Goal: Task Accomplishment & Management: Manage account settings

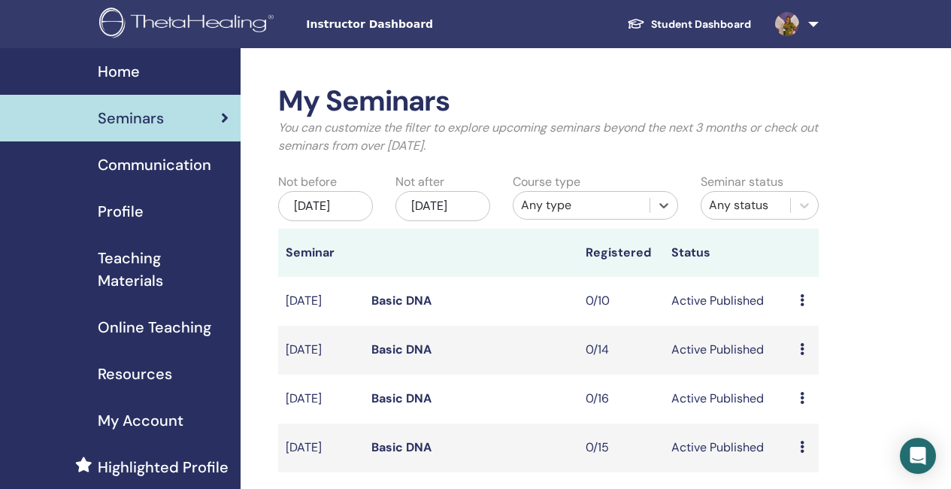
click at [113, 61] on span "Home" at bounding box center [119, 71] width 42 height 23
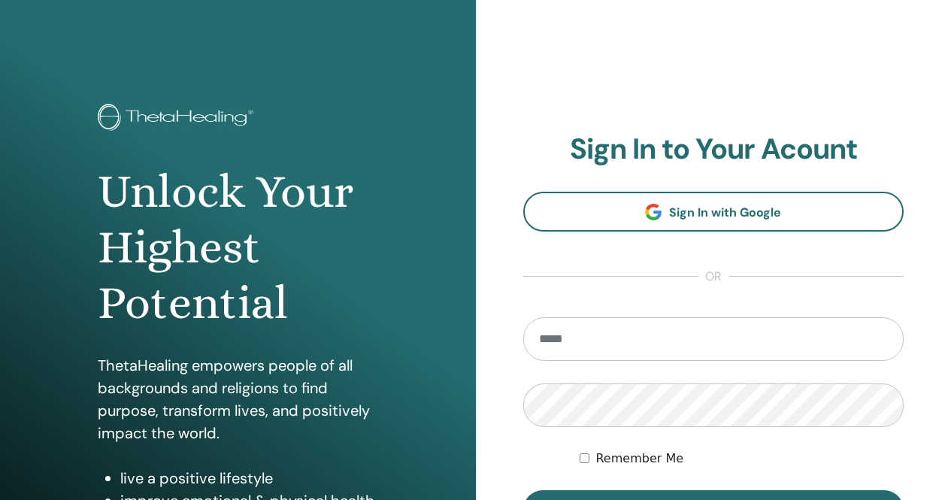
scroll to position [75, 0]
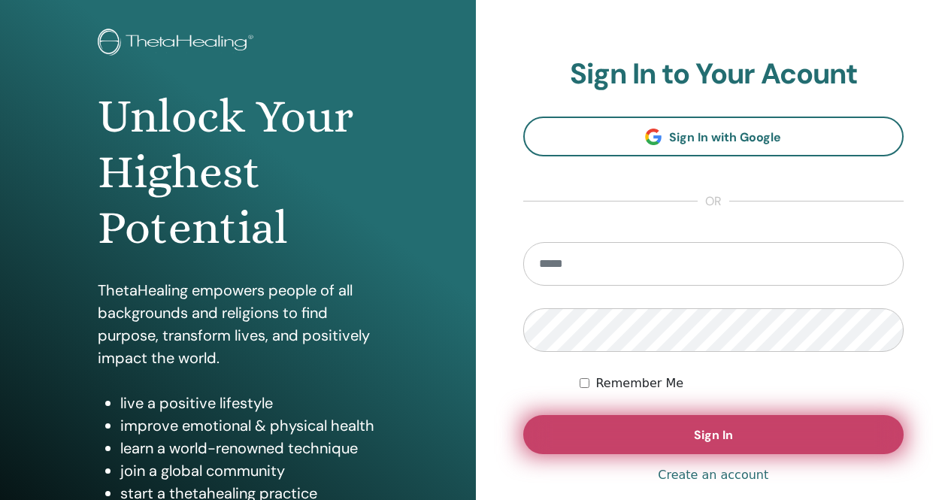
type input "**********"
click at [674, 443] on button "Sign In" at bounding box center [713, 434] width 381 height 39
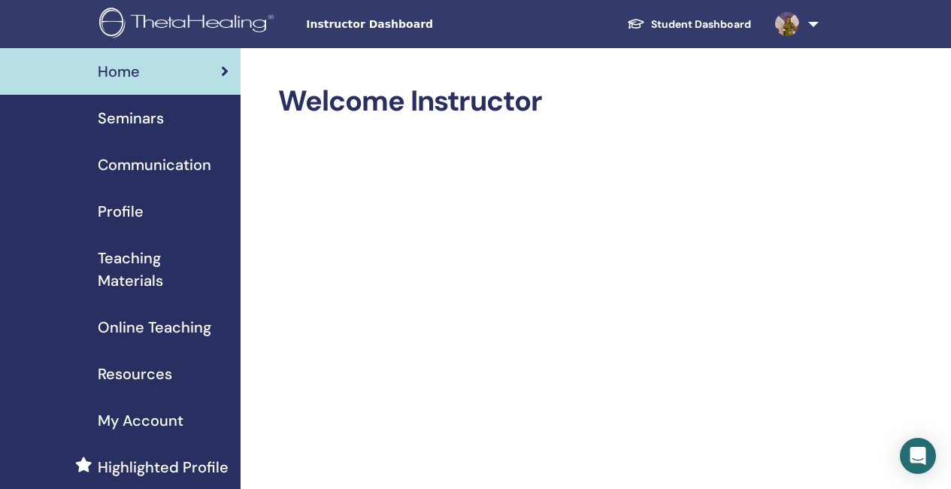
scroll to position [75, 0]
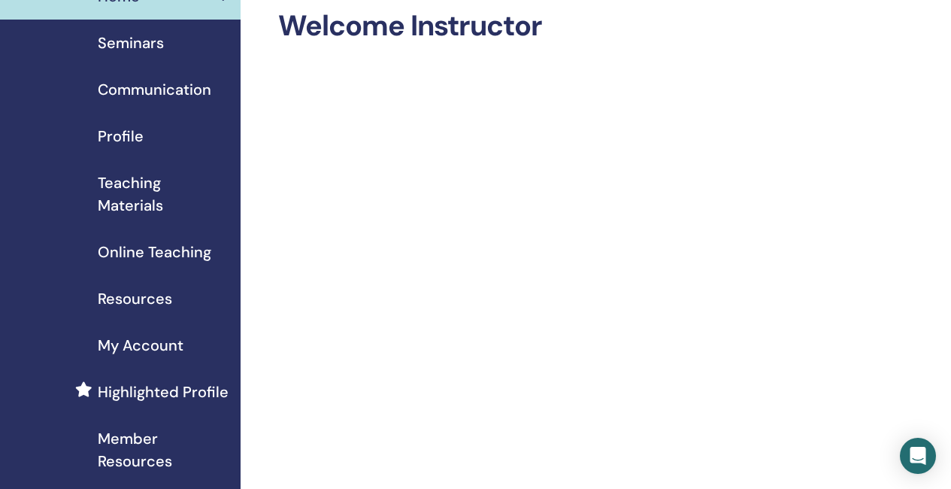
click at [168, 343] on span "My Account" at bounding box center [141, 345] width 86 height 23
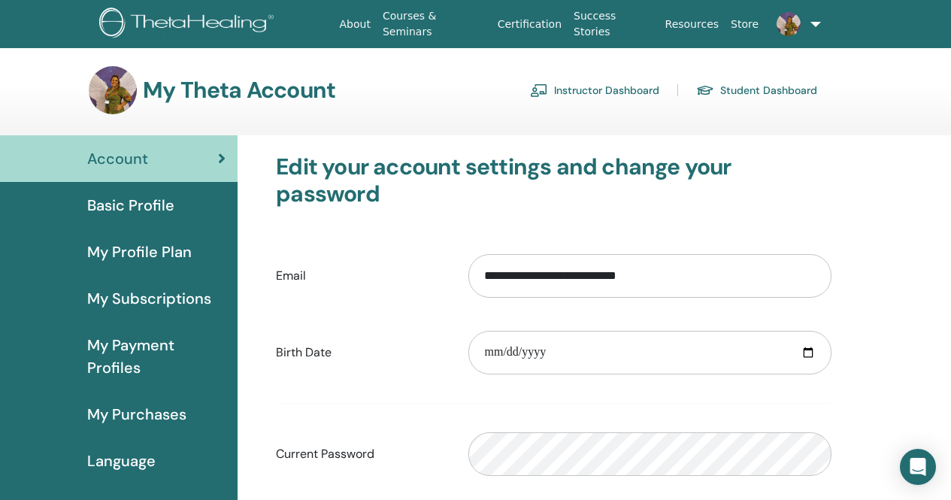
click at [165, 413] on span "My Purchases" at bounding box center [136, 414] width 99 height 23
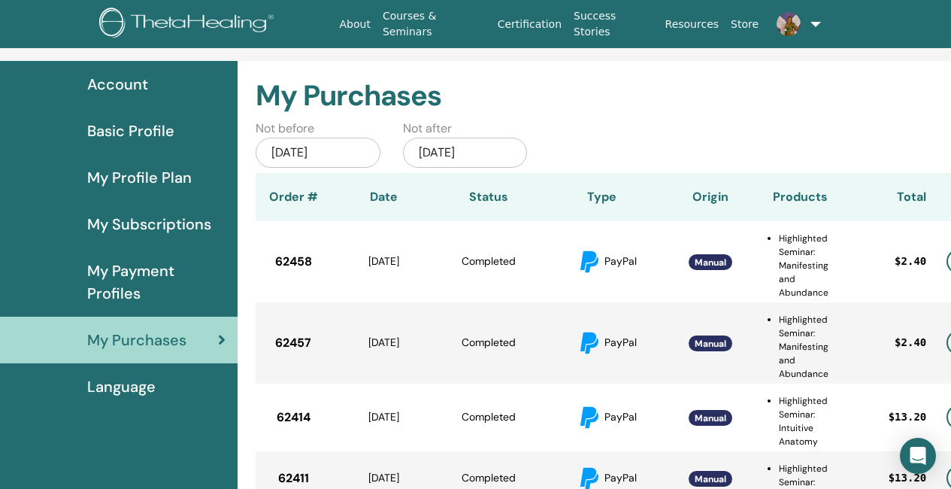
scroll to position [75, 0]
click at [308, 153] on div "Jul/02, 2025" at bounding box center [318, 152] width 125 height 30
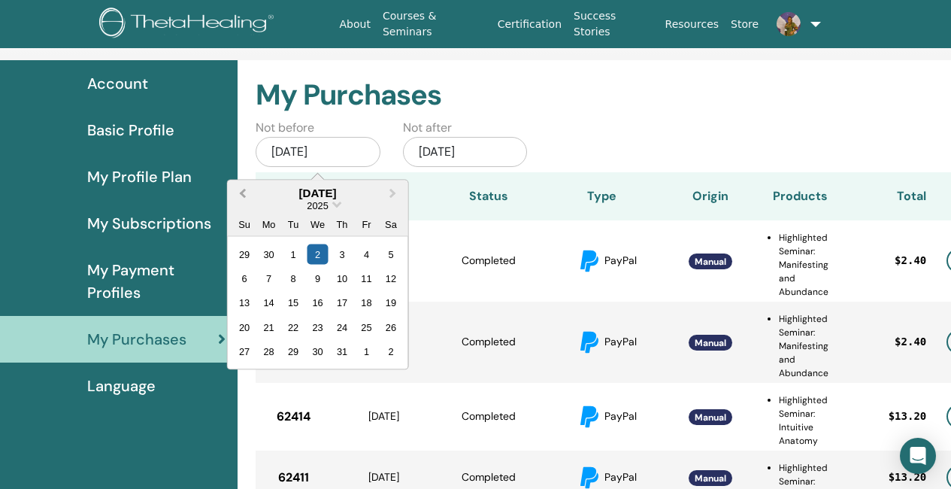
click at [243, 192] on span "Previous Month" at bounding box center [243, 193] width 0 height 16
click at [338, 205] on span "Choose Date" at bounding box center [337, 203] width 10 height 10
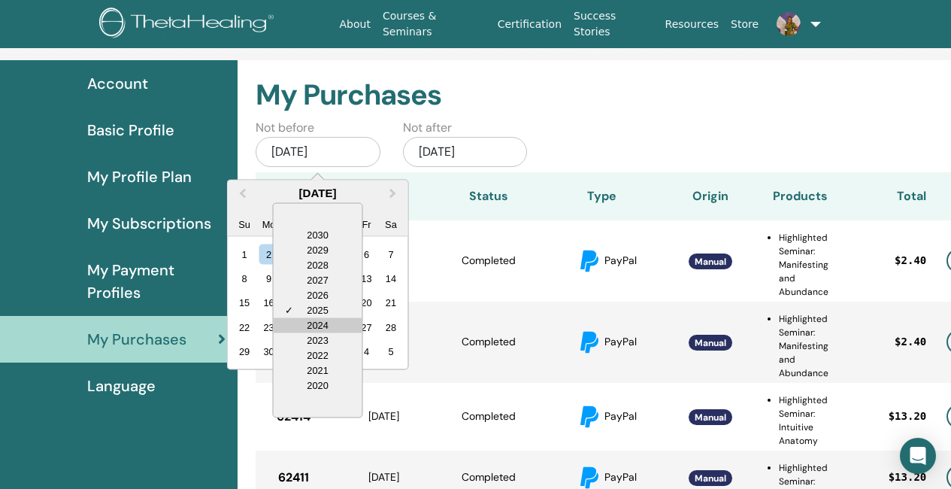
click at [325, 324] on div "2024" at bounding box center [318, 324] width 89 height 15
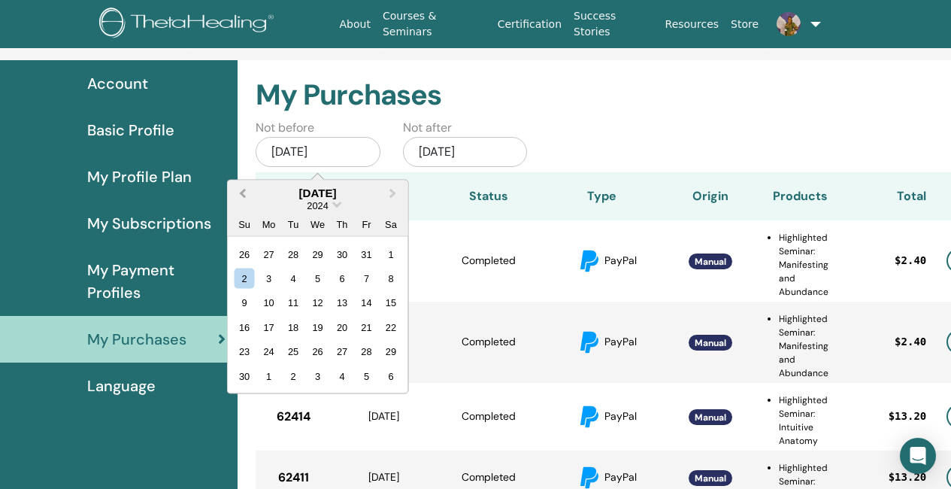
click at [240, 189] on button "Previous Month" at bounding box center [241, 193] width 24 height 24
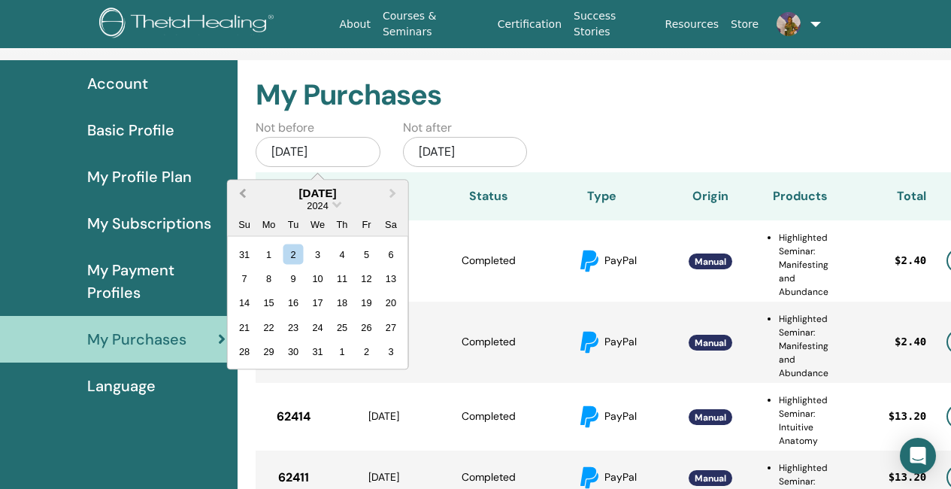
click at [240, 189] on button "Previous Month" at bounding box center [241, 193] width 24 height 24
click at [393, 190] on span "Next Month" at bounding box center [393, 193] width 0 height 16
click at [268, 251] on div "1" at bounding box center [269, 254] width 20 height 20
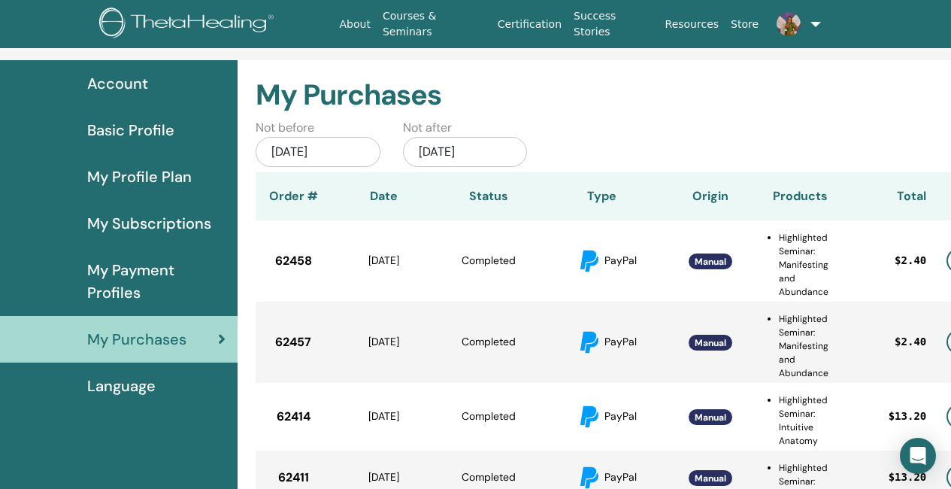
click at [486, 147] on div "Jan/02, 2026" at bounding box center [465, 152] width 125 height 30
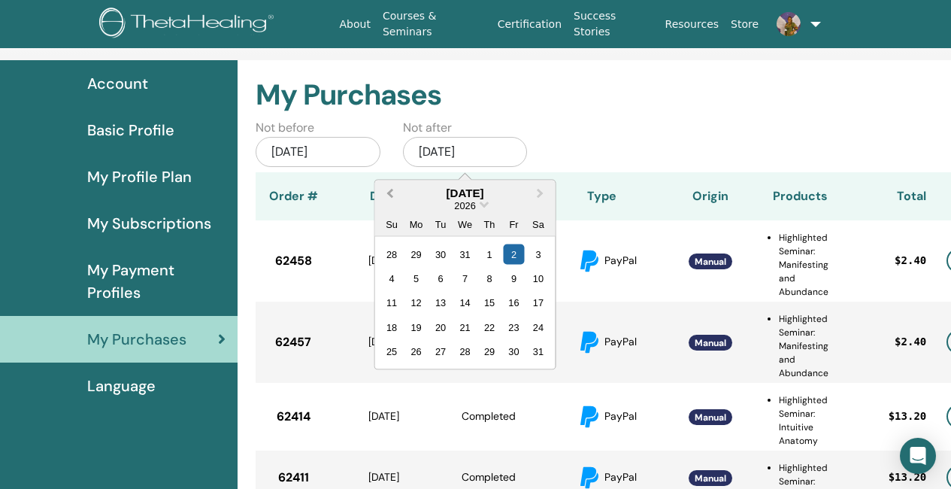
click at [389, 193] on span "Previous Month" at bounding box center [389, 193] width 0 height 16
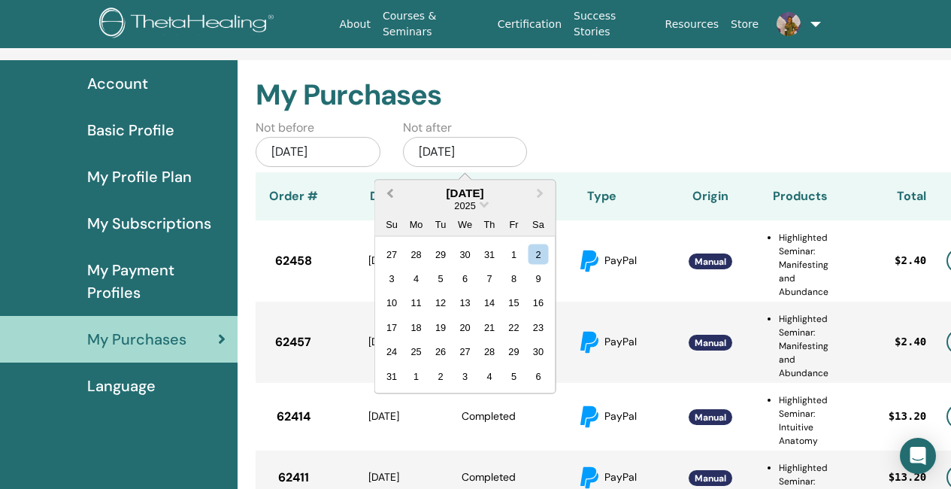
click at [389, 193] on span "Previous Month" at bounding box center [389, 193] width 0 height 16
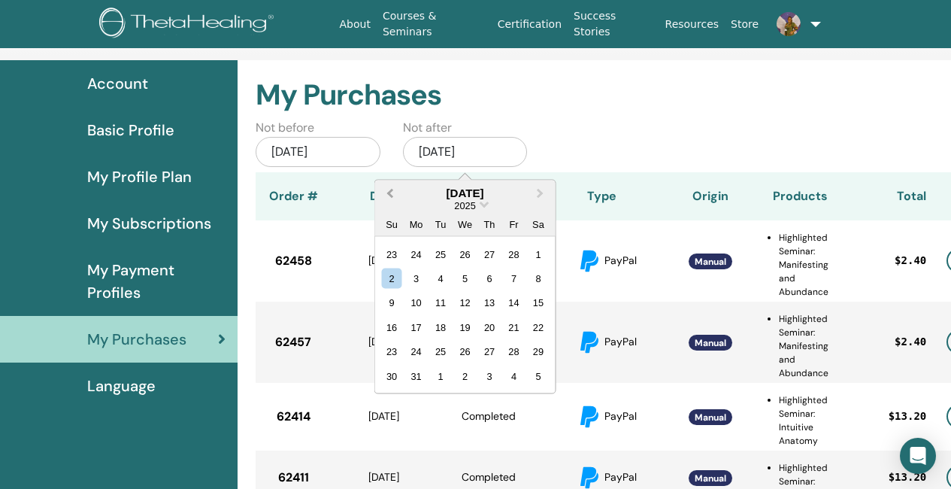
click at [389, 193] on span "Previous Month" at bounding box center [389, 193] width 0 height 16
click at [540, 192] on span "Next Month" at bounding box center [540, 193] width 0 height 16
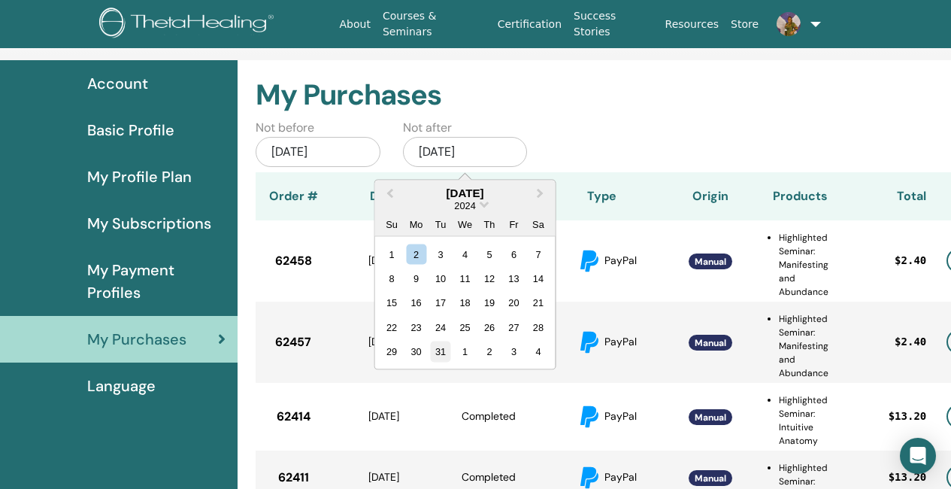
click at [439, 347] on div "31" at bounding box center [440, 351] width 20 height 20
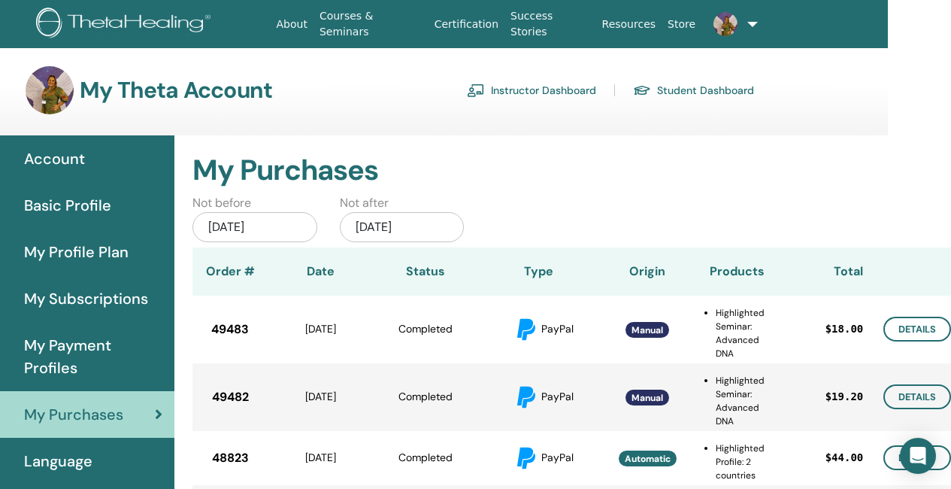
scroll to position [0, 83]
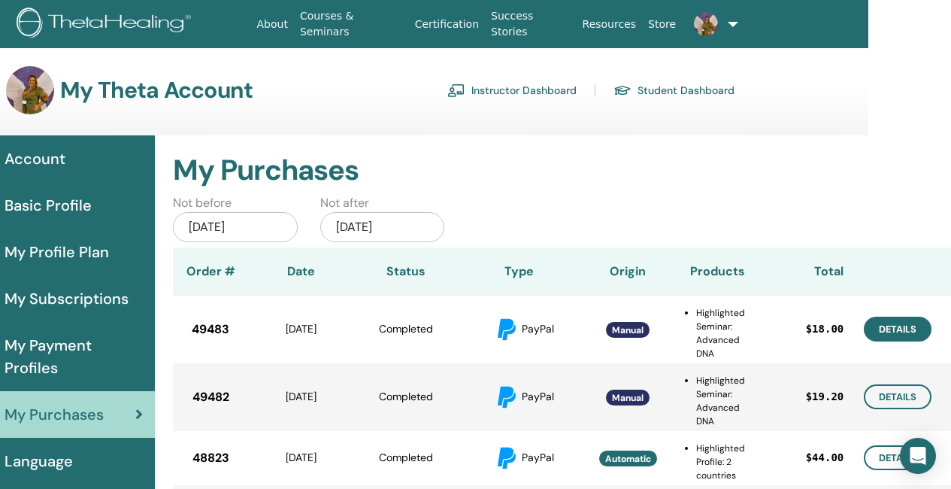
click at [888, 323] on link "Details" at bounding box center [898, 329] width 68 height 25
click at [902, 400] on link "Details" at bounding box center [898, 396] width 68 height 25
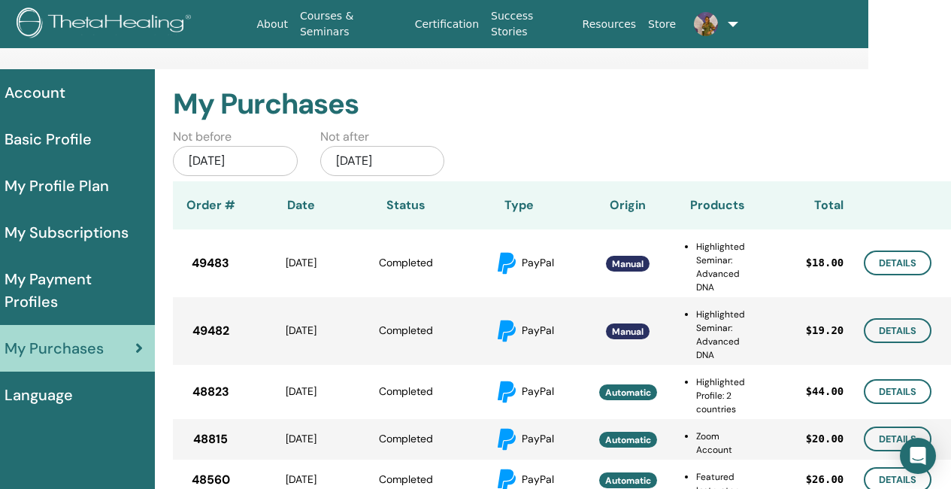
scroll to position [75, 83]
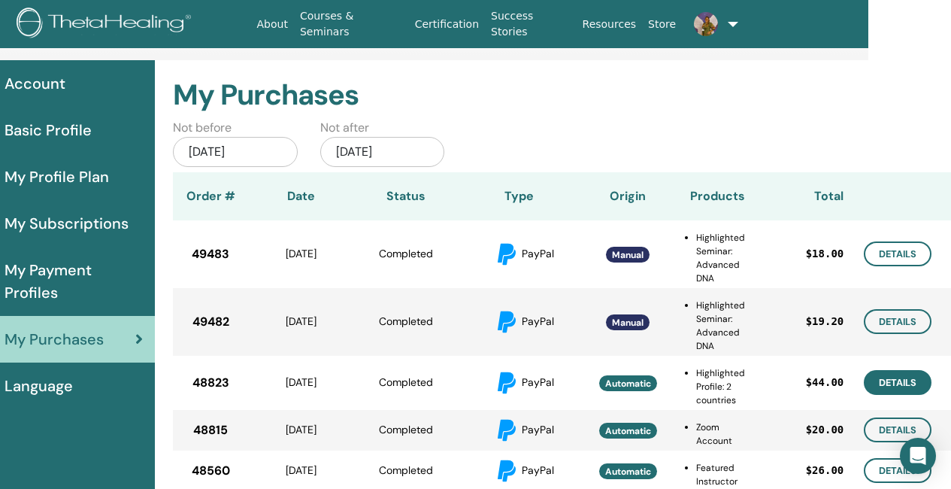
click at [901, 389] on link "Details" at bounding box center [898, 382] width 68 height 25
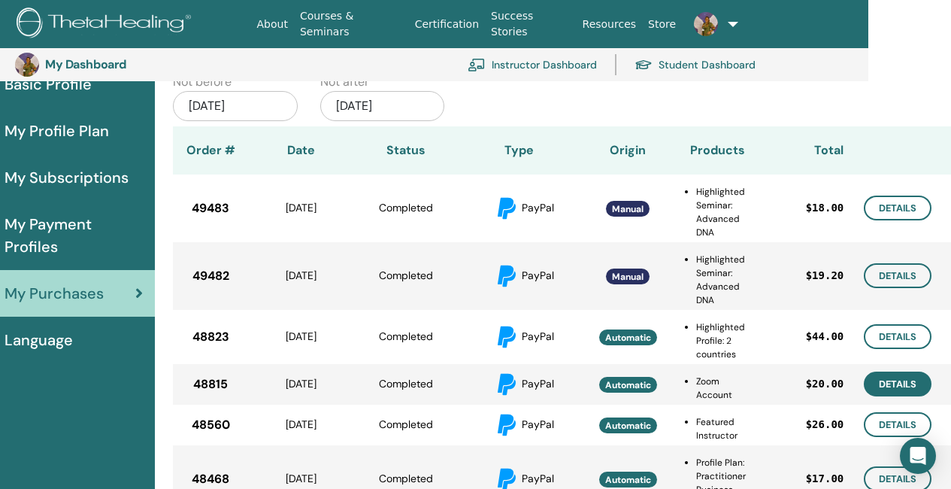
scroll to position [183, 83]
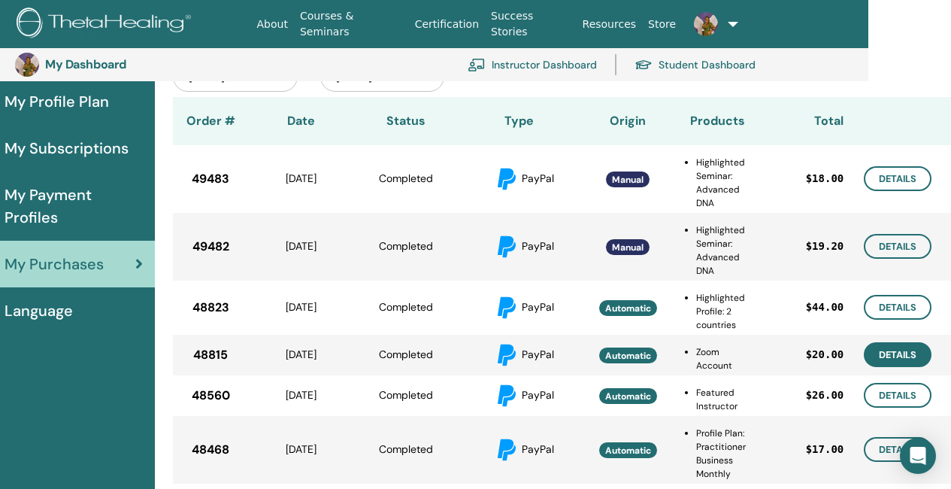
click at [895, 357] on link "Details" at bounding box center [898, 354] width 68 height 25
click at [900, 399] on link "Details" at bounding box center [898, 395] width 68 height 25
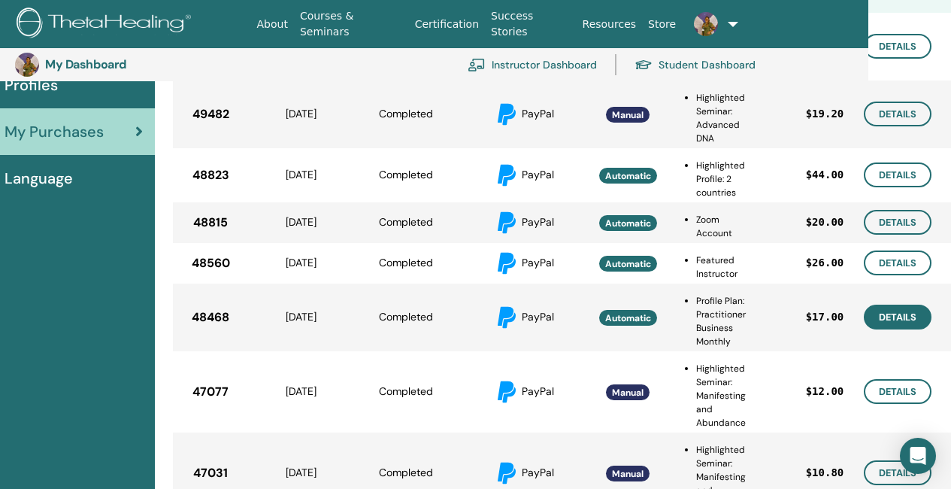
scroll to position [334, 83]
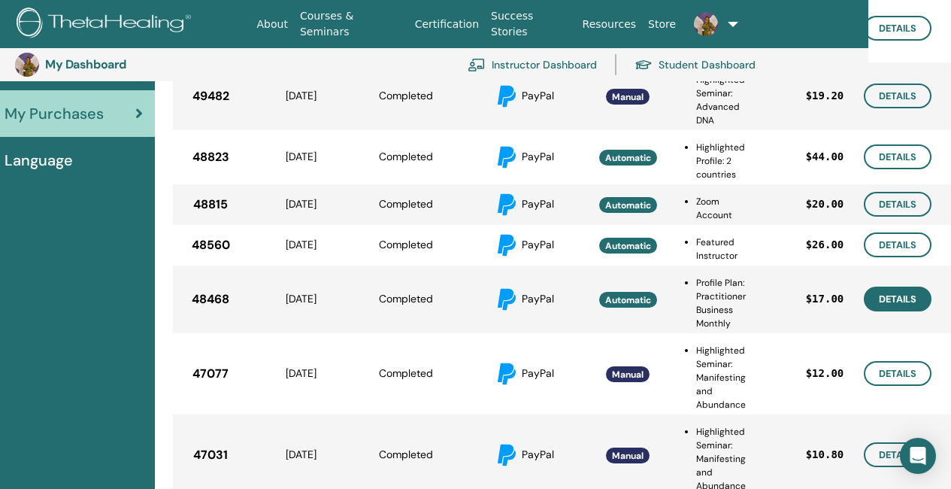
click at [901, 297] on link "Details" at bounding box center [898, 298] width 68 height 25
click at [885, 371] on link "Details" at bounding box center [898, 373] width 68 height 25
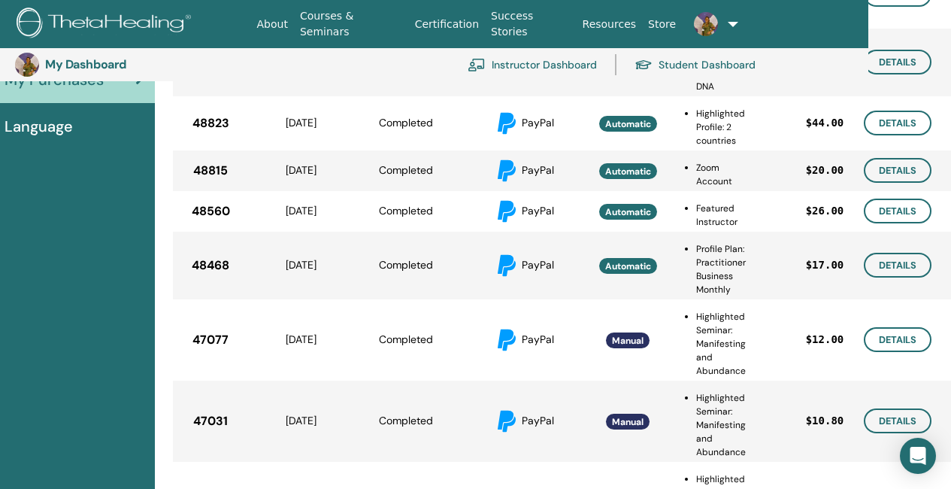
scroll to position [409, 83]
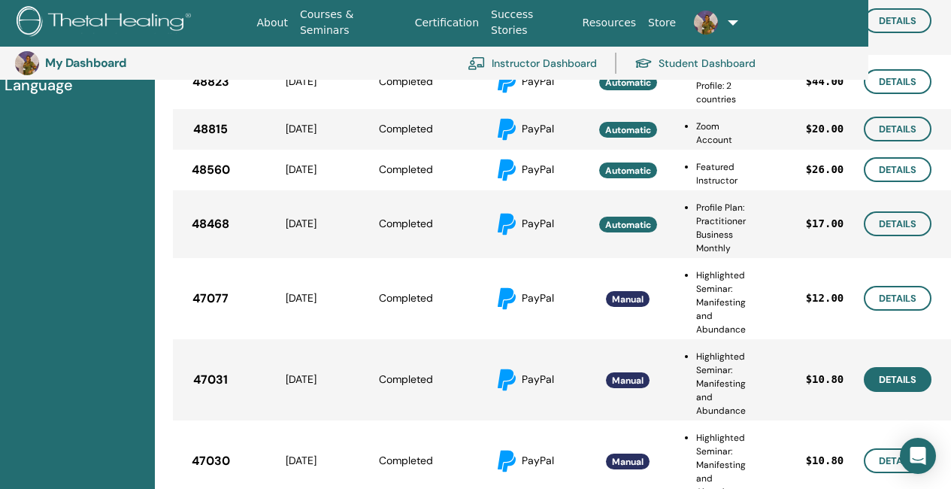
click at [908, 380] on link "Details" at bounding box center [898, 379] width 68 height 25
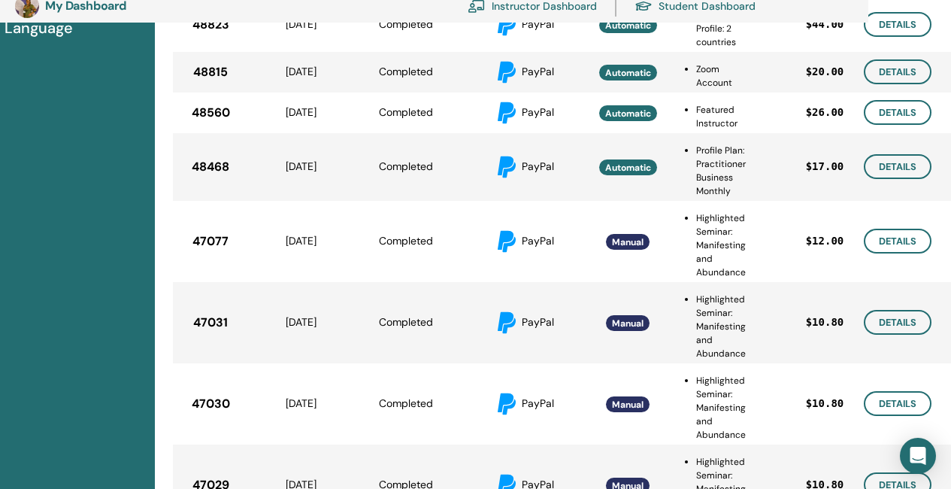
scroll to position [484, 83]
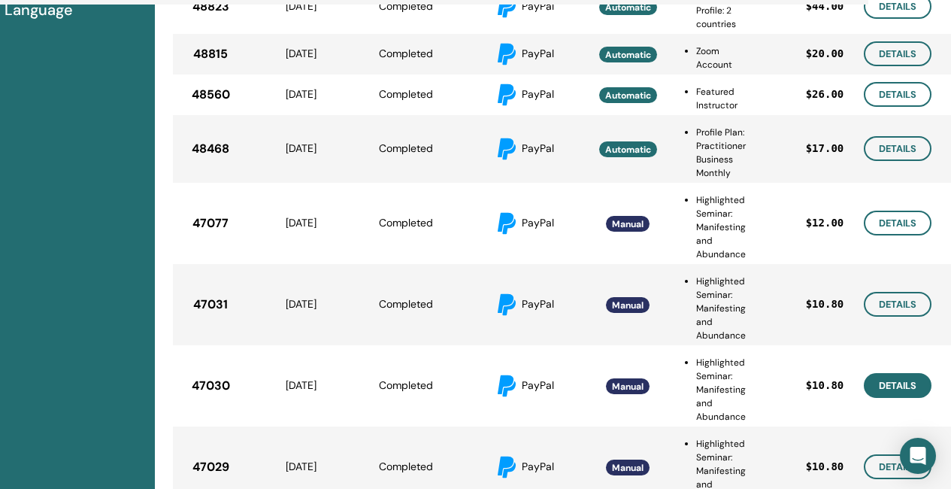
click at [893, 383] on link "Details" at bounding box center [898, 385] width 68 height 25
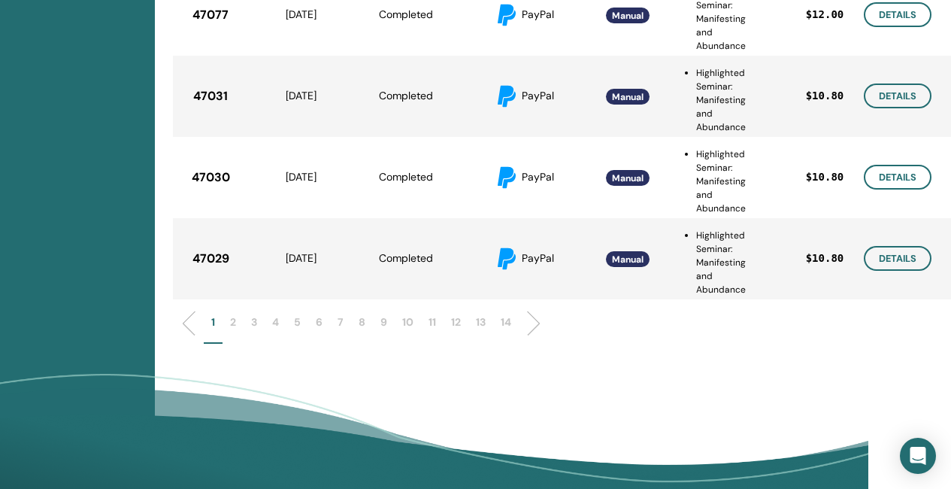
scroll to position [710, 83]
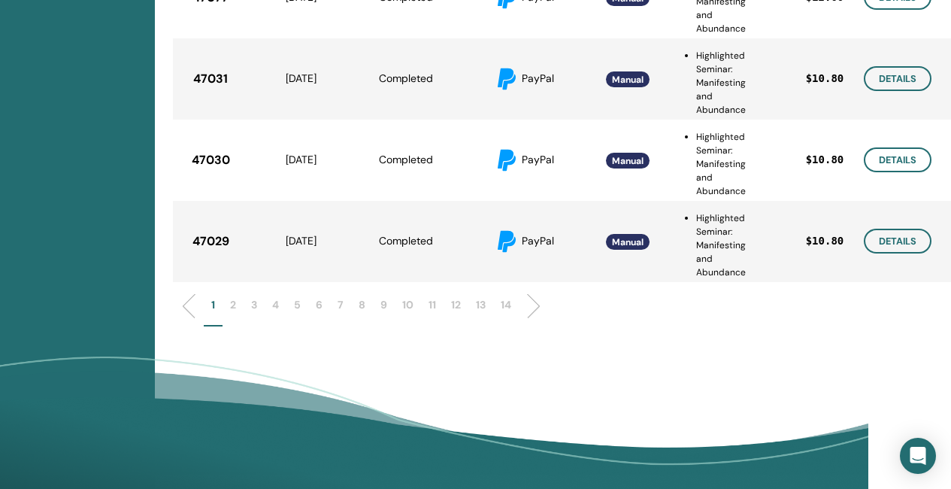
click at [234, 301] on p "2" at bounding box center [233, 305] width 6 height 16
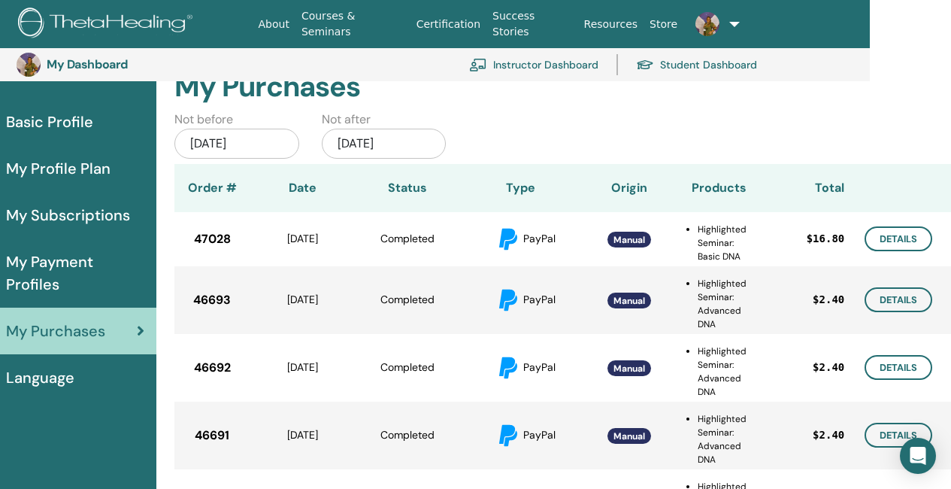
scroll to position [108, 81]
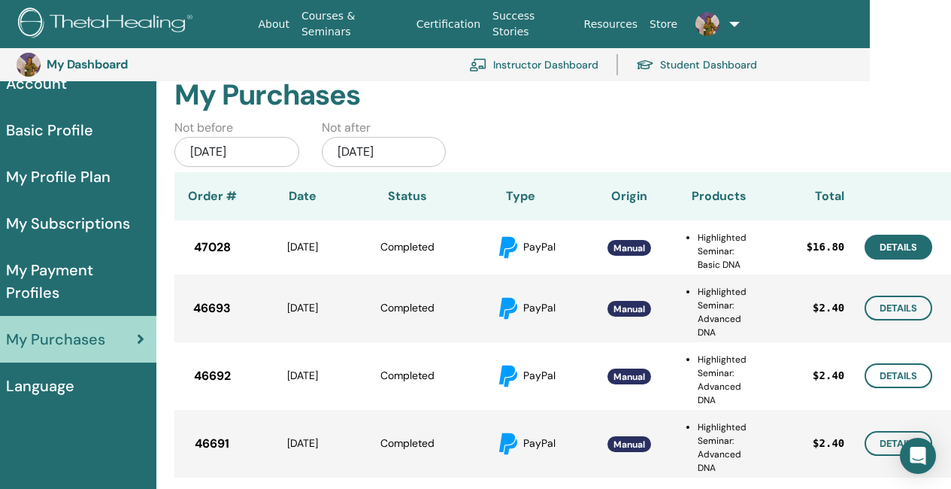
click at [908, 252] on link "Details" at bounding box center [899, 247] width 68 height 25
click at [902, 317] on link "Details" at bounding box center [899, 307] width 68 height 25
click at [888, 377] on link "Details" at bounding box center [899, 375] width 68 height 25
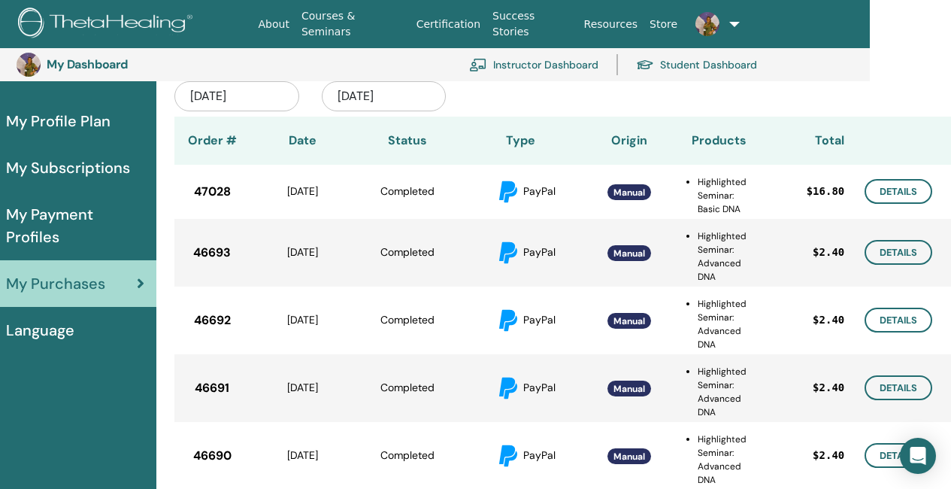
scroll to position [183, 81]
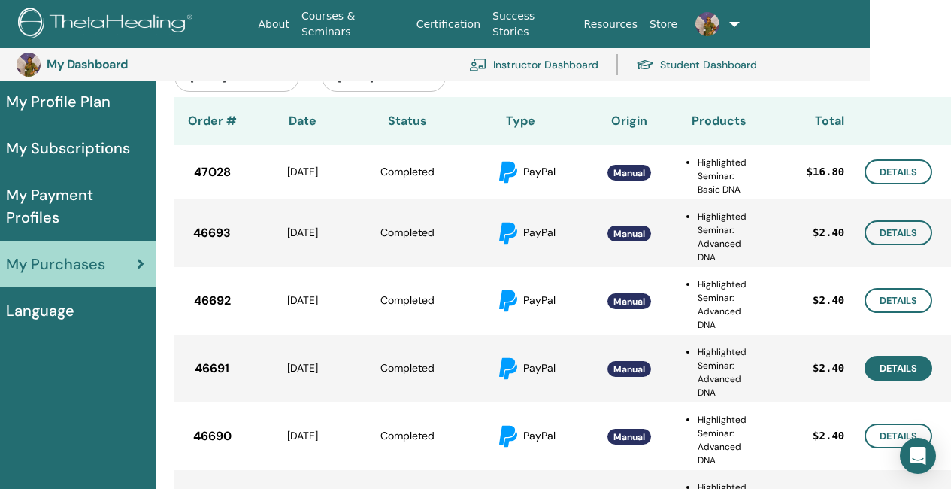
click at [905, 366] on link "Details" at bounding box center [899, 368] width 68 height 25
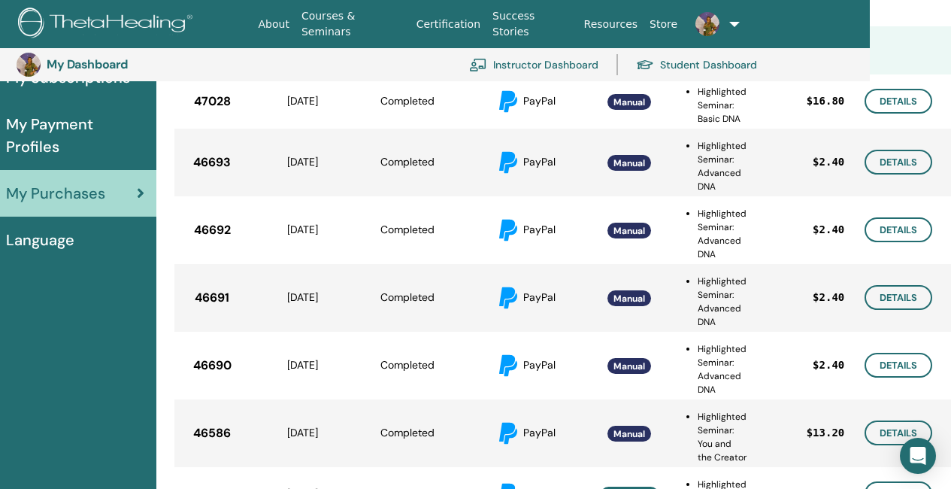
scroll to position [334, 81]
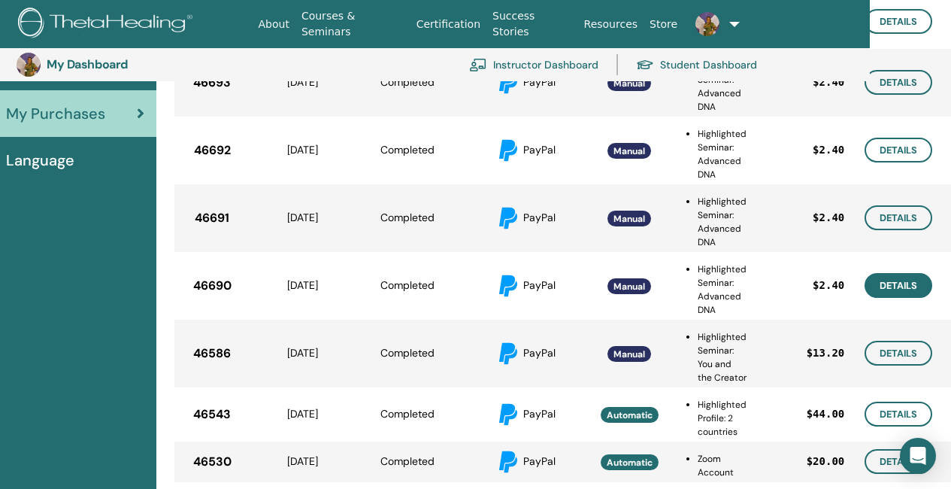
click at [894, 281] on link "Details" at bounding box center [899, 285] width 68 height 25
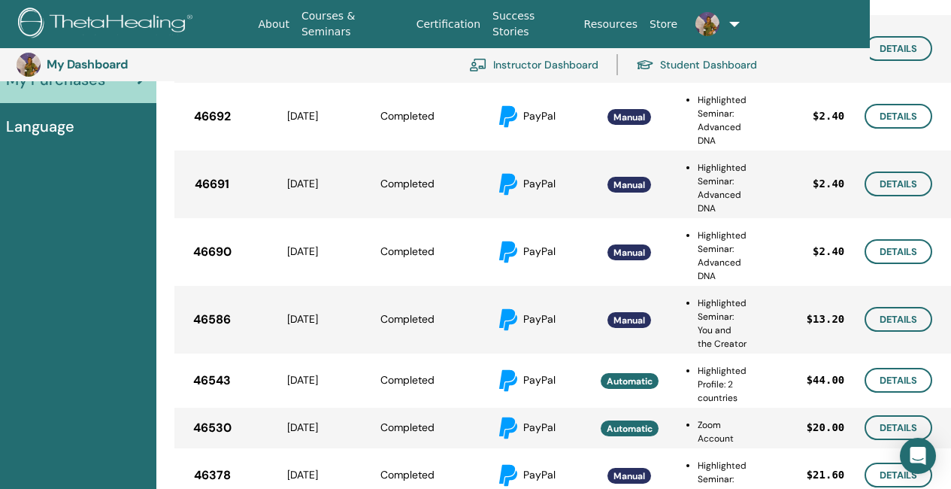
scroll to position [409, 81]
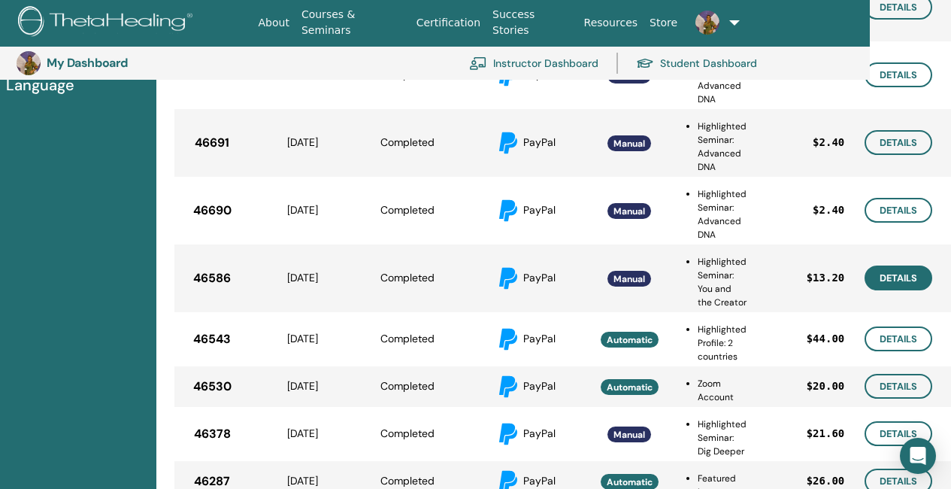
click at [909, 290] on link "Details" at bounding box center [899, 277] width 68 height 25
click at [896, 351] on link "Details" at bounding box center [899, 338] width 68 height 25
click at [906, 398] on link "Details" at bounding box center [899, 386] width 68 height 25
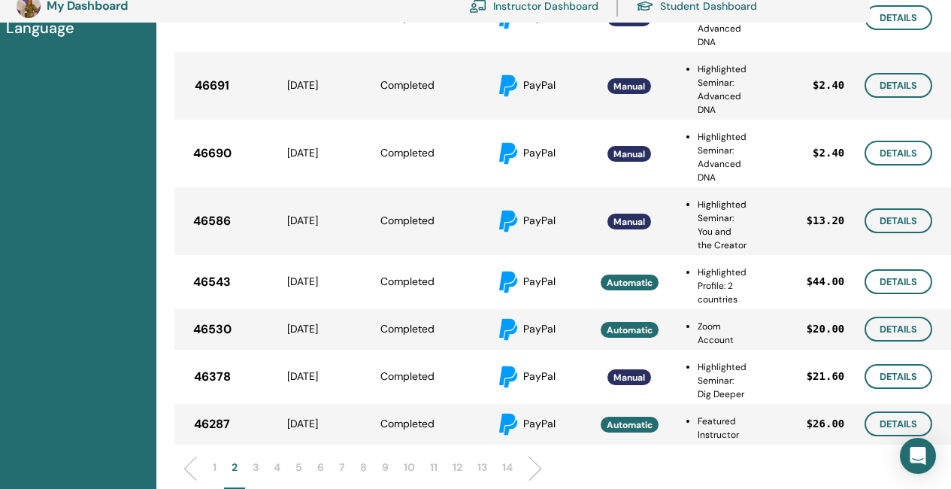
scroll to position [484, 81]
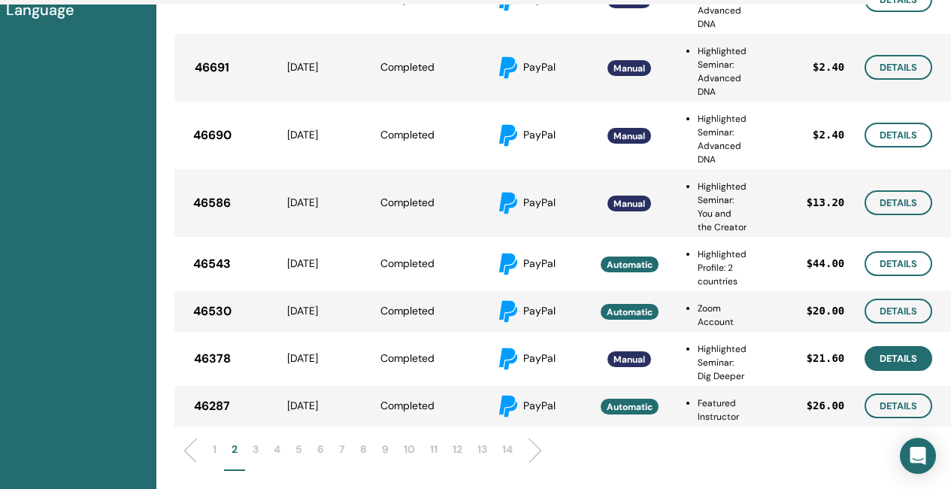
click at [910, 371] on link "Details" at bounding box center [899, 358] width 68 height 25
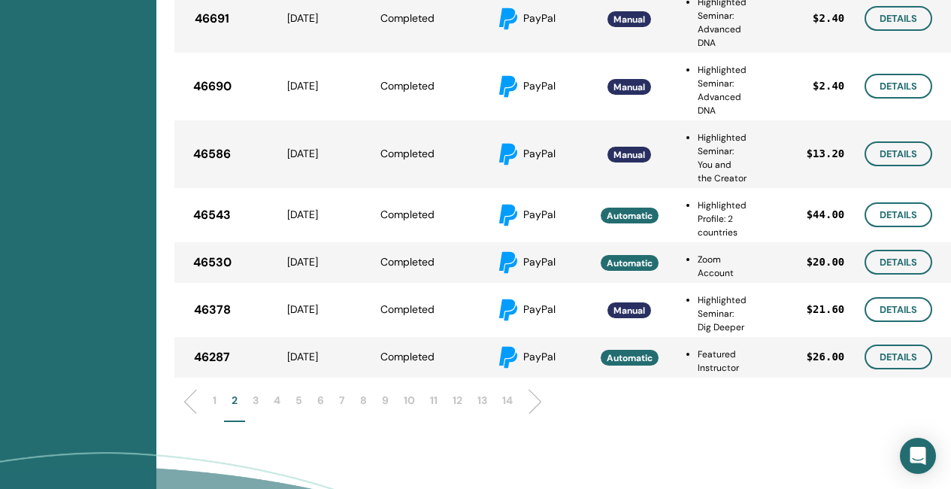
scroll to position [559, 81]
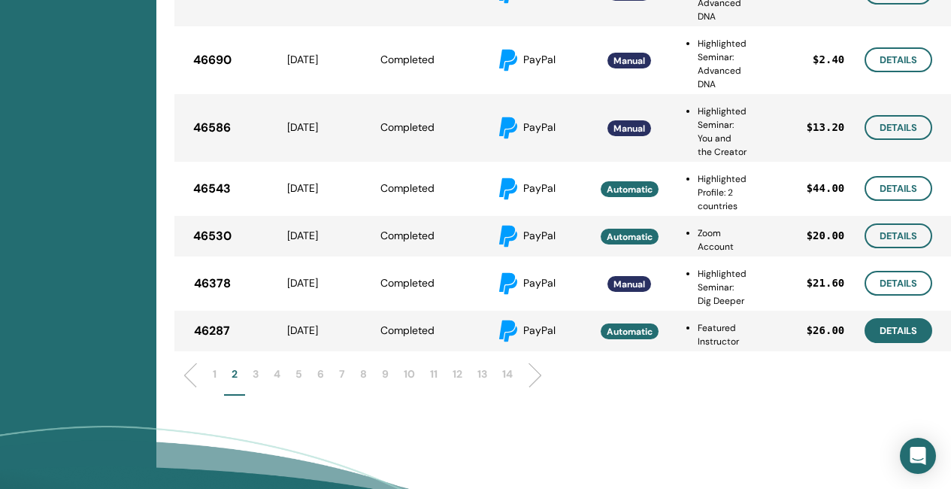
click at [895, 343] on link "Details" at bounding box center [899, 330] width 68 height 25
click at [257, 382] on p "3" at bounding box center [256, 374] width 6 height 16
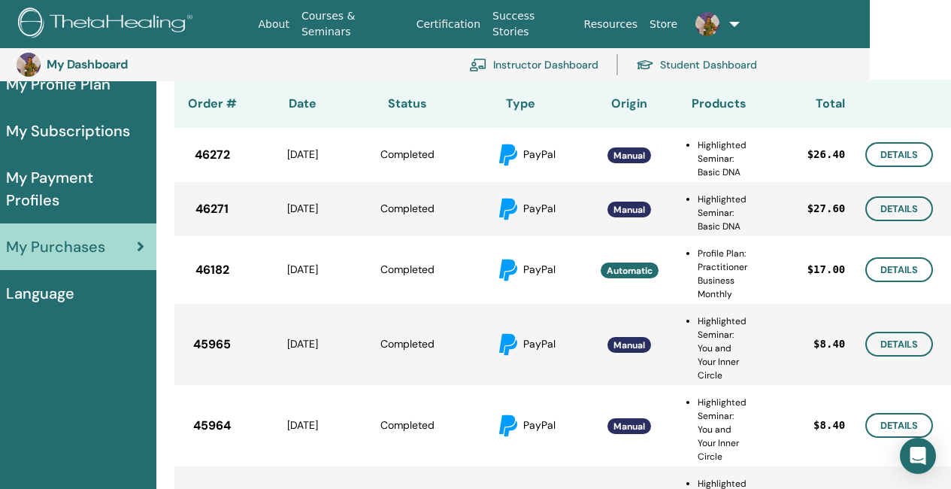
scroll to position [183, 81]
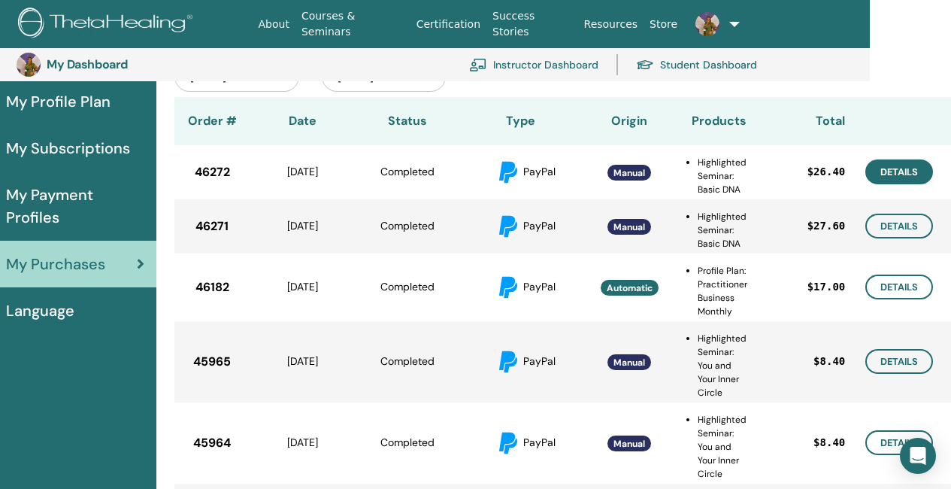
click at [905, 169] on link "Details" at bounding box center [899, 171] width 68 height 25
click at [904, 229] on link "Details" at bounding box center [899, 226] width 68 height 25
click at [898, 282] on link "Details" at bounding box center [899, 286] width 68 height 25
click at [910, 361] on link "Details" at bounding box center [899, 361] width 68 height 25
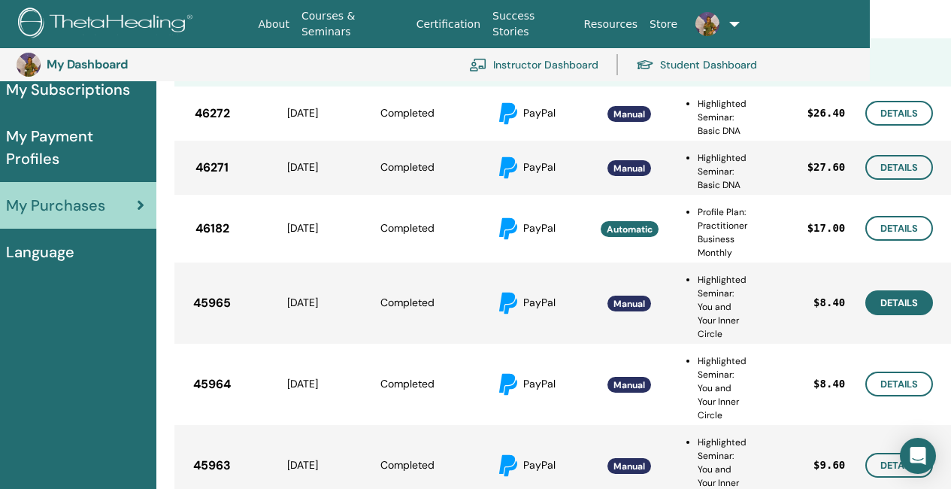
scroll to position [259, 81]
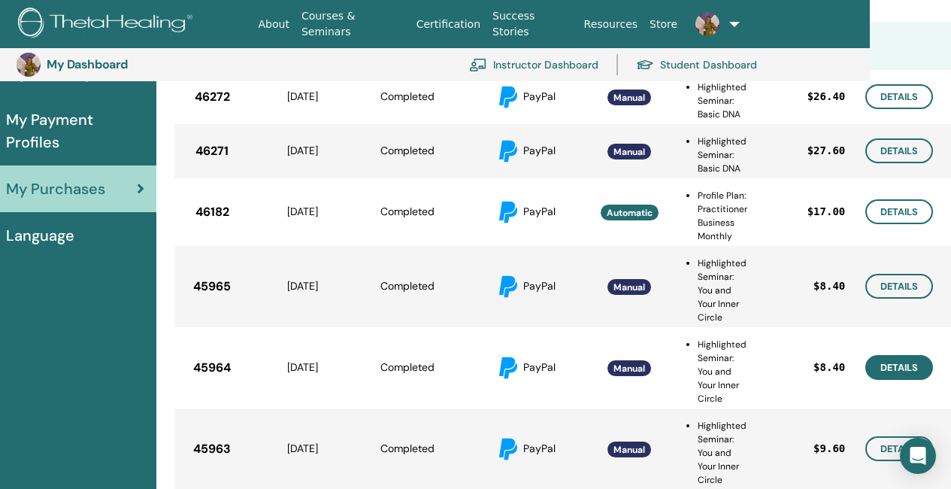
click at [904, 377] on link "Details" at bounding box center [899, 367] width 68 height 25
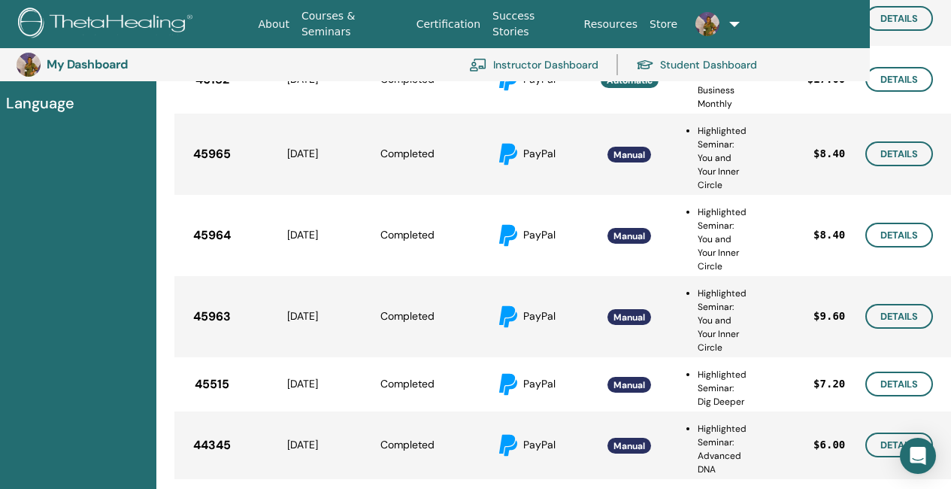
scroll to position [409, 81]
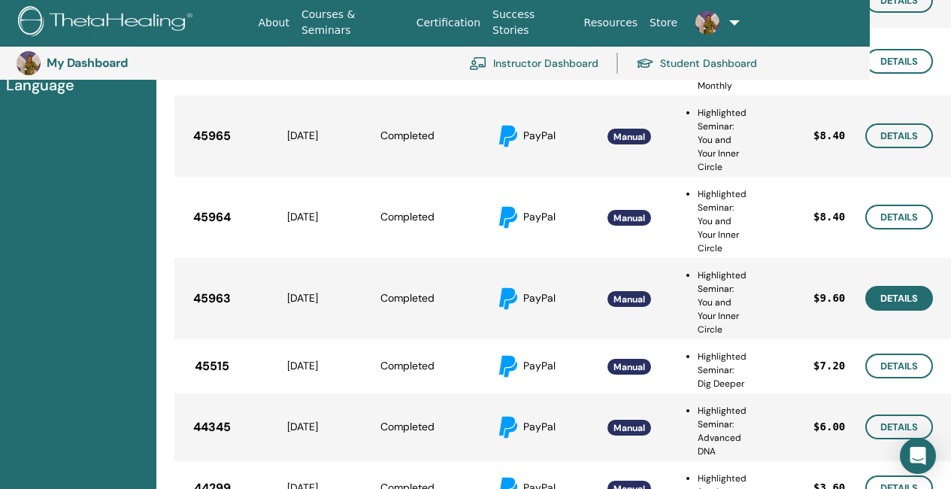
click at [910, 301] on link "Details" at bounding box center [899, 298] width 68 height 25
click at [896, 365] on link "Details" at bounding box center [899, 365] width 68 height 25
click at [884, 427] on link "Details" at bounding box center [899, 426] width 68 height 25
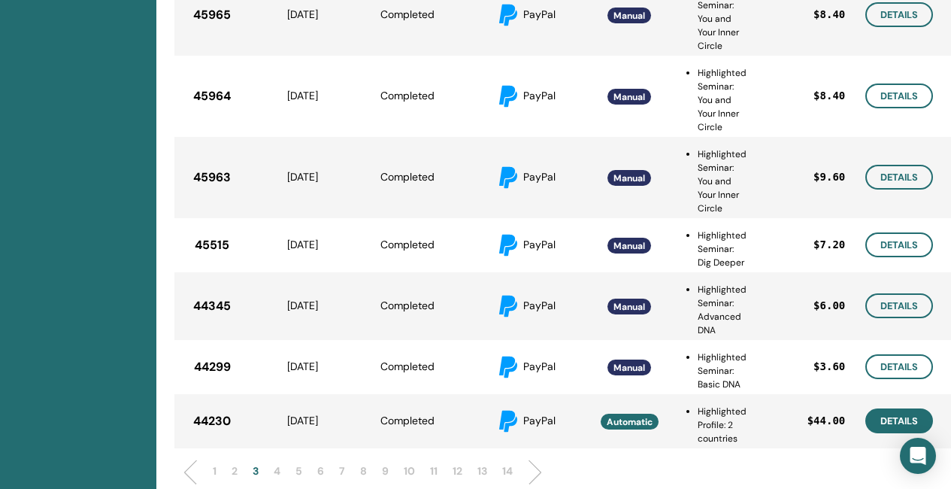
scroll to position [559, 81]
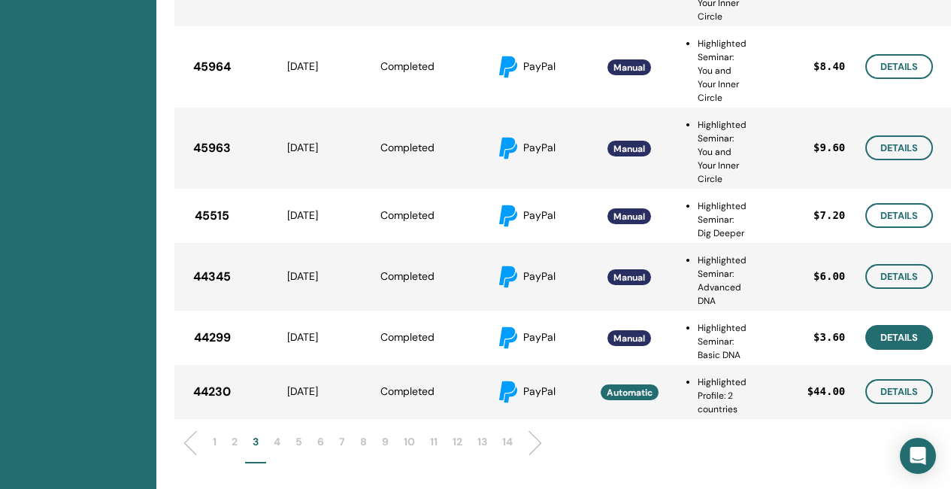
click at [885, 335] on link "Details" at bounding box center [899, 337] width 68 height 25
click at [894, 392] on link "Details" at bounding box center [899, 391] width 68 height 25
click at [277, 438] on p "4" at bounding box center [277, 442] width 7 height 16
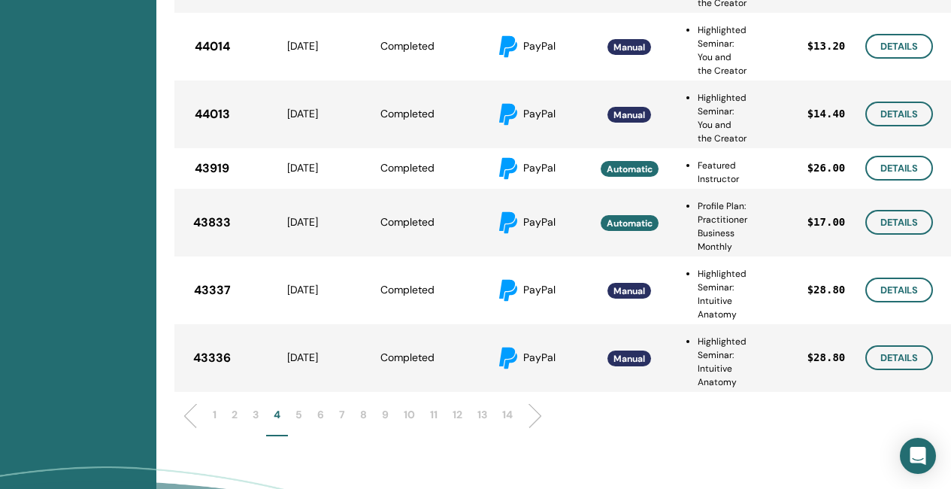
scroll to position [635, 81]
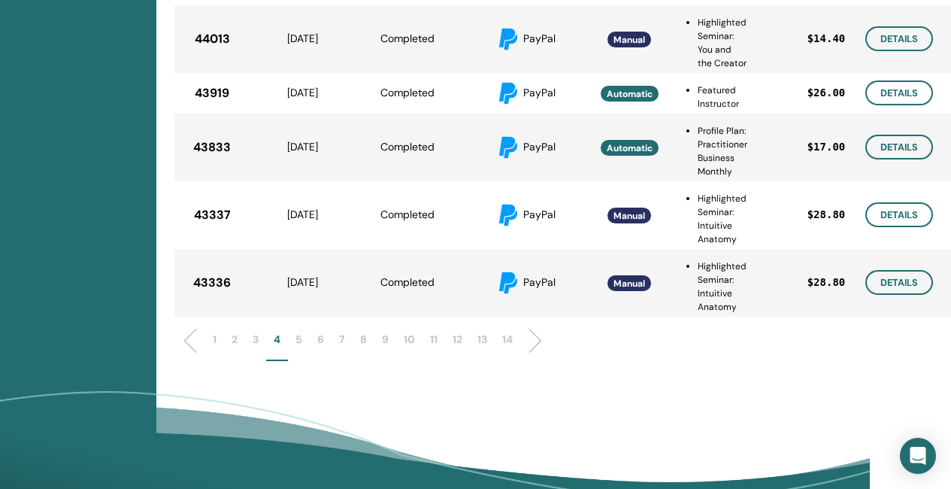
click at [251, 341] on li "3" at bounding box center [255, 346] width 21 height 29
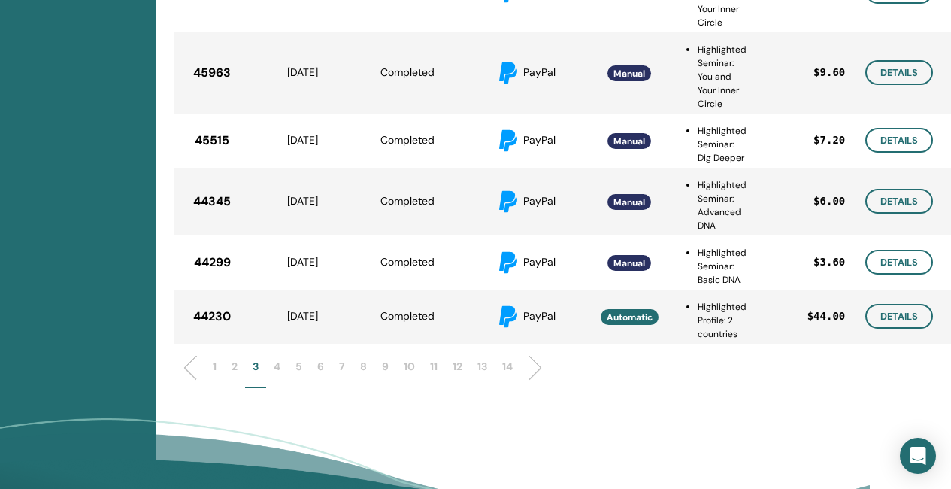
click at [279, 370] on p "4" at bounding box center [277, 367] width 7 height 16
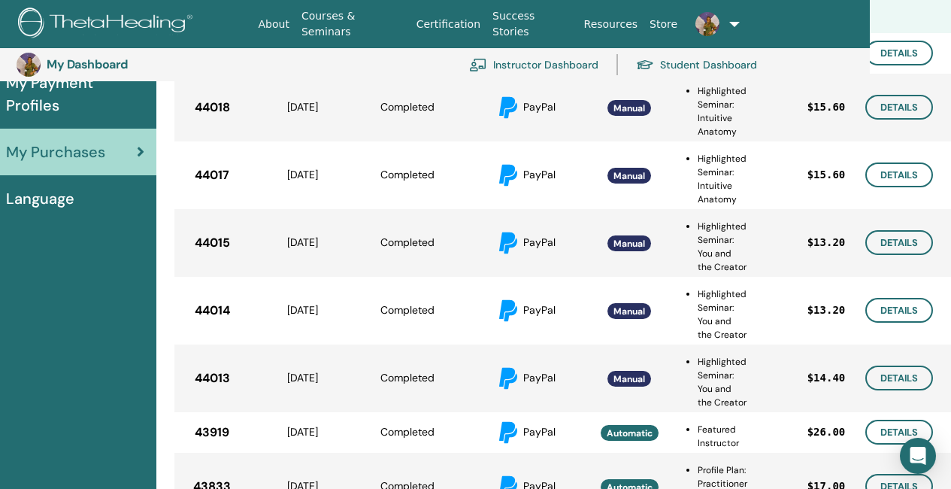
scroll to position [108, 81]
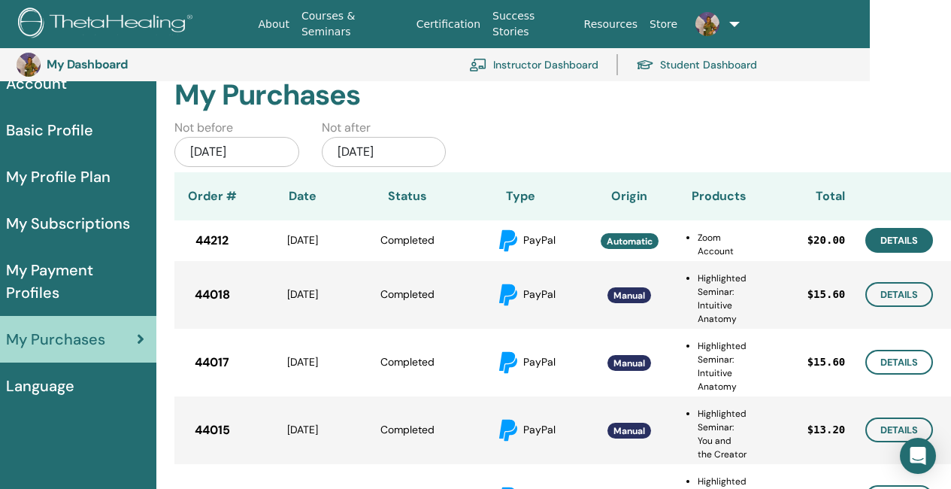
click at [907, 244] on link "Details" at bounding box center [899, 240] width 68 height 25
click at [907, 293] on link "Details" at bounding box center [899, 294] width 68 height 25
click at [919, 368] on link "Details" at bounding box center [899, 362] width 68 height 25
click at [890, 427] on link "Details" at bounding box center [899, 429] width 68 height 25
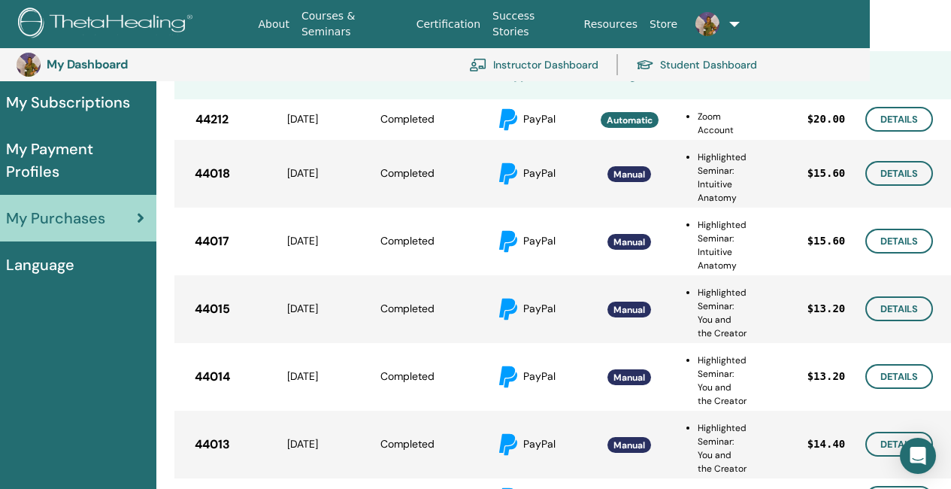
scroll to position [259, 81]
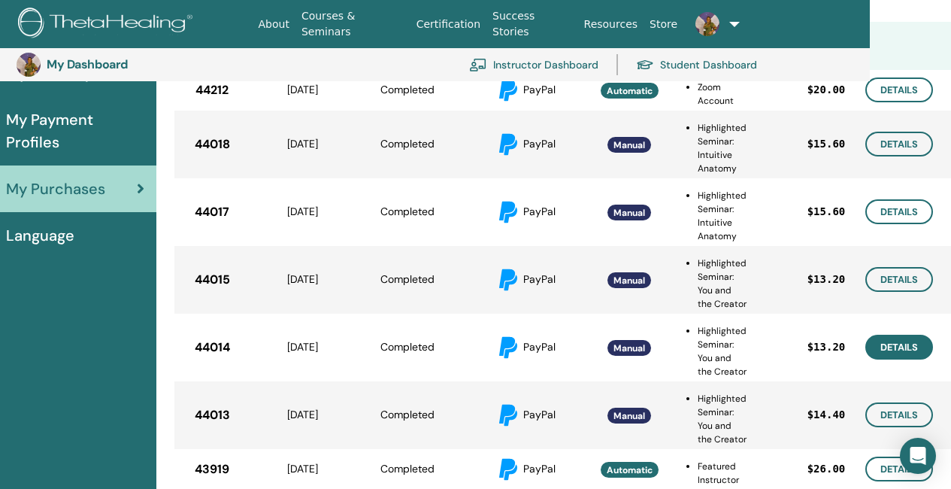
click at [886, 347] on link "Details" at bounding box center [899, 347] width 68 height 25
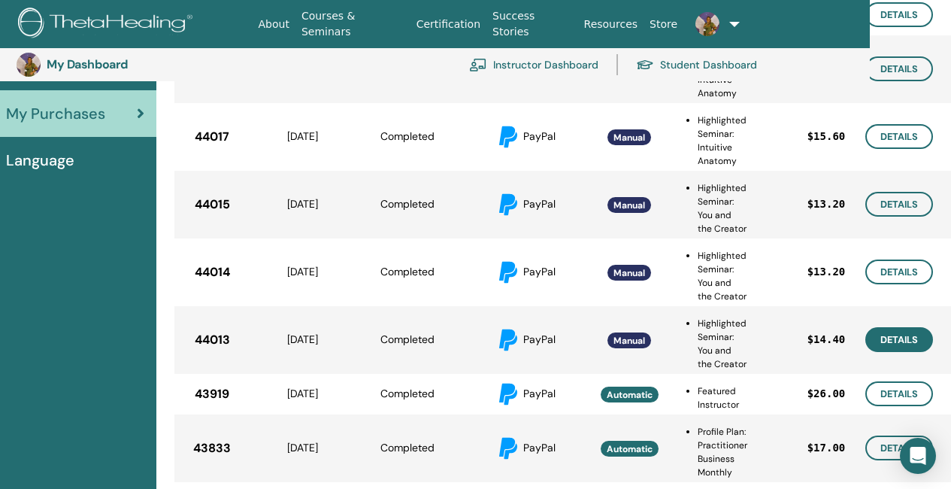
click at [906, 336] on link "Details" at bounding box center [899, 339] width 68 height 25
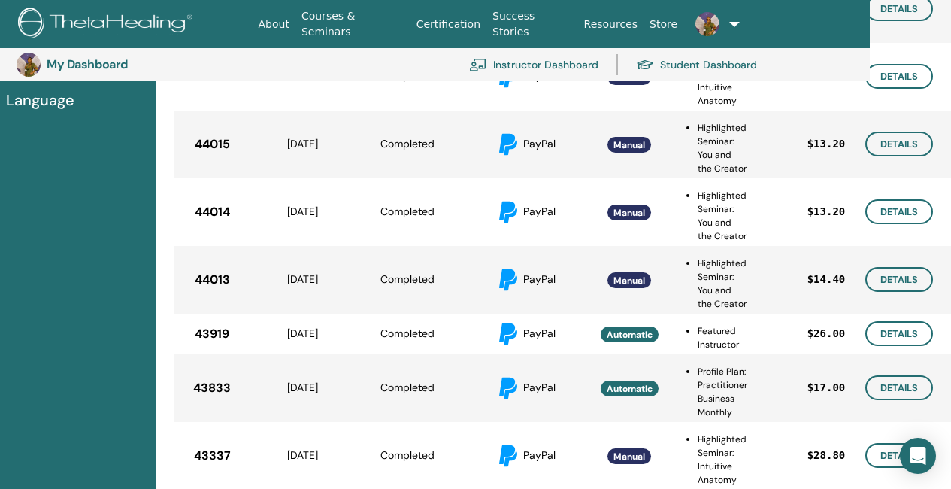
scroll to position [409, 81]
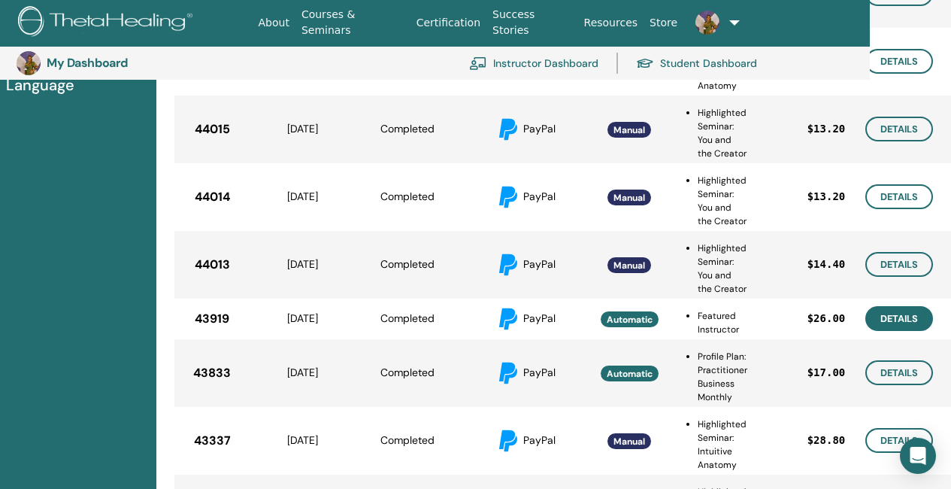
click at [894, 315] on link "Details" at bounding box center [899, 318] width 68 height 25
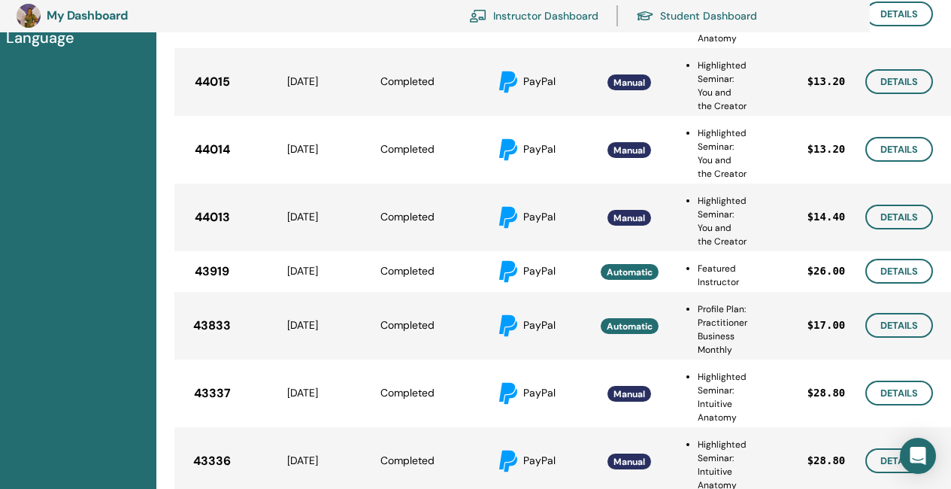
scroll to position [484, 81]
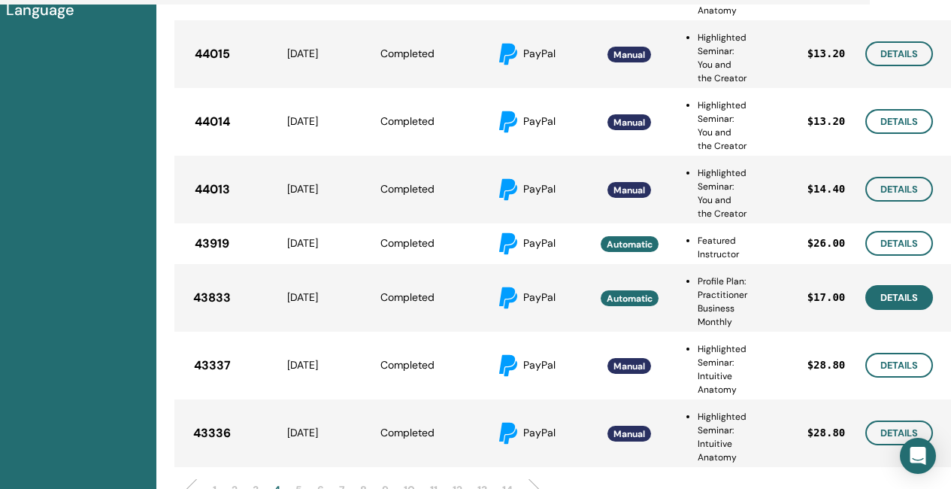
click at [895, 293] on link "Details" at bounding box center [899, 297] width 68 height 25
click at [907, 371] on link "Details" at bounding box center [899, 365] width 68 height 25
click at [877, 430] on link "Details" at bounding box center [899, 432] width 68 height 25
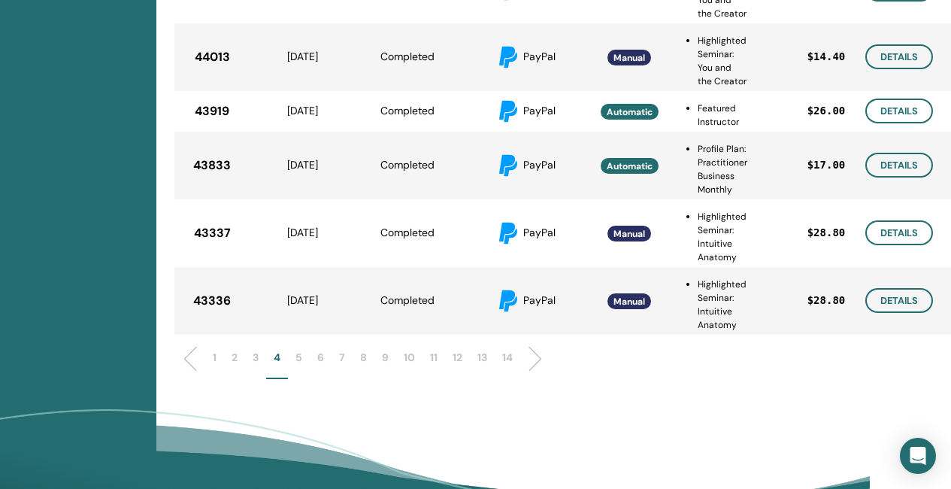
scroll to position [635, 81]
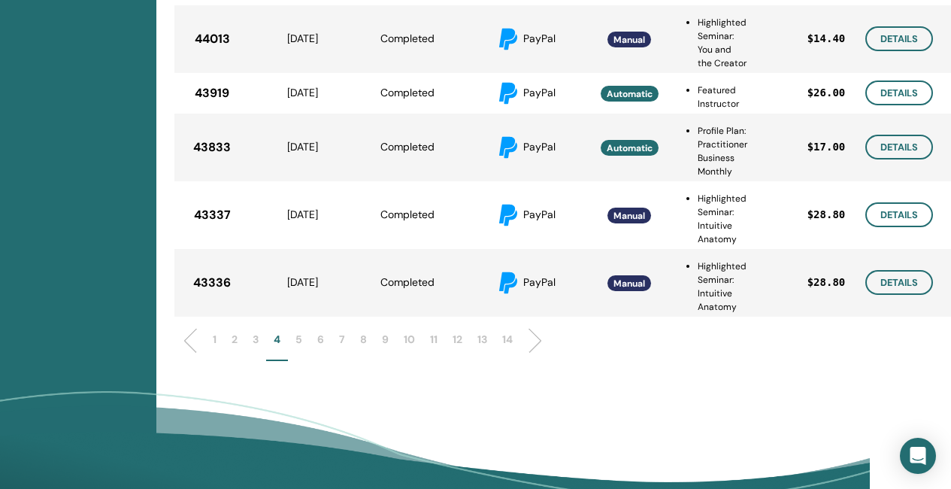
click at [301, 339] on p "5" at bounding box center [298, 340] width 7 height 16
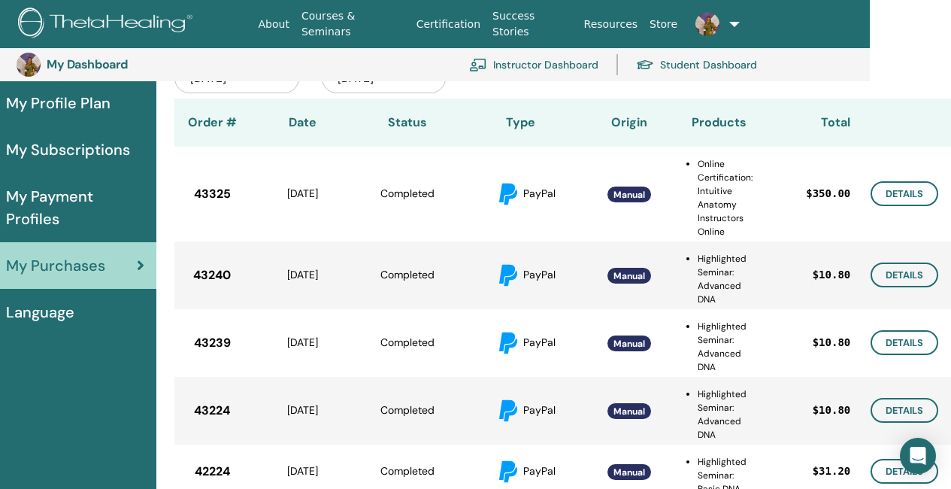
scroll to position [108, 81]
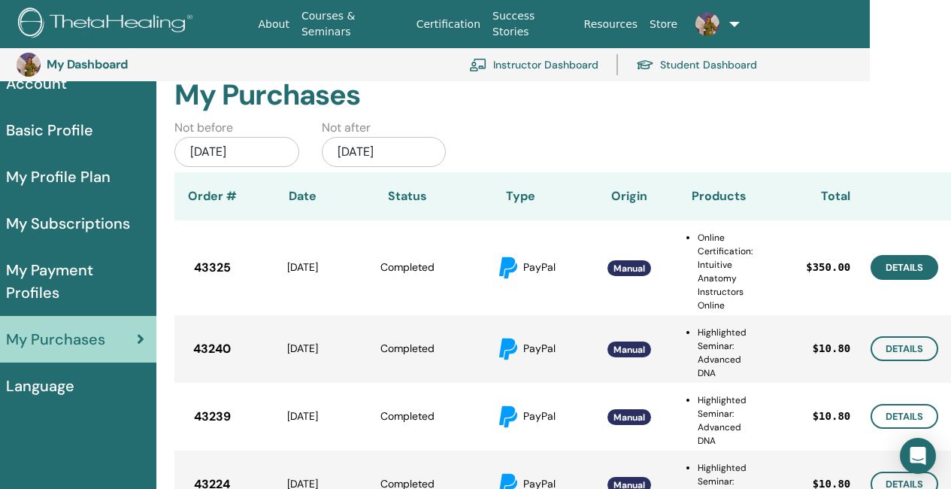
click at [920, 265] on link "Details" at bounding box center [905, 267] width 68 height 25
click at [892, 346] on link "Details" at bounding box center [905, 348] width 68 height 25
click at [883, 413] on link "Details" at bounding box center [905, 416] width 68 height 25
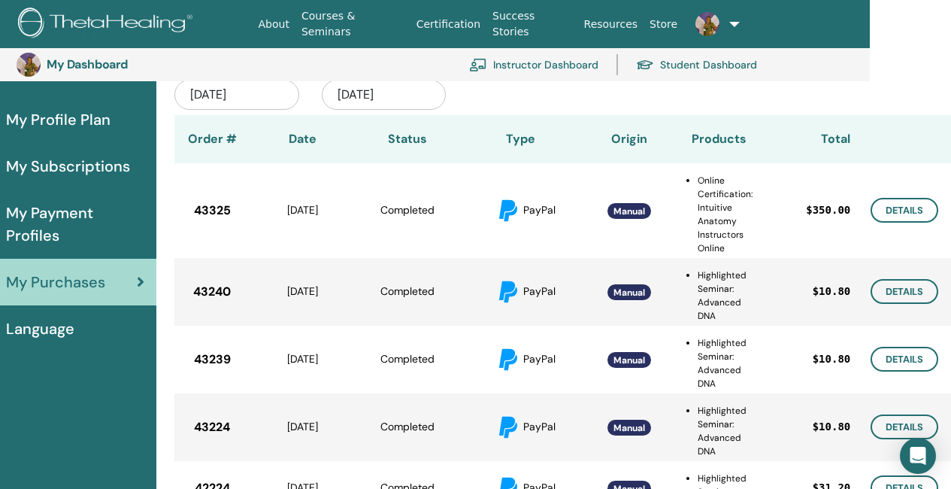
scroll to position [183, 81]
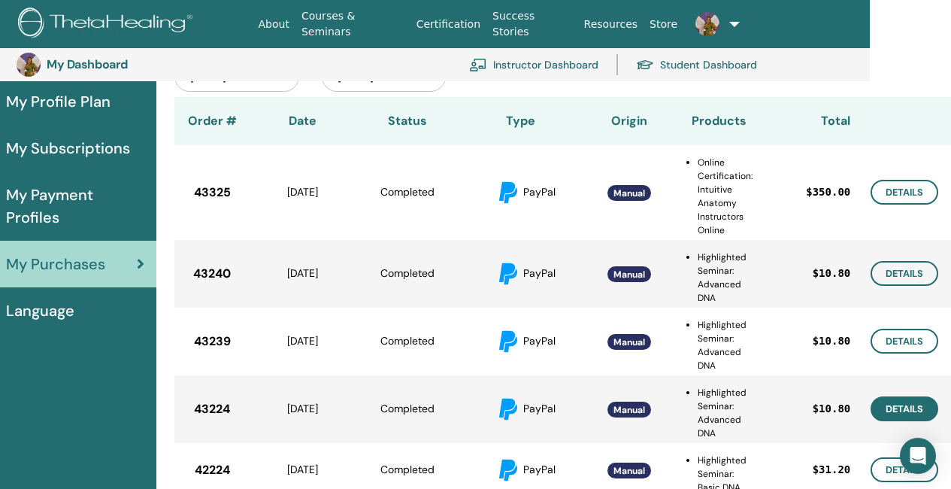
click at [906, 409] on link "Details" at bounding box center [905, 408] width 68 height 25
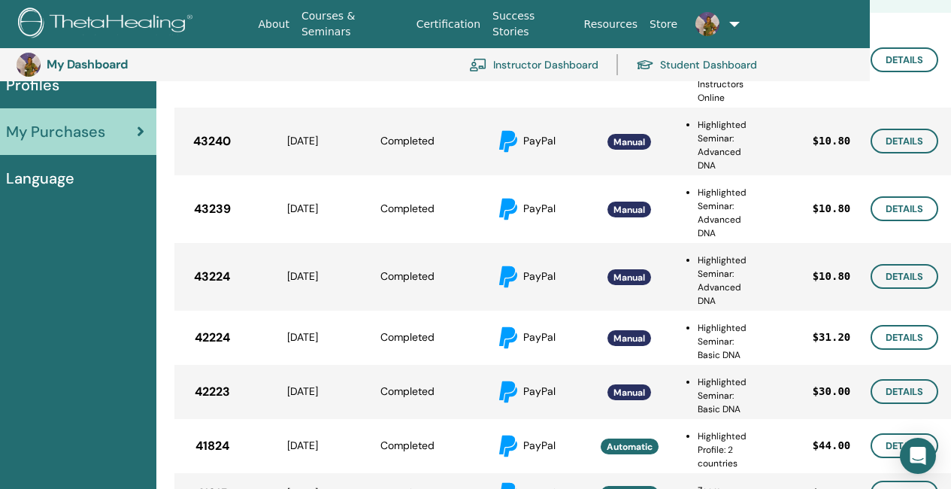
scroll to position [334, 81]
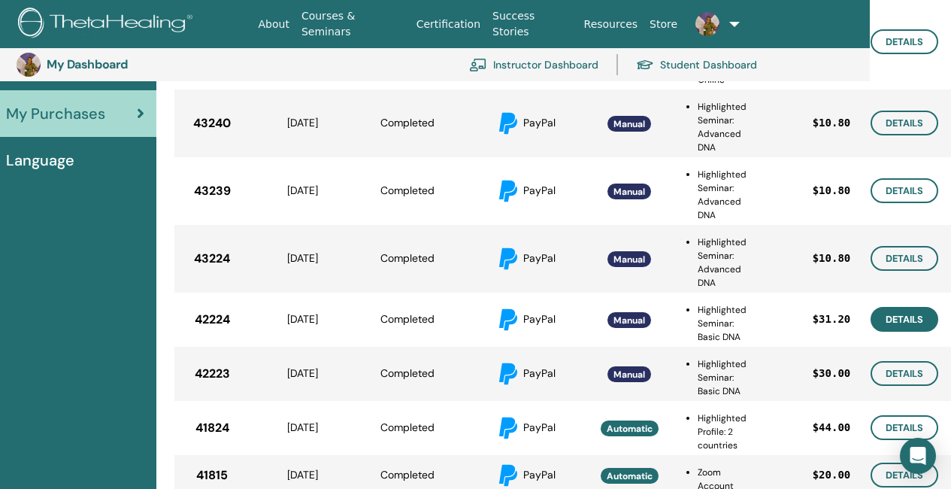
click at [904, 317] on link "Details" at bounding box center [905, 319] width 68 height 25
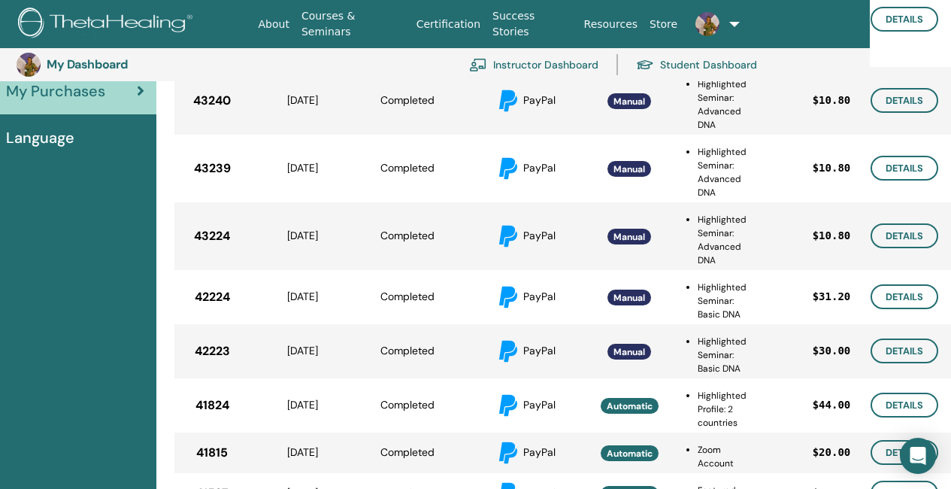
scroll to position [409, 81]
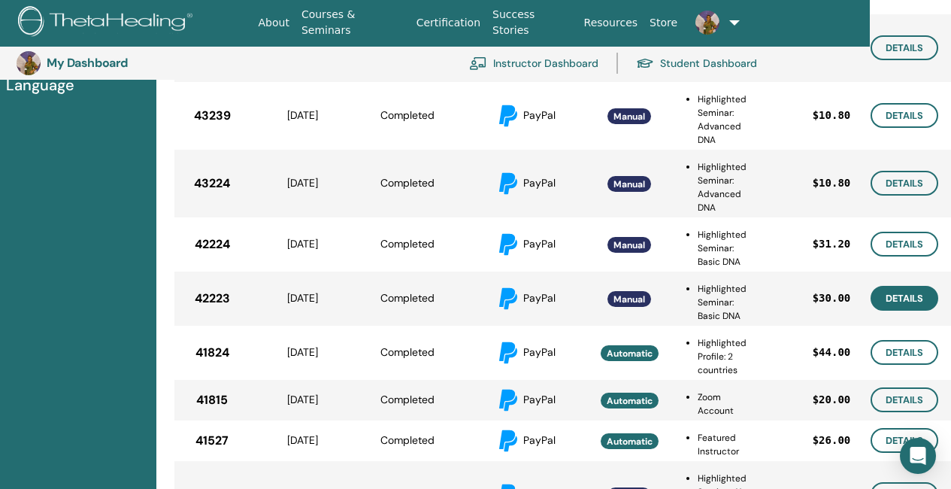
click at [893, 301] on link "Details" at bounding box center [905, 298] width 68 height 25
click at [896, 357] on link "Details" at bounding box center [905, 352] width 68 height 25
click at [886, 400] on link "Details" at bounding box center [905, 399] width 68 height 25
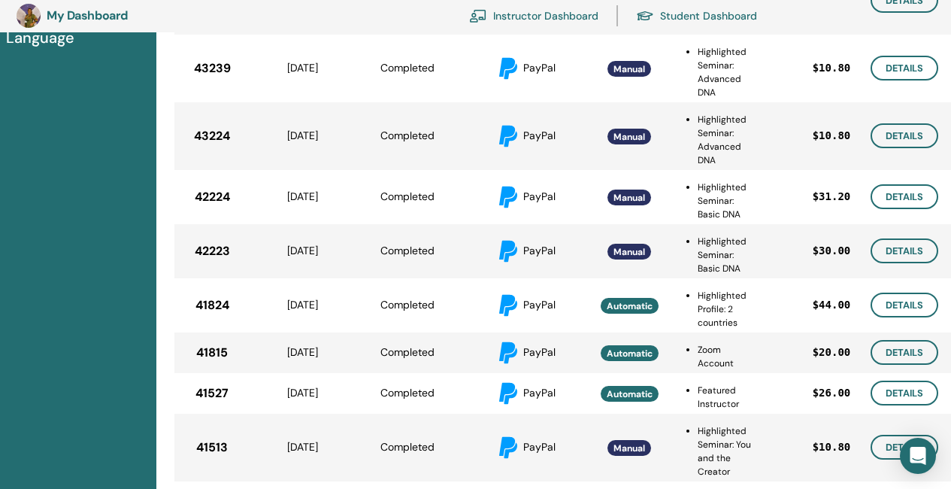
scroll to position [484, 81]
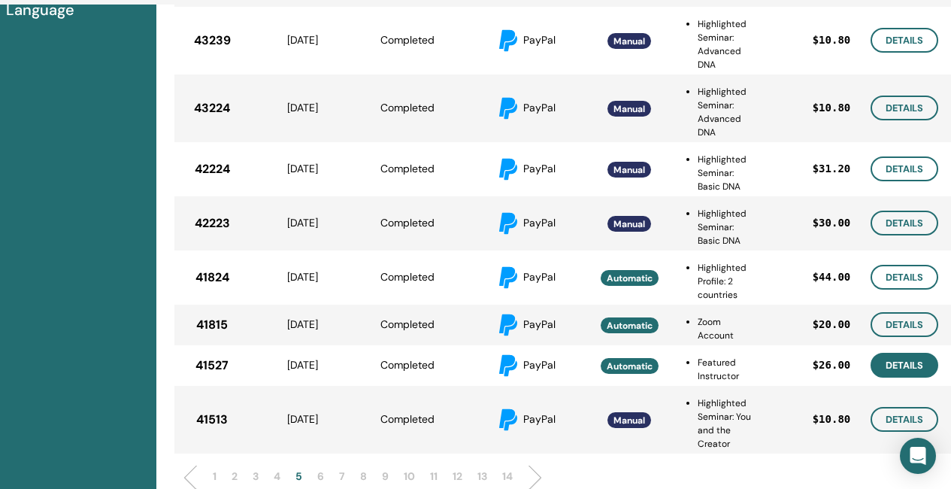
click at [902, 368] on link "Details" at bounding box center [905, 365] width 68 height 25
click at [891, 362] on link "Details" at bounding box center [905, 365] width 68 height 25
click at [883, 419] on link "Details" at bounding box center [905, 419] width 68 height 25
click at [323, 474] on p "6" at bounding box center [320, 476] width 7 height 16
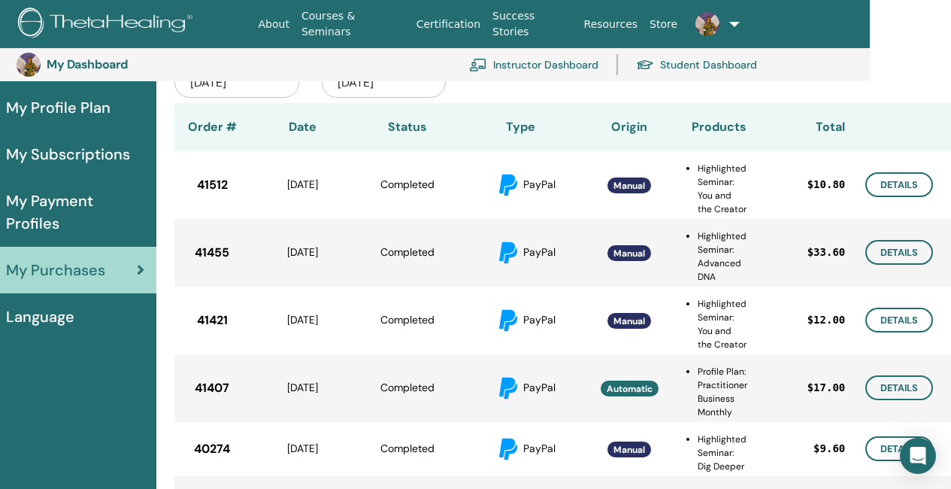
scroll to position [108, 81]
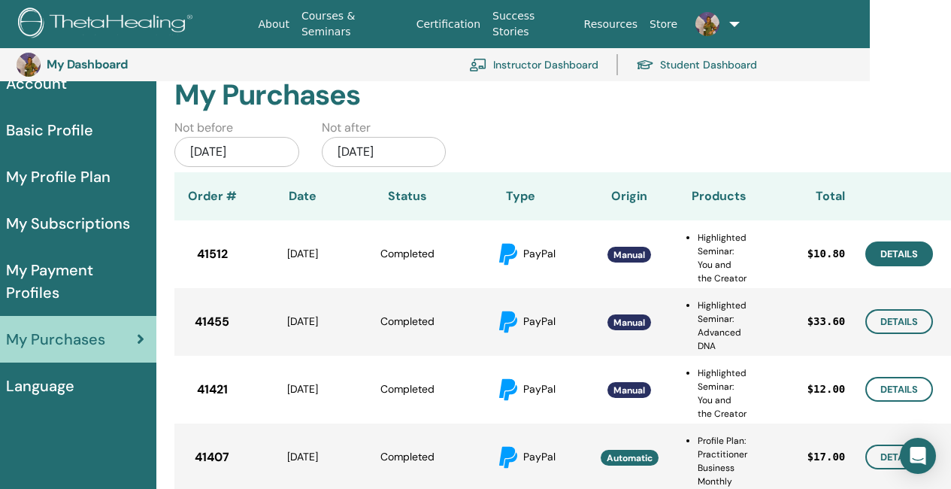
click at [905, 250] on link "Details" at bounding box center [899, 253] width 68 height 25
click at [907, 326] on link "Details" at bounding box center [899, 321] width 68 height 25
click at [905, 389] on link "Details" at bounding box center [899, 389] width 68 height 25
click at [889, 381] on link "Details" at bounding box center [899, 389] width 68 height 25
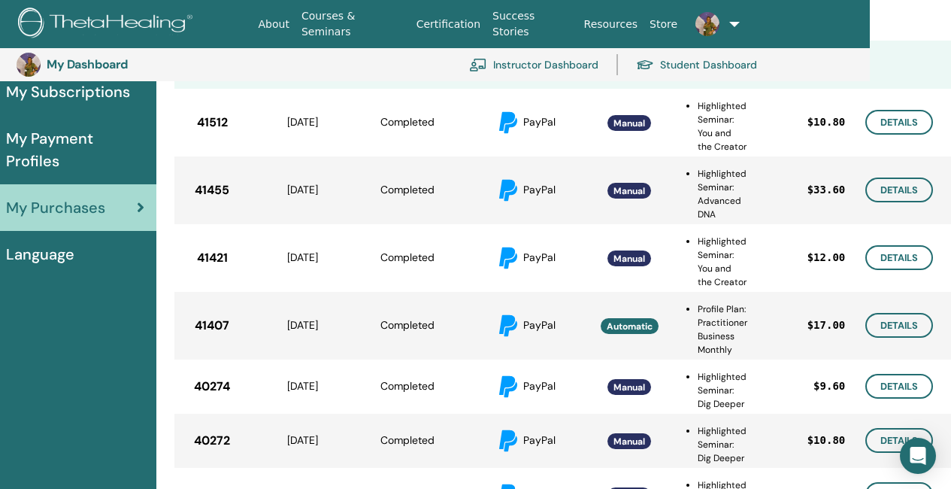
scroll to position [259, 81]
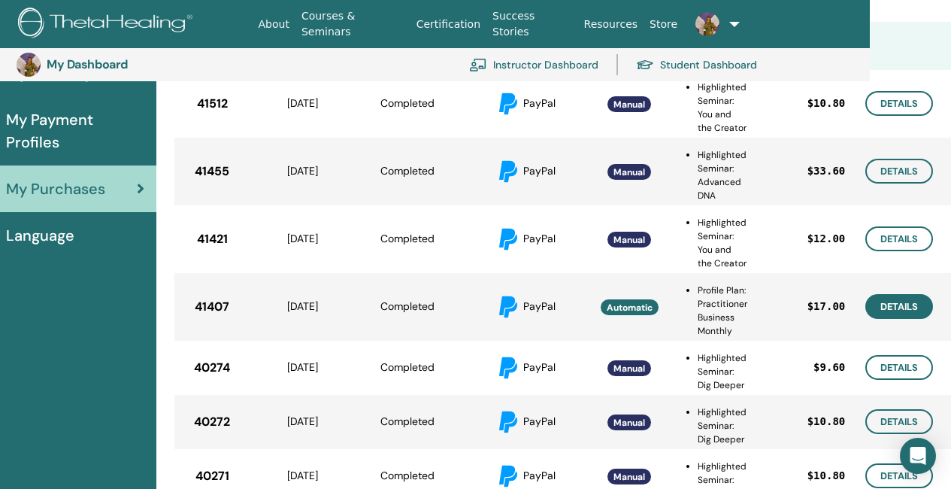
click at [895, 306] on link "Details" at bounding box center [899, 306] width 68 height 25
click at [891, 371] on link "Details" at bounding box center [899, 367] width 68 height 25
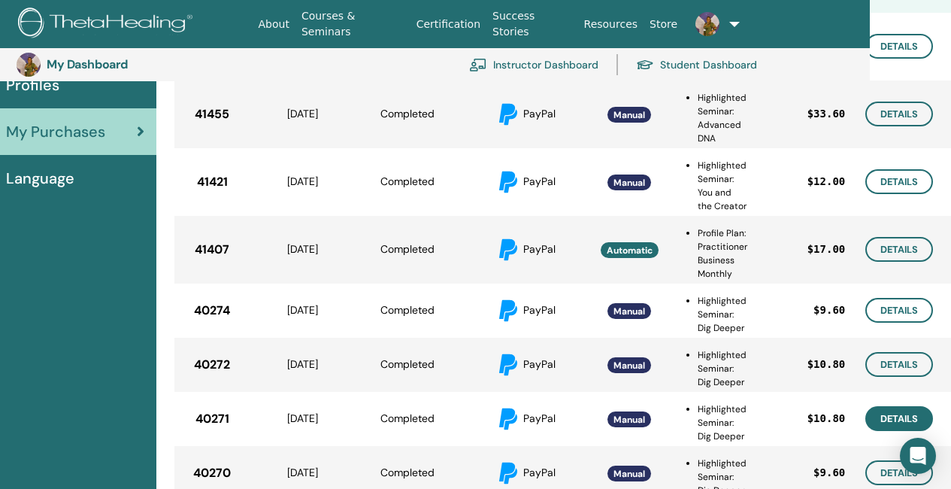
scroll to position [334, 81]
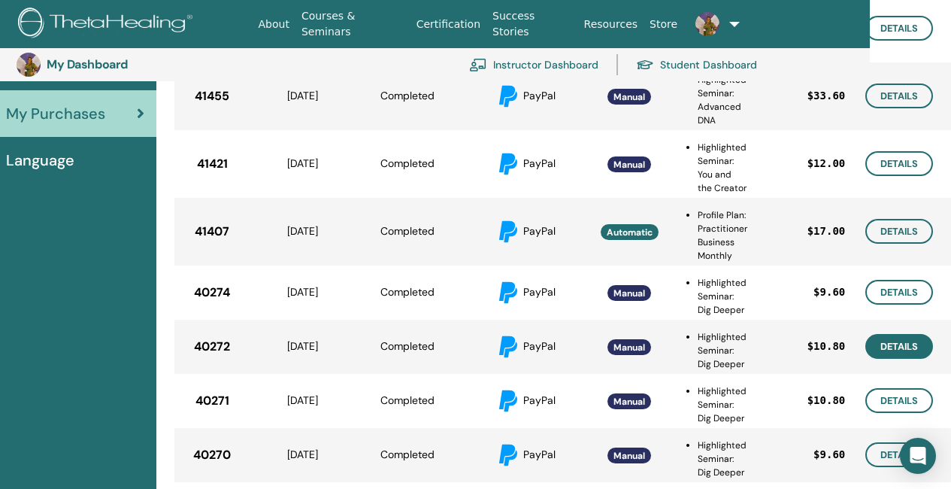
click at [897, 341] on link "Details" at bounding box center [899, 346] width 68 height 25
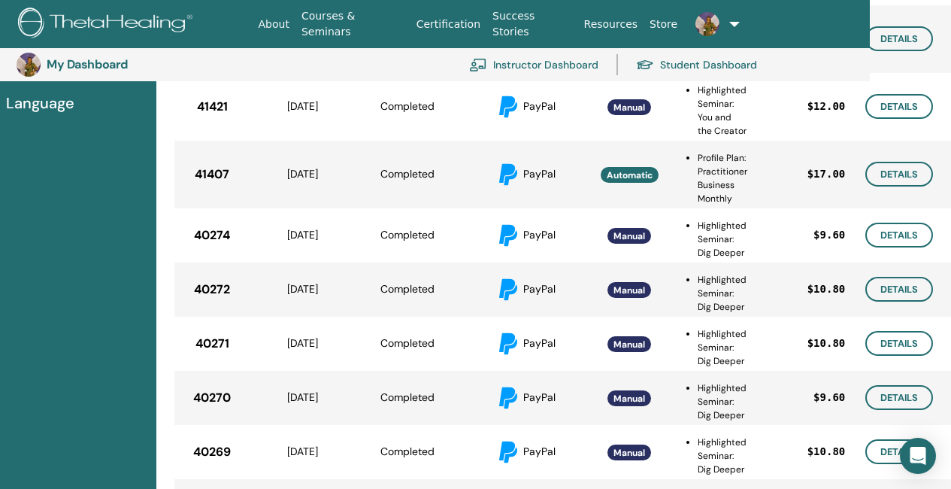
scroll to position [409, 81]
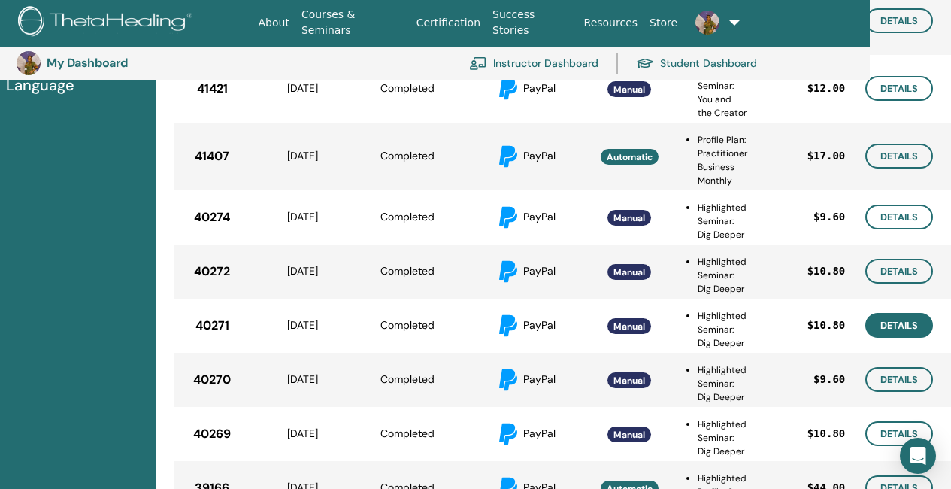
click at [899, 322] on link "Details" at bounding box center [899, 325] width 68 height 25
click at [927, 380] on link "Details" at bounding box center [899, 379] width 68 height 25
click at [883, 434] on link "Details" at bounding box center [899, 433] width 68 height 25
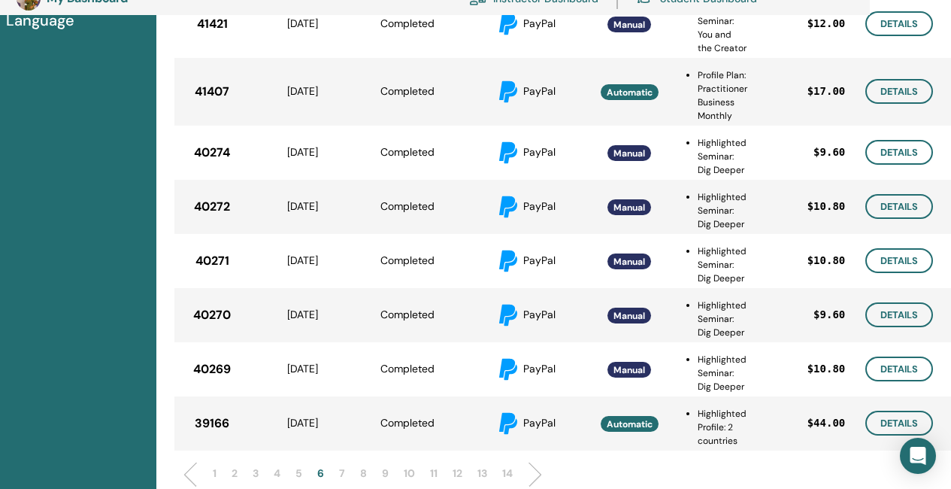
scroll to position [484, 81]
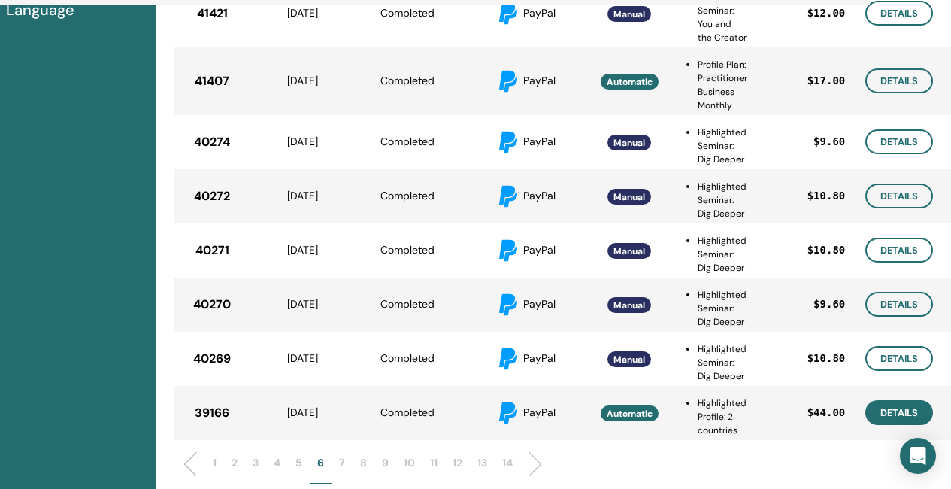
click at [896, 410] on link "Details" at bounding box center [899, 412] width 68 height 25
click at [340, 461] on p "7" at bounding box center [342, 463] width 6 height 16
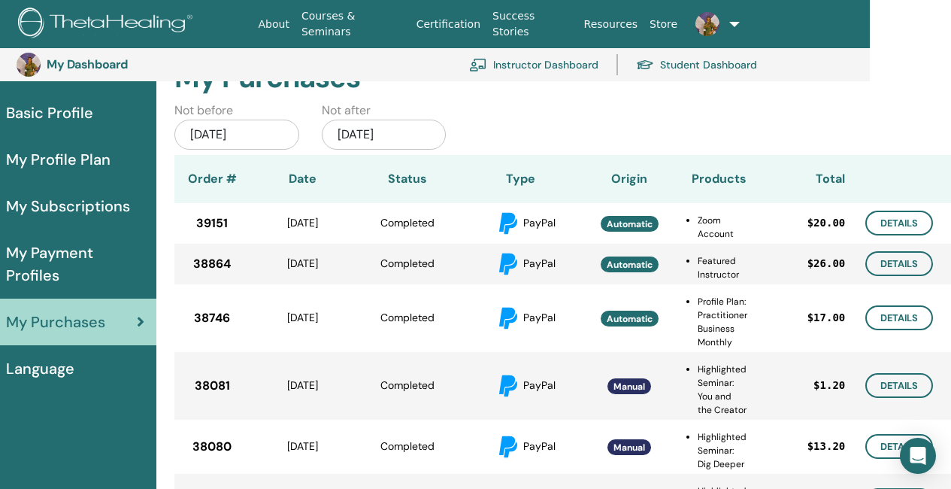
scroll to position [108, 81]
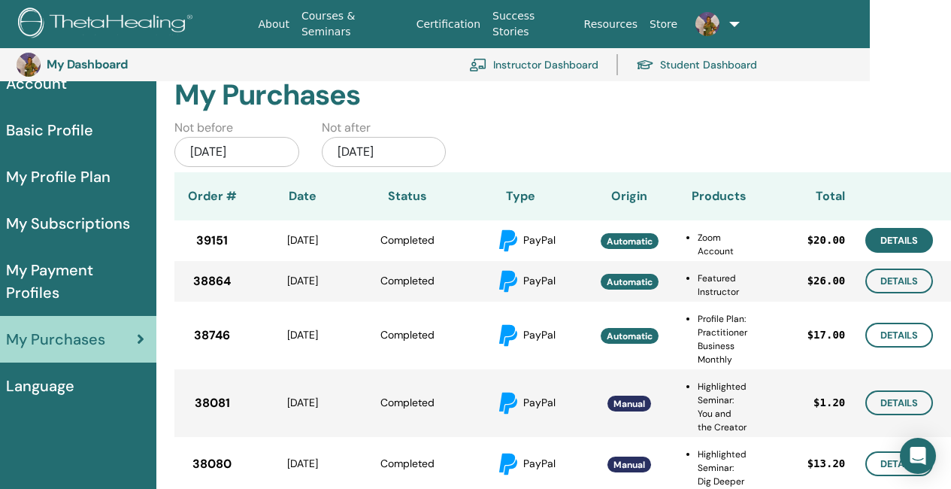
click at [902, 244] on link "Details" at bounding box center [899, 240] width 68 height 25
click at [915, 286] on link "Details" at bounding box center [899, 280] width 68 height 25
click at [892, 334] on link "Details" at bounding box center [899, 335] width 68 height 25
click at [878, 401] on link "Details" at bounding box center [899, 402] width 68 height 25
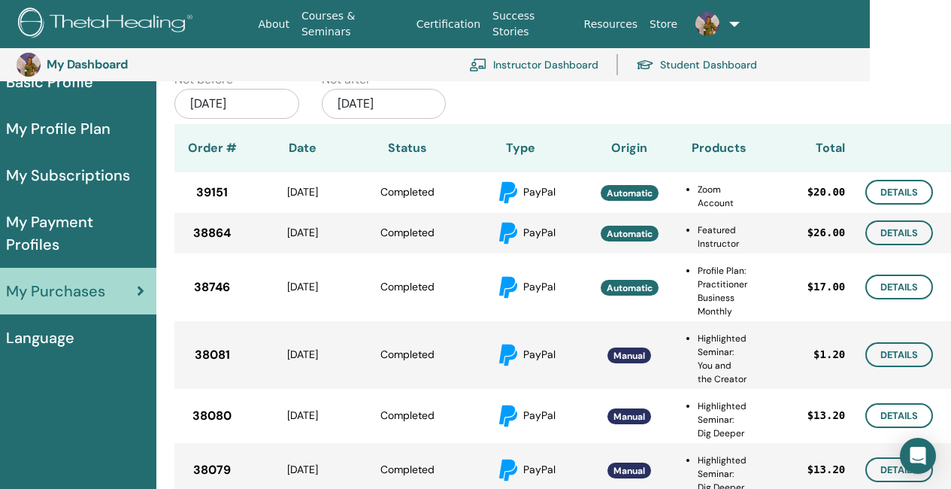
scroll to position [183, 81]
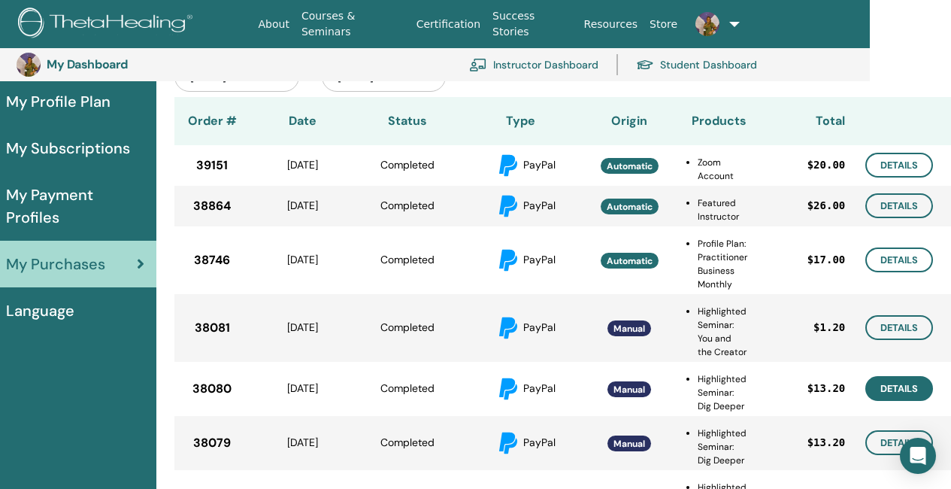
click at [897, 390] on link "Details" at bounding box center [899, 388] width 68 height 25
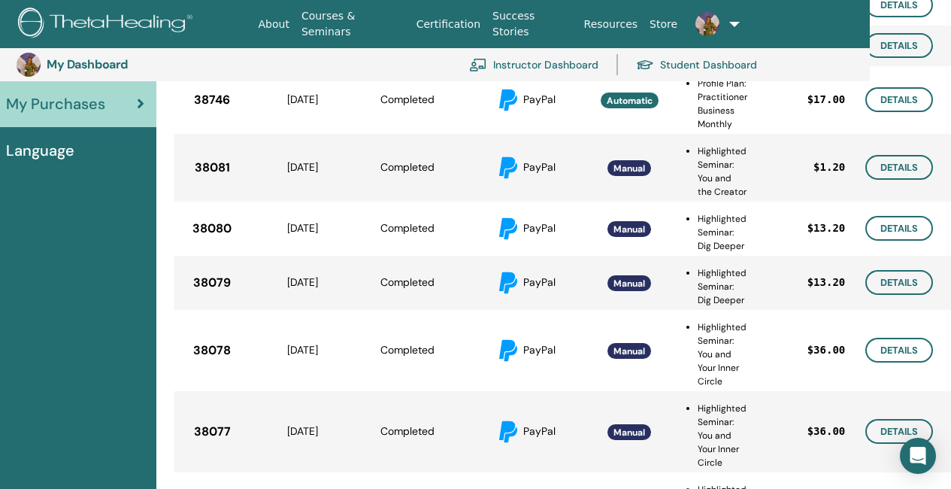
scroll to position [409, 81]
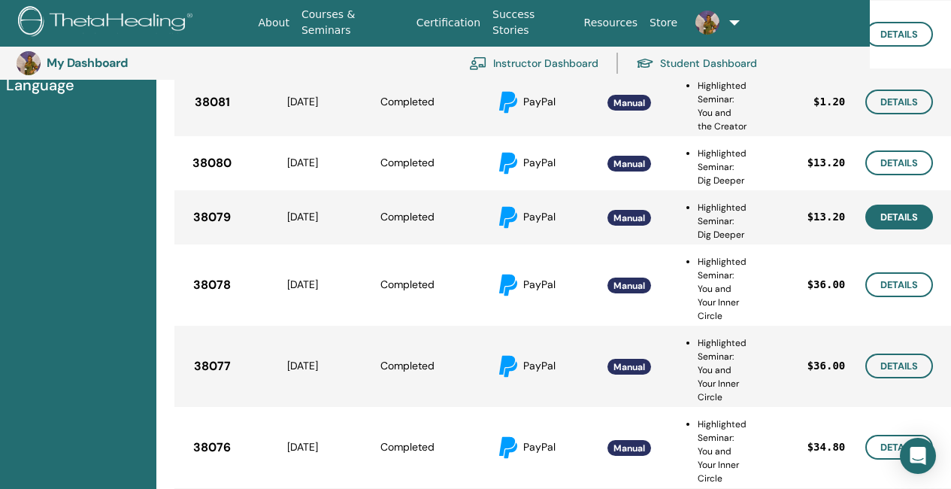
click at [912, 221] on link "Details" at bounding box center [899, 216] width 68 height 25
click at [914, 295] on link "Details" at bounding box center [899, 284] width 68 height 25
click at [886, 368] on link "Details" at bounding box center [899, 365] width 68 height 25
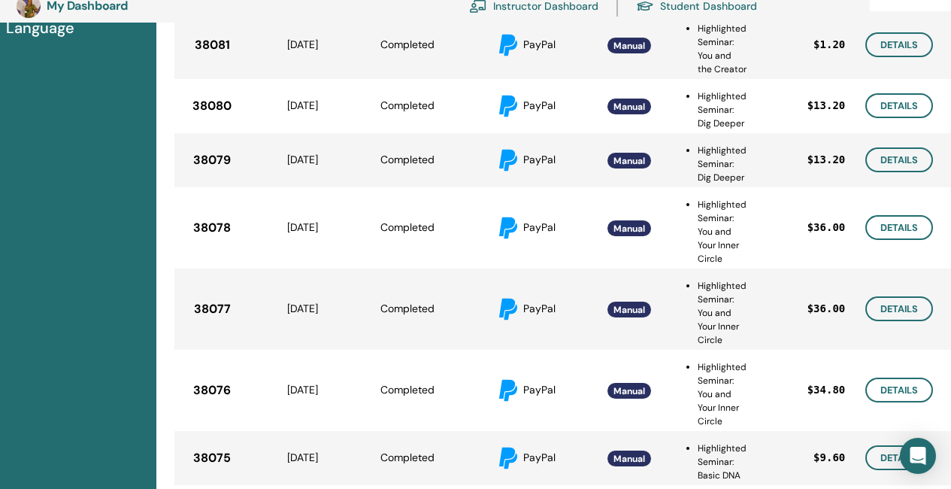
scroll to position [484, 81]
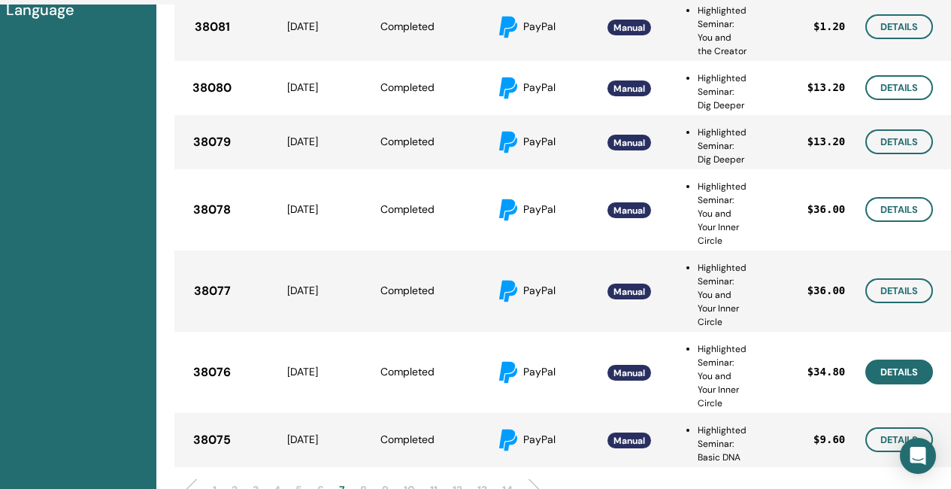
click at [893, 378] on link "Details" at bounding box center [899, 371] width 68 height 25
click at [877, 434] on link "Details" at bounding box center [899, 439] width 68 height 25
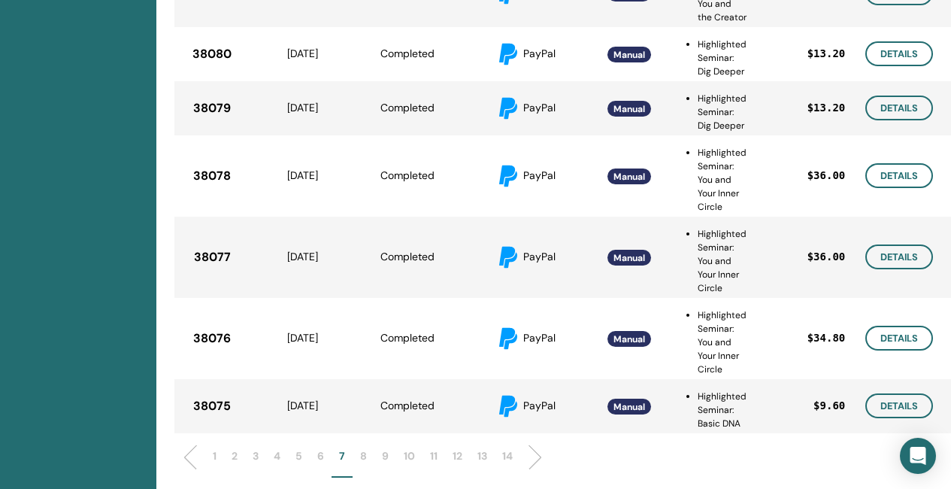
scroll to position [559, 81]
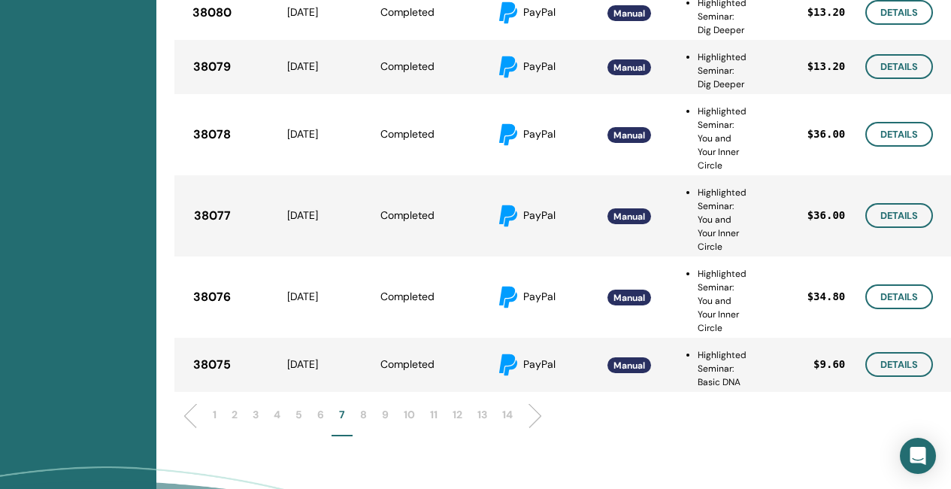
click at [360, 410] on p "8" at bounding box center [363, 415] width 7 height 16
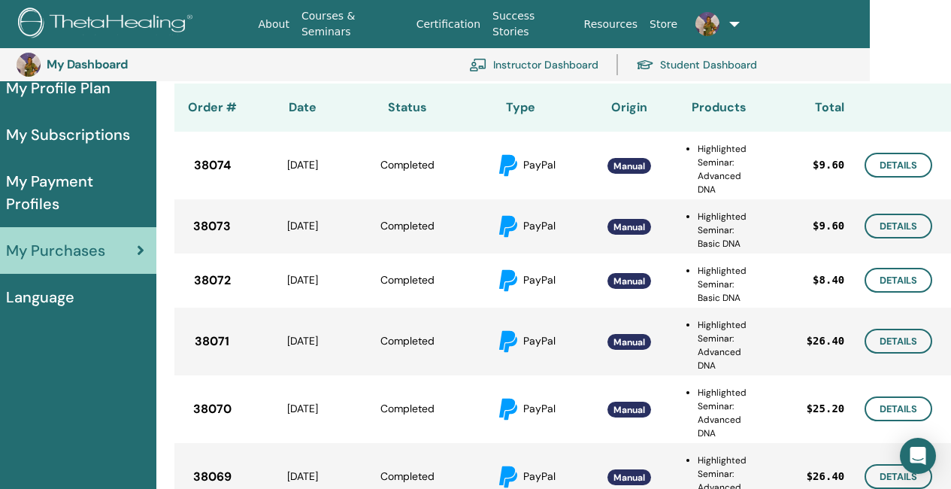
scroll to position [183, 81]
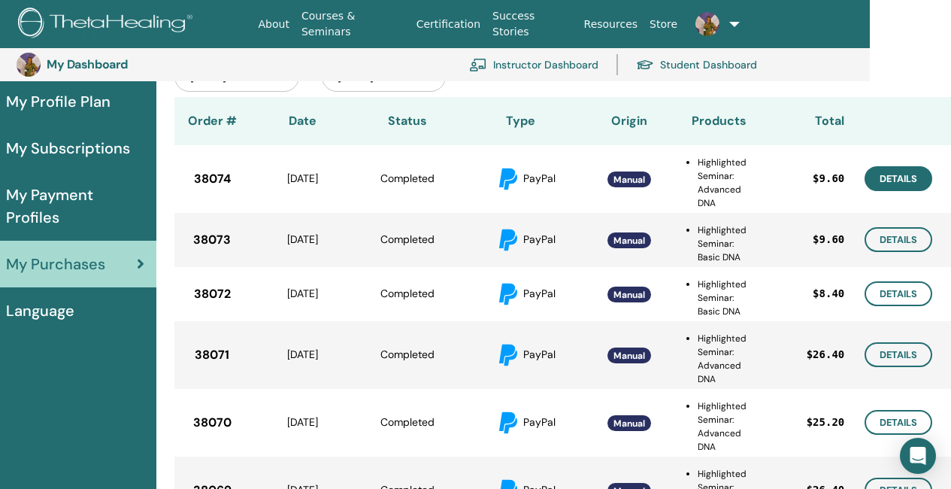
click at [902, 180] on link "Details" at bounding box center [899, 178] width 68 height 25
click at [919, 241] on link "Details" at bounding box center [899, 239] width 68 height 25
click at [905, 297] on link "Details" at bounding box center [899, 293] width 68 height 25
click at [913, 353] on link "Details" at bounding box center [899, 354] width 68 height 25
click at [876, 415] on link "Details" at bounding box center [899, 422] width 68 height 25
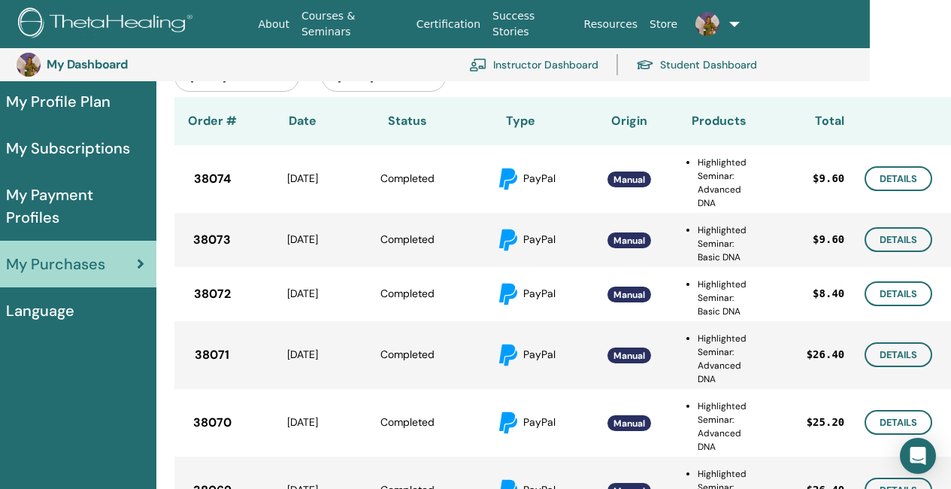
scroll to position [259, 81]
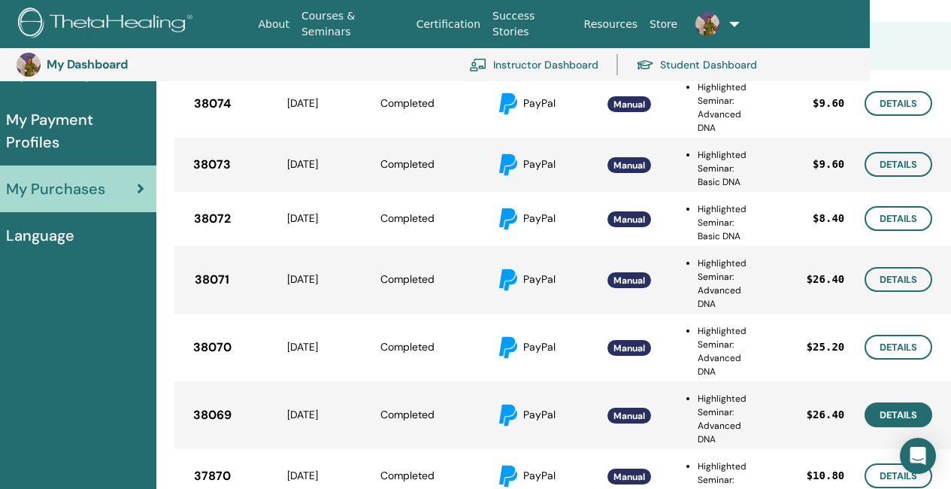
click at [896, 408] on link "Details" at bounding box center [899, 414] width 68 height 25
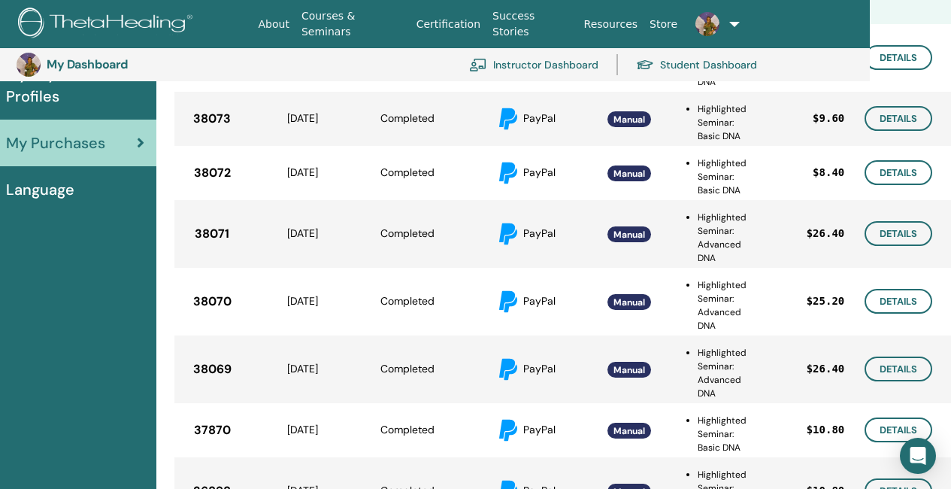
scroll to position [334, 81]
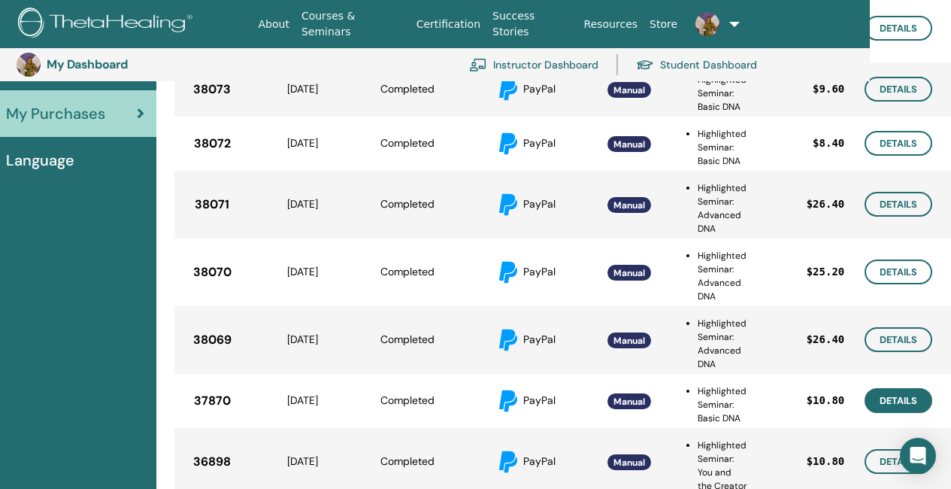
click at [895, 404] on link "Details" at bounding box center [899, 400] width 68 height 25
click at [883, 341] on link "Details" at bounding box center [899, 339] width 68 height 25
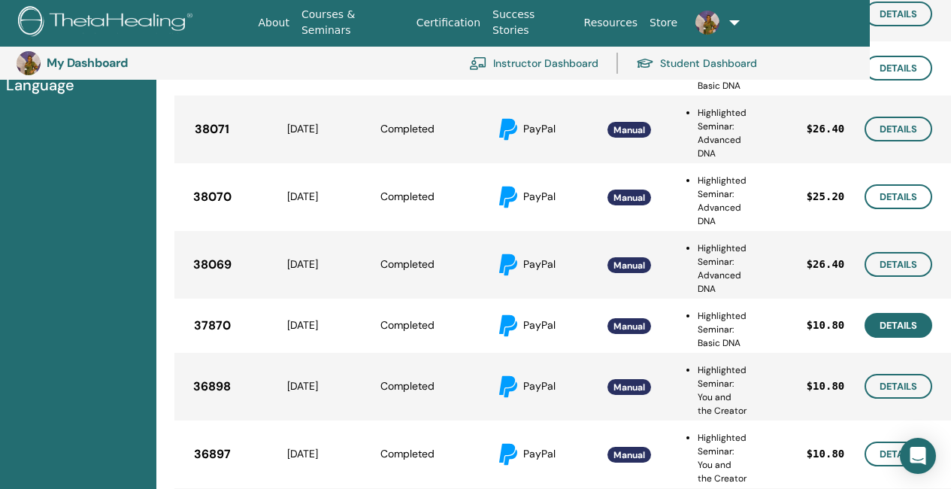
click at [915, 329] on link "Details" at bounding box center [899, 325] width 68 height 25
click at [907, 398] on link "Details" at bounding box center [899, 386] width 68 height 25
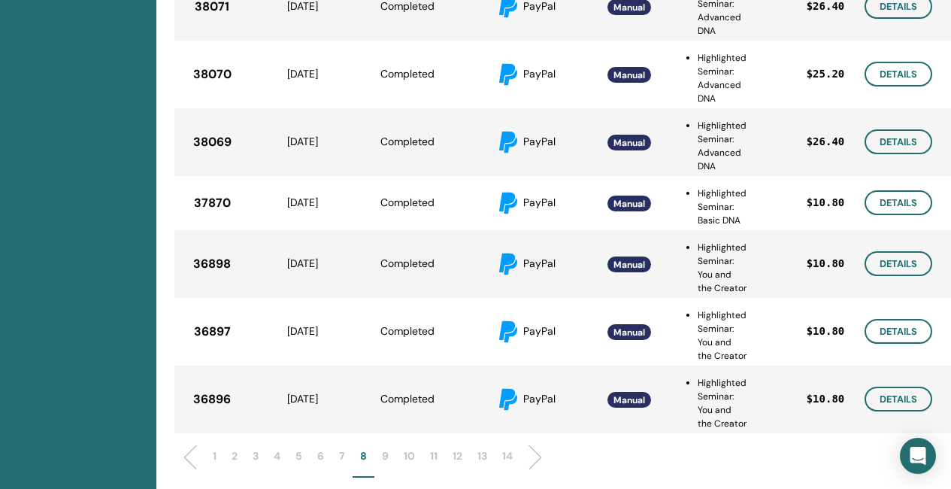
scroll to position [559, 81]
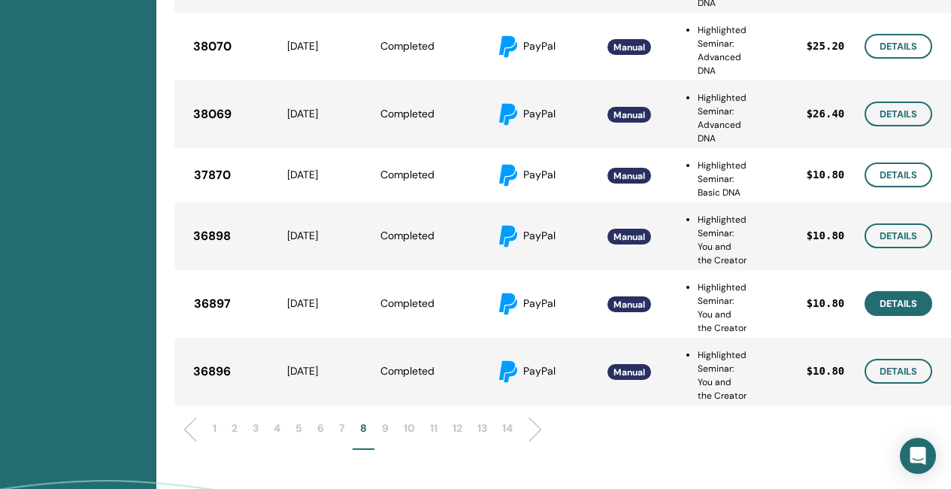
click at [908, 316] on link "Details" at bounding box center [899, 303] width 68 height 25
click at [893, 383] on link "Details" at bounding box center [899, 371] width 68 height 25
click at [386, 436] on p "9" at bounding box center [385, 428] width 7 height 16
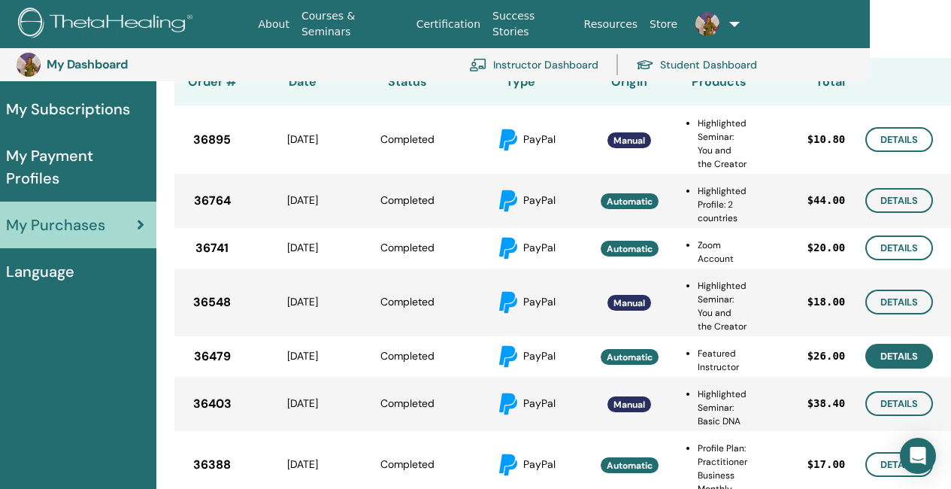
scroll to position [0, 81]
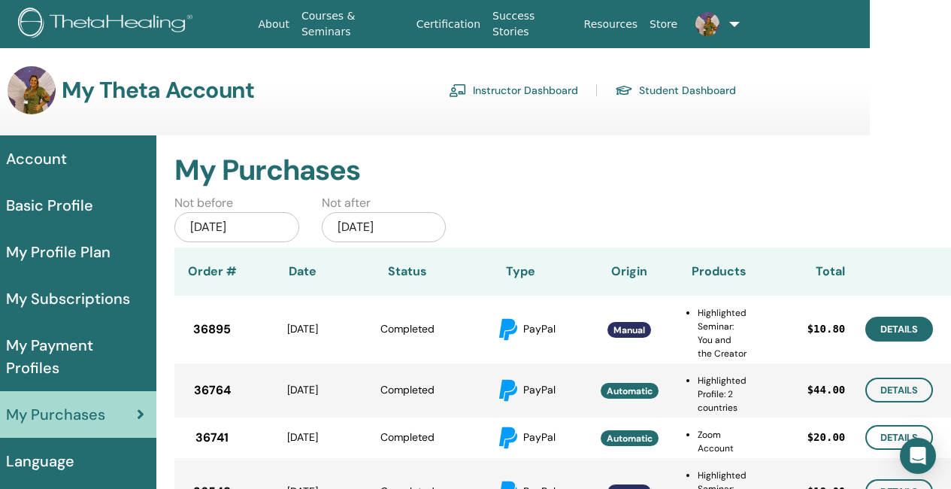
click at [907, 338] on link "Details" at bounding box center [899, 329] width 68 height 25
click at [896, 389] on link "Details" at bounding box center [899, 389] width 68 height 25
click at [890, 441] on link "Details" at bounding box center [899, 437] width 68 height 25
click at [886, 437] on link "Details" at bounding box center [899, 437] width 68 height 25
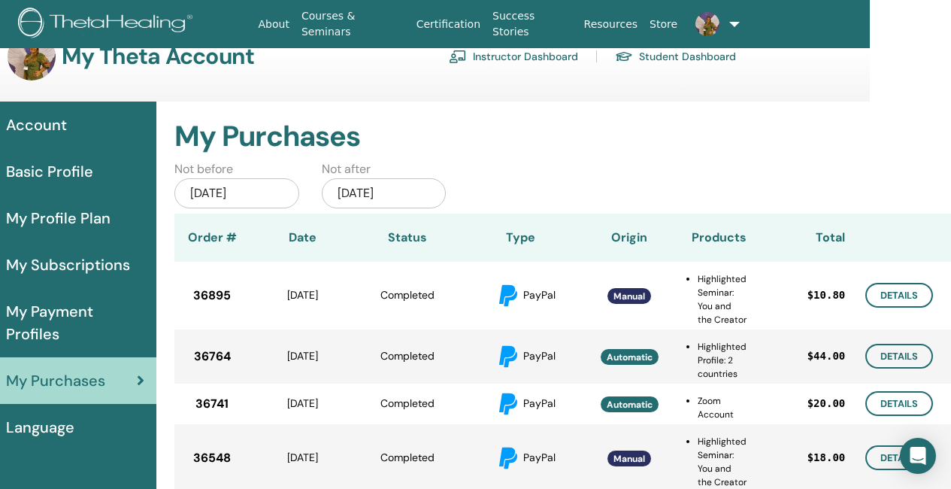
scroll to position [75, 81]
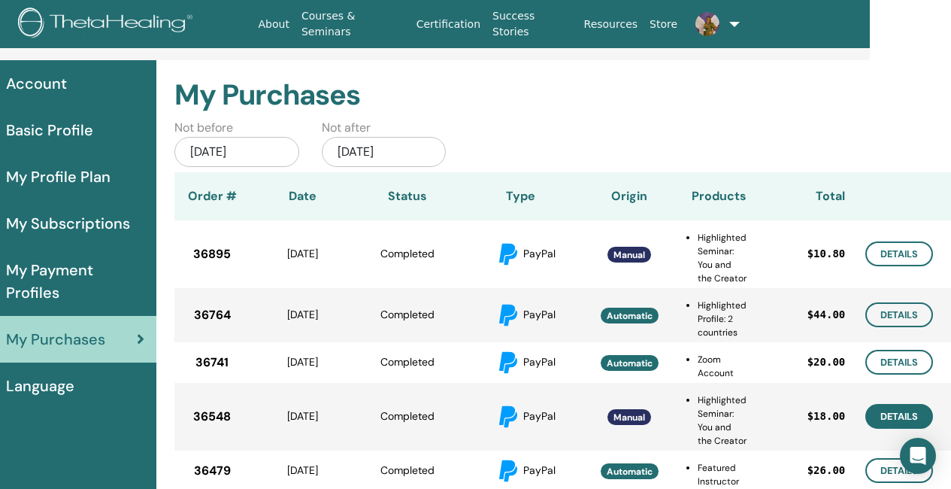
click at [895, 420] on link "Details" at bounding box center [899, 416] width 68 height 25
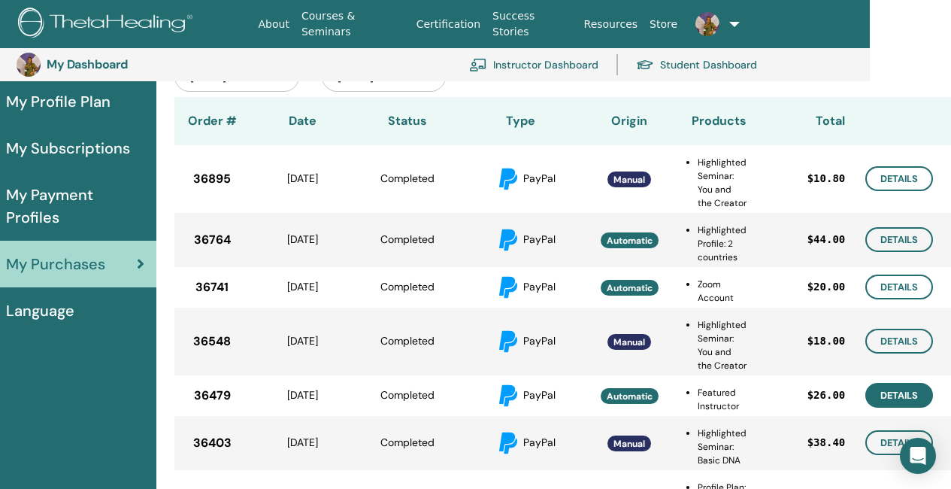
click at [910, 394] on link "Details" at bounding box center [899, 395] width 68 height 25
click at [882, 447] on link "Details" at bounding box center [899, 442] width 68 height 25
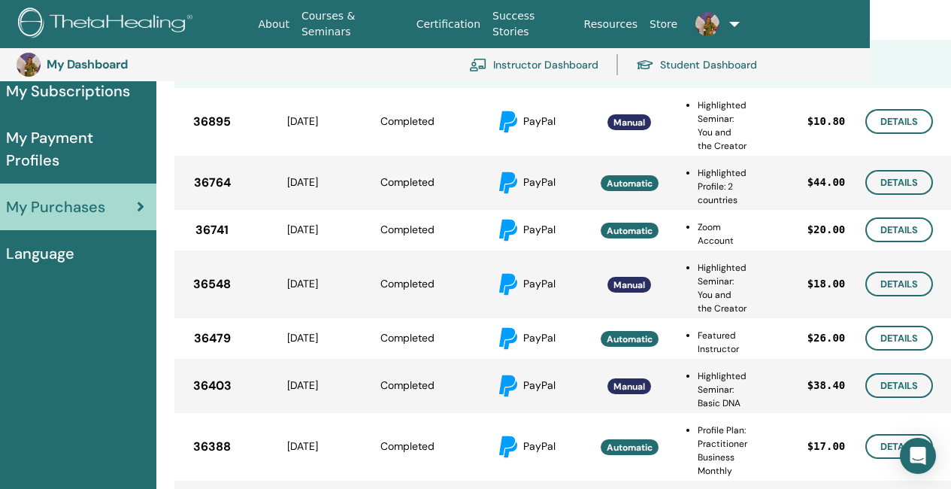
scroll to position [259, 81]
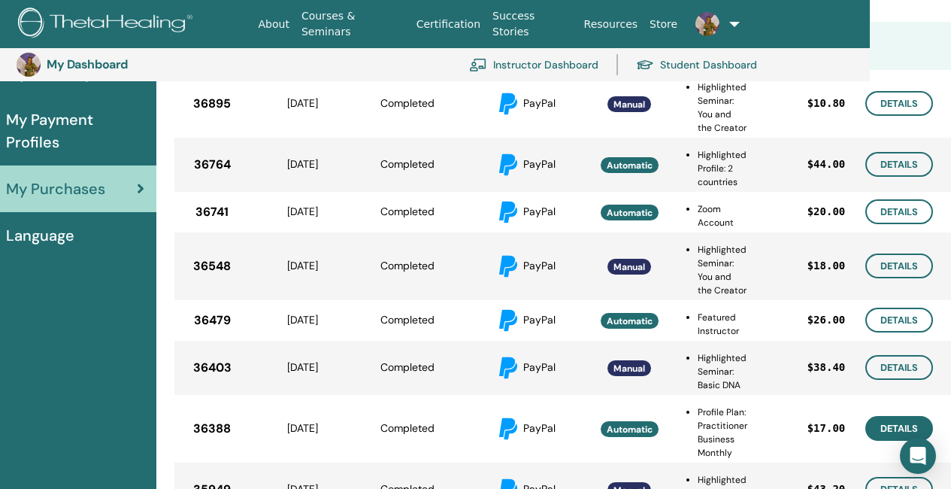
click at [882, 428] on link "Details" at bounding box center [899, 428] width 68 height 25
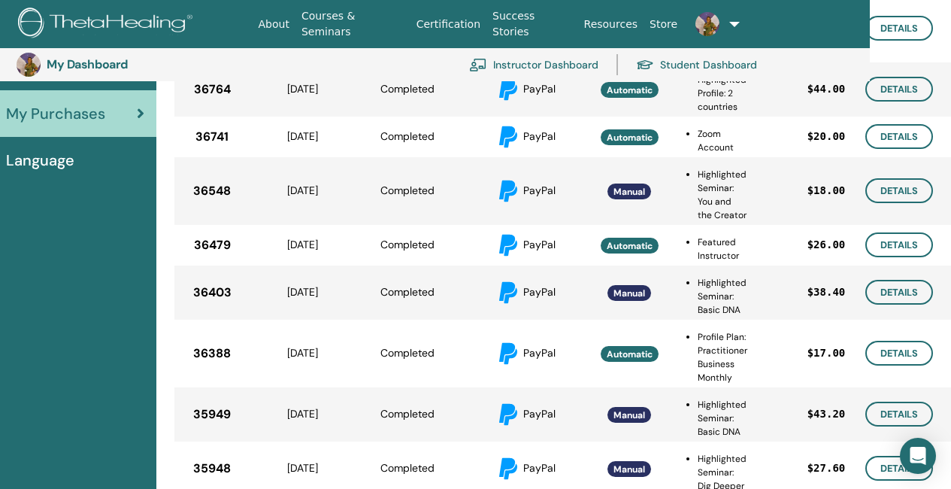
scroll to position [409, 81]
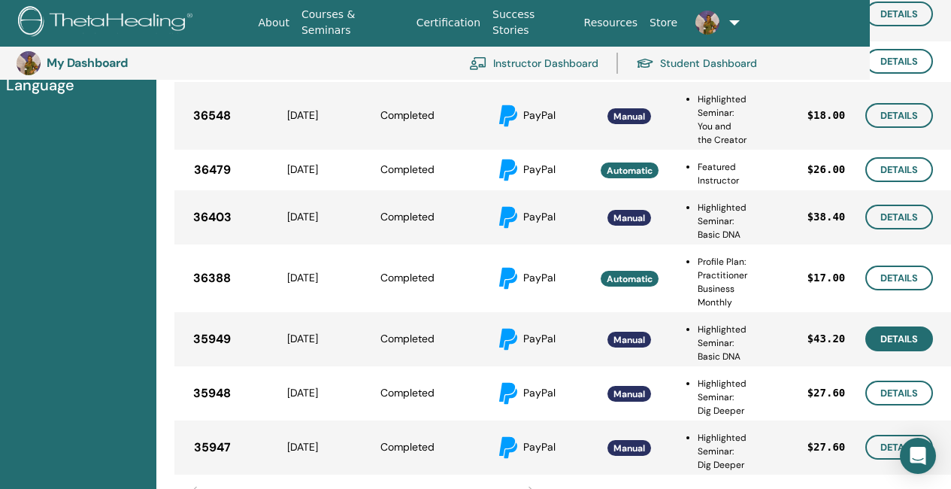
click at [898, 346] on link "Details" at bounding box center [899, 338] width 68 height 25
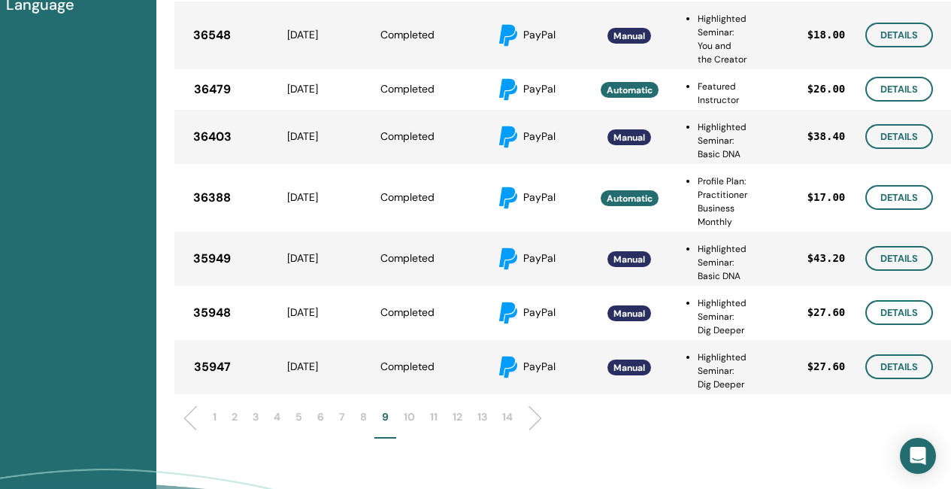
scroll to position [559, 81]
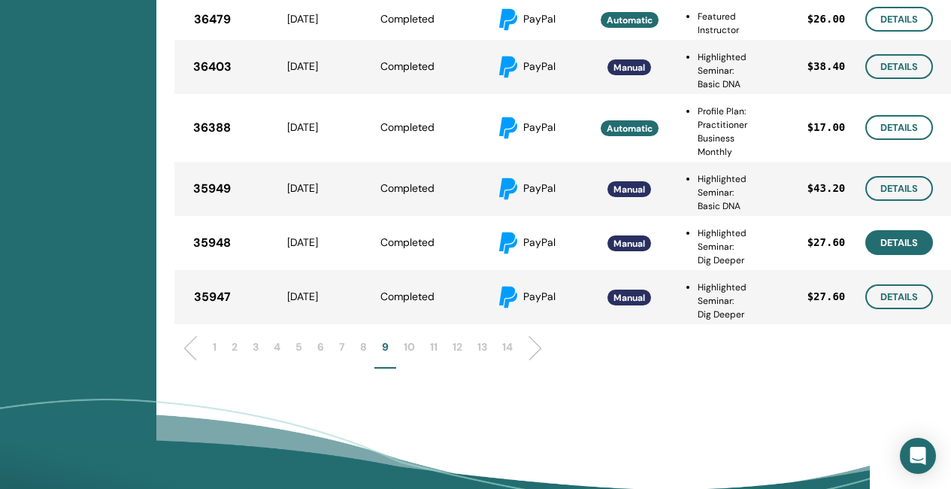
click at [902, 237] on link "Details" at bounding box center [899, 242] width 68 height 25
click at [903, 295] on link "Details" at bounding box center [899, 296] width 68 height 25
click at [410, 351] on p "10" at bounding box center [409, 347] width 11 height 16
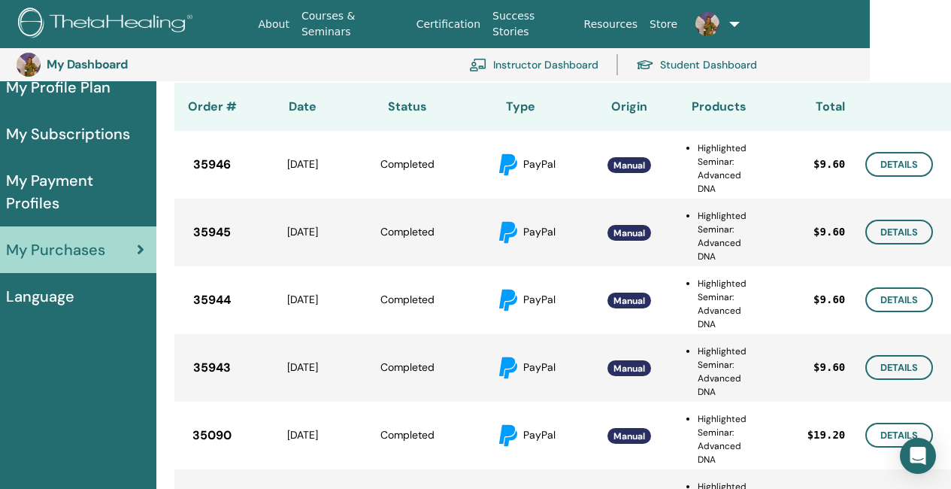
scroll to position [183, 81]
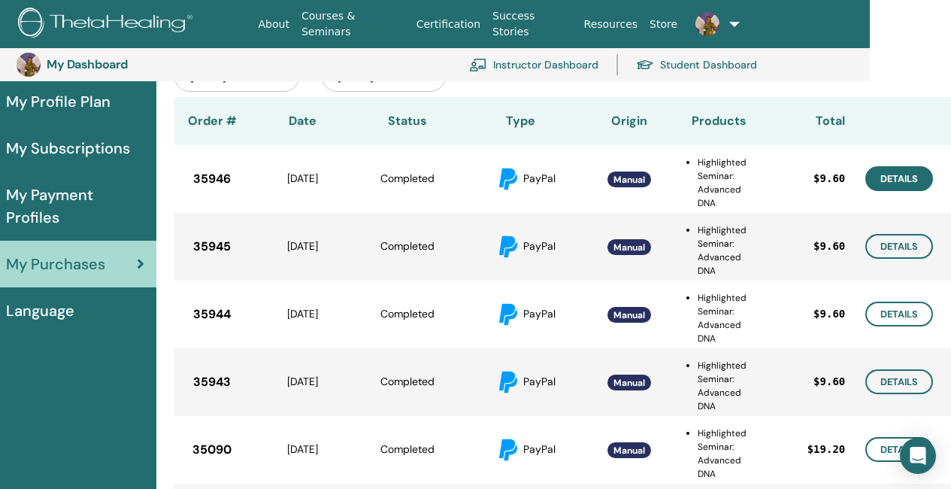
click at [916, 177] on link "Details" at bounding box center [899, 178] width 68 height 25
click at [899, 253] on link "Details" at bounding box center [899, 246] width 68 height 25
click at [889, 310] on link "Details" at bounding box center [899, 313] width 68 height 25
click at [895, 383] on link "Details" at bounding box center [899, 381] width 68 height 25
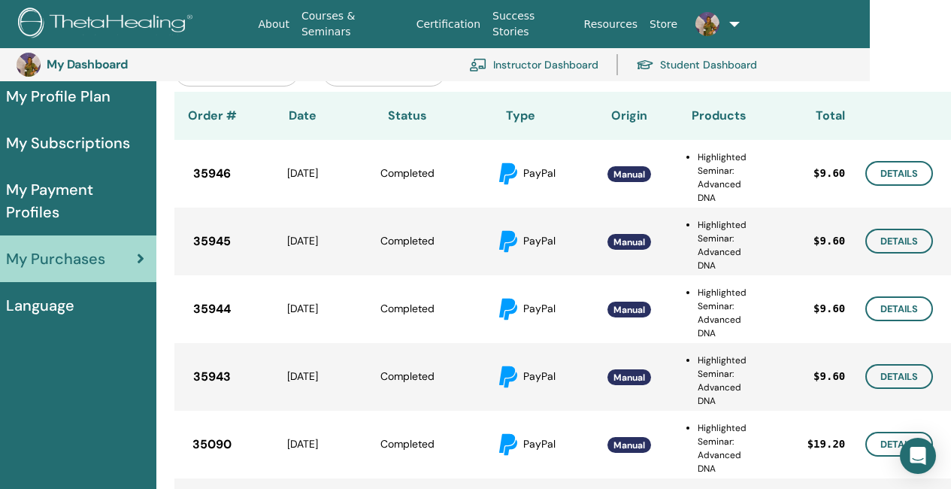
scroll to position [259, 81]
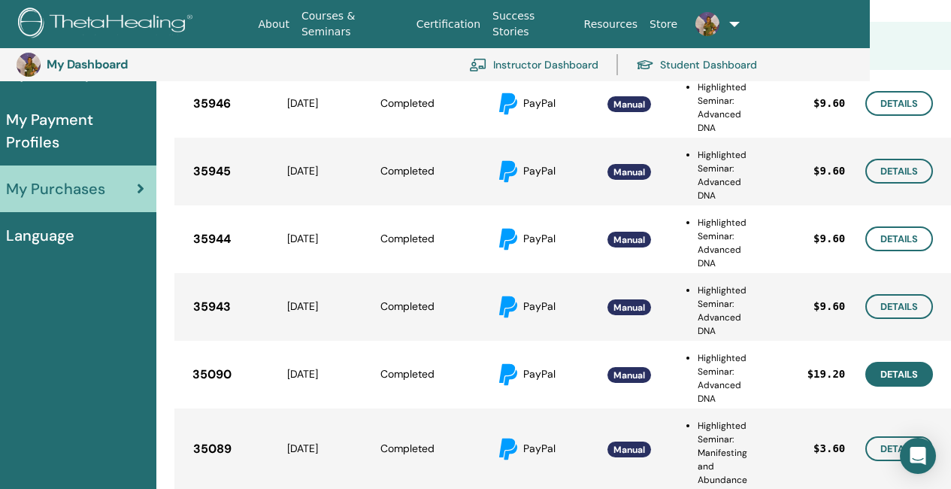
click at [912, 380] on link "Details" at bounding box center [899, 374] width 68 height 25
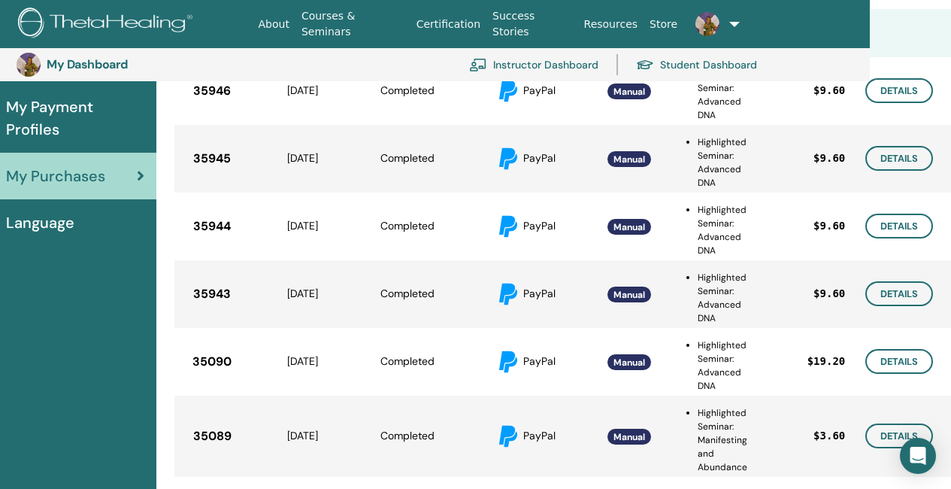
scroll to position [334, 81]
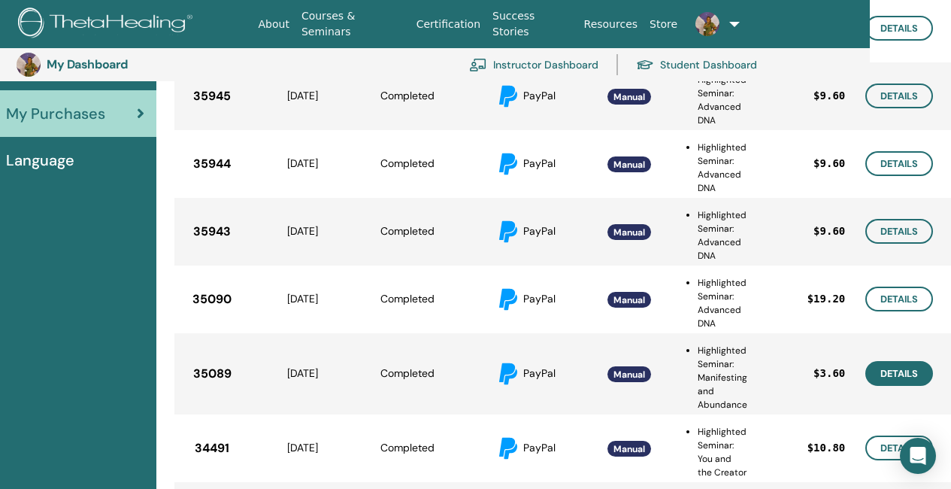
click at [899, 372] on link "Details" at bounding box center [899, 373] width 68 height 25
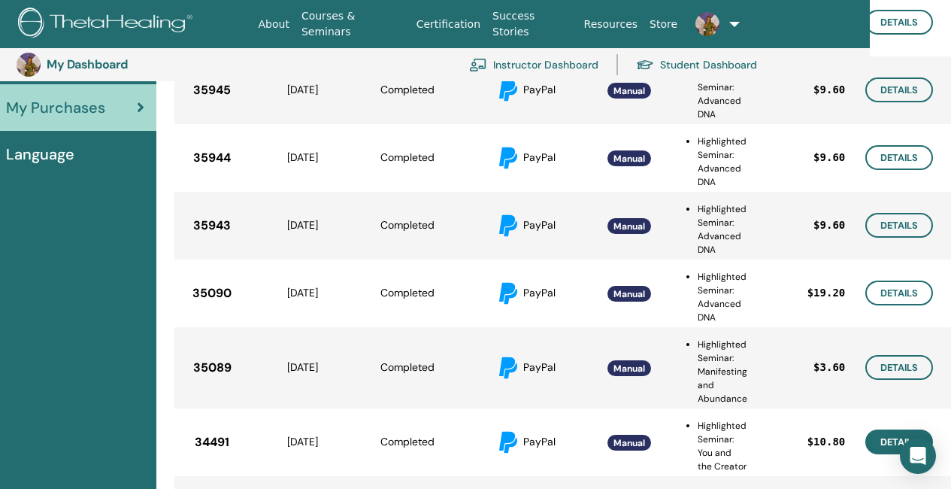
scroll to position [409, 81]
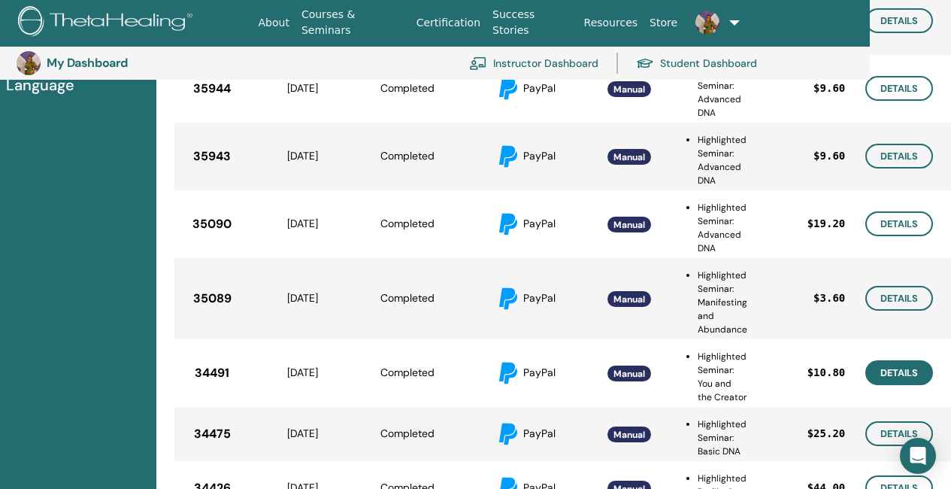
click at [904, 376] on link "Details" at bounding box center [899, 372] width 68 height 25
click at [877, 437] on link "Details" at bounding box center [899, 433] width 68 height 25
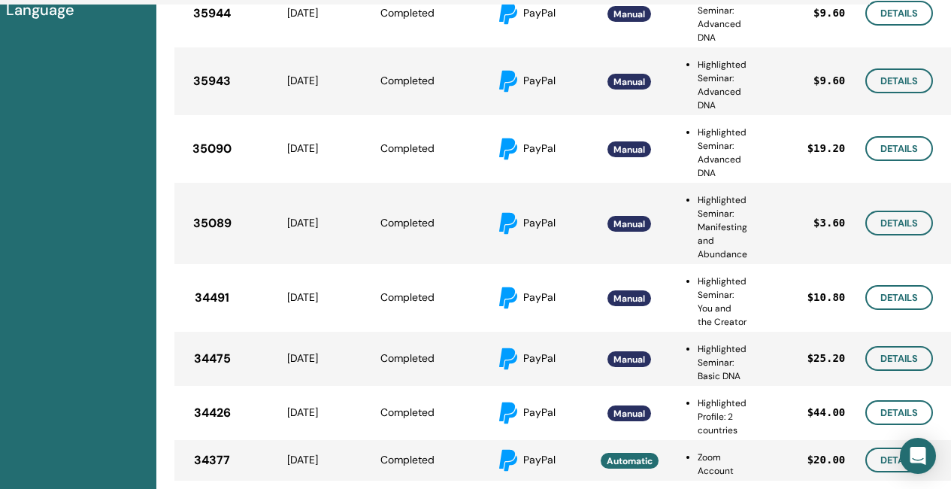
scroll to position [559, 81]
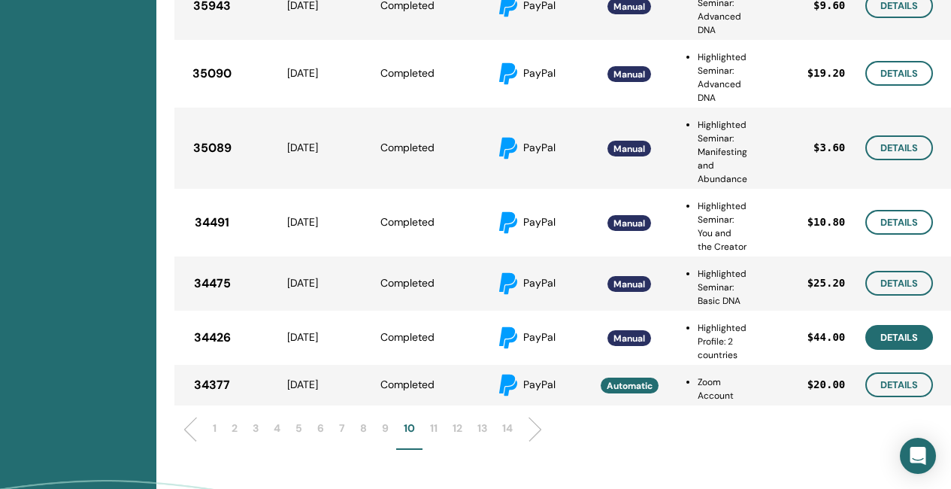
click at [886, 336] on link "Details" at bounding box center [899, 337] width 68 height 25
click at [884, 383] on link "Details" at bounding box center [899, 384] width 68 height 25
click at [432, 423] on p "11" at bounding box center [434, 428] width 8 height 16
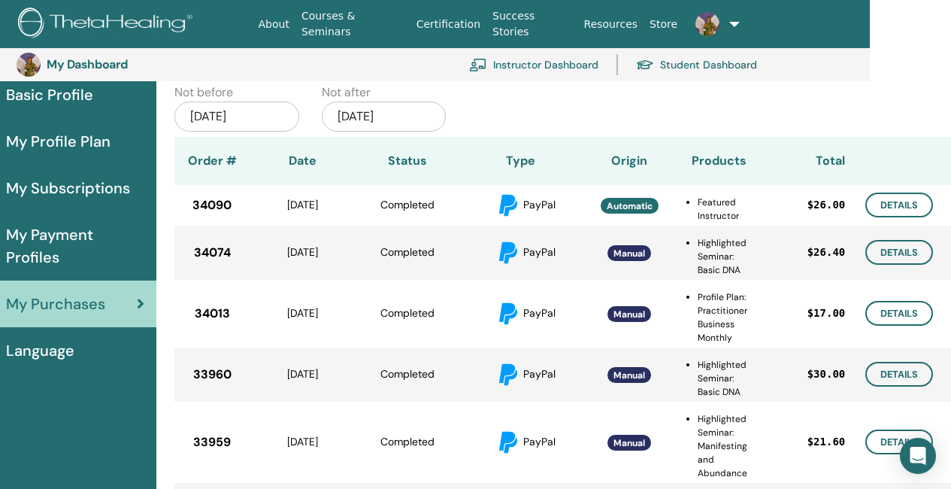
scroll to position [108, 81]
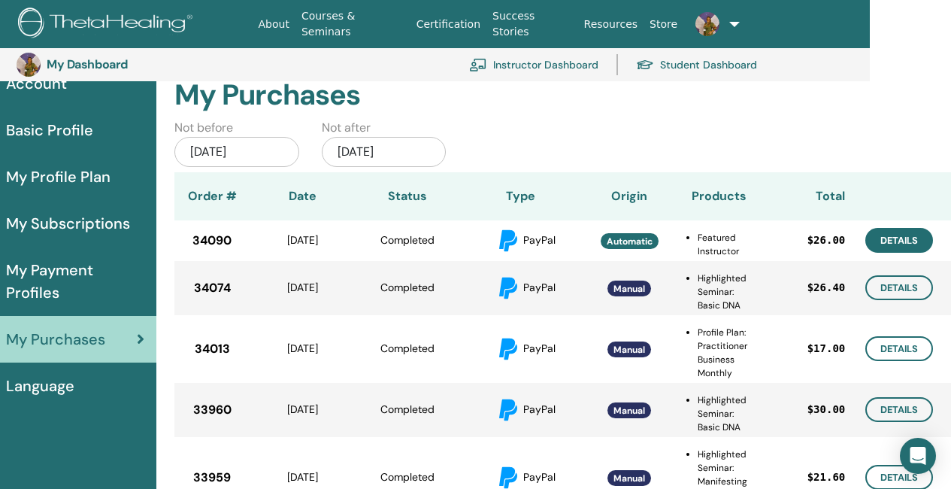
click at [907, 236] on link "Details" at bounding box center [899, 240] width 68 height 25
click at [893, 289] on link "Details" at bounding box center [899, 287] width 68 height 25
click at [887, 355] on link "Details" at bounding box center [899, 348] width 68 height 25
click at [881, 406] on link "Details" at bounding box center [899, 409] width 68 height 25
click at [886, 413] on link "Details" at bounding box center [899, 409] width 68 height 25
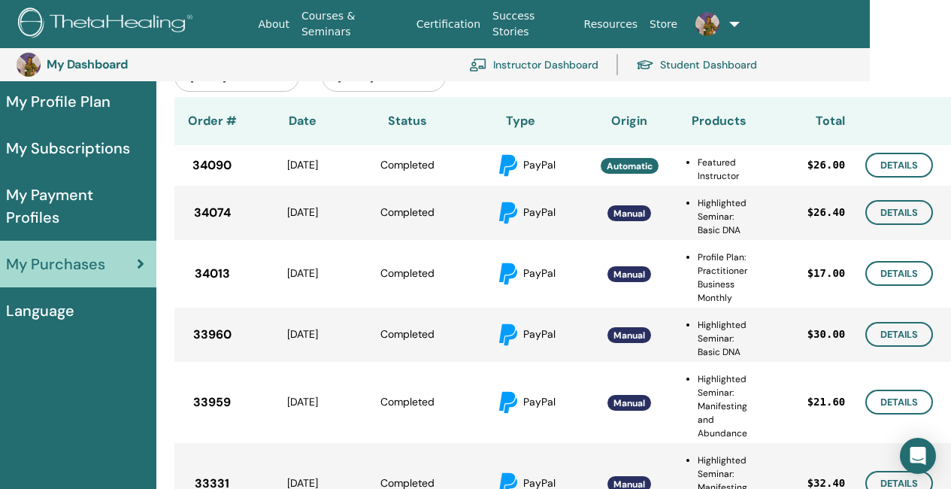
scroll to position [259, 81]
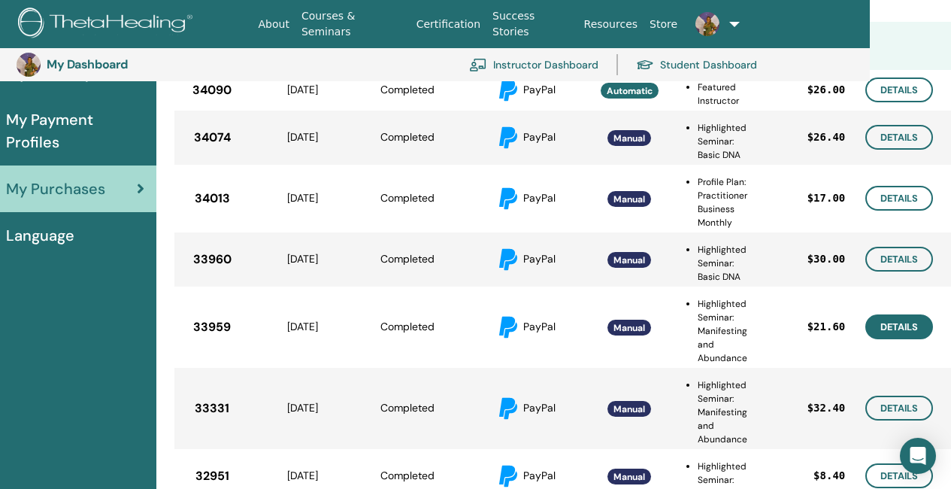
click at [915, 329] on link "Details" at bounding box center [899, 326] width 68 height 25
click at [884, 410] on link "Details" at bounding box center [899, 407] width 68 height 25
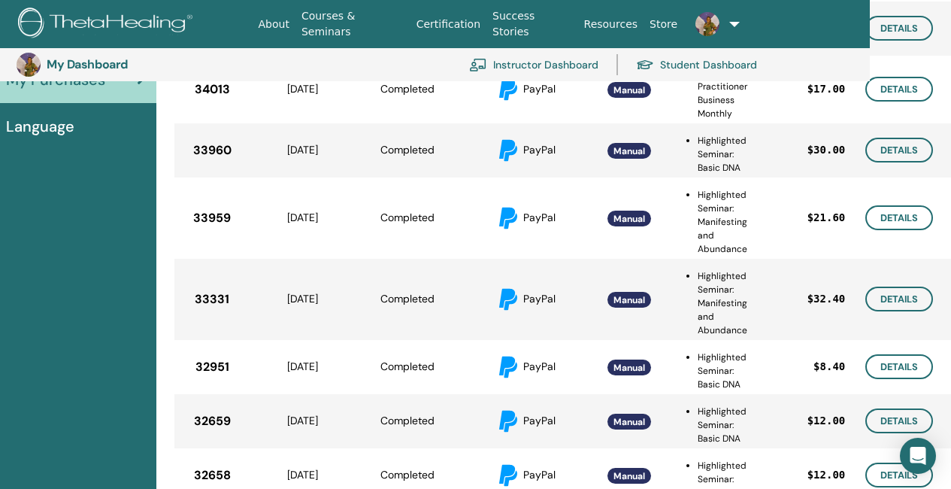
scroll to position [409, 81]
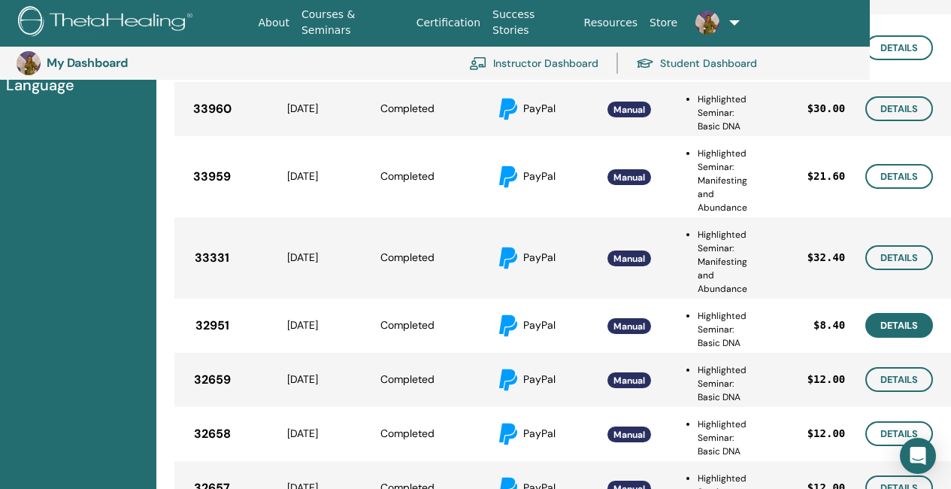
click at [898, 327] on link "Details" at bounding box center [899, 325] width 68 height 25
click at [914, 374] on link "Details" at bounding box center [899, 379] width 68 height 25
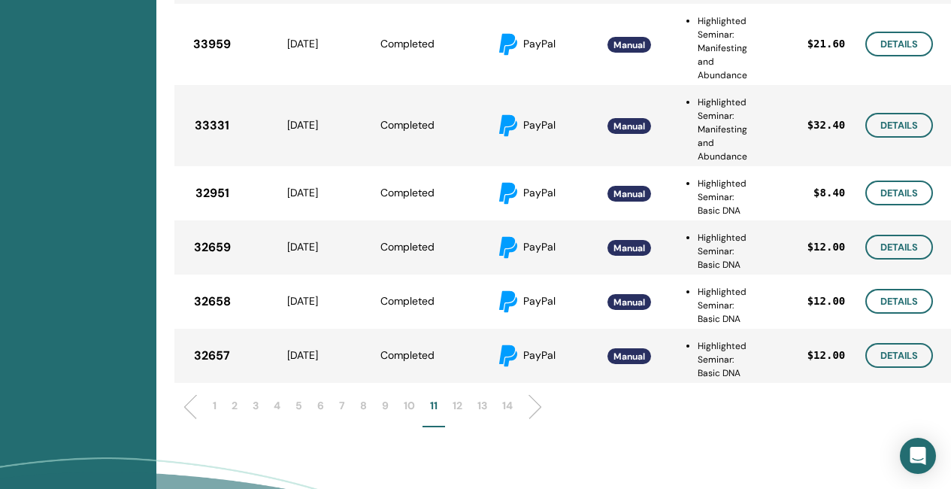
scroll to position [559, 81]
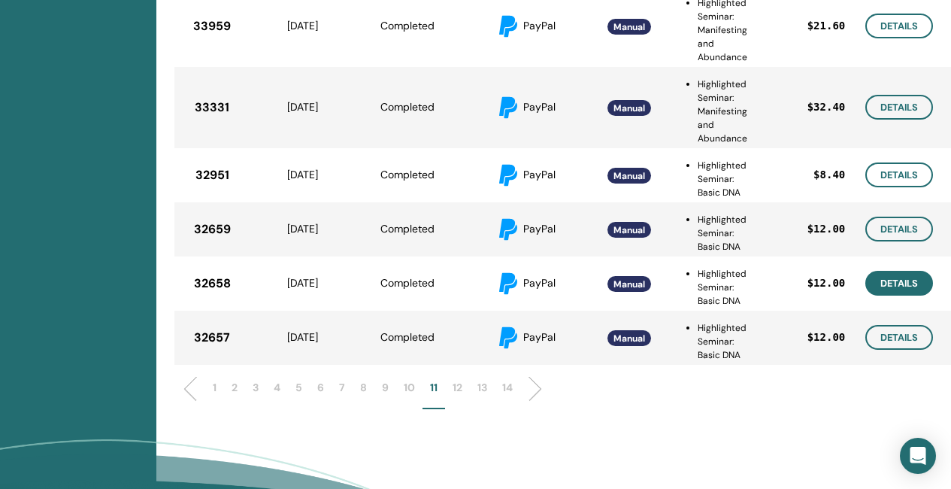
click at [894, 289] on link "Details" at bounding box center [899, 283] width 68 height 25
click at [882, 341] on link "Details" at bounding box center [899, 337] width 68 height 25
click at [456, 386] on p "12" at bounding box center [458, 388] width 10 height 16
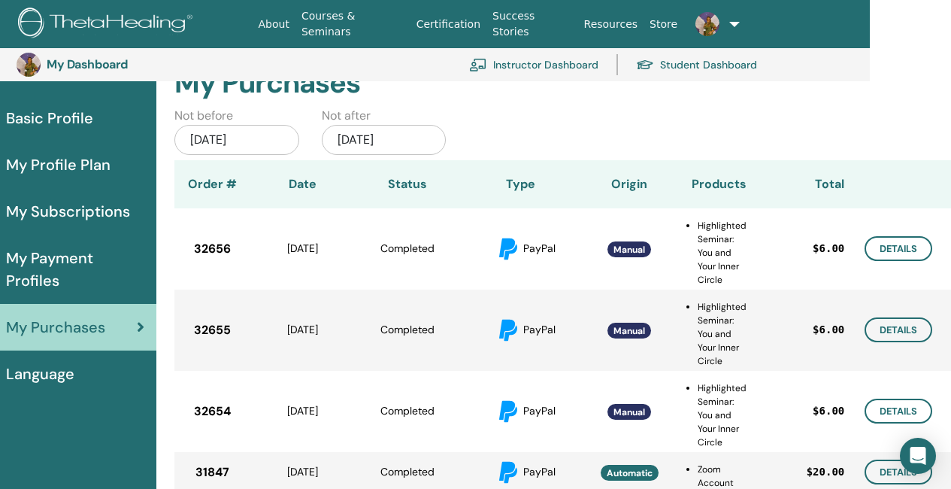
scroll to position [108, 81]
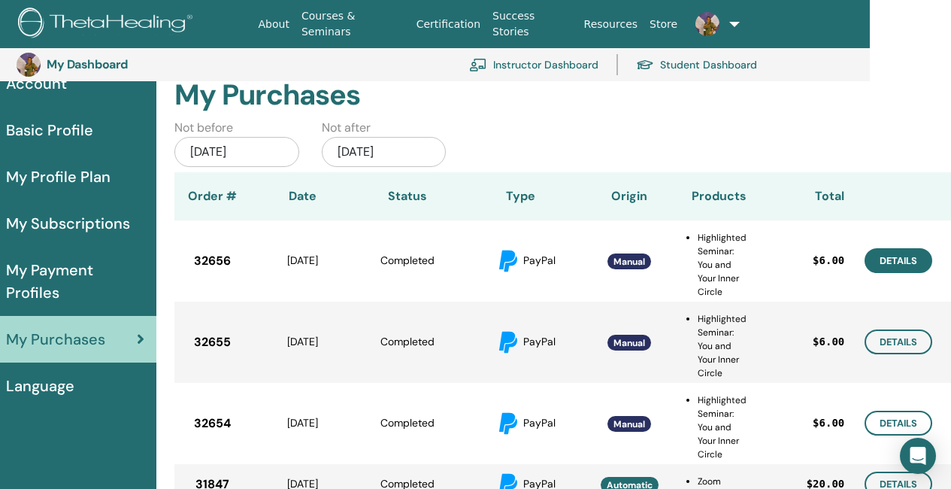
click at [910, 261] on link "Details" at bounding box center [899, 260] width 68 height 25
click at [897, 340] on link "Details" at bounding box center [899, 341] width 68 height 25
click at [883, 427] on link "Details" at bounding box center [899, 422] width 68 height 25
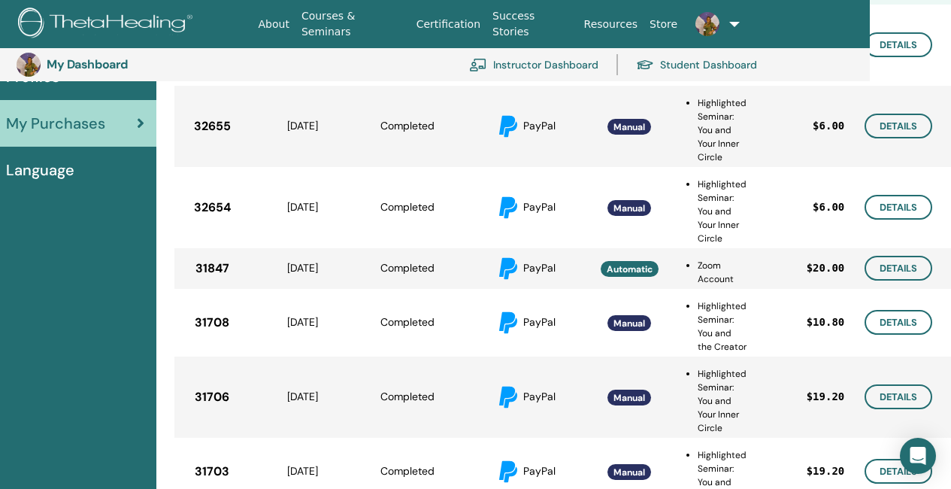
scroll to position [334, 81]
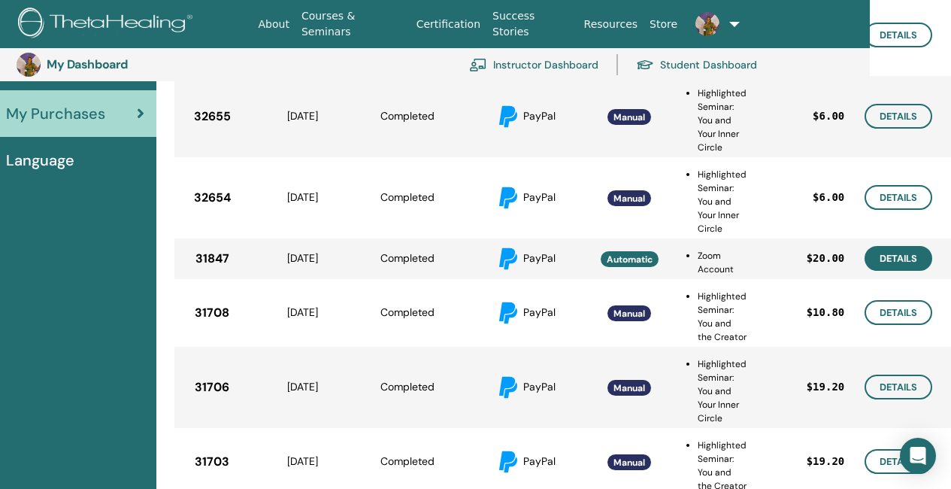
click at [900, 257] on link "Details" at bounding box center [899, 258] width 68 height 25
click at [898, 320] on link "Details" at bounding box center [899, 312] width 68 height 25
click at [895, 398] on link "Details" at bounding box center [899, 386] width 68 height 25
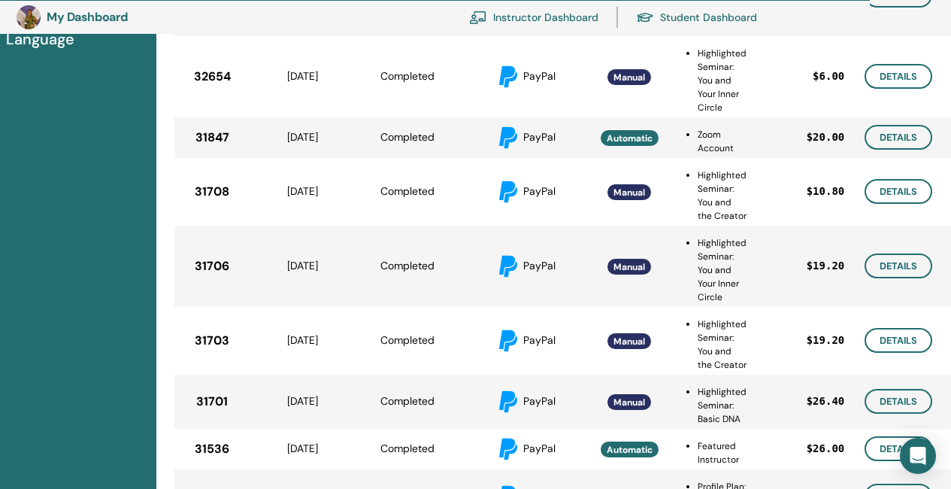
scroll to position [484, 81]
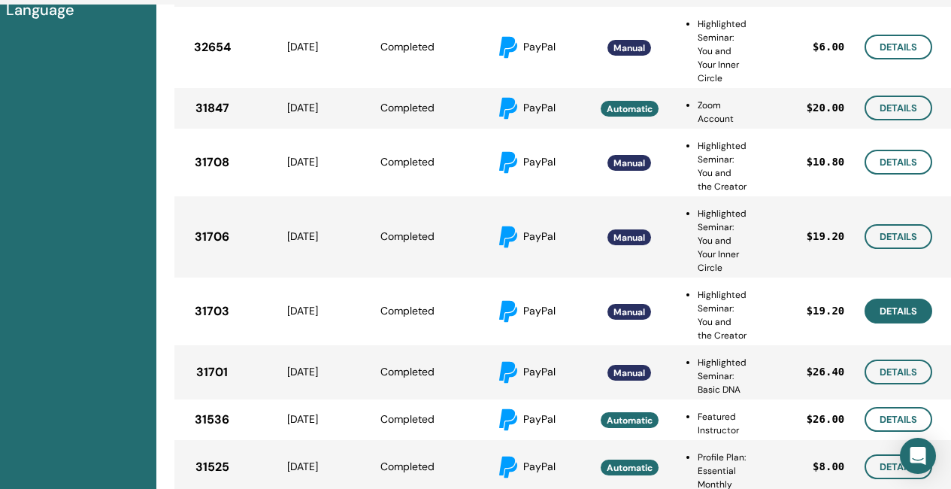
click at [885, 323] on link "Details" at bounding box center [899, 310] width 68 height 25
click at [885, 384] on link "Details" at bounding box center [899, 371] width 68 height 25
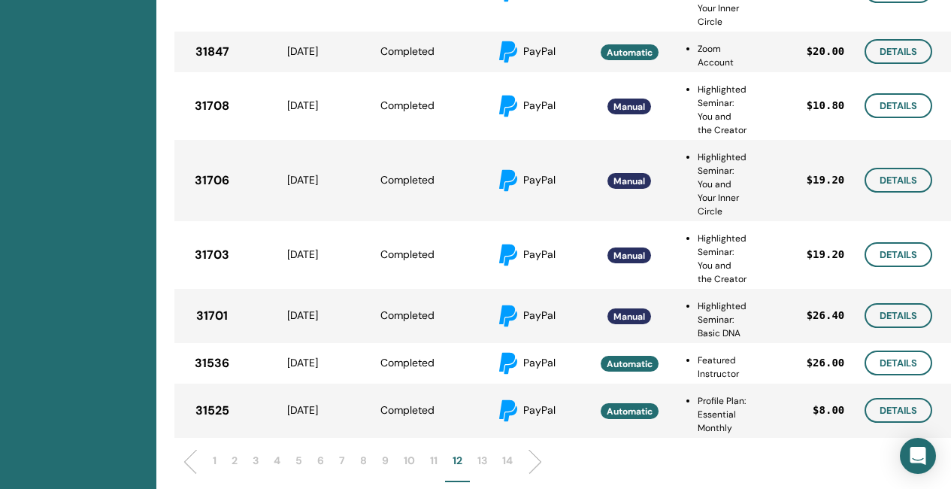
scroll to position [559, 81]
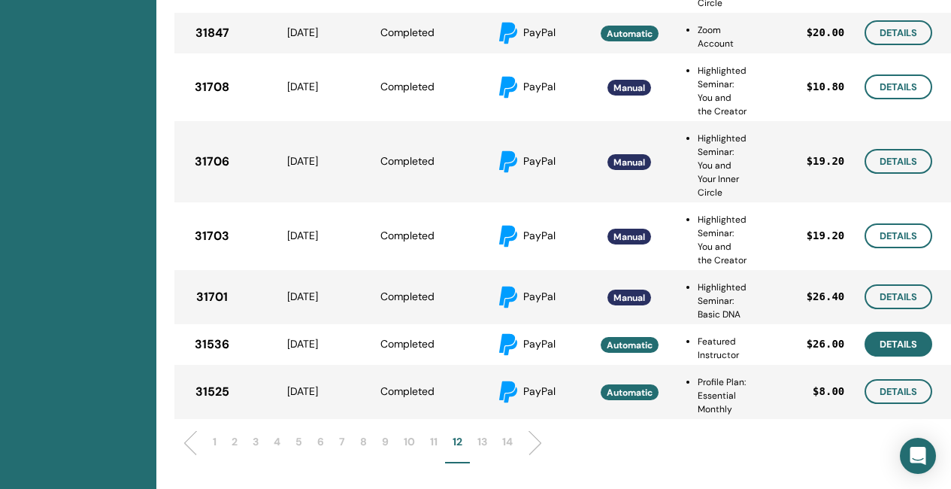
click at [900, 356] on link "Details" at bounding box center [899, 344] width 68 height 25
click at [893, 404] on link "Details" at bounding box center [899, 391] width 68 height 25
click at [483, 450] on p "13" at bounding box center [482, 442] width 10 height 16
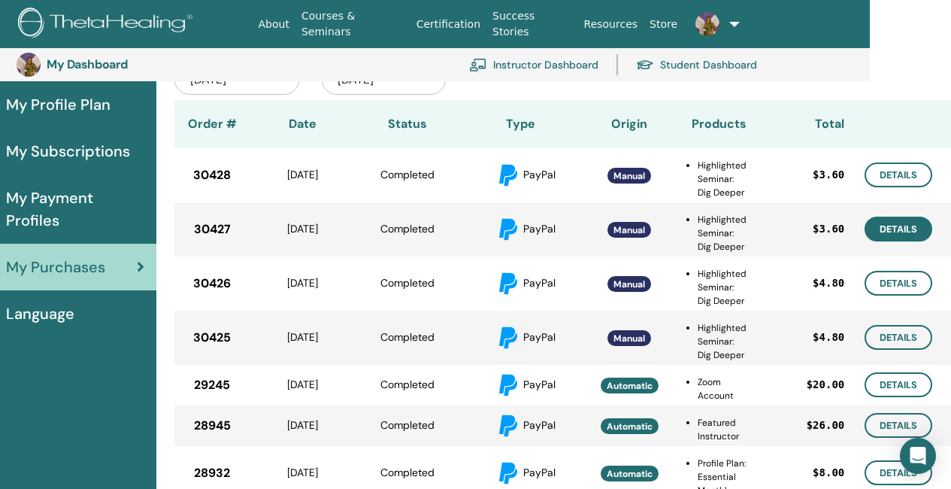
scroll to position [183, 81]
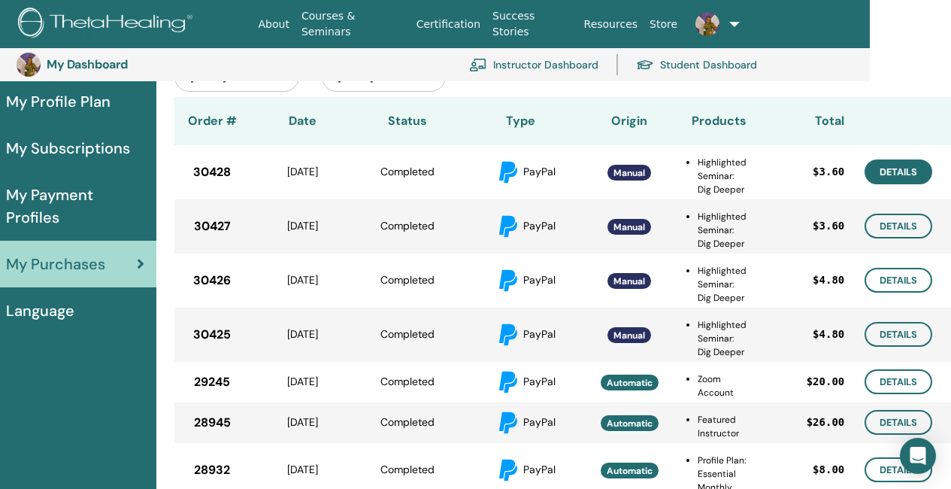
click at [904, 173] on link "Details" at bounding box center [899, 171] width 68 height 25
click at [898, 228] on link "Details" at bounding box center [899, 226] width 68 height 25
click at [921, 280] on link "Details" at bounding box center [899, 280] width 68 height 25
click at [902, 336] on link "Details" at bounding box center [899, 334] width 68 height 25
click at [906, 387] on link "Details" at bounding box center [899, 381] width 68 height 25
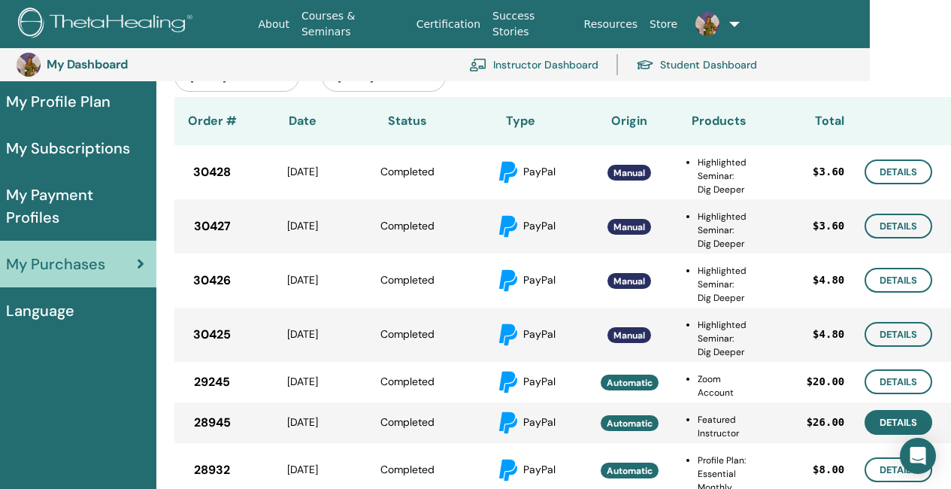
click at [889, 422] on link "Details" at bounding box center [899, 422] width 68 height 25
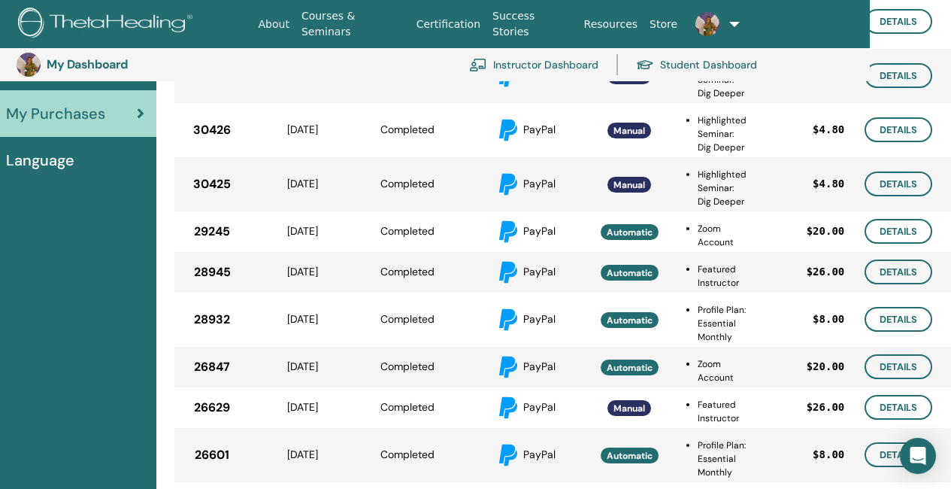
scroll to position [409, 81]
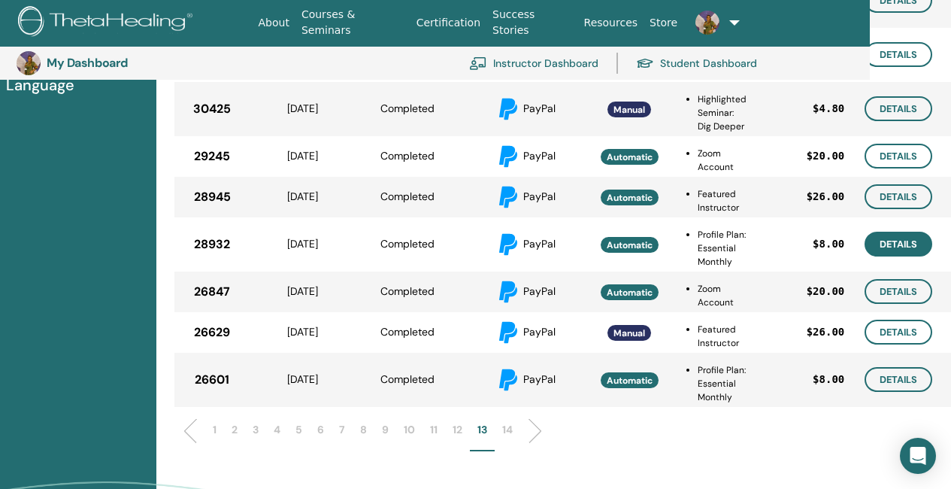
click at [912, 247] on link "Details" at bounding box center [899, 244] width 68 height 25
click at [900, 295] on link "Details" at bounding box center [899, 291] width 68 height 25
click at [904, 335] on link "Details" at bounding box center [899, 332] width 68 height 25
click at [901, 385] on link "Details" at bounding box center [899, 379] width 68 height 25
click at [507, 432] on p "14" at bounding box center [507, 430] width 11 height 16
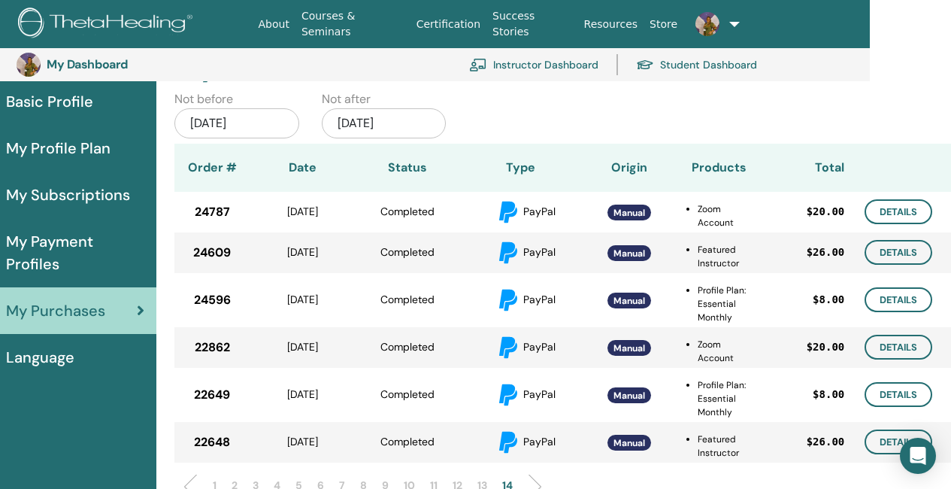
scroll to position [108, 81]
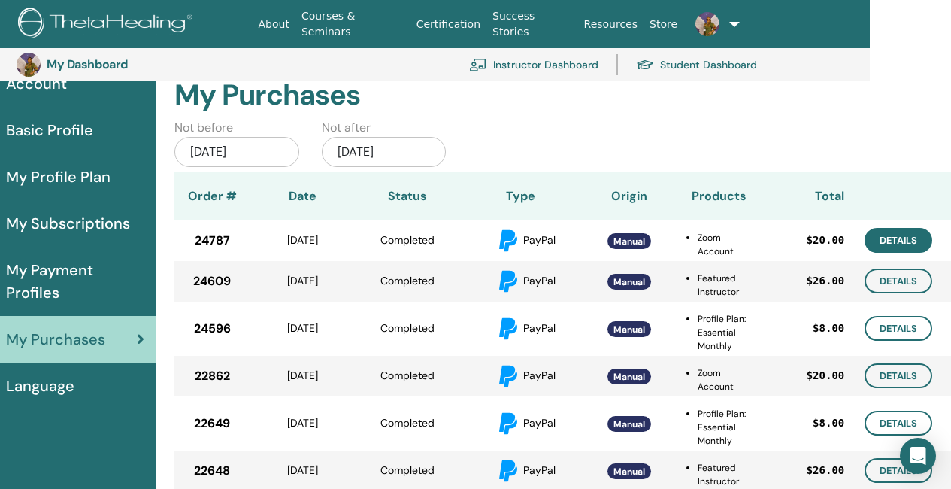
click at [894, 240] on link "Details" at bounding box center [899, 240] width 68 height 25
click at [900, 285] on link "Details" at bounding box center [899, 280] width 68 height 25
click at [901, 324] on link "Details" at bounding box center [899, 328] width 68 height 25
click at [901, 369] on link "Details" at bounding box center [899, 375] width 68 height 25
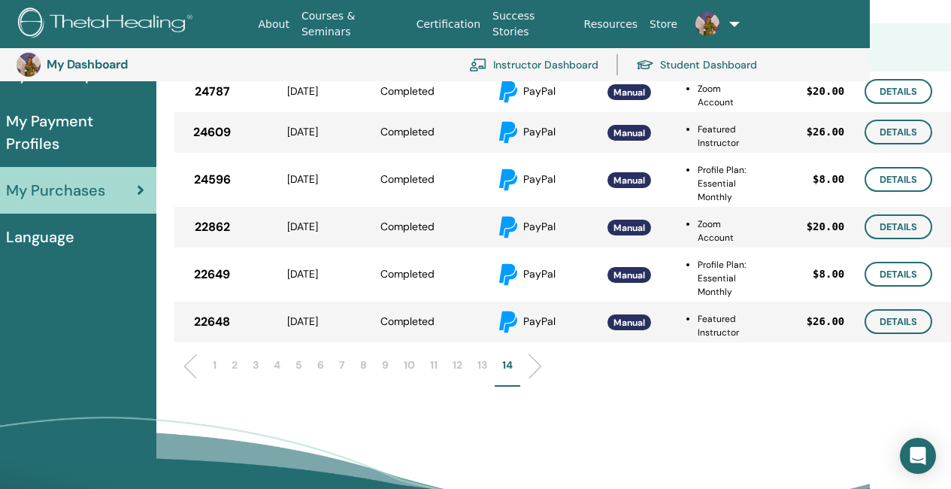
scroll to position [259, 81]
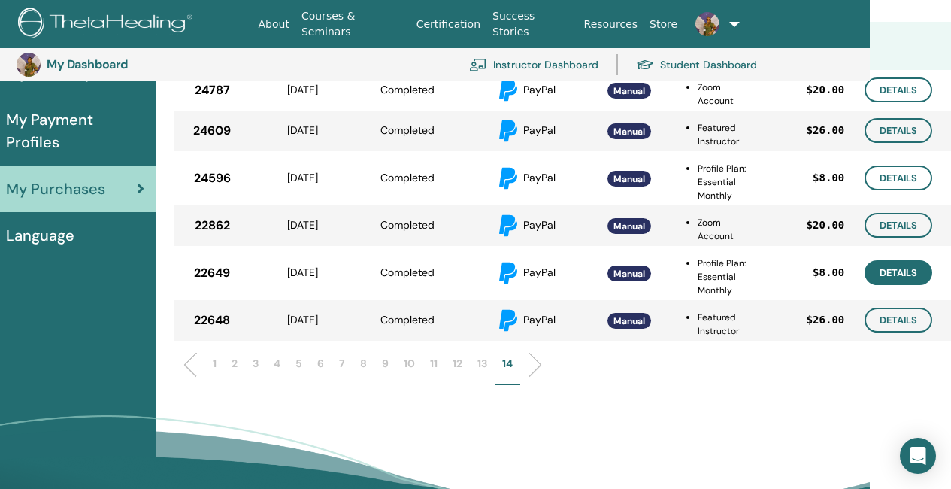
click at [894, 276] on link "Details" at bounding box center [899, 272] width 68 height 25
click at [885, 323] on link "Details" at bounding box center [899, 319] width 68 height 25
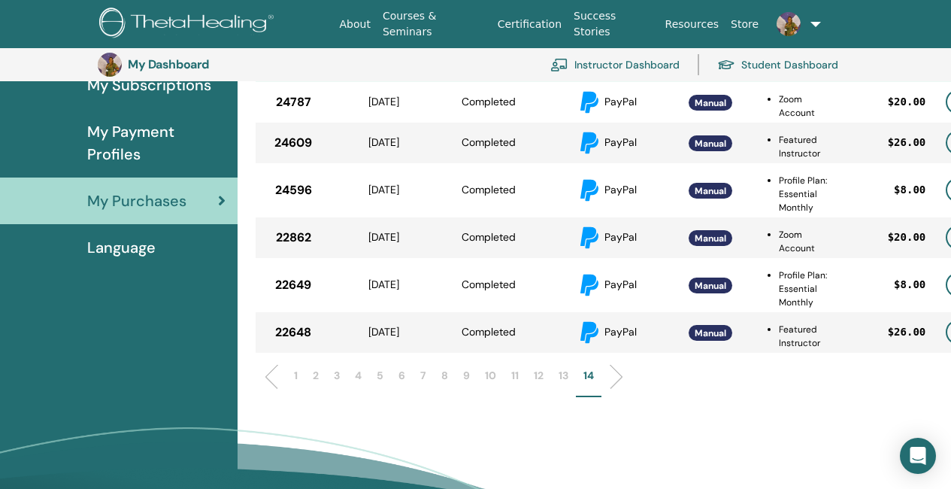
scroll to position [259, 0]
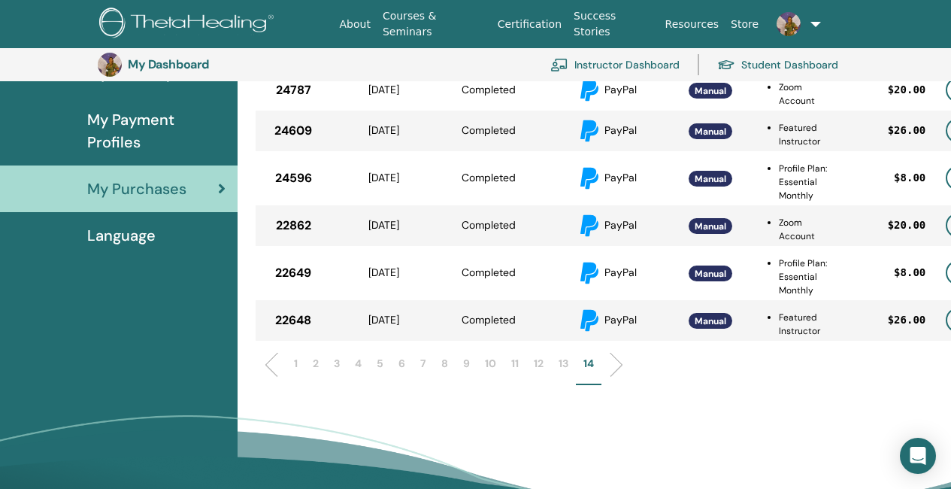
click at [292, 358] on li "1" at bounding box center [295, 370] width 19 height 29
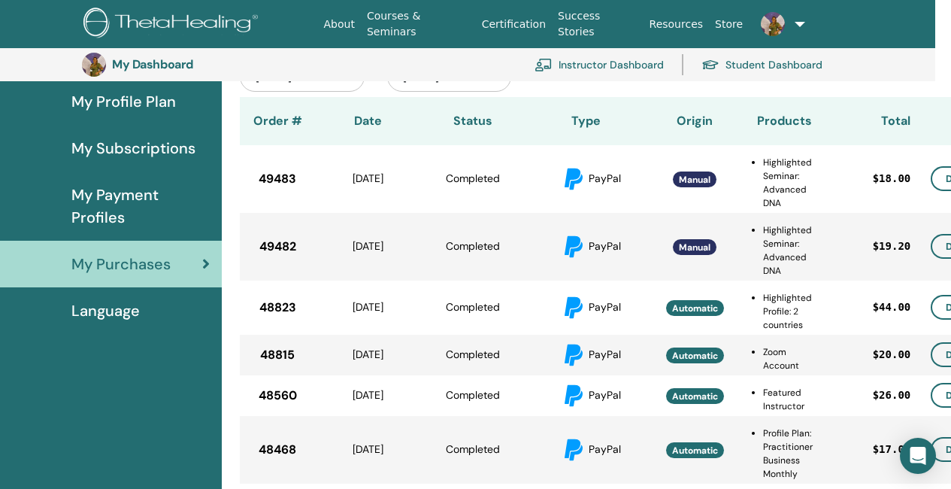
scroll to position [183, 25]
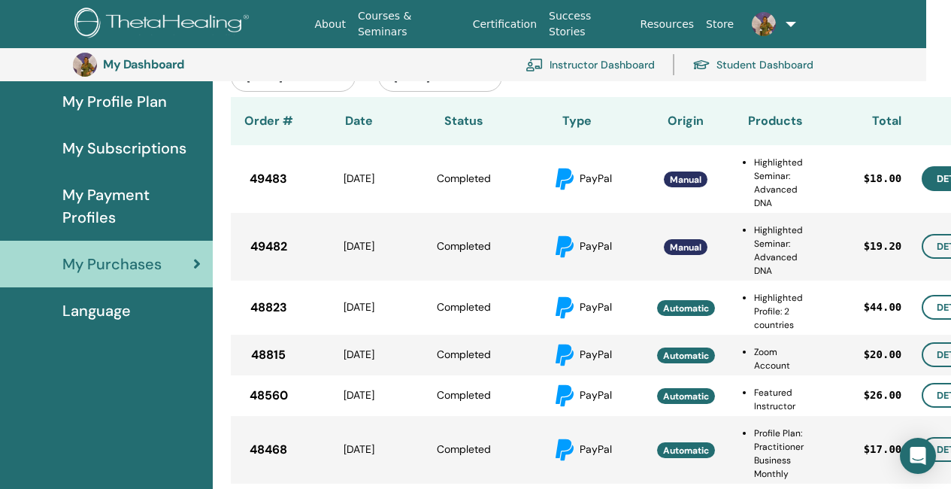
click at [935, 177] on link "Details" at bounding box center [956, 178] width 68 height 25
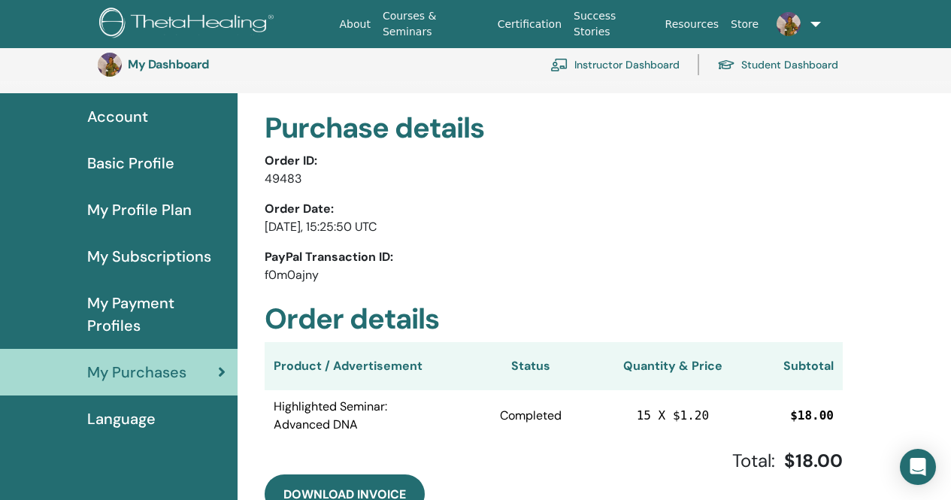
scroll to position [183, 0]
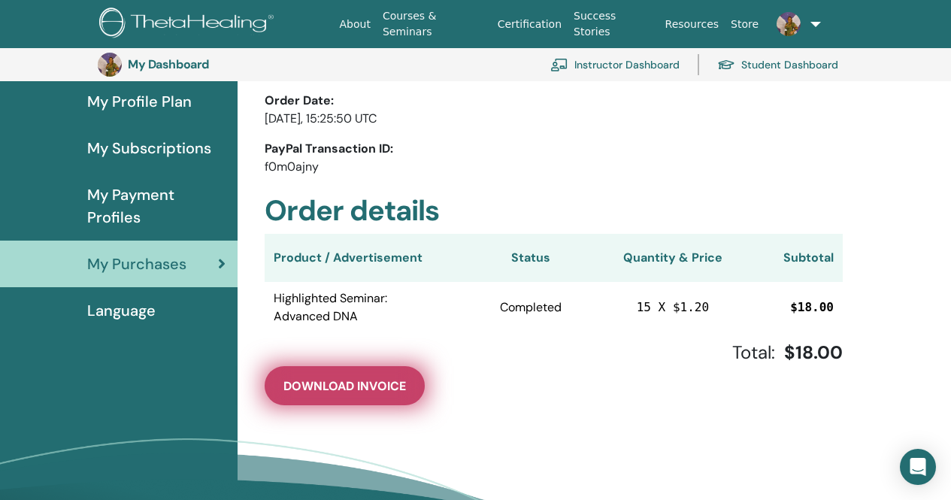
click at [371, 381] on span "Download Invoice" at bounding box center [344, 386] width 123 height 16
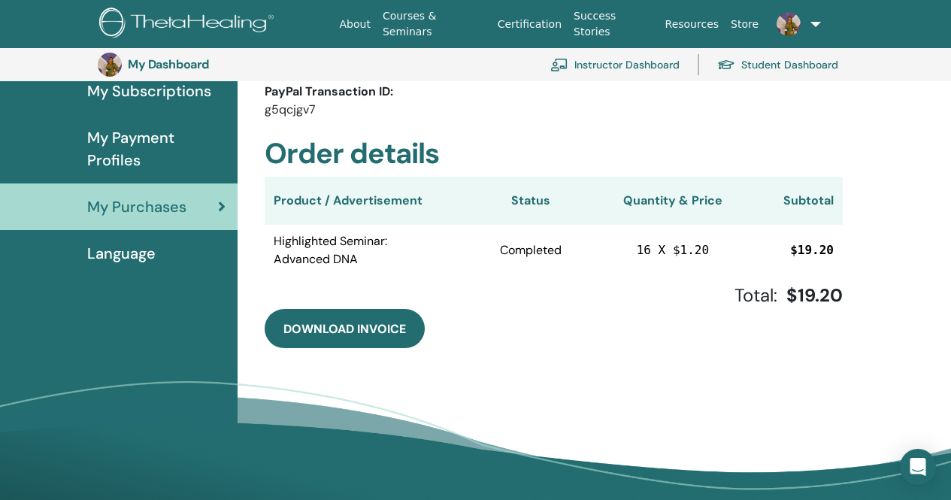
scroll to position [259, 0]
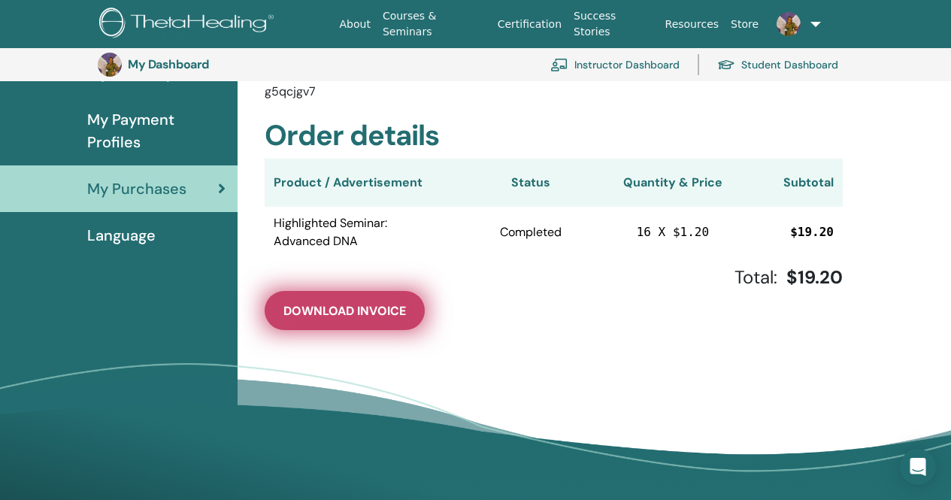
click at [384, 313] on span "Download Invoice" at bounding box center [344, 311] width 123 height 16
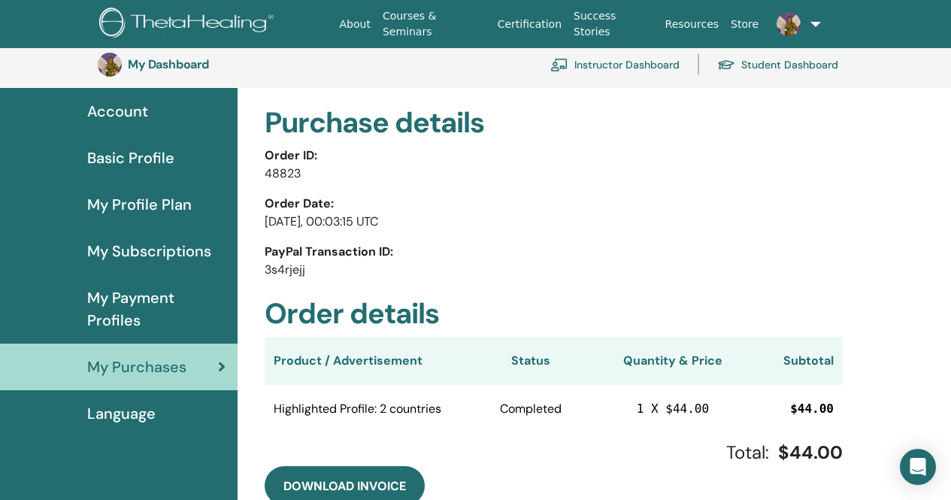
scroll to position [183, 0]
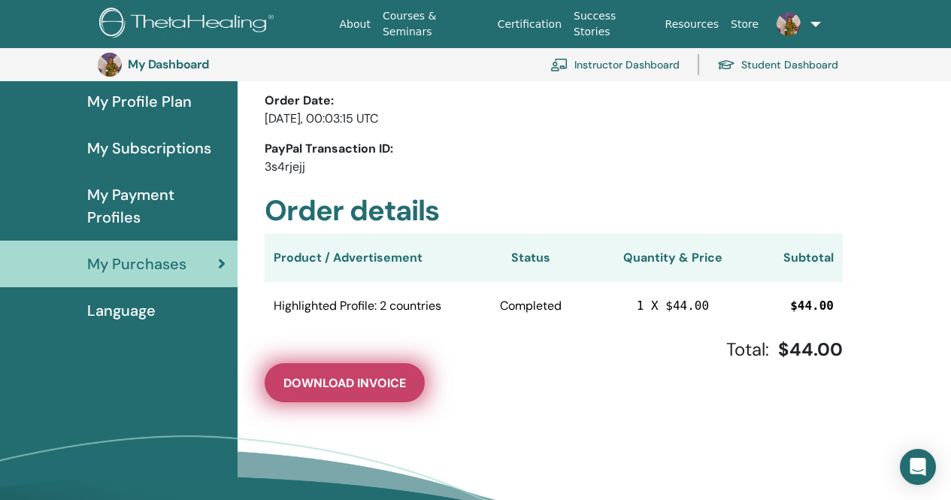
click at [374, 382] on span "Download Invoice" at bounding box center [344, 383] width 123 height 16
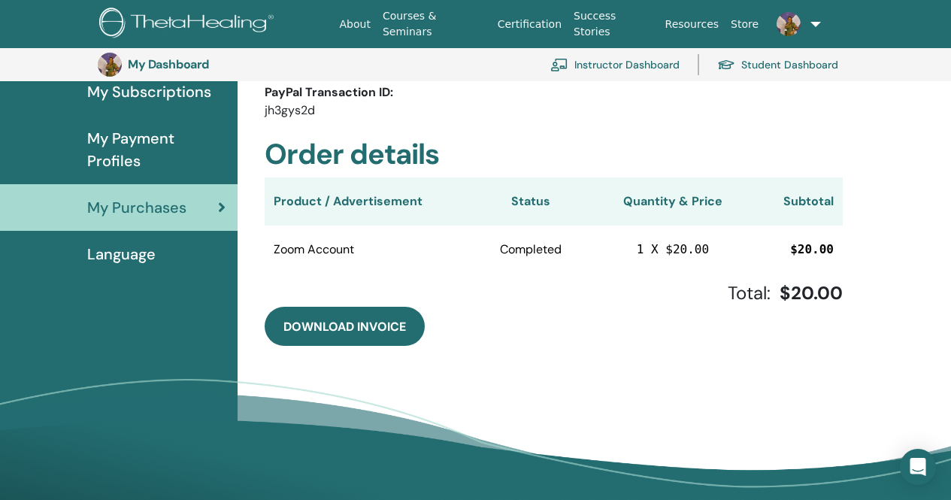
scroll to position [259, 0]
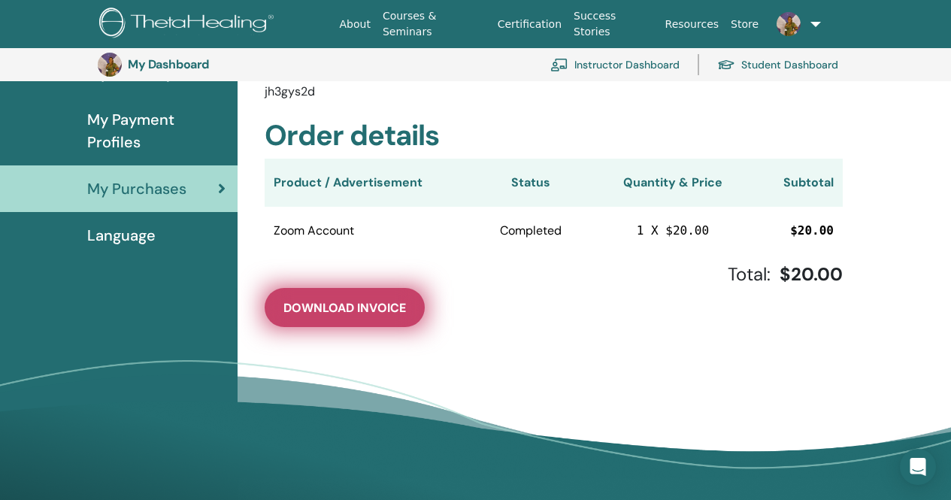
click at [344, 301] on span "Download Invoice" at bounding box center [344, 308] width 123 height 16
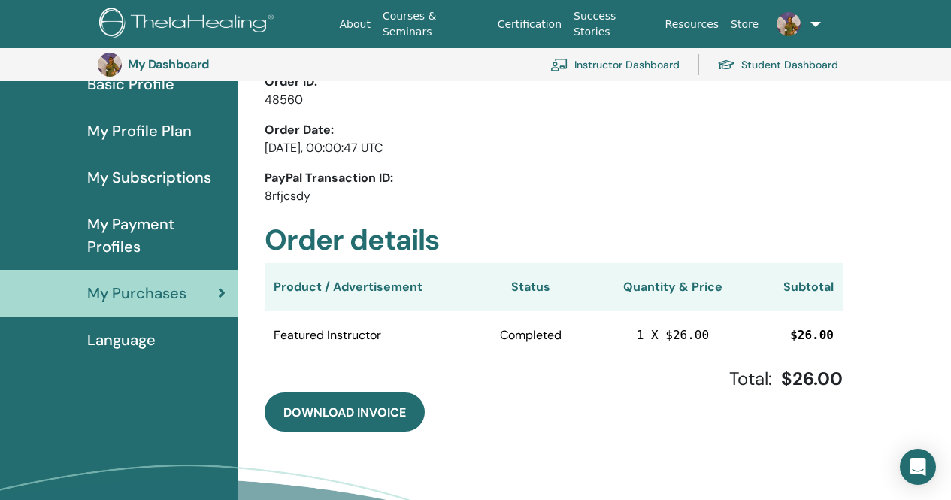
scroll to position [183, 0]
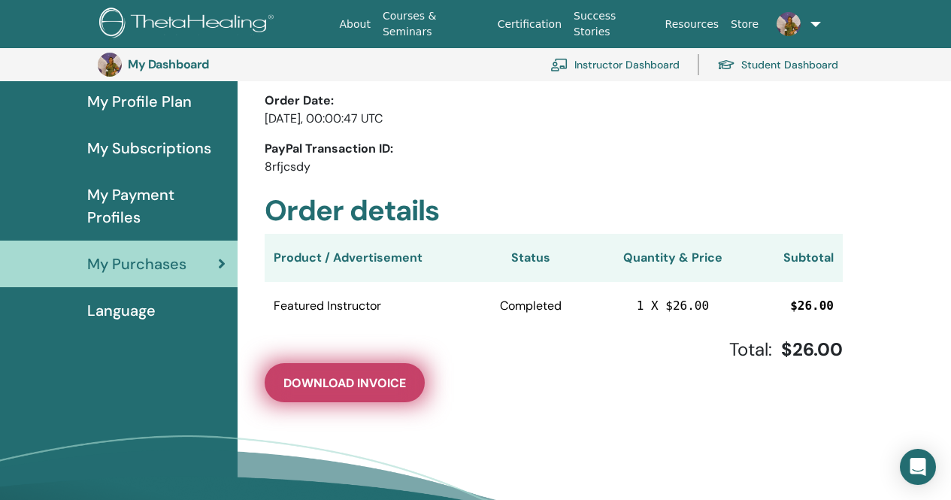
click at [329, 384] on span "Download Invoice" at bounding box center [344, 383] width 123 height 16
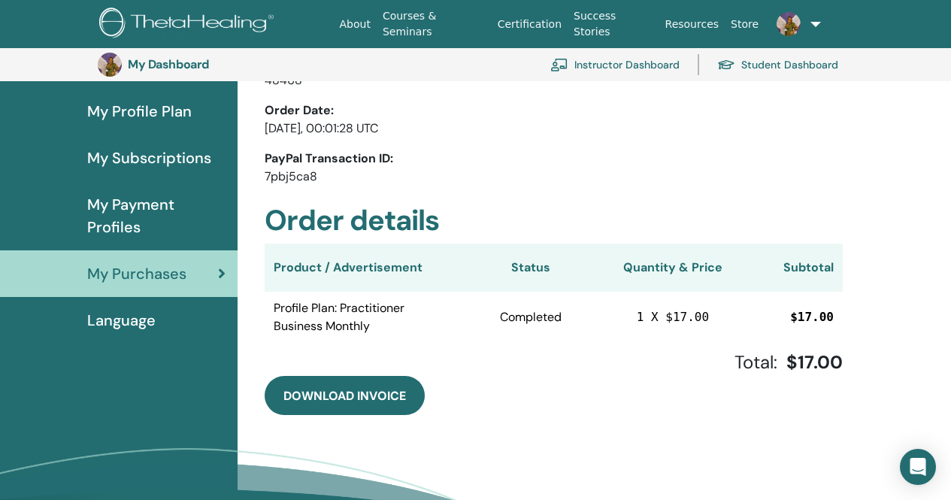
scroll to position [183, 0]
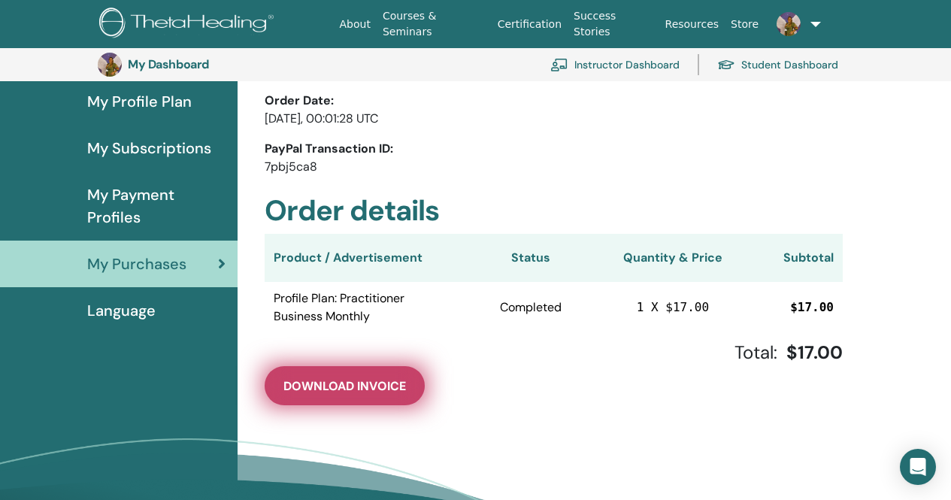
click at [307, 387] on span "Download Invoice" at bounding box center [344, 386] width 123 height 16
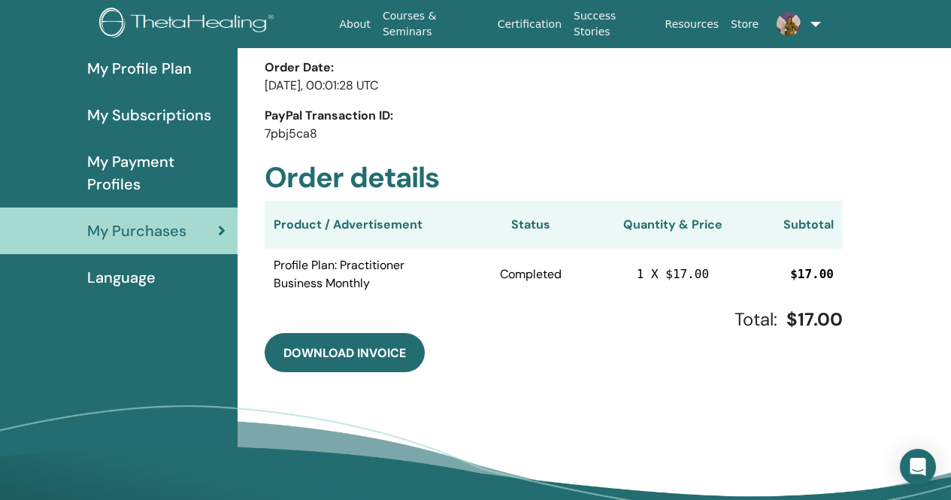
scroll to position [0, 0]
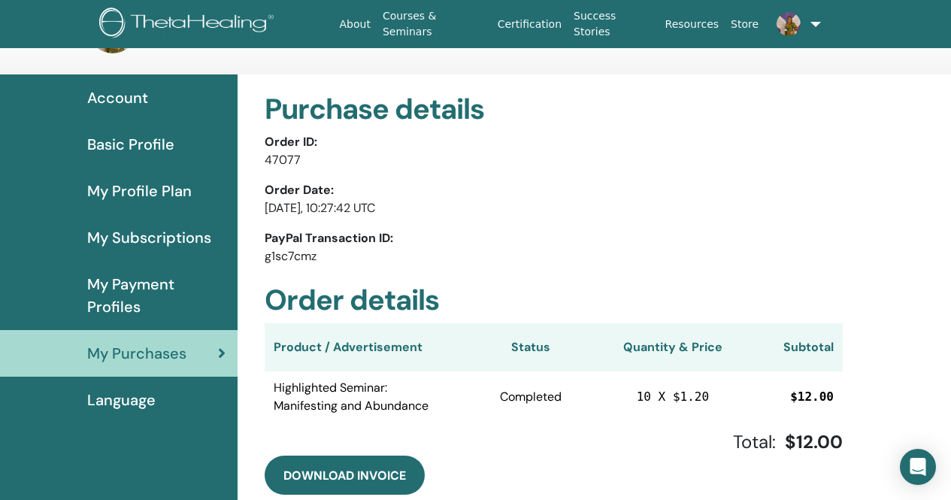
scroll to position [75, 0]
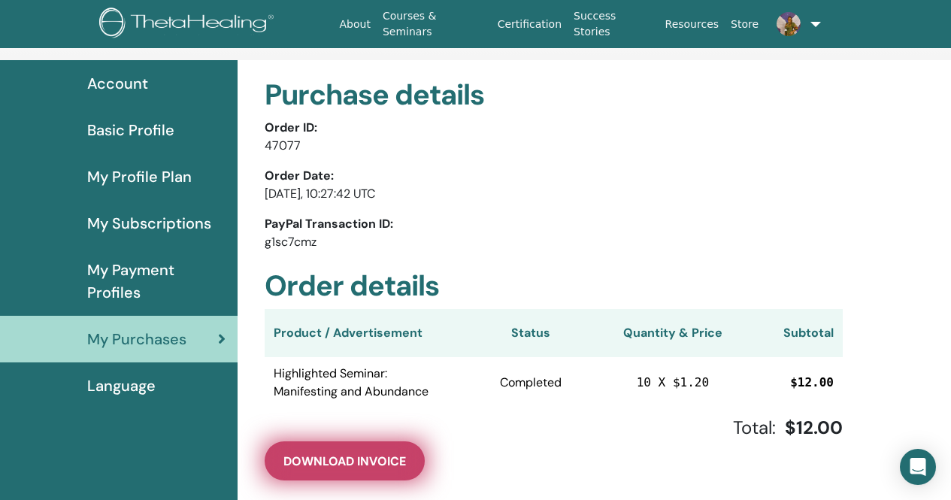
click at [356, 459] on span "Download Invoice" at bounding box center [344, 461] width 123 height 16
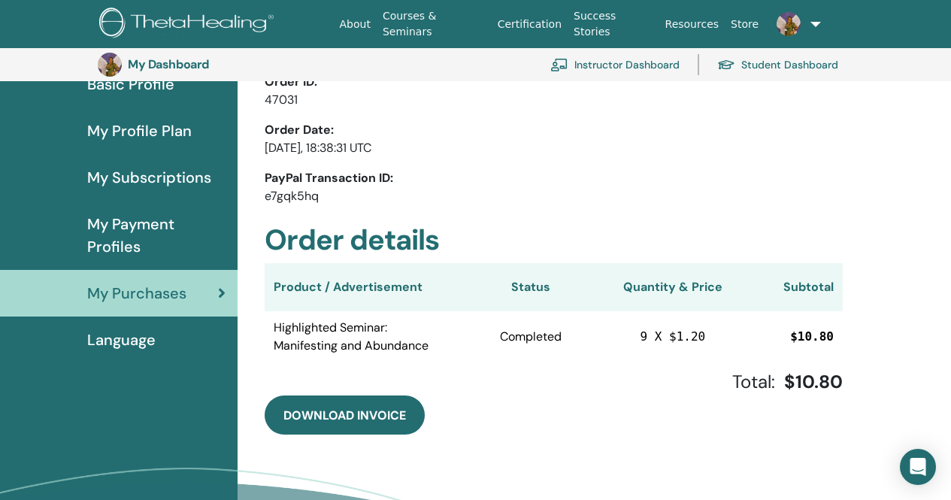
scroll to position [183, 0]
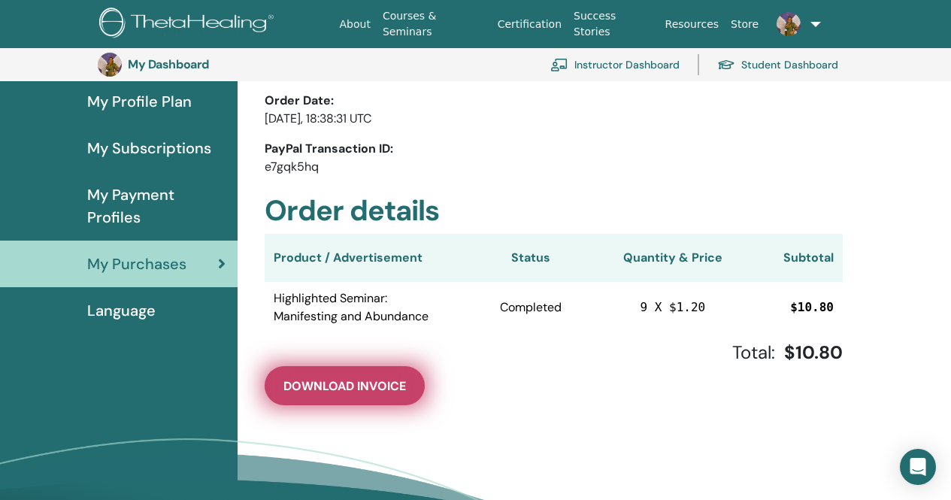
click at [351, 391] on span "Download Invoice" at bounding box center [344, 386] width 123 height 16
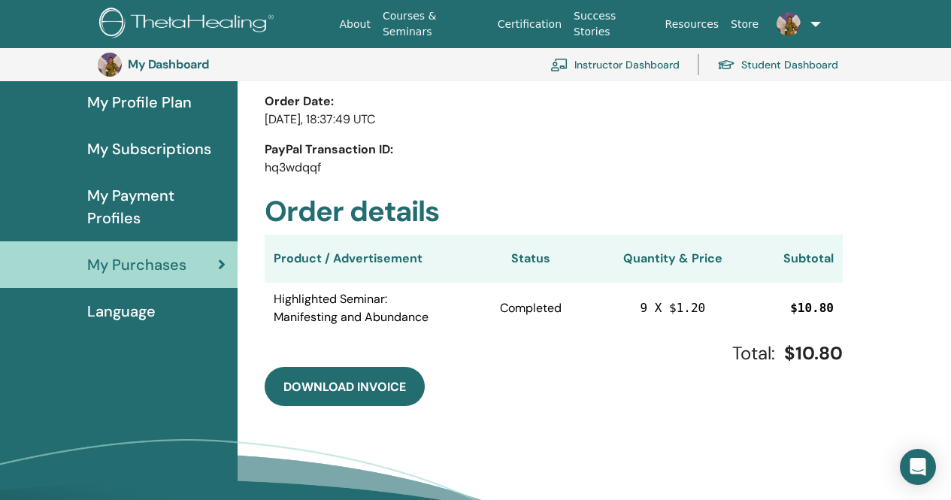
scroll to position [259, 0]
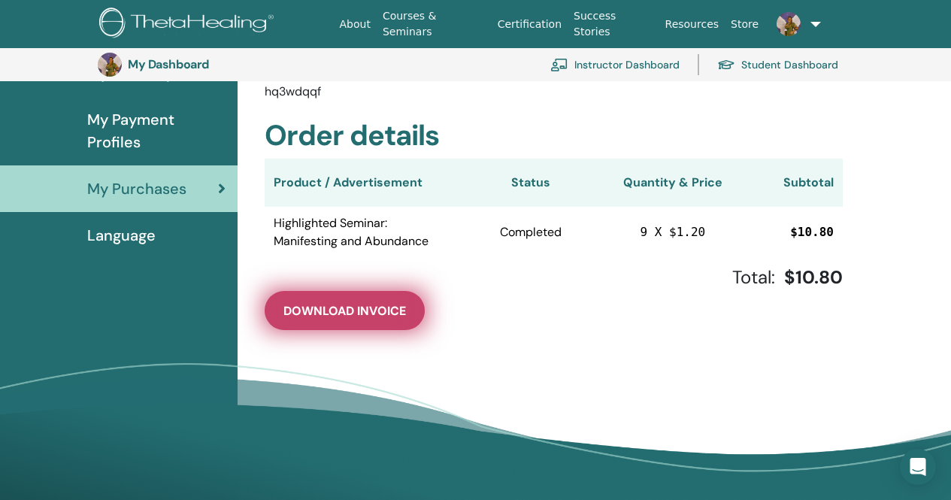
click at [341, 306] on span "Download Invoice" at bounding box center [344, 311] width 123 height 16
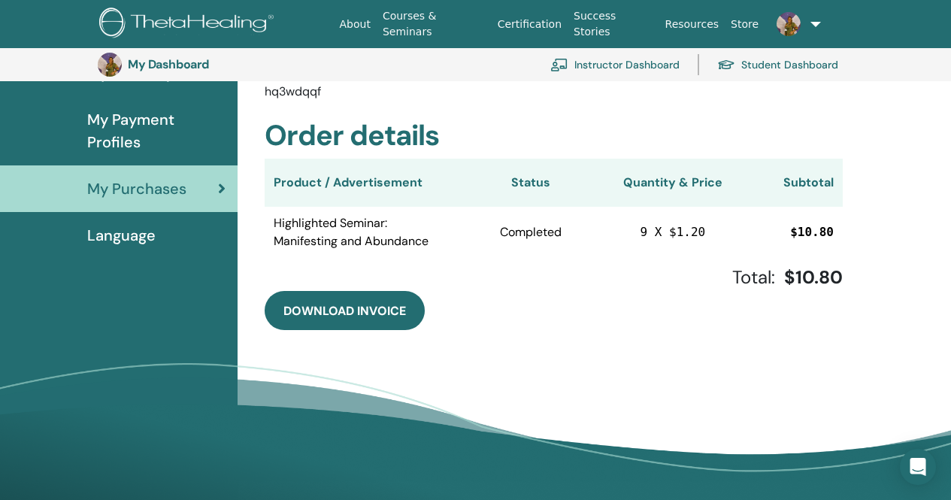
scroll to position [0, 0]
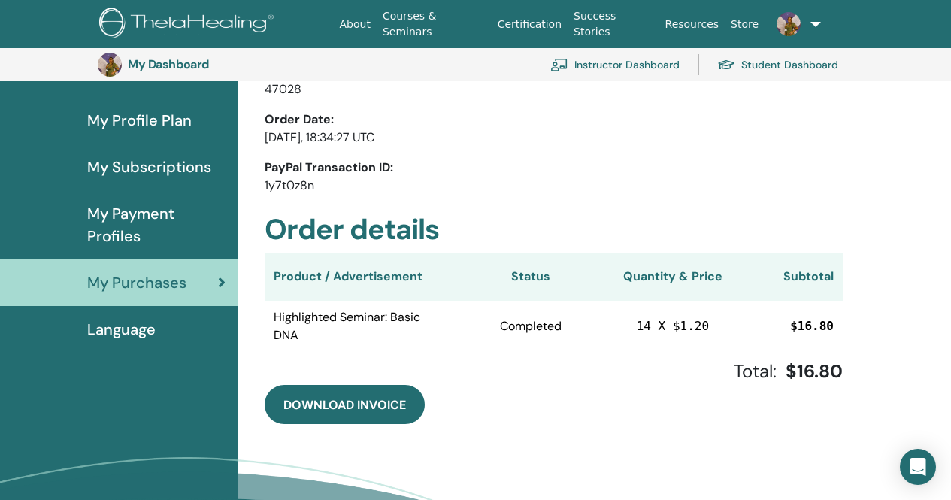
scroll to position [183, 0]
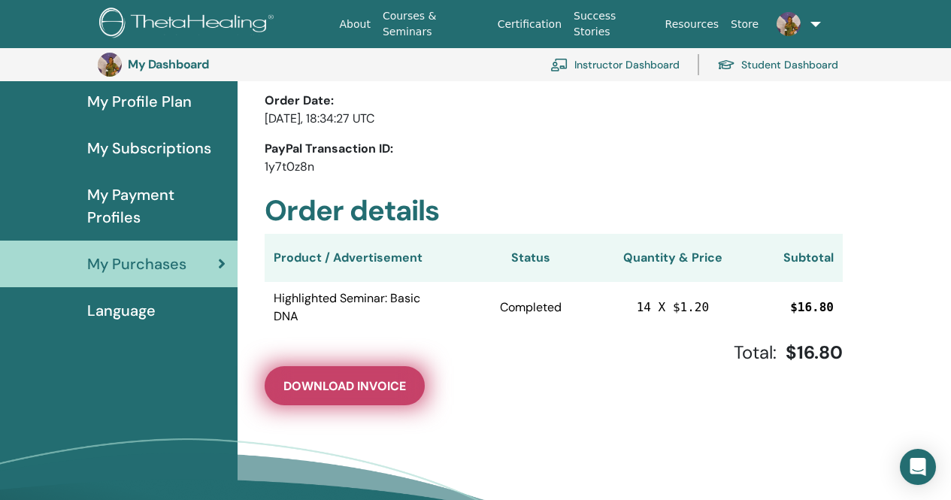
click at [317, 380] on span "Download Invoice" at bounding box center [344, 386] width 123 height 16
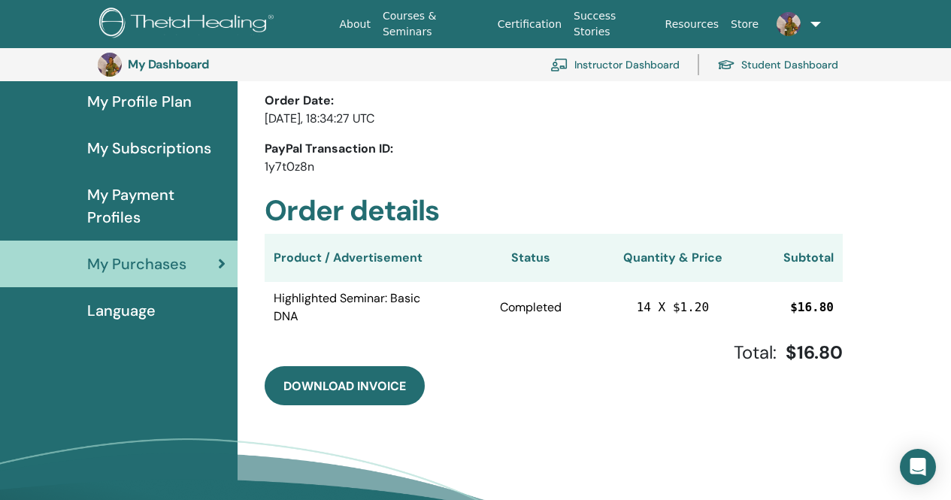
scroll to position [0, 0]
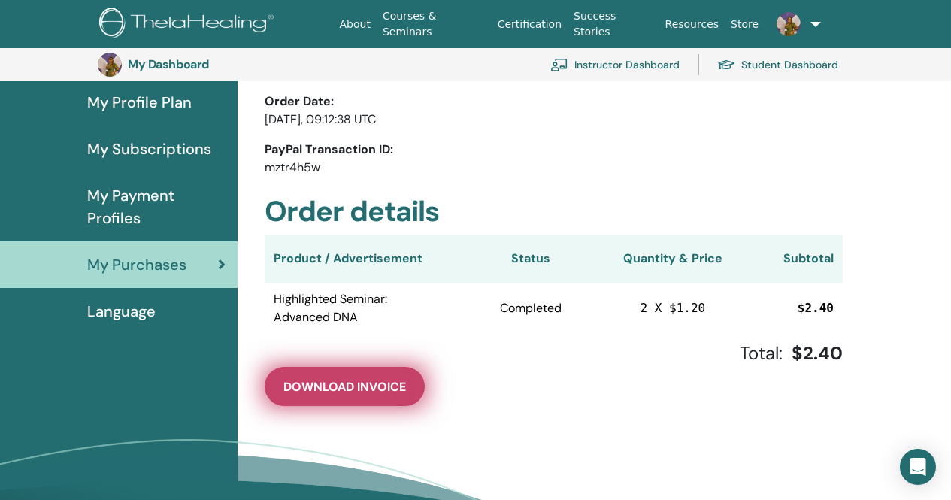
scroll to position [183, 0]
click at [362, 389] on span "Download Invoice" at bounding box center [344, 386] width 123 height 16
click at [362, 393] on span "Download Invoice" at bounding box center [344, 386] width 123 height 16
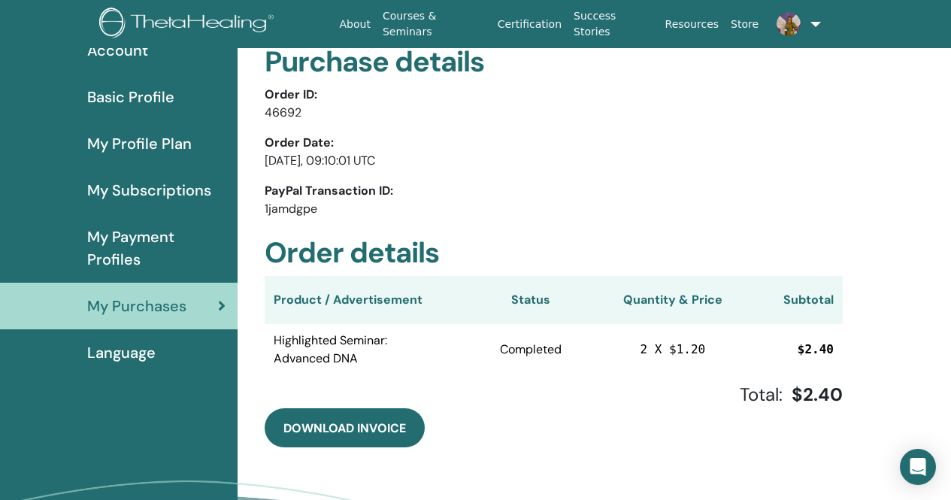
scroll to position [0, 0]
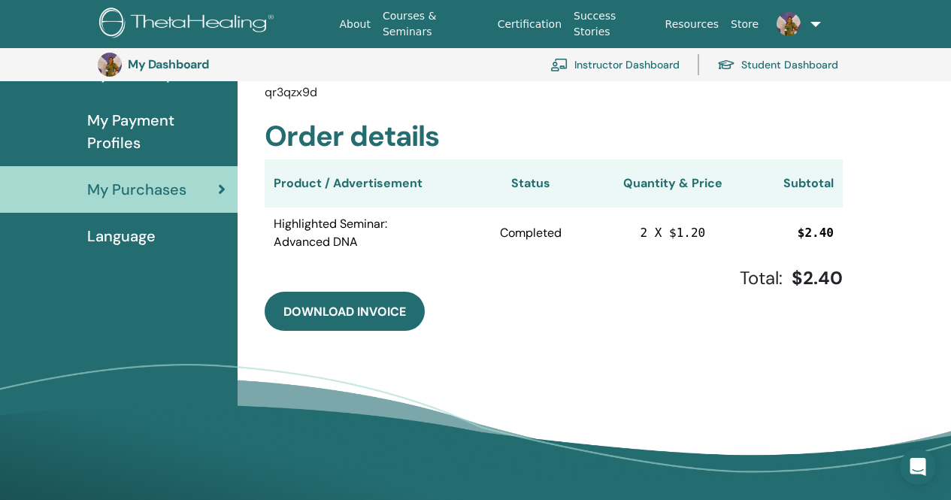
scroll to position [259, 0]
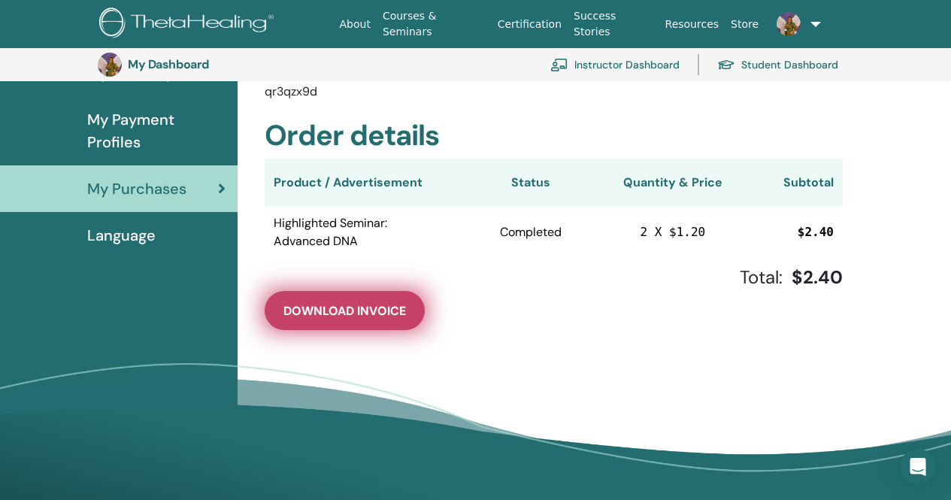
click at [350, 323] on button "Download Invoice" at bounding box center [345, 310] width 160 height 39
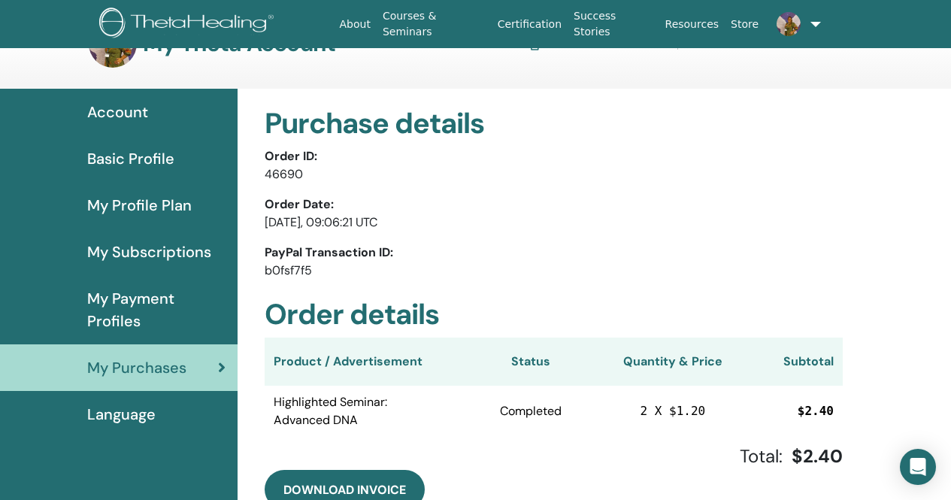
scroll to position [75, 0]
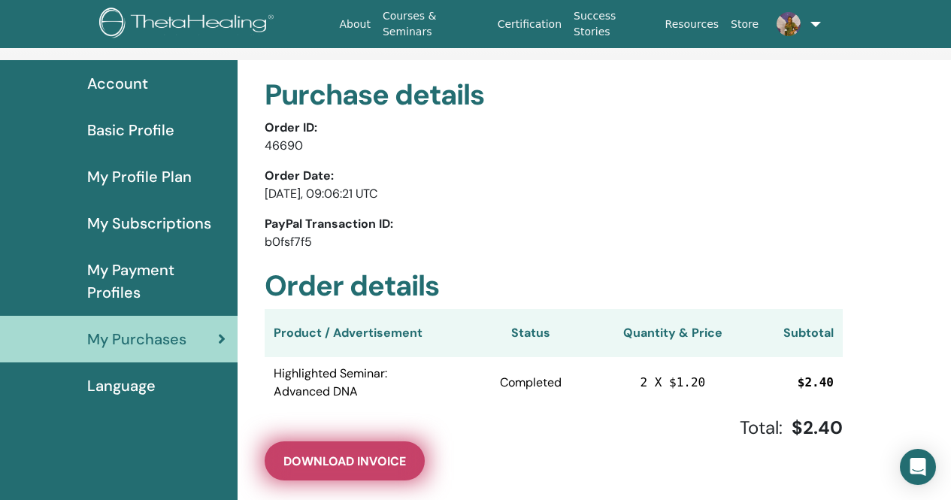
click at [326, 461] on span "Download Invoice" at bounding box center [344, 461] width 123 height 16
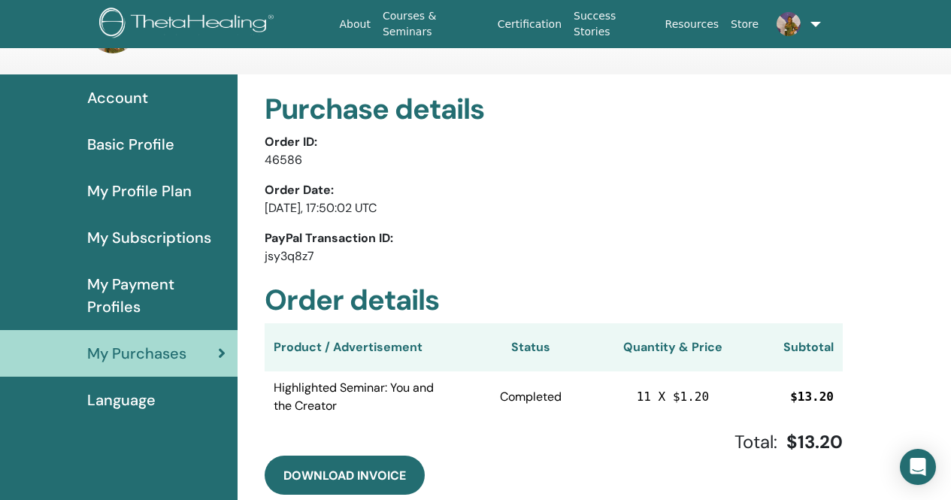
scroll to position [75, 0]
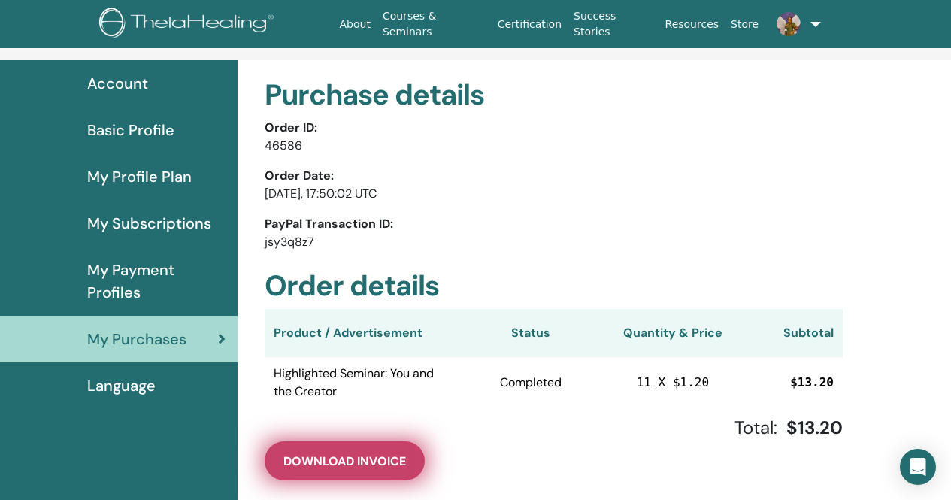
click at [372, 468] on span "Download Invoice" at bounding box center [344, 461] width 123 height 16
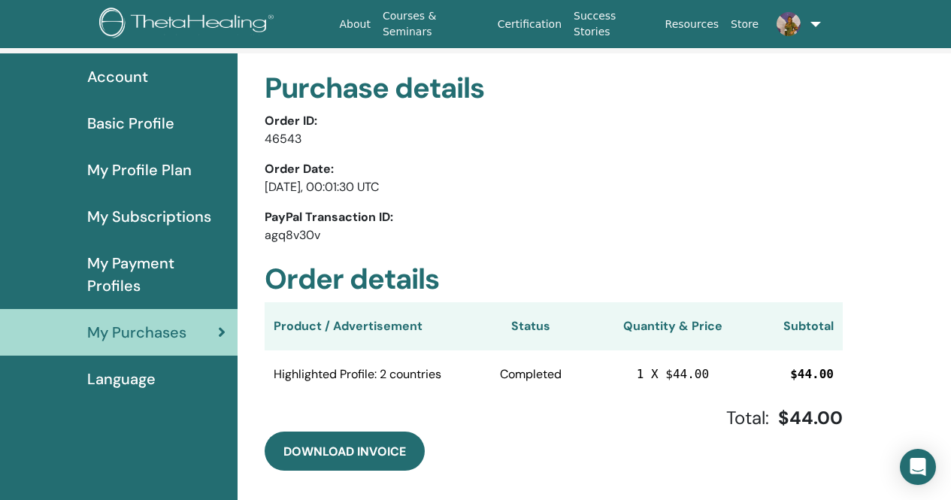
scroll to position [183, 0]
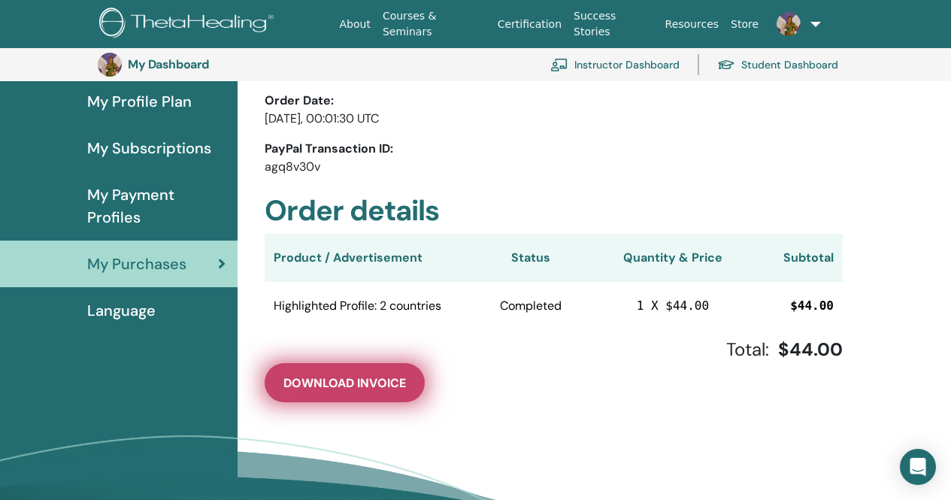
click at [332, 392] on button "Download Invoice" at bounding box center [345, 382] width 160 height 39
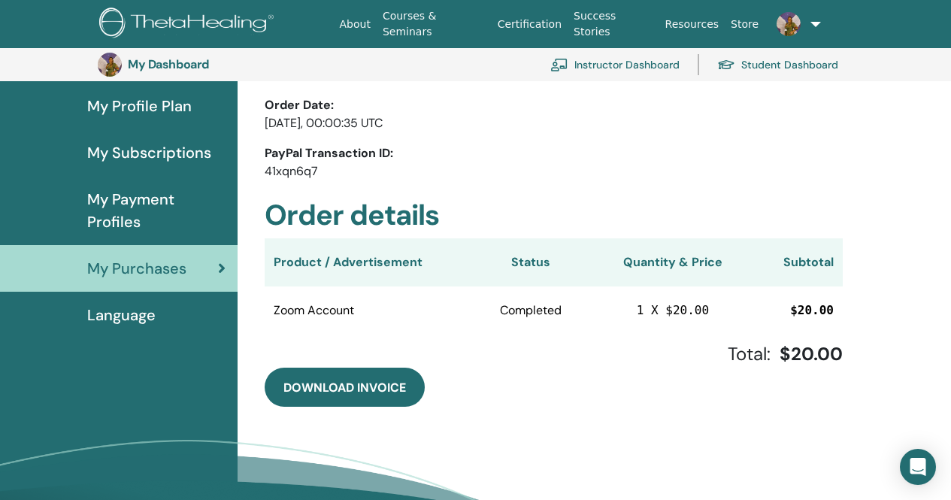
scroll to position [183, 0]
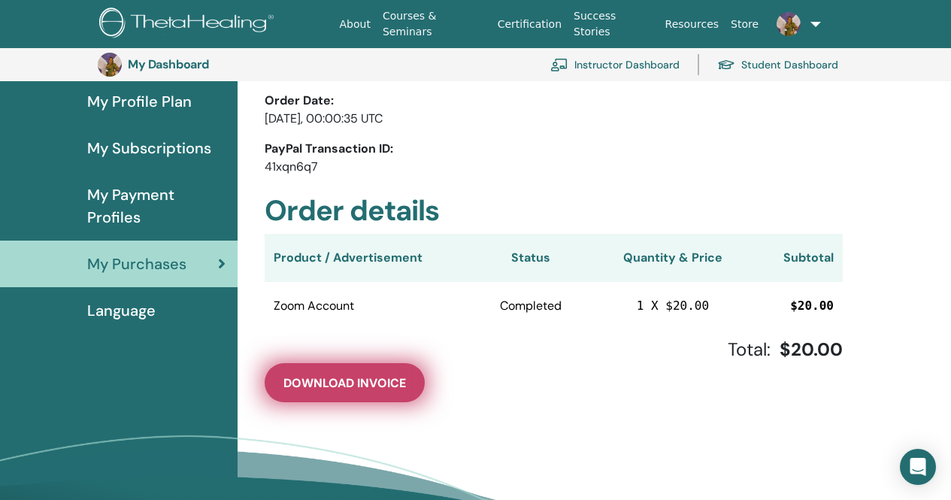
click at [335, 392] on button "Download Invoice" at bounding box center [345, 382] width 160 height 39
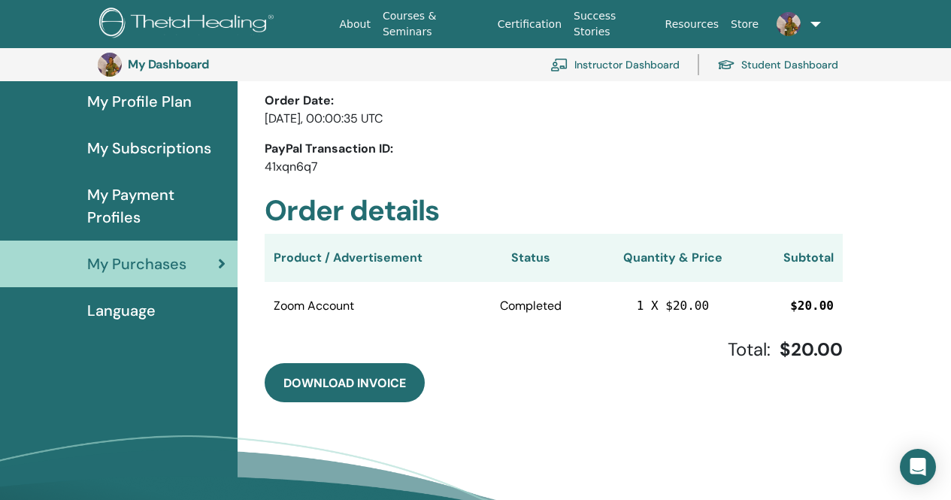
scroll to position [0, 0]
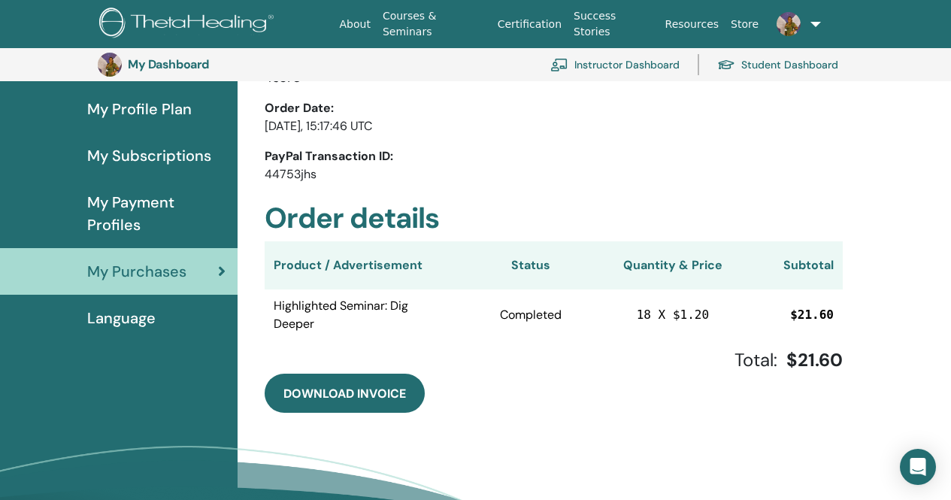
scroll to position [183, 0]
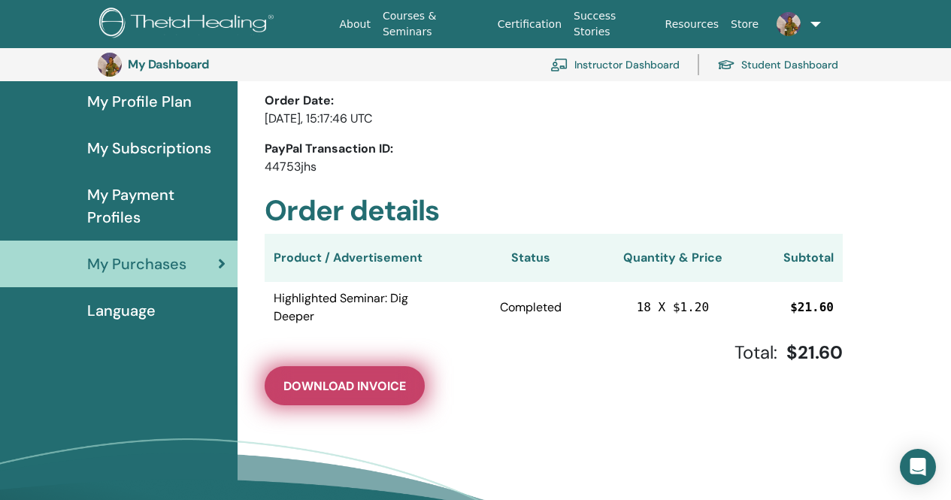
click at [365, 392] on span "Download Invoice" at bounding box center [344, 386] width 123 height 16
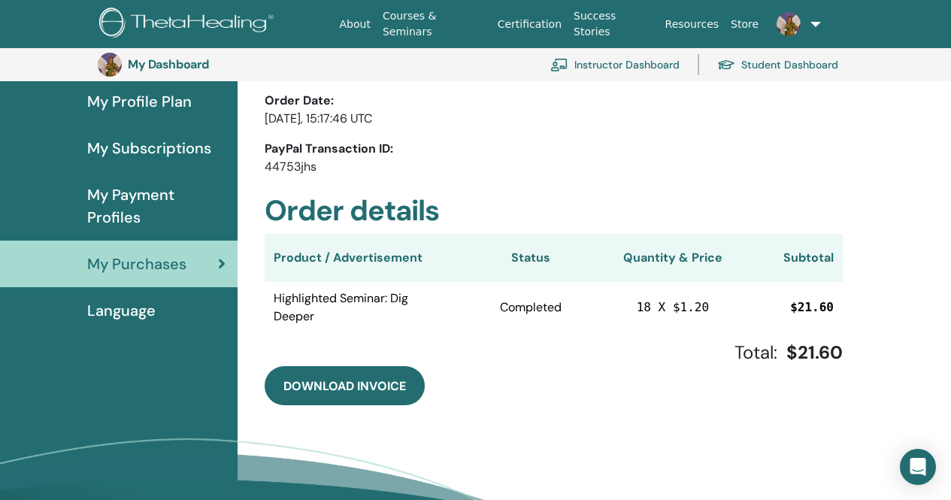
scroll to position [0, 0]
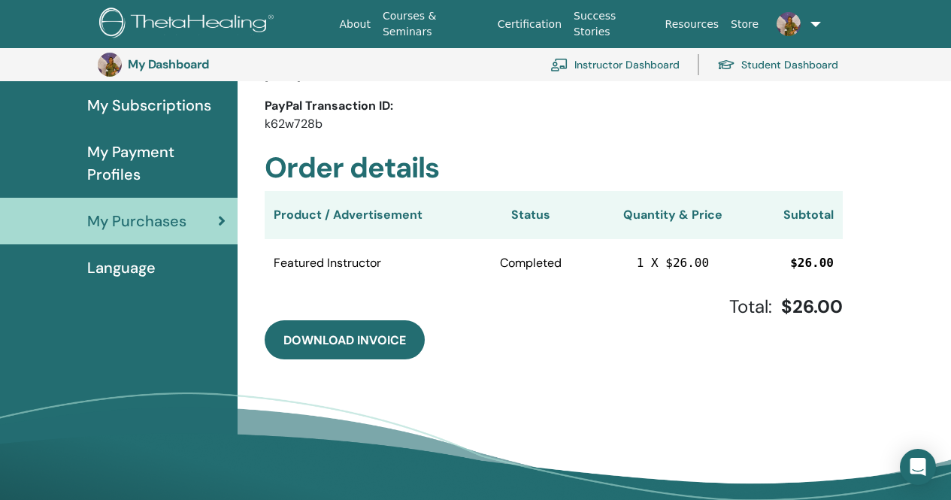
scroll to position [259, 0]
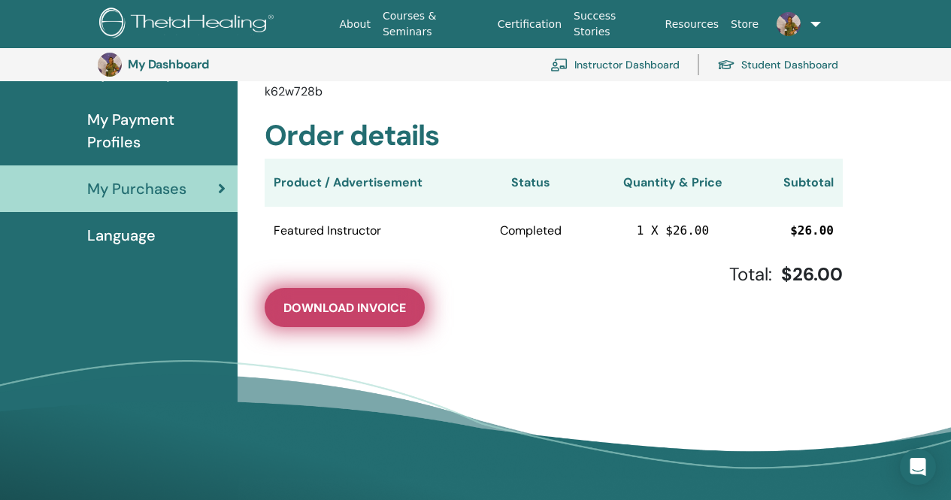
click at [344, 304] on span "Download Invoice" at bounding box center [344, 308] width 123 height 16
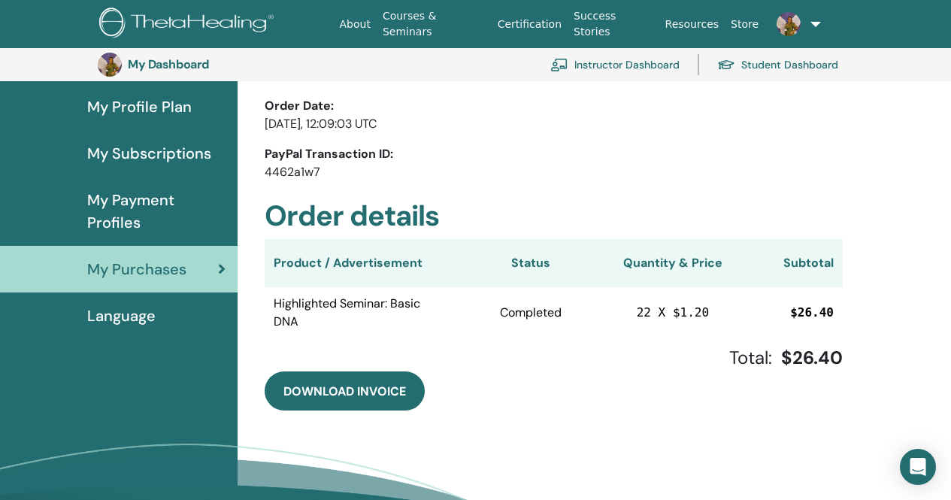
scroll to position [183, 0]
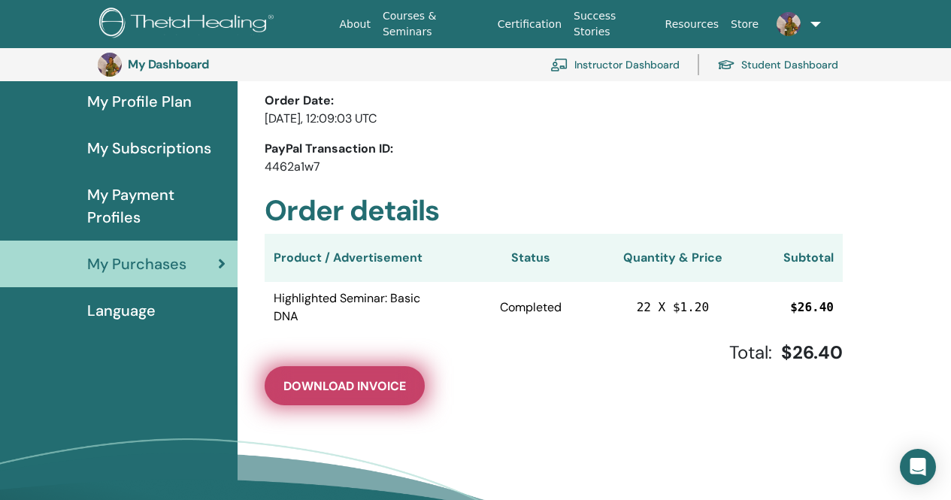
click at [351, 390] on span "Download Invoice" at bounding box center [344, 386] width 123 height 16
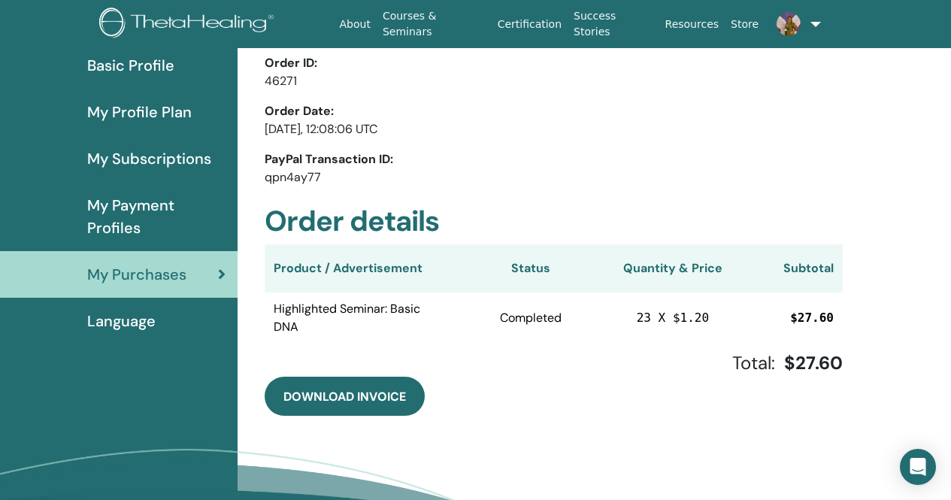
scroll to position [183, 0]
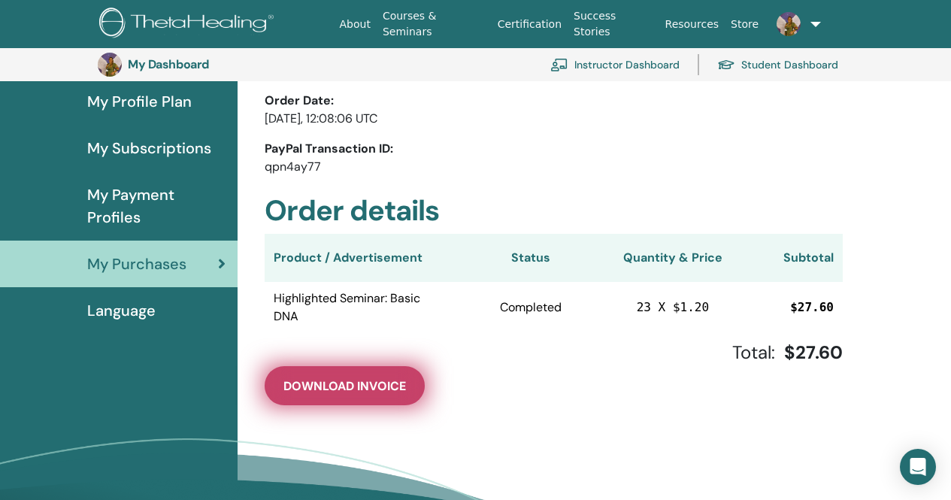
click at [368, 388] on span "Download Invoice" at bounding box center [344, 386] width 123 height 16
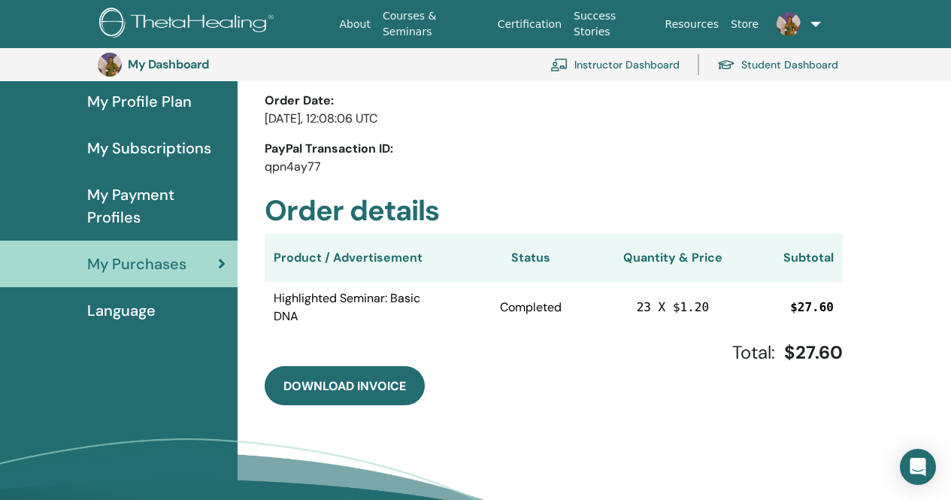
scroll to position [0, 0]
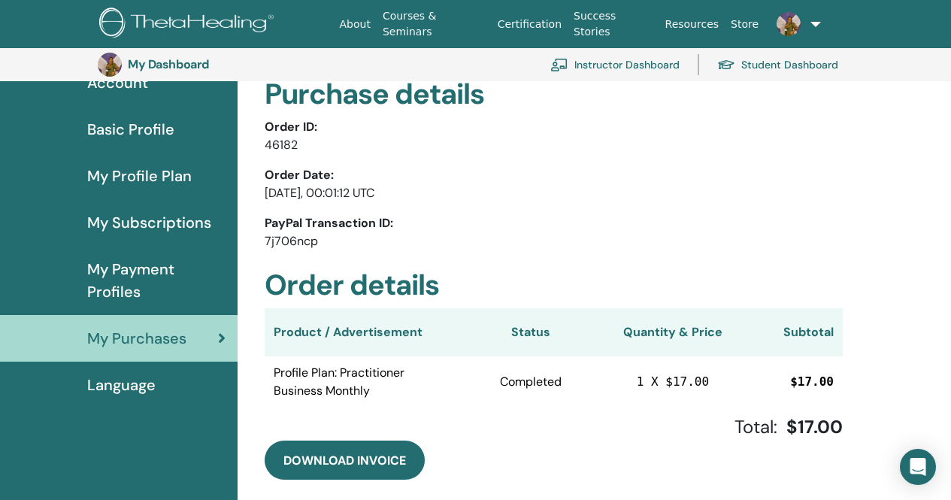
scroll to position [108, 0]
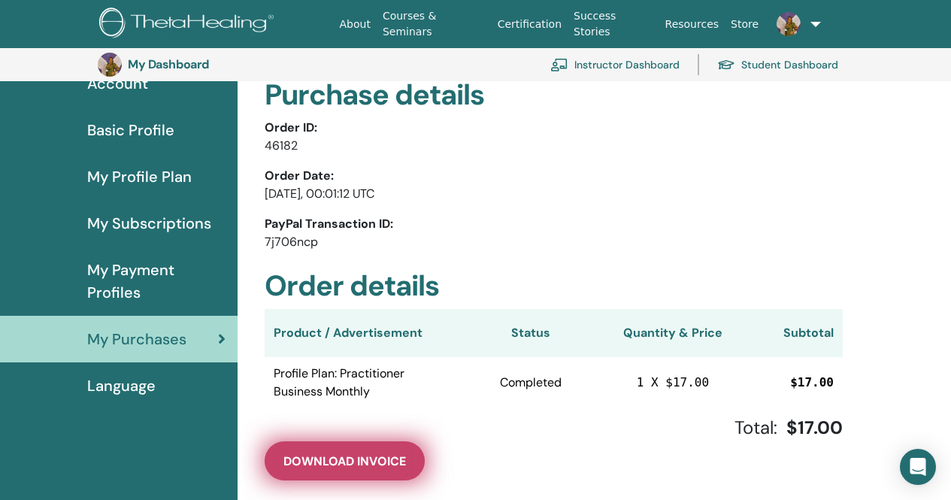
click at [363, 456] on span "Download Invoice" at bounding box center [344, 461] width 123 height 16
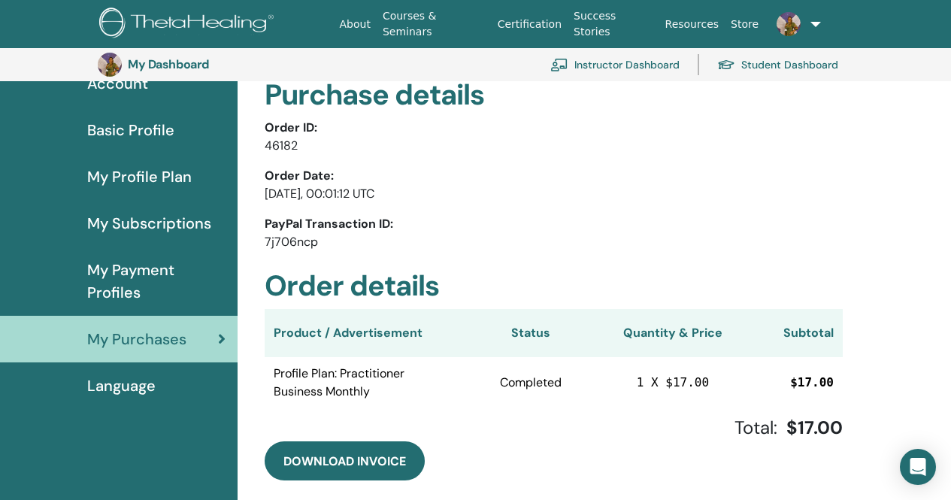
scroll to position [0, 0]
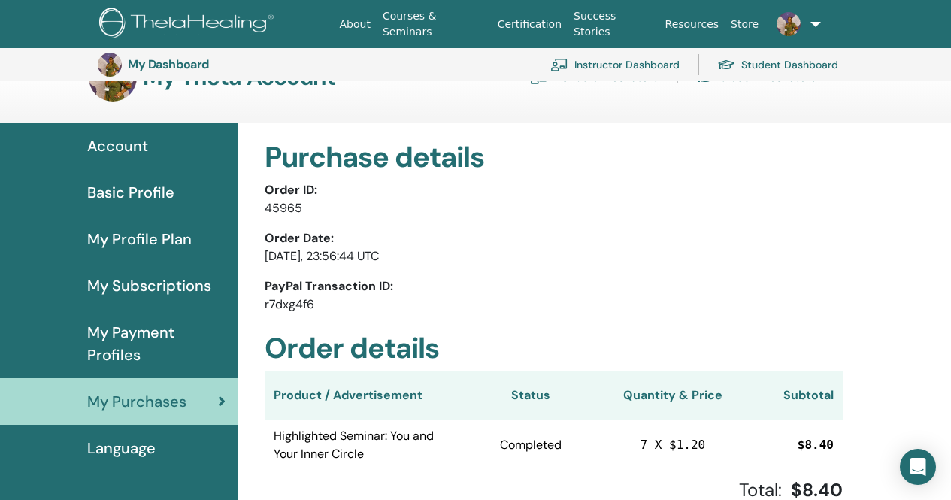
scroll to position [183, 0]
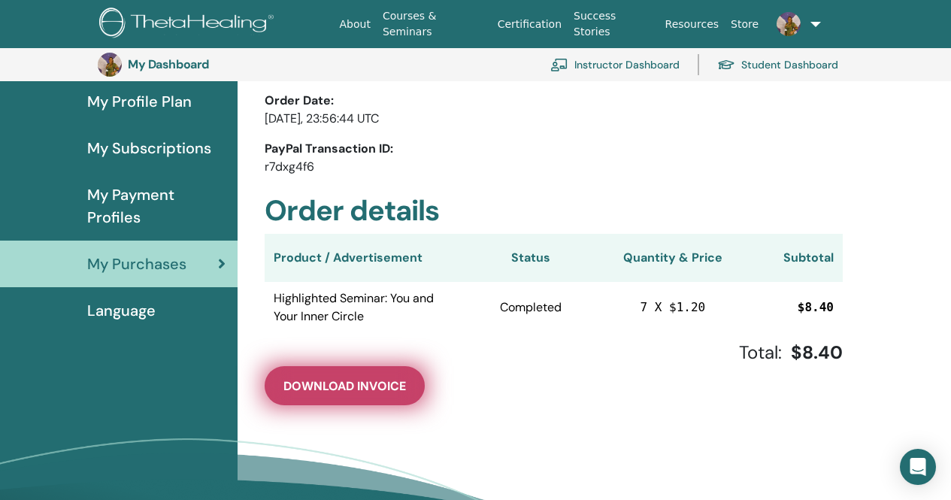
click at [365, 395] on button "Download Invoice" at bounding box center [345, 385] width 160 height 39
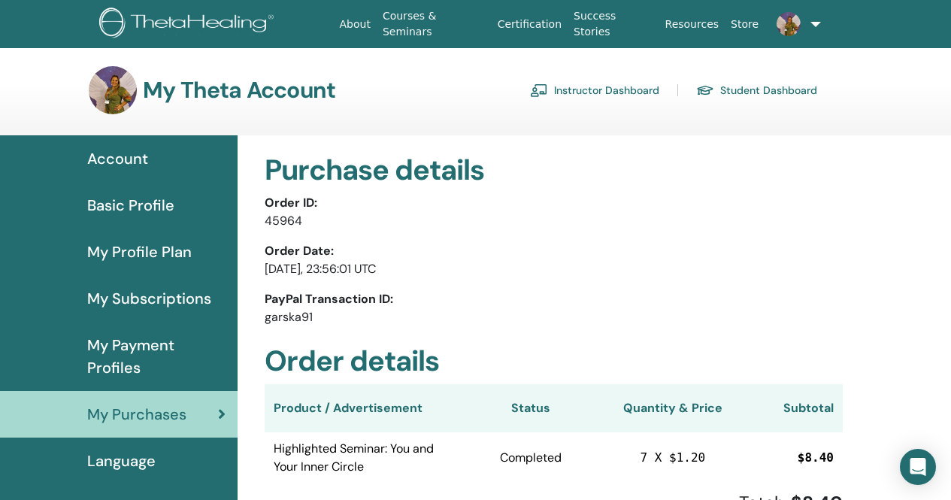
scroll to position [75, 0]
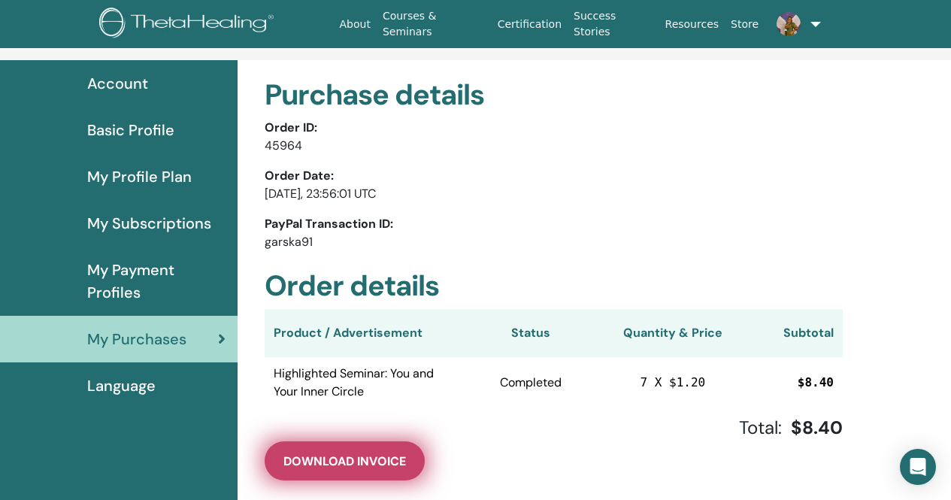
click at [318, 465] on span "Download Invoice" at bounding box center [344, 461] width 123 height 16
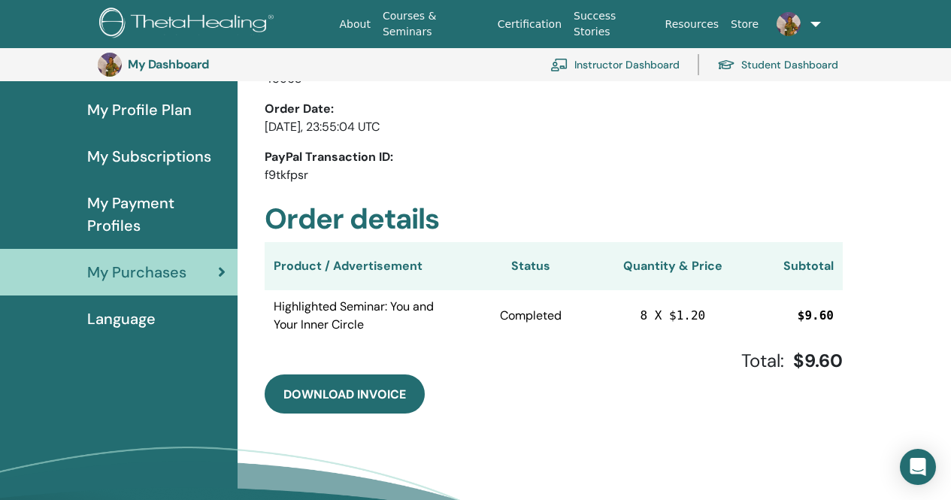
scroll to position [183, 0]
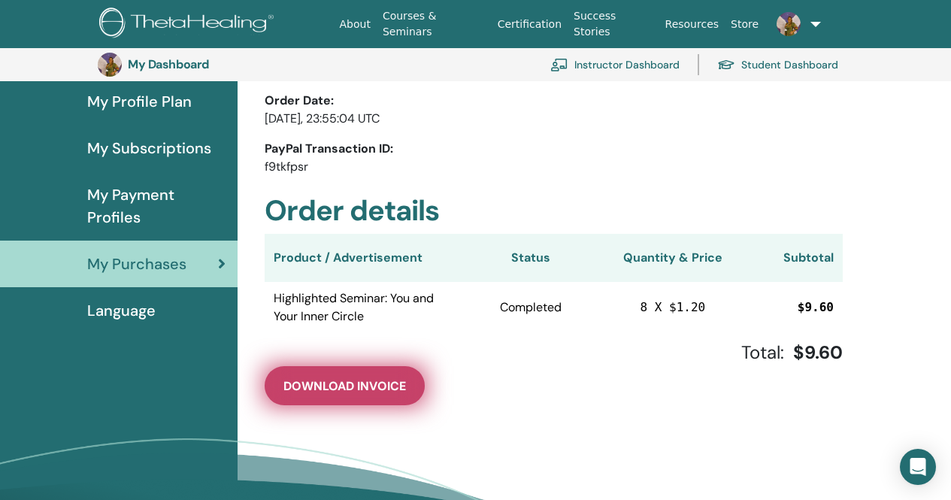
click at [350, 397] on button "Download Invoice" at bounding box center [345, 385] width 160 height 39
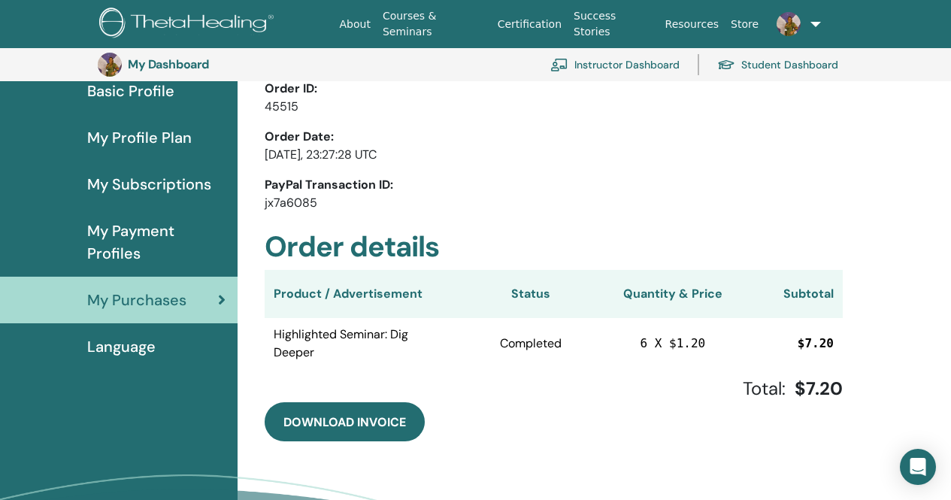
scroll to position [183, 0]
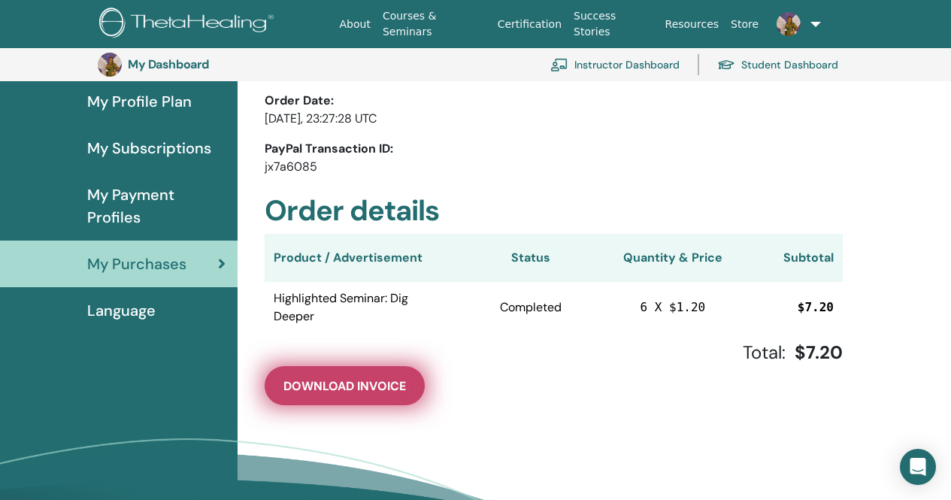
click at [348, 390] on span "Download Invoice" at bounding box center [344, 386] width 123 height 16
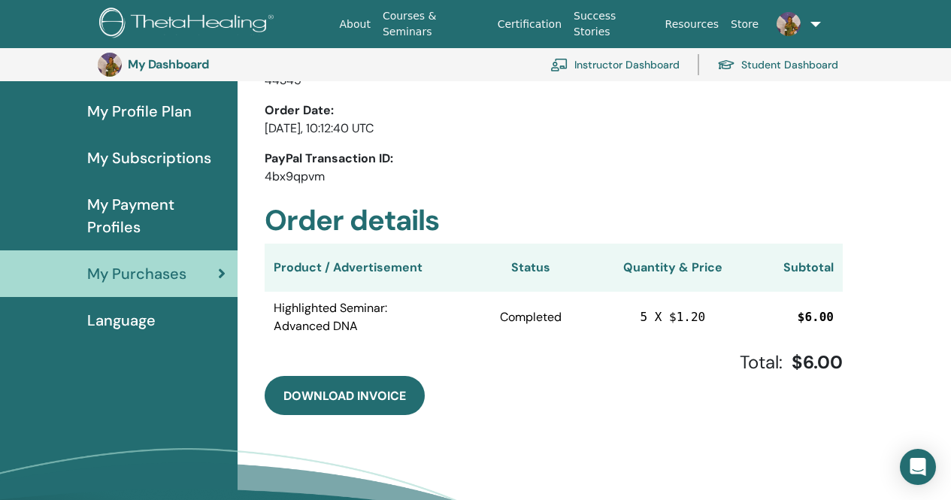
scroll to position [183, 0]
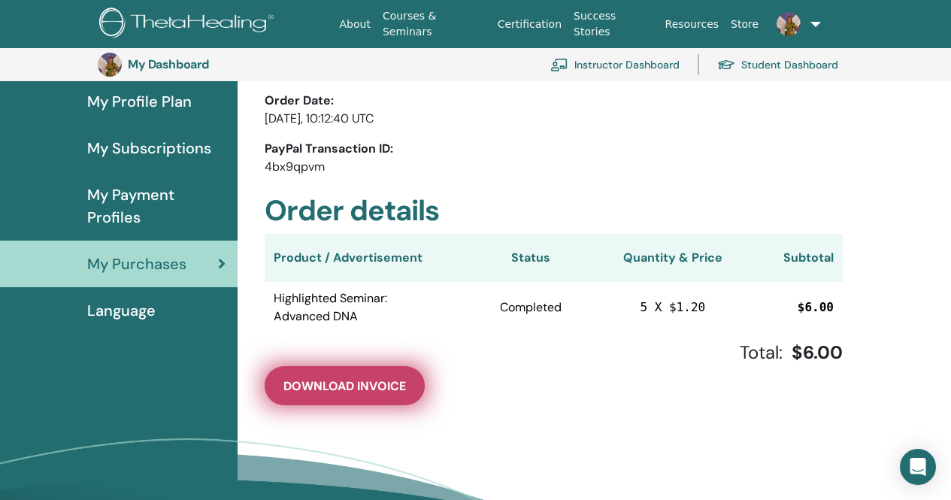
click at [328, 397] on button "Download Invoice" at bounding box center [345, 385] width 160 height 39
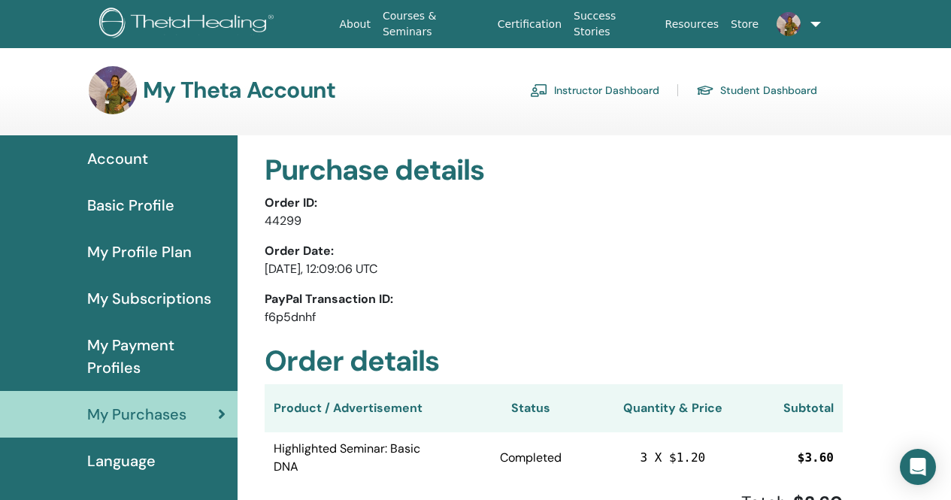
scroll to position [75, 0]
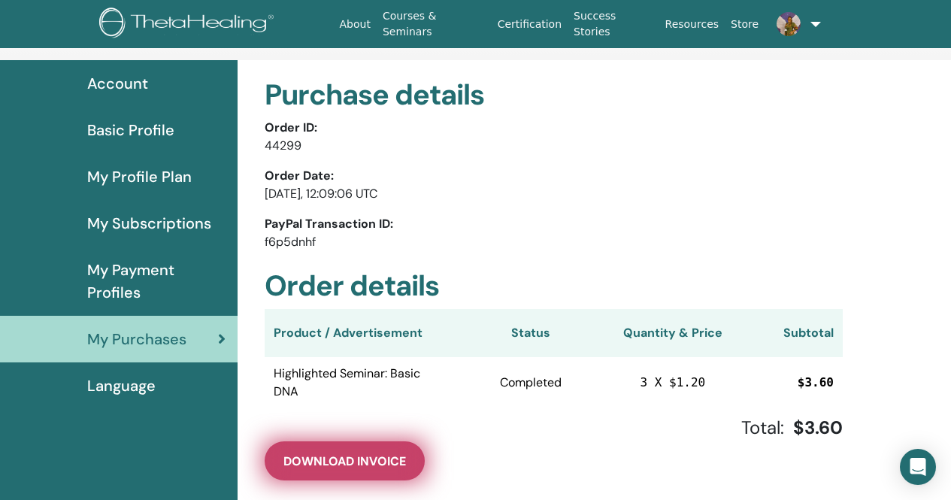
click at [362, 465] on span "Download Invoice" at bounding box center [344, 461] width 123 height 16
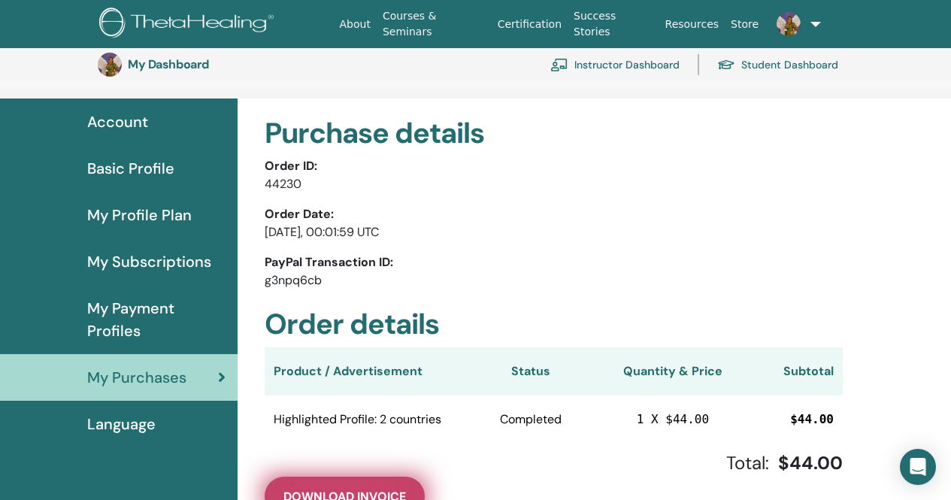
scroll to position [183, 0]
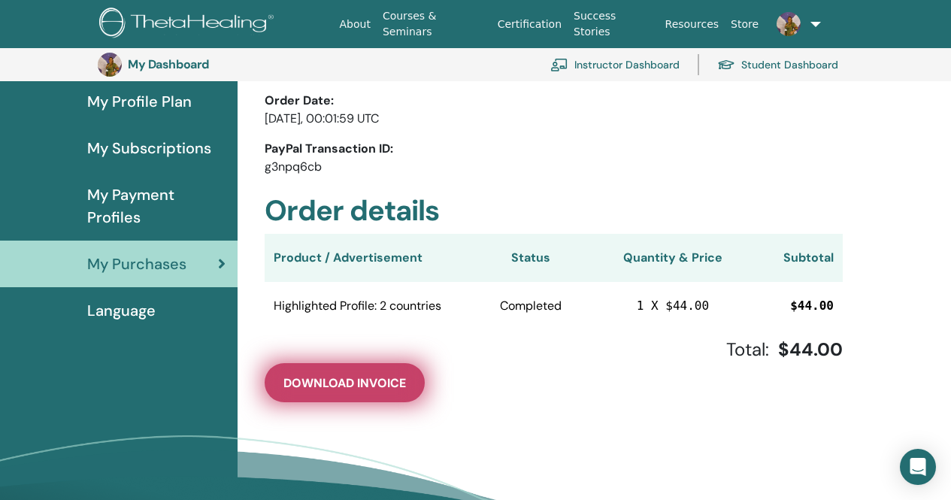
click at [386, 380] on span "Download Invoice" at bounding box center [344, 383] width 123 height 16
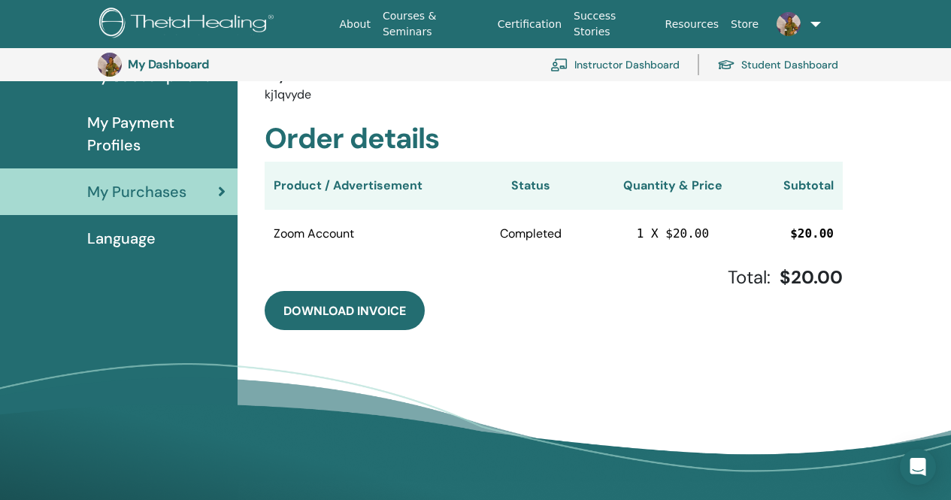
scroll to position [259, 0]
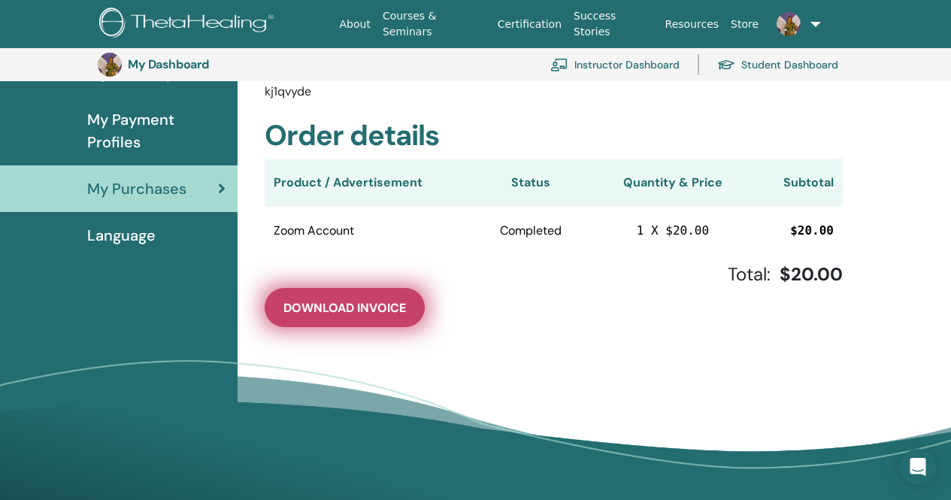
click at [378, 314] on span "Download Invoice" at bounding box center [344, 308] width 123 height 16
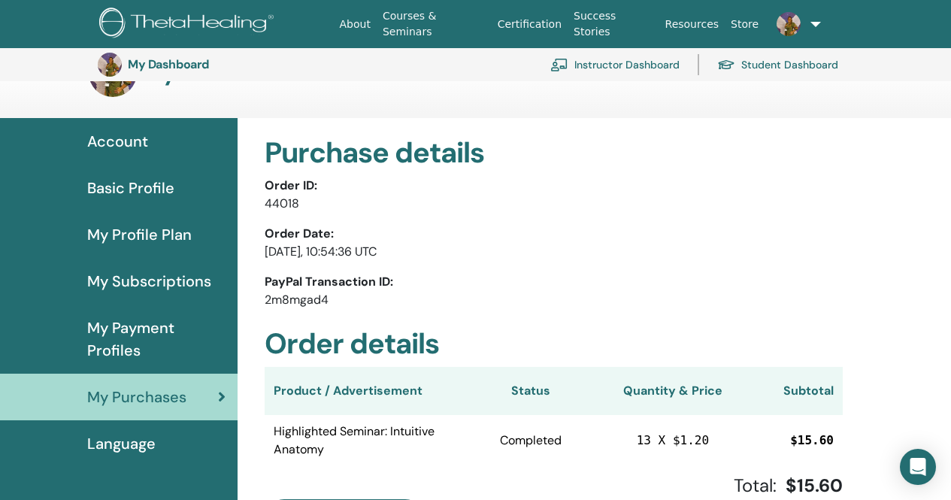
scroll to position [183, 0]
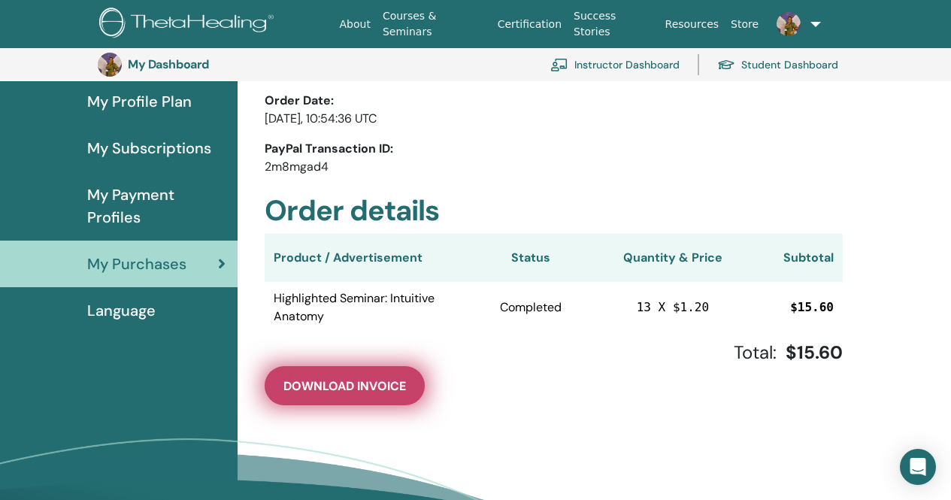
click at [340, 389] on span "Download Invoice" at bounding box center [344, 386] width 123 height 16
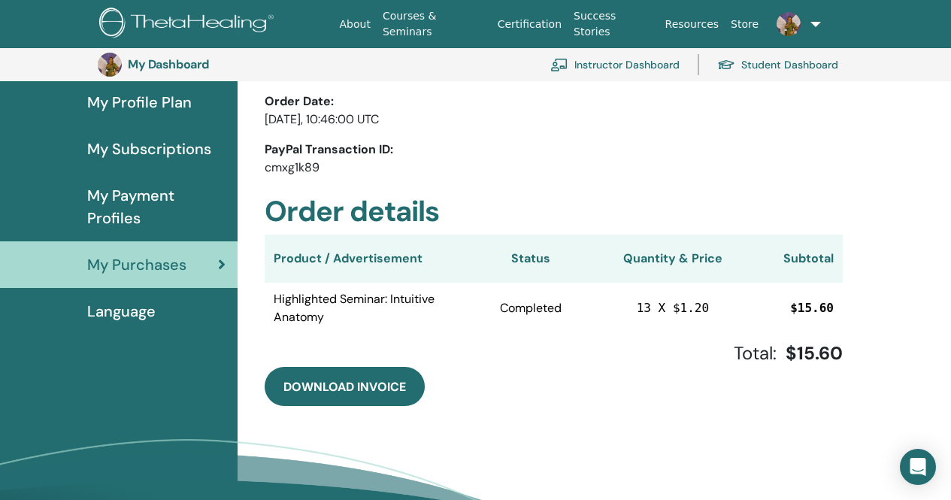
scroll to position [183, 0]
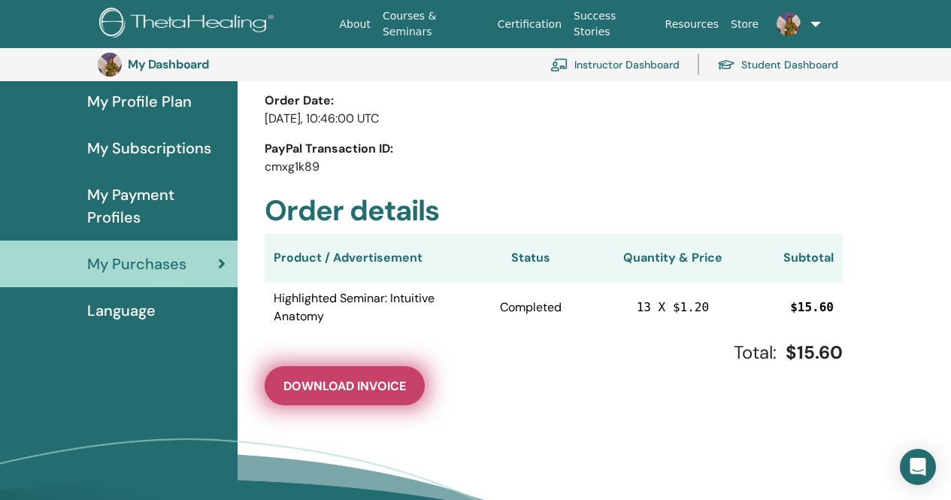
click at [341, 392] on span "Download Invoice" at bounding box center [344, 386] width 123 height 16
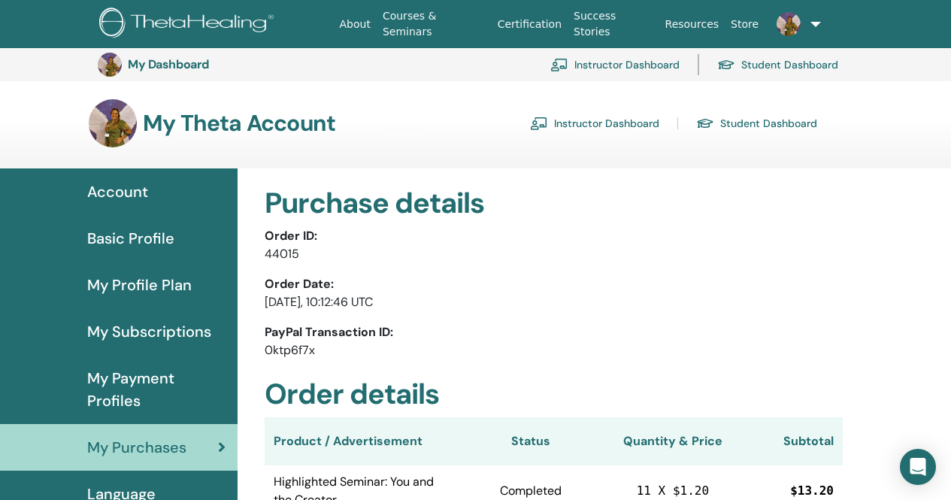
scroll to position [183, 0]
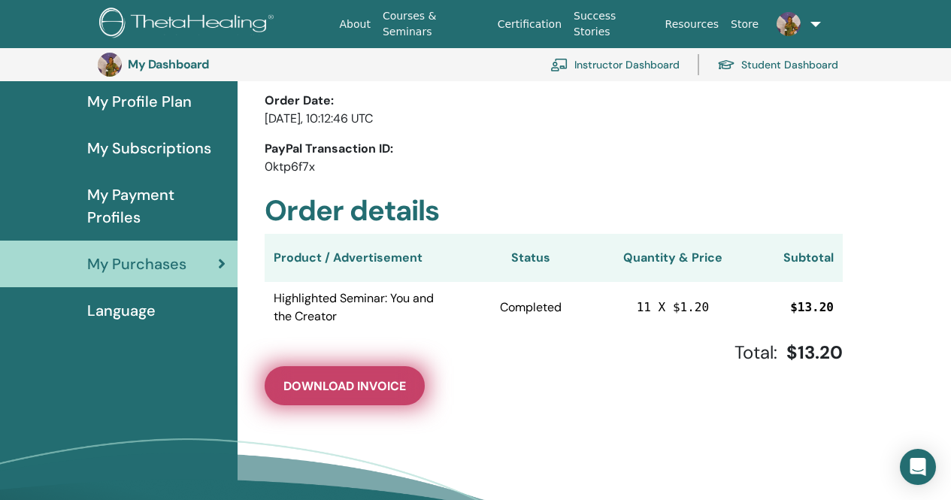
click at [356, 392] on span "Download Invoice" at bounding box center [344, 386] width 123 height 16
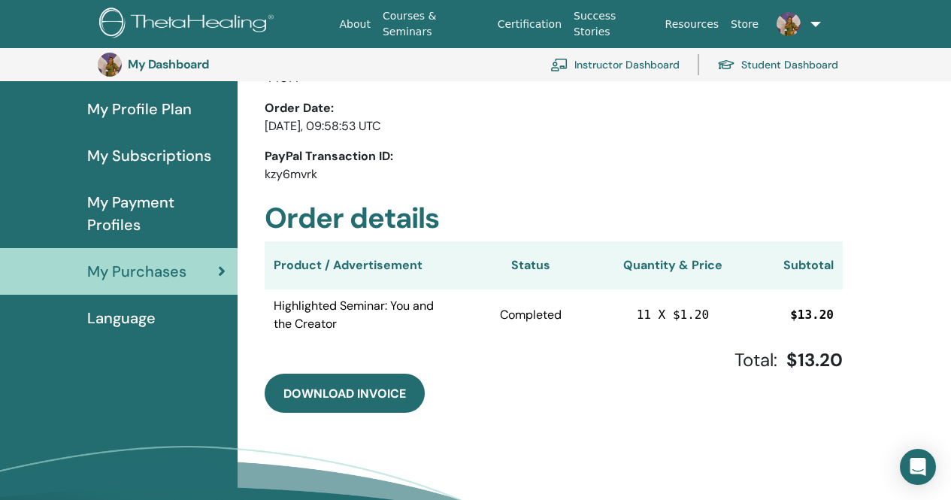
scroll to position [183, 0]
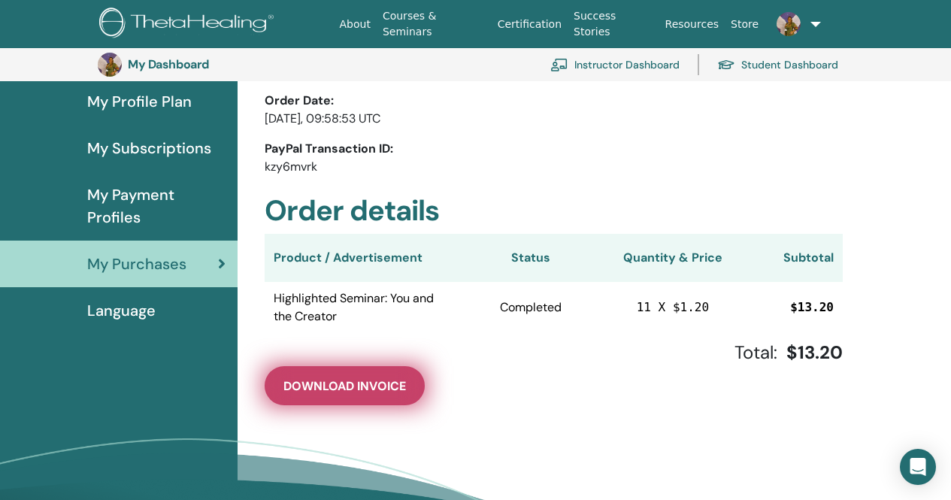
click at [349, 390] on span "Download Invoice" at bounding box center [344, 386] width 123 height 16
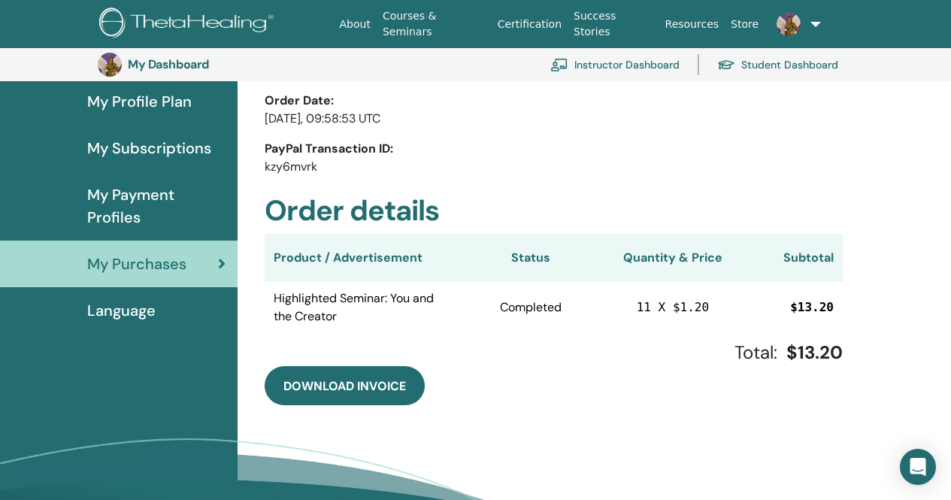
scroll to position [0, 0]
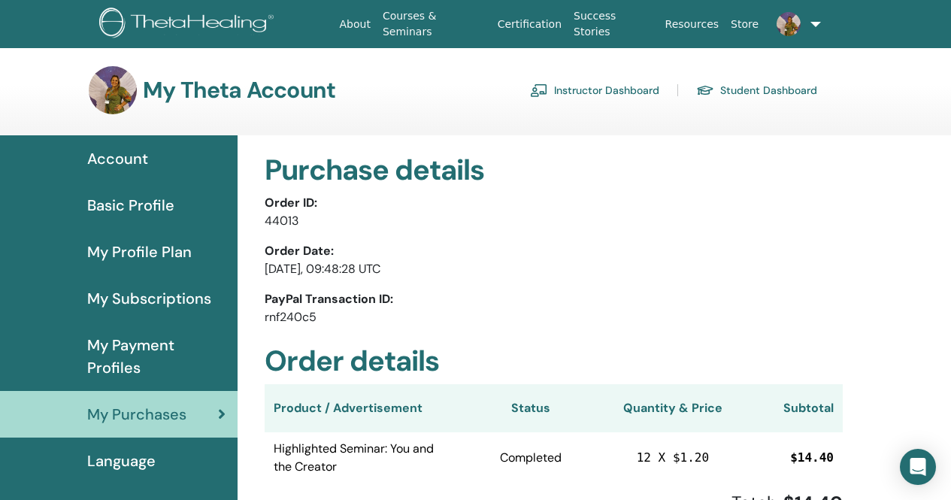
scroll to position [75, 0]
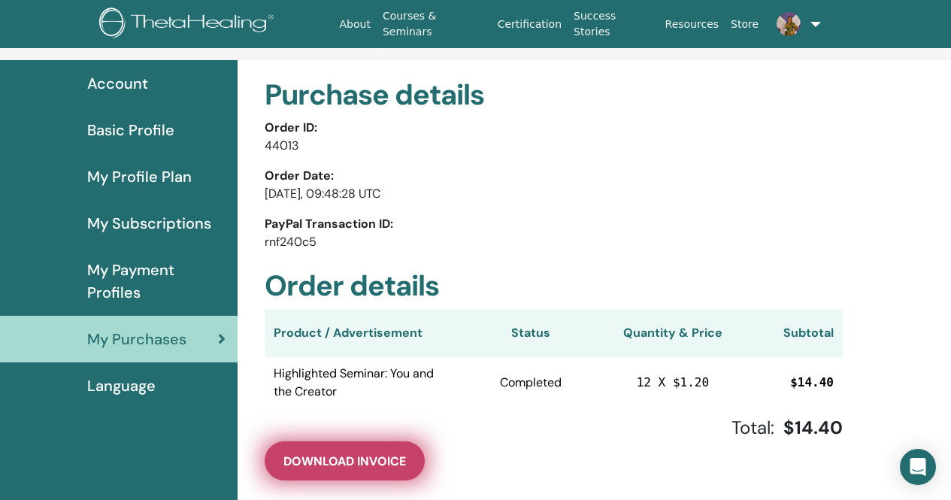
click at [362, 454] on span "Download Invoice" at bounding box center [344, 461] width 123 height 16
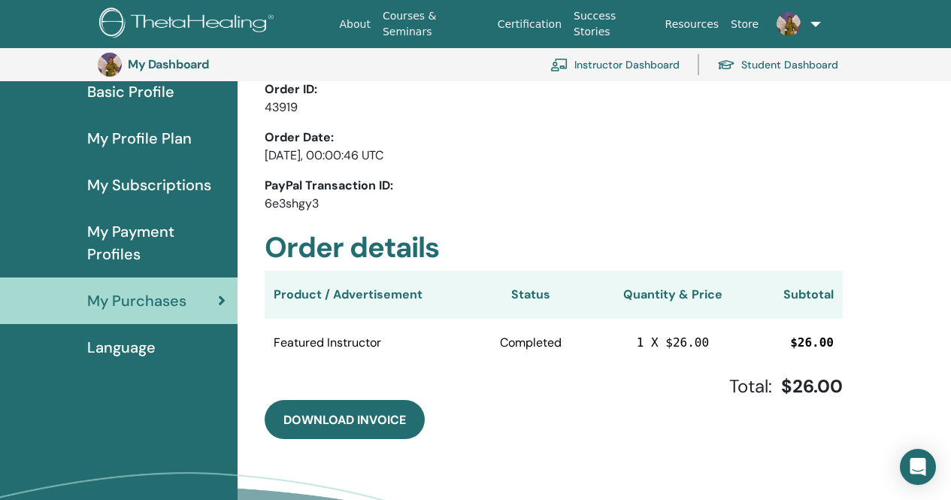
scroll to position [183, 0]
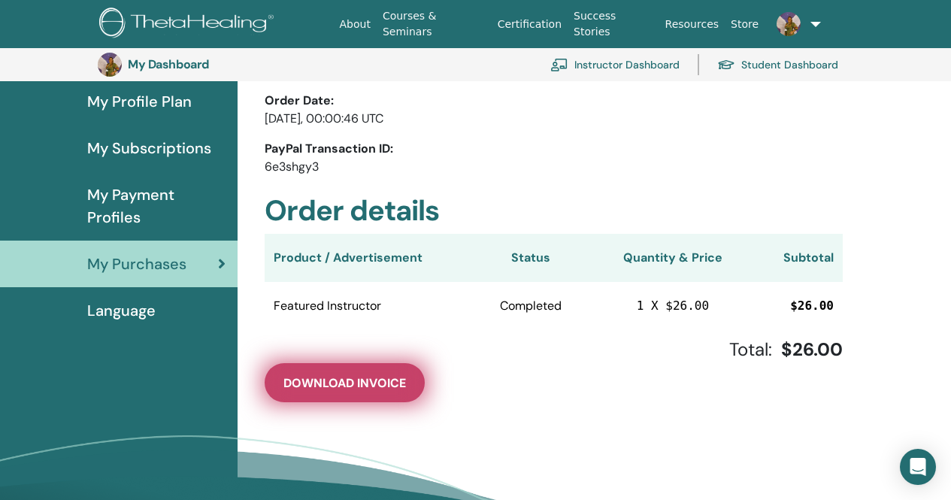
click at [371, 385] on span "Download Invoice" at bounding box center [344, 383] width 123 height 16
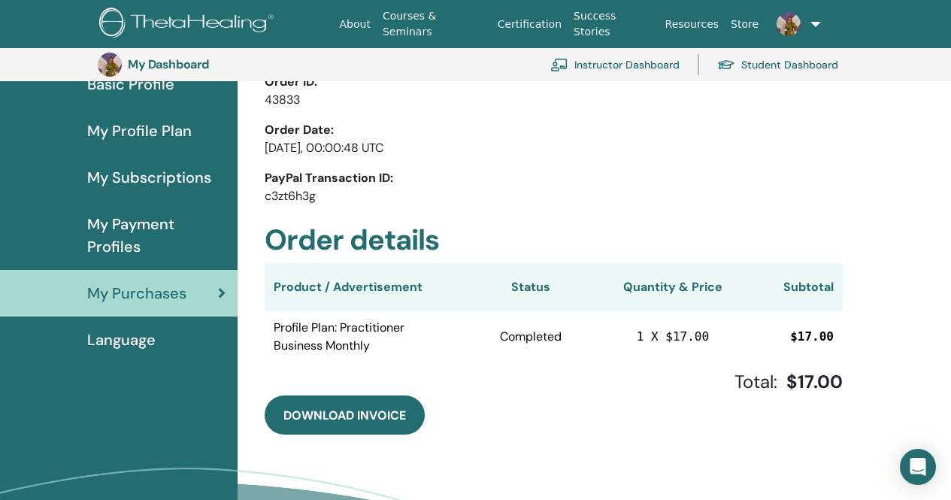
scroll to position [183, 0]
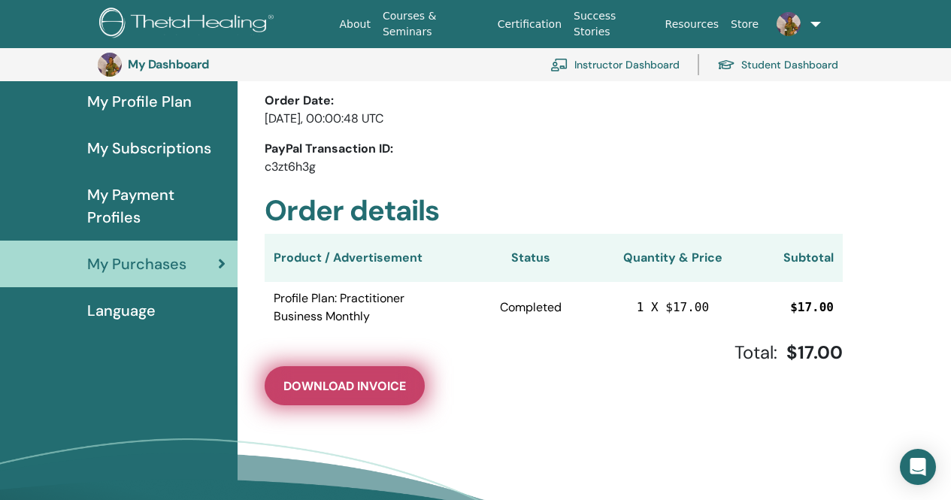
click at [374, 388] on span "Download Invoice" at bounding box center [344, 386] width 123 height 16
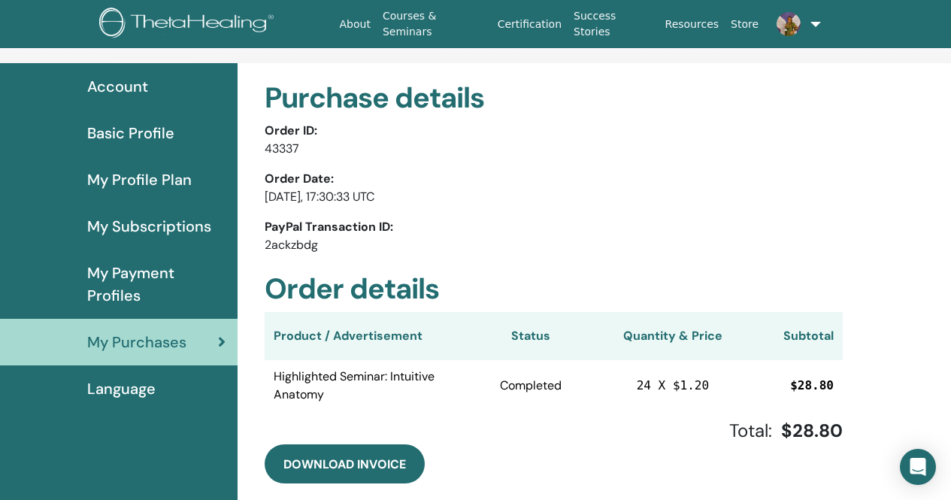
scroll to position [75, 0]
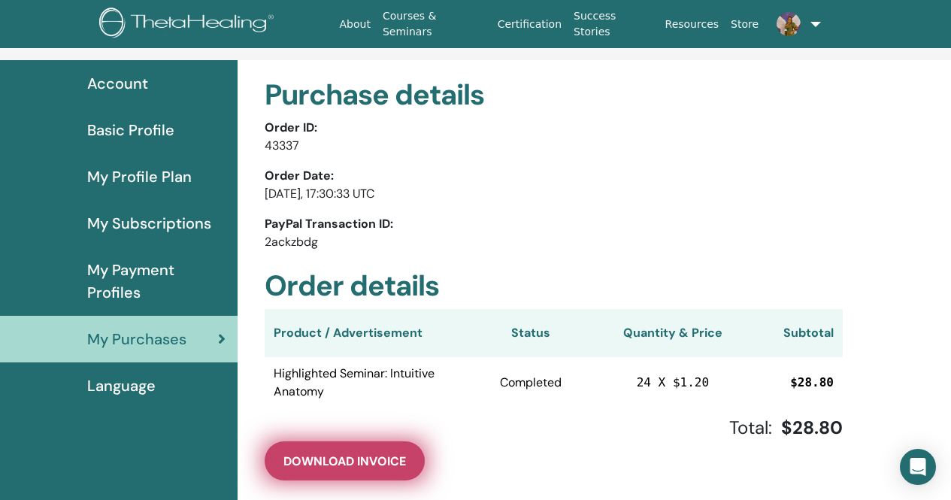
click at [390, 459] on span "Download Invoice" at bounding box center [344, 461] width 123 height 16
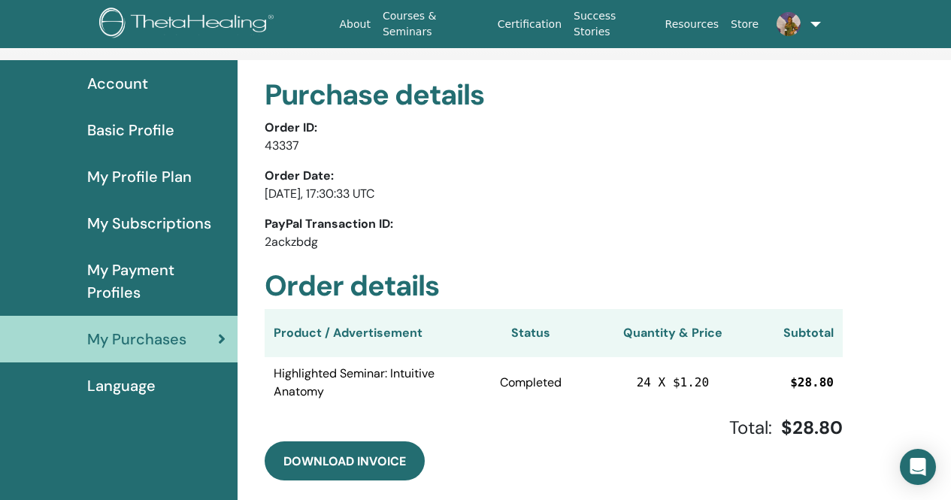
scroll to position [0, 0]
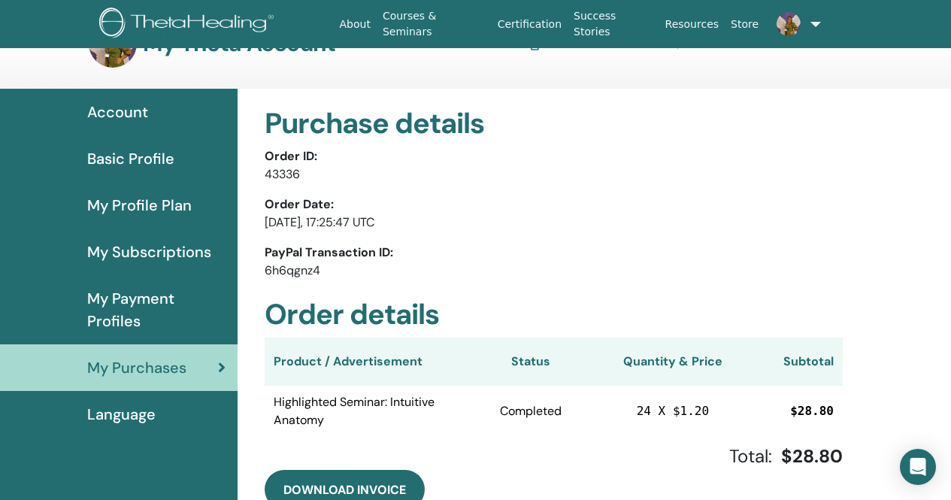
scroll to position [75, 0]
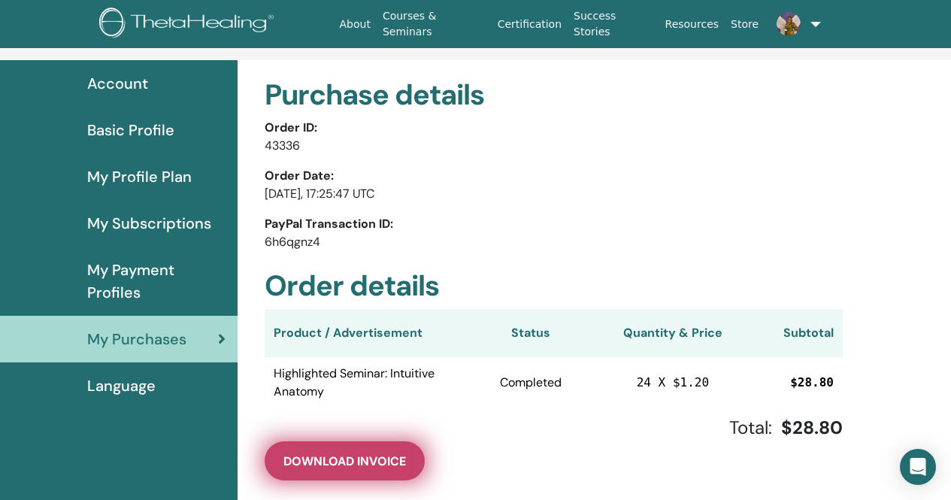
click at [383, 457] on span "Download Invoice" at bounding box center [344, 461] width 123 height 16
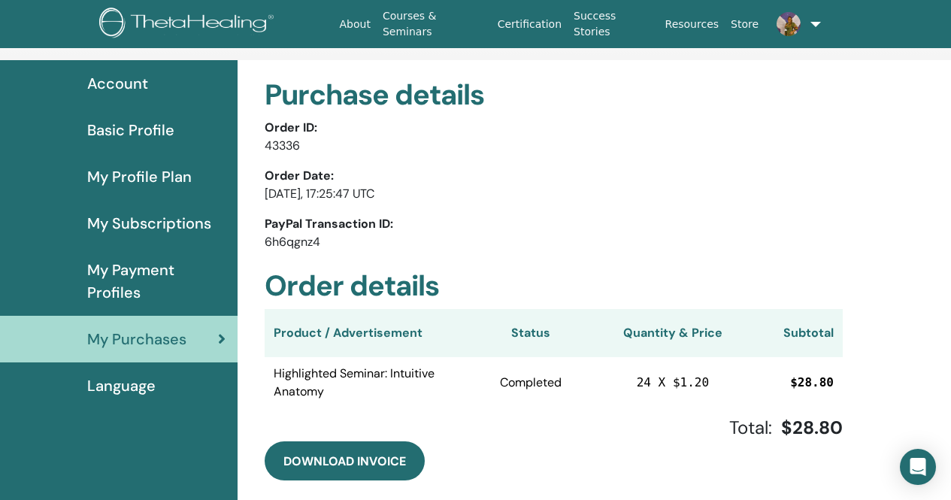
scroll to position [0, 0]
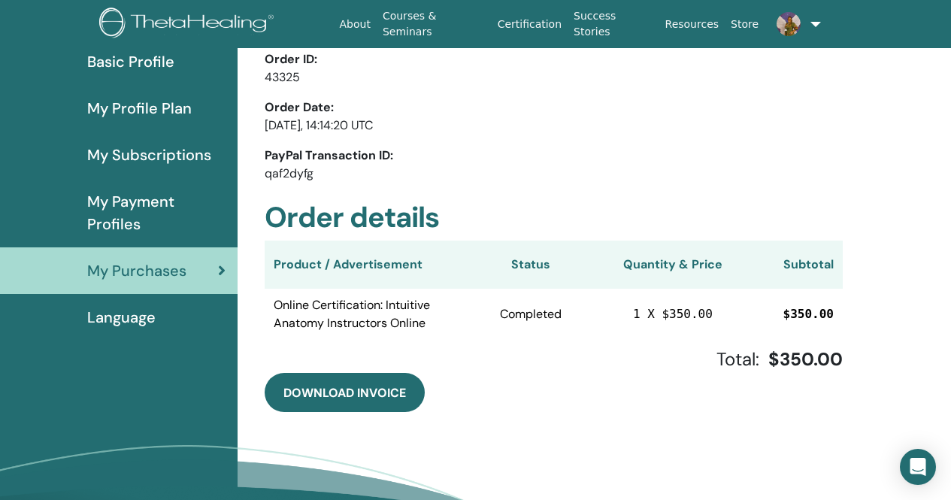
scroll to position [183, 0]
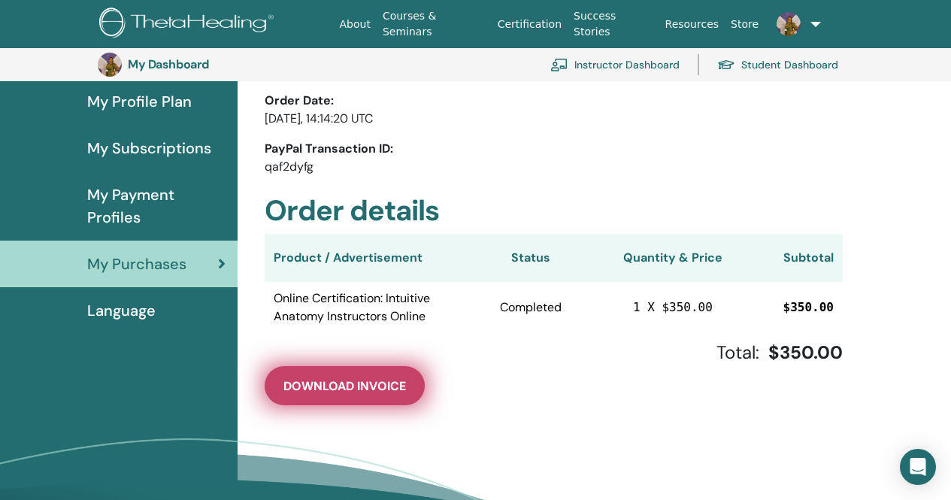
click at [352, 386] on span "Download Invoice" at bounding box center [344, 386] width 123 height 16
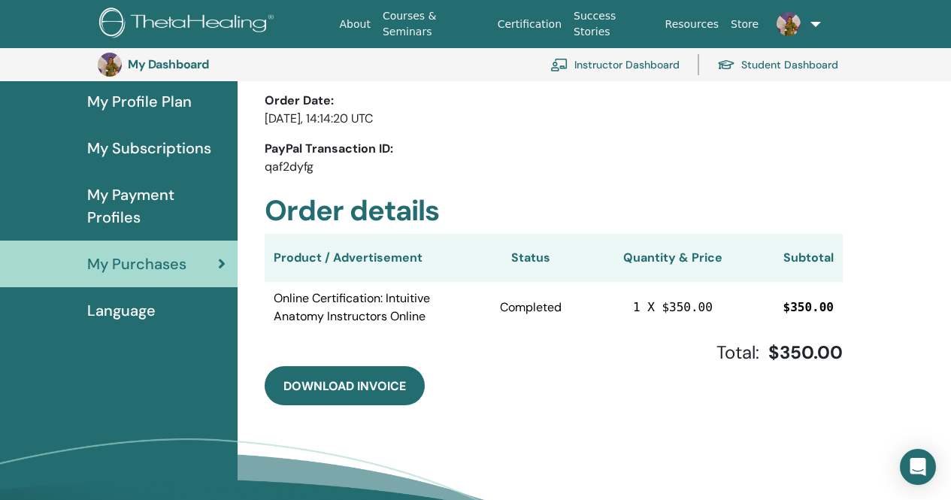
scroll to position [0, 0]
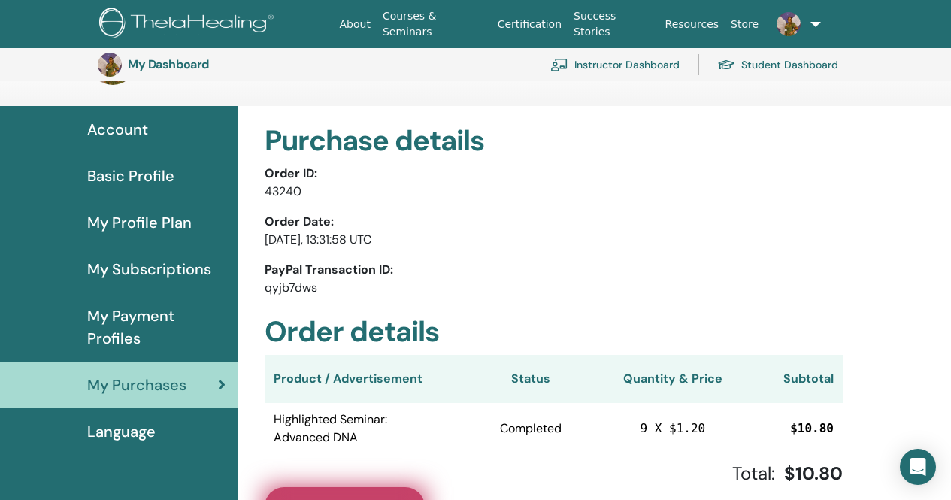
scroll to position [183, 0]
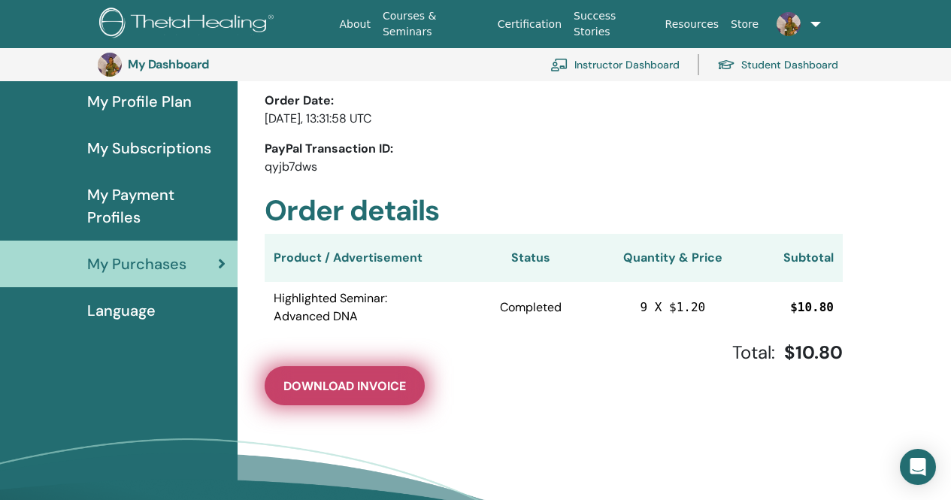
click at [342, 389] on span "Download Invoice" at bounding box center [344, 386] width 123 height 16
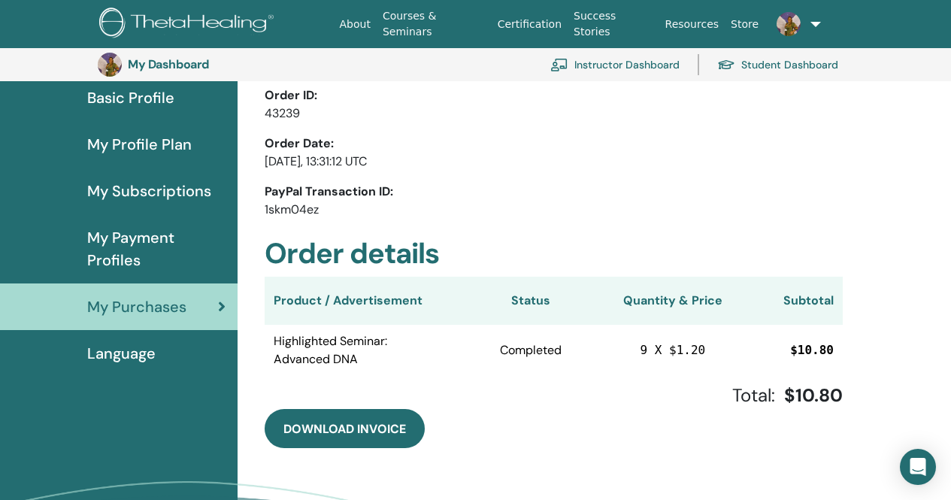
scroll to position [183, 0]
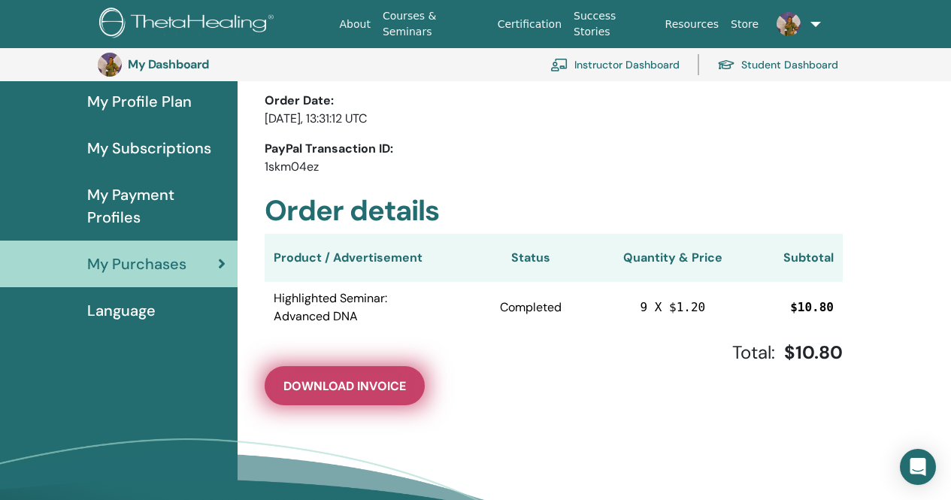
click at [359, 386] on span "Download Invoice" at bounding box center [344, 386] width 123 height 16
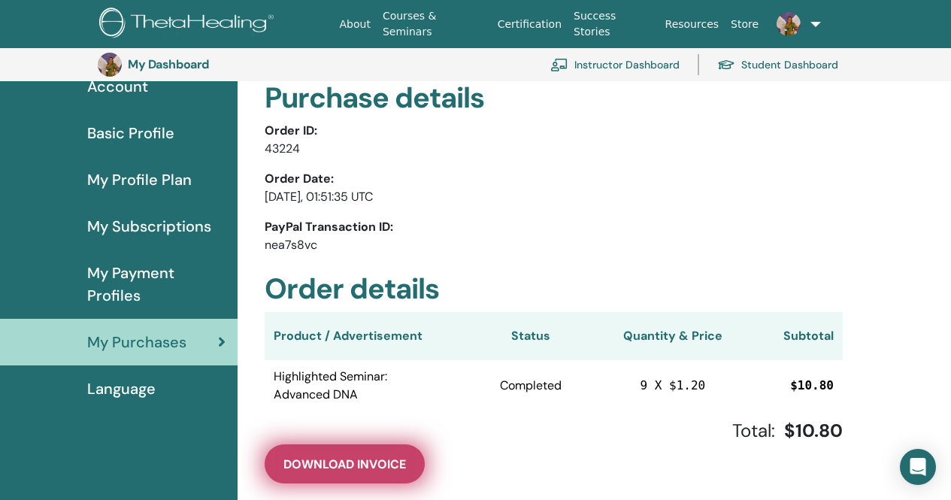
scroll to position [183, 0]
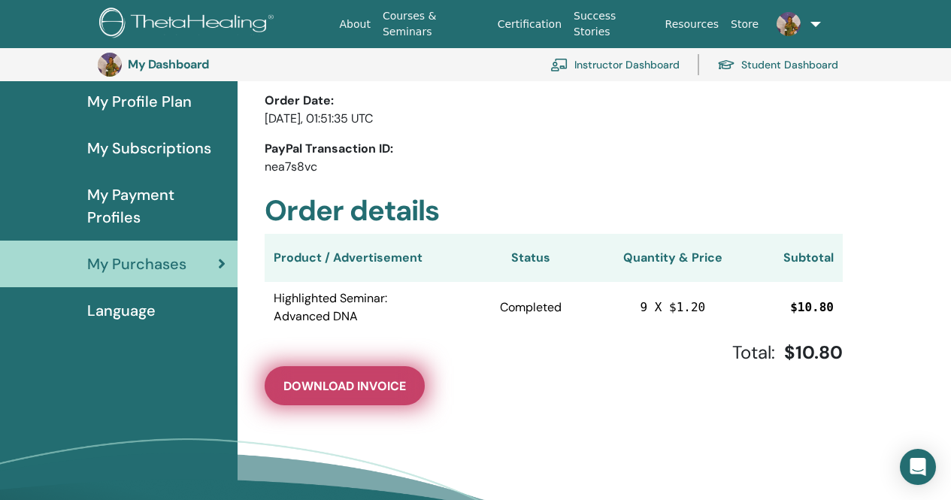
click at [346, 386] on span "Download Invoice" at bounding box center [344, 386] width 123 height 16
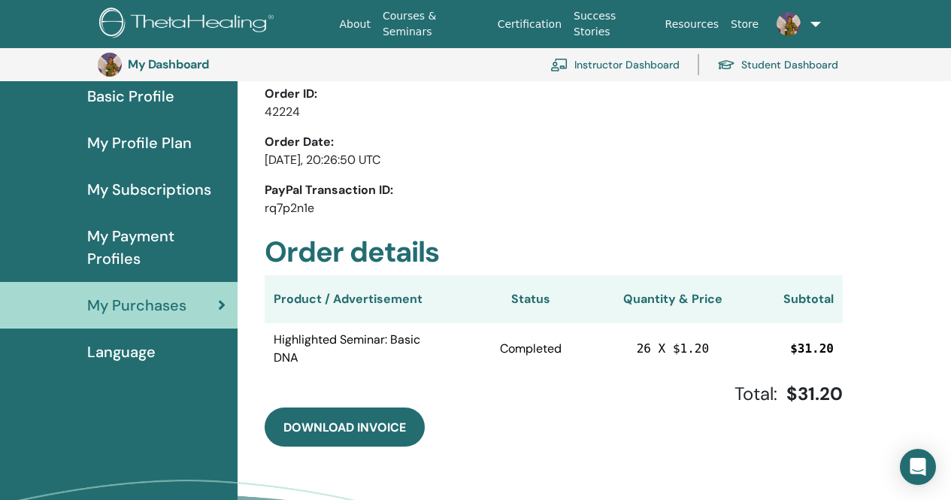
scroll to position [183, 0]
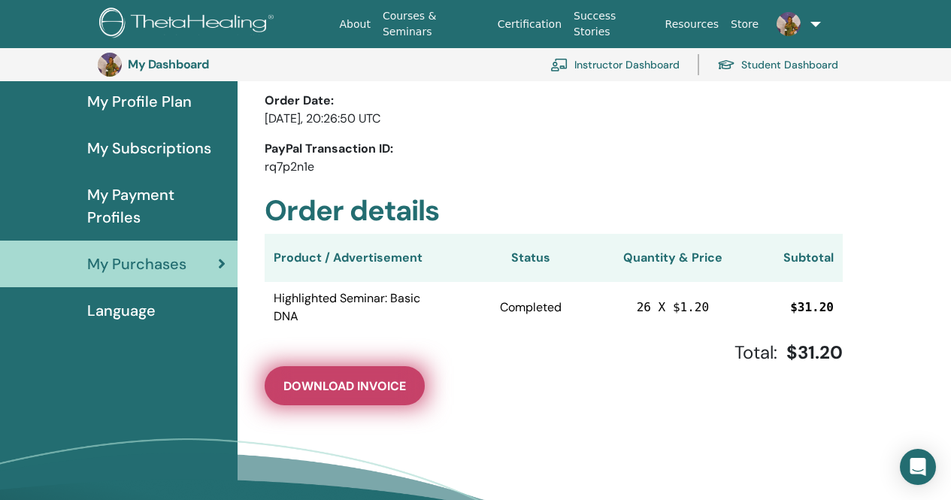
click at [348, 389] on span "Download Invoice" at bounding box center [344, 386] width 123 height 16
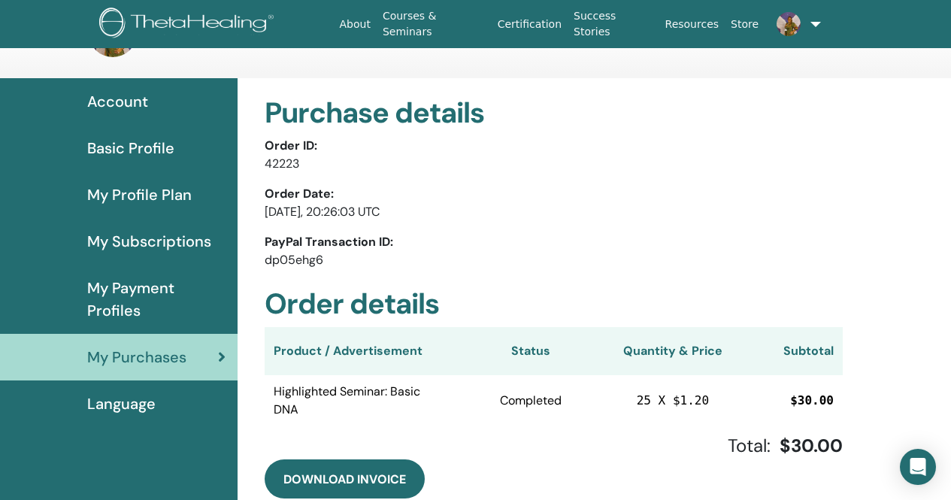
scroll to position [75, 0]
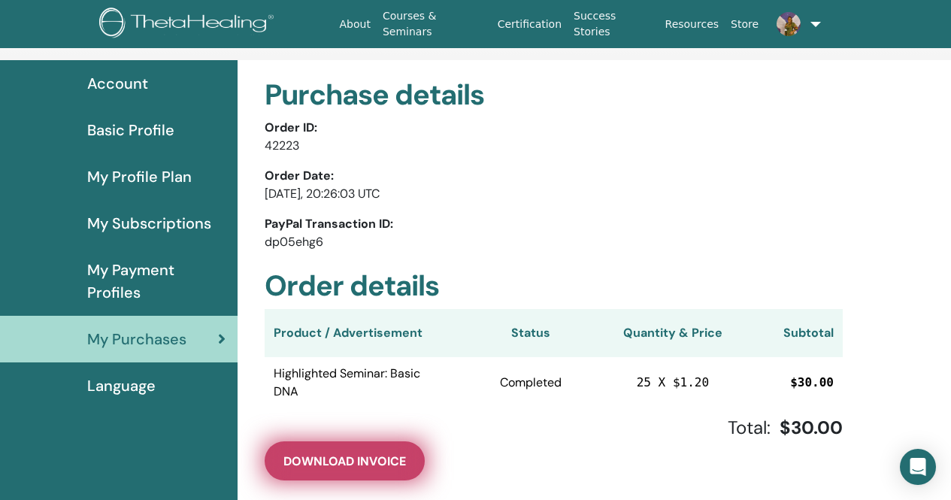
click at [356, 460] on span "Download Invoice" at bounding box center [344, 461] width 123 height 16
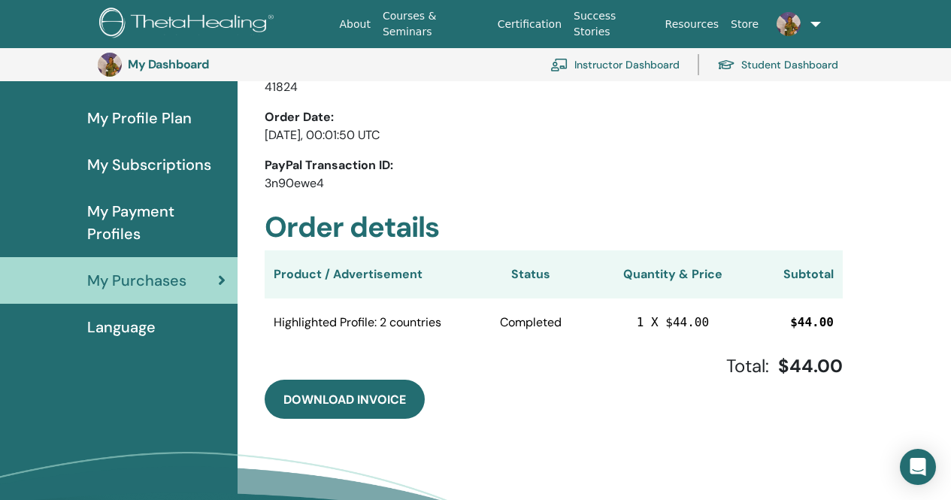
scroll to position [183, 0]
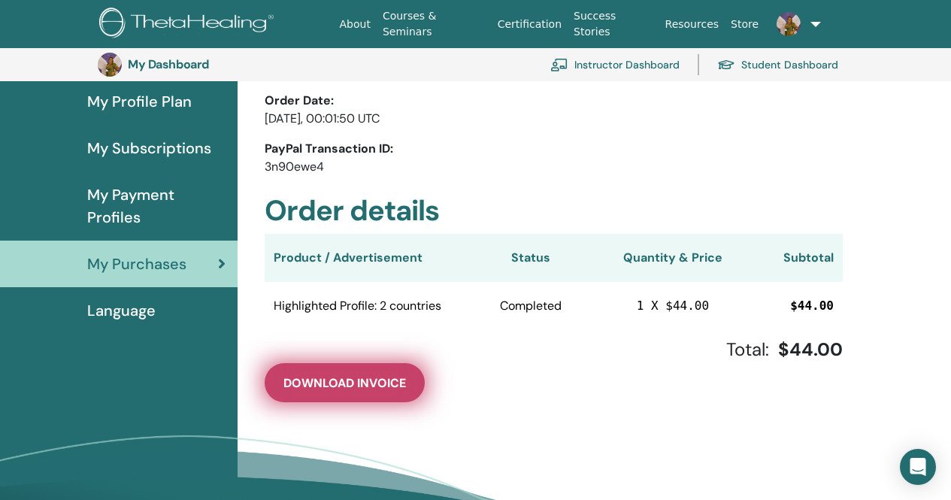
click at [347, 386] on span "Download Invoice" at bounding box center [344, 383] width 123 height 16
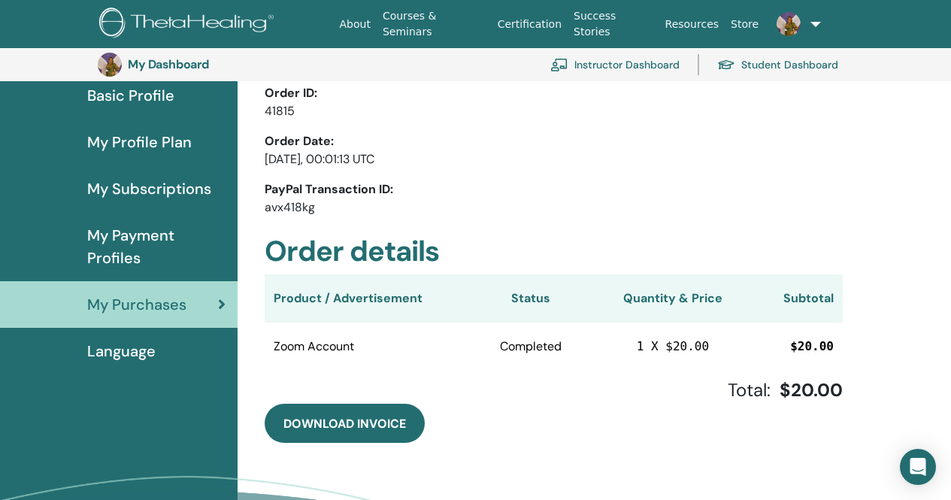
scroll to position [183, 0]
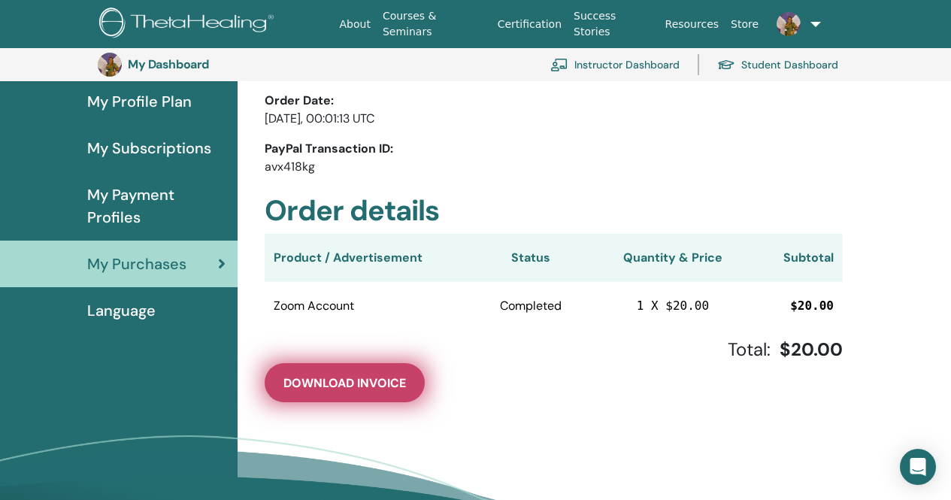
click at [371, 390] on span "Download Invoice" at bounding box center [344, 383] width 123 height 16
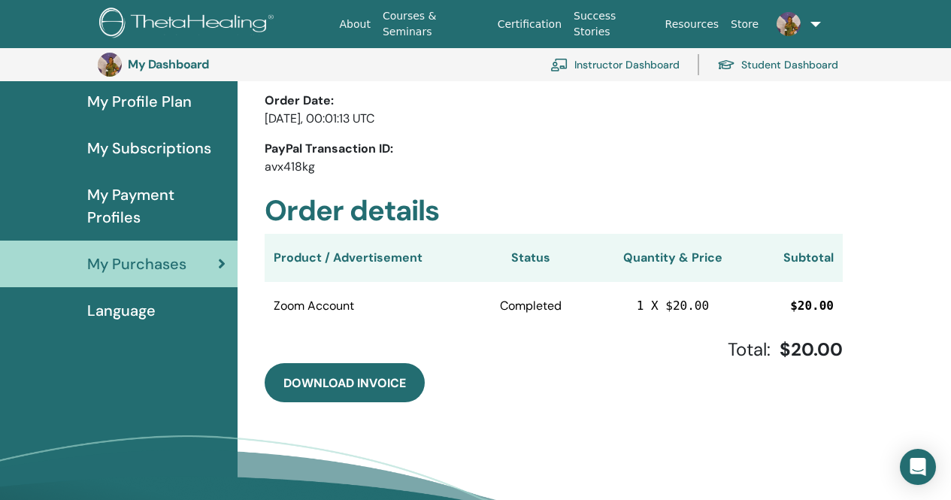
scroll to position [0, 0]
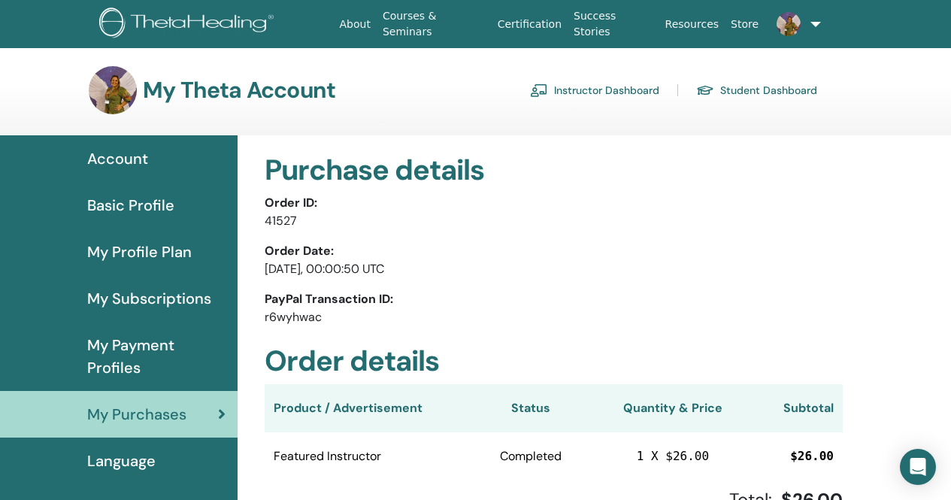
scroll to position [75, 0]
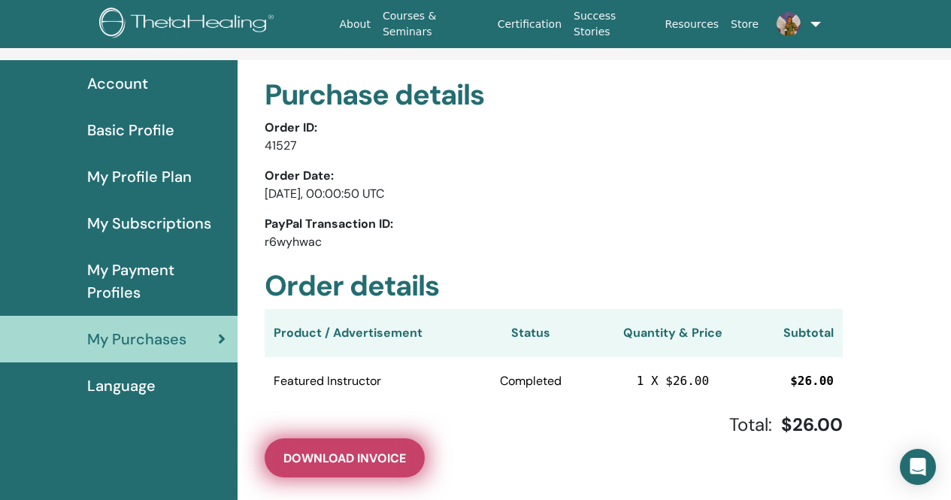
click at [347, 461] on span "Download Invoice" at bounding box center [344, 458] width 123 height 16
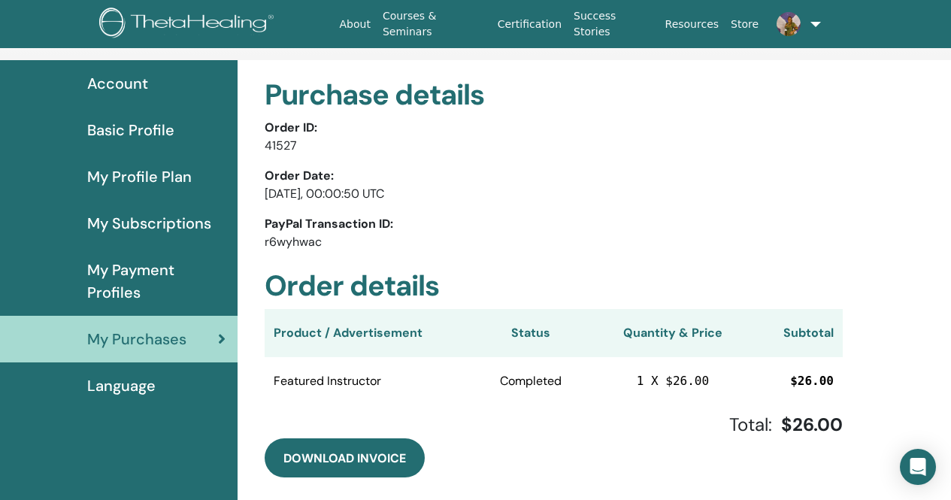
scroll to position [0, 0]
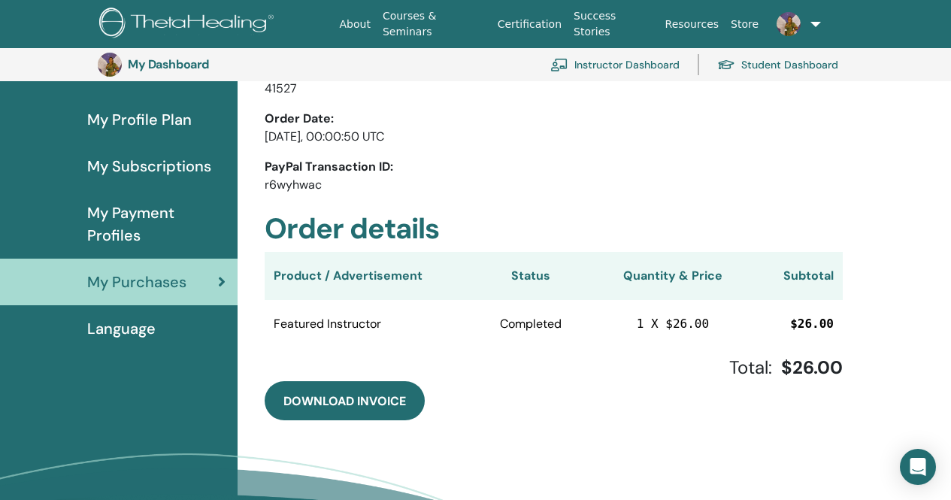
scroll to position [183, 0]
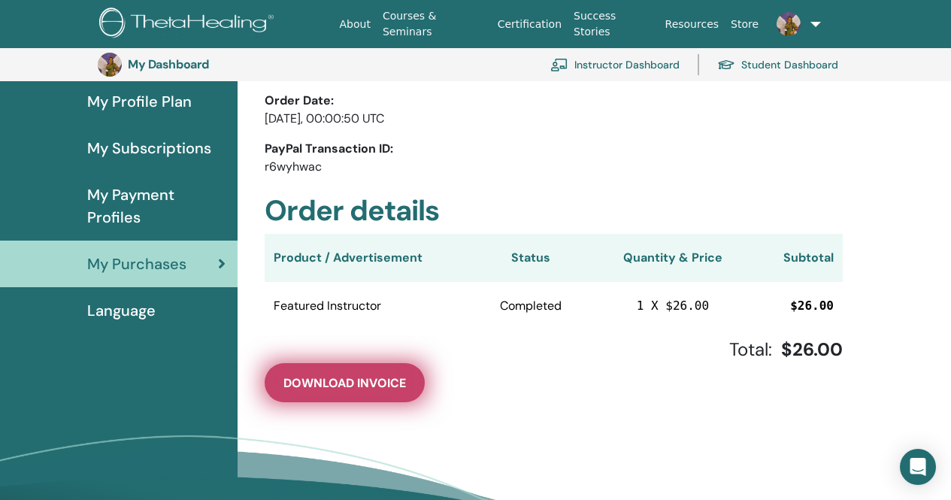
click at [383, 380] on span "Download Invoice" at bounding box center [344, 383] width 123 height 16
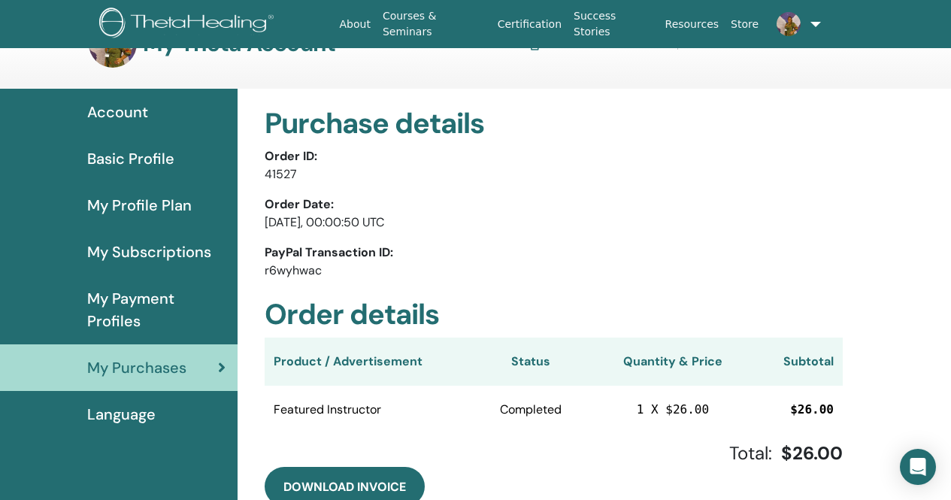
scroll to position [0, 0]
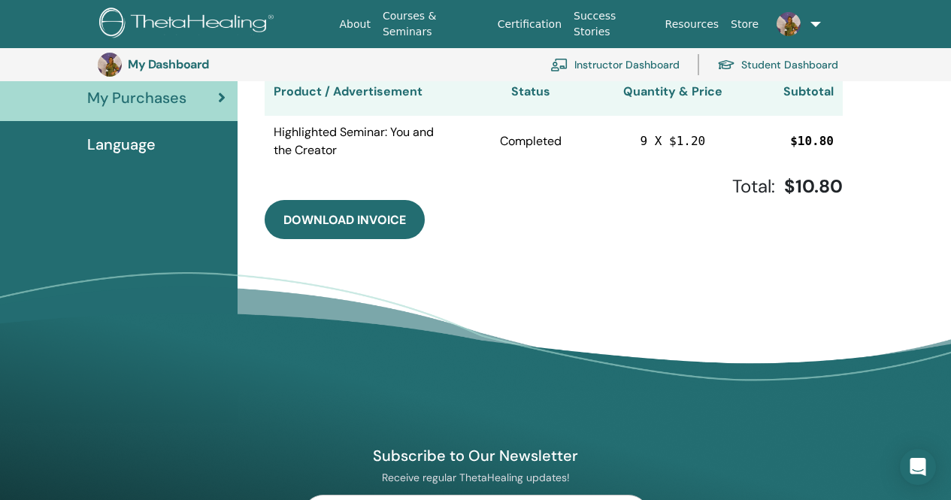
scroll to position [409, 0]
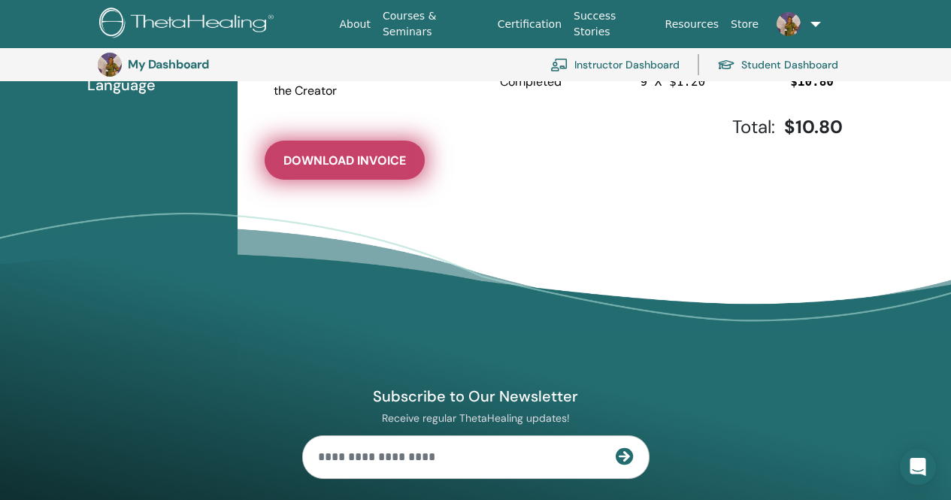
click at [347, 156] on span "Download Invoice" at bounding box center [344, 161] width 123 height 16
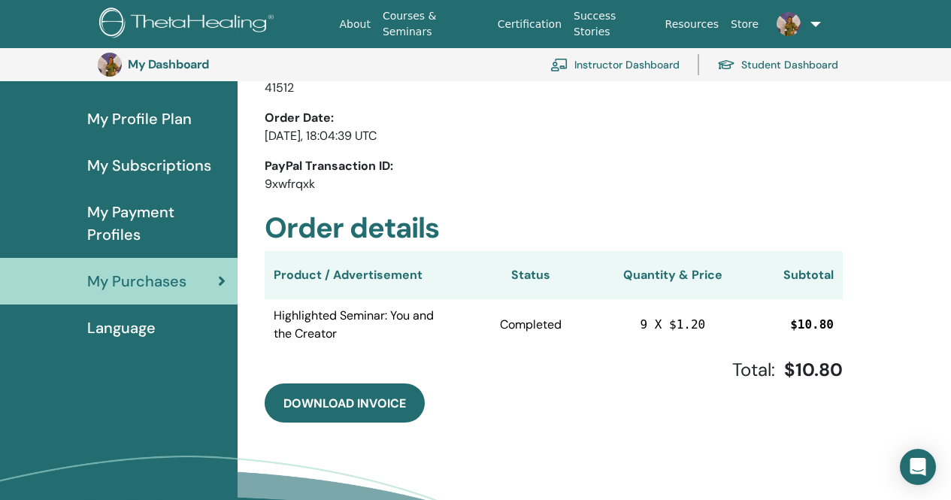
scroll to position [183, 0]
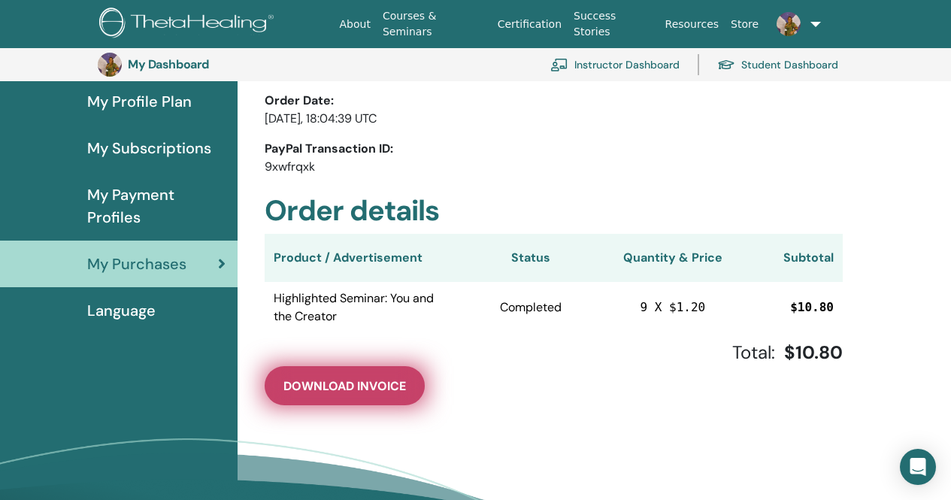
click at [382, 392] on span "Download Invoice" at bounding box center [344, 386] width 123 height 16
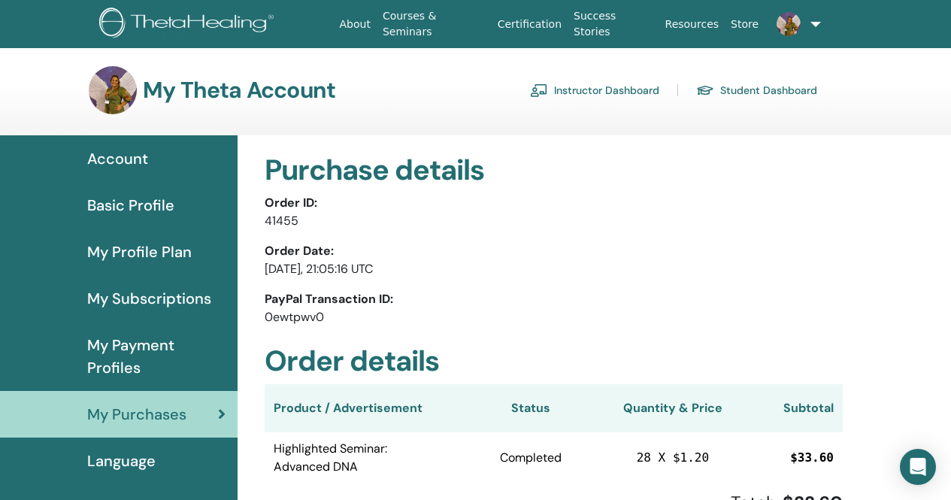
scroll to position [183, 0]
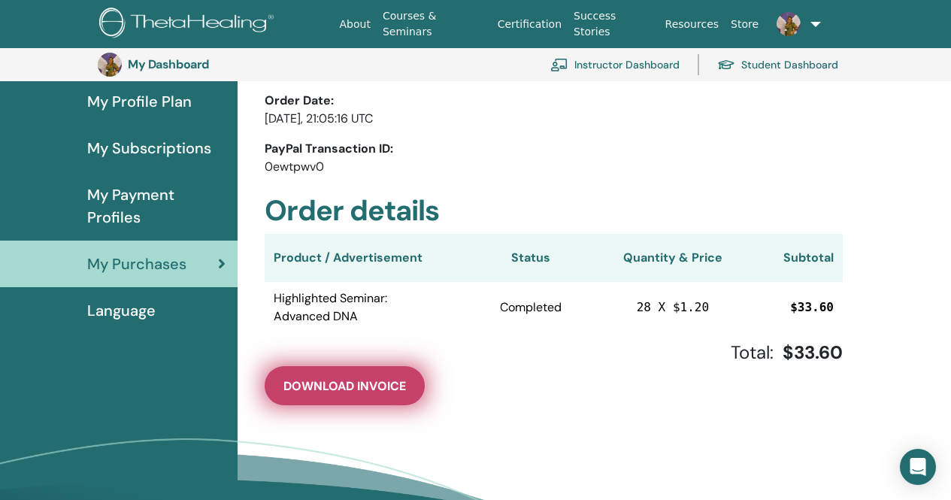
click at [349, 395] on button "Download Invoice" at bounding box center [345, 385] width 160 height 39
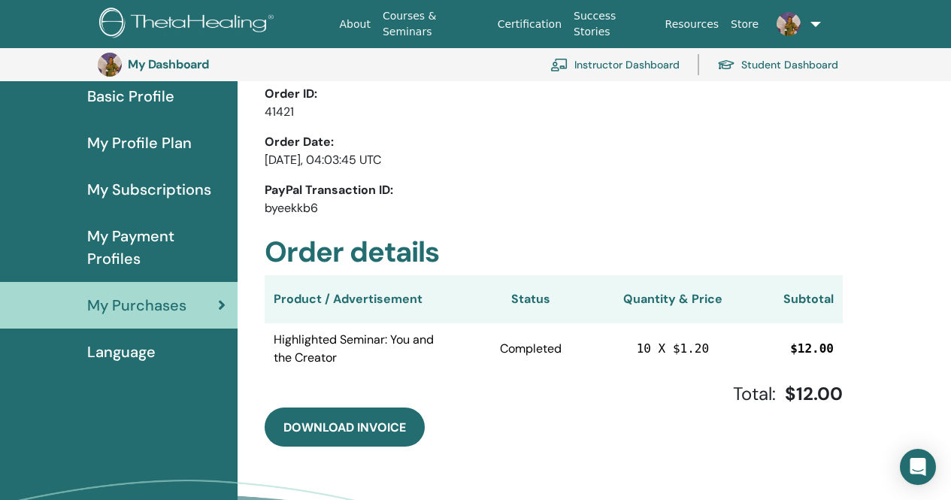
scroll to position [183, 0]
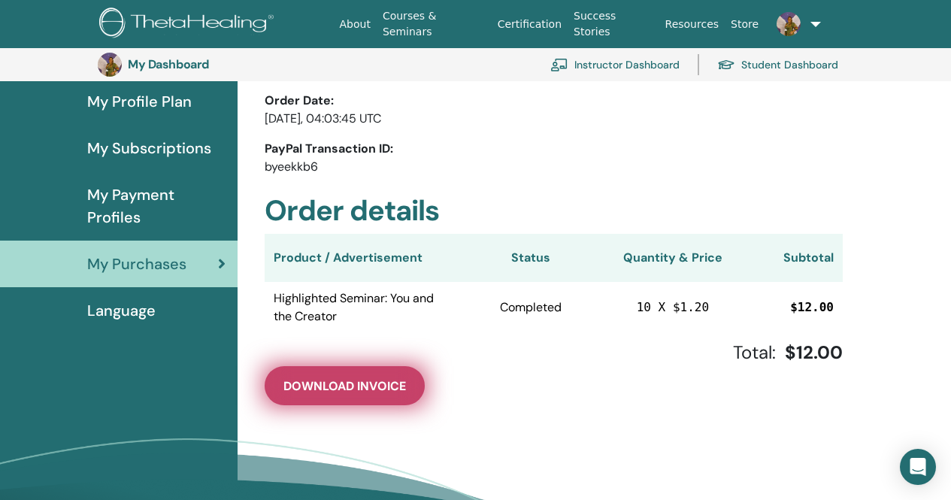
click at [334, 389] on span "Download Invoice" at bounding box center [344, 386] width 123 height 16
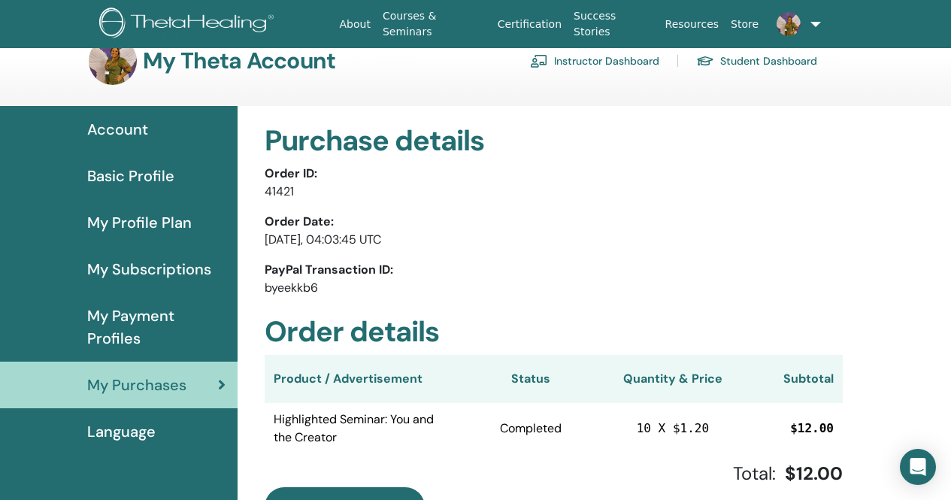
scroll to position [0, 0]
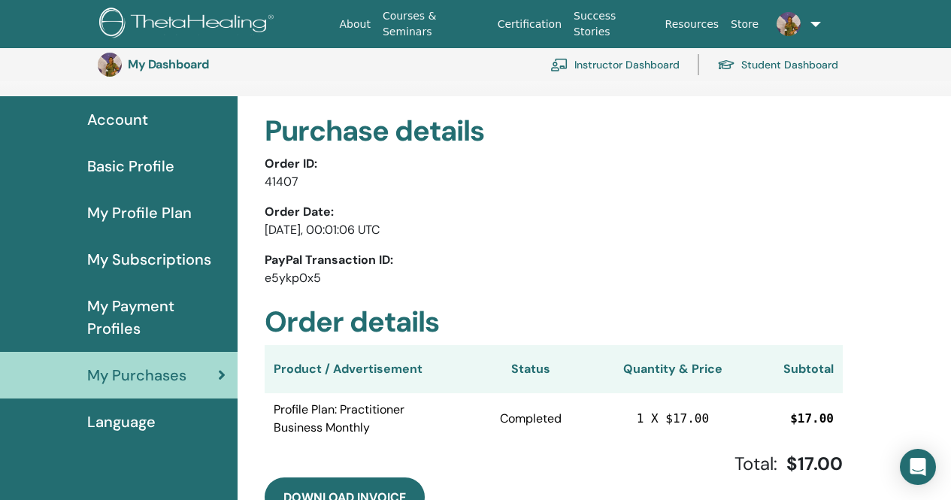
scroll to position [183, 0]
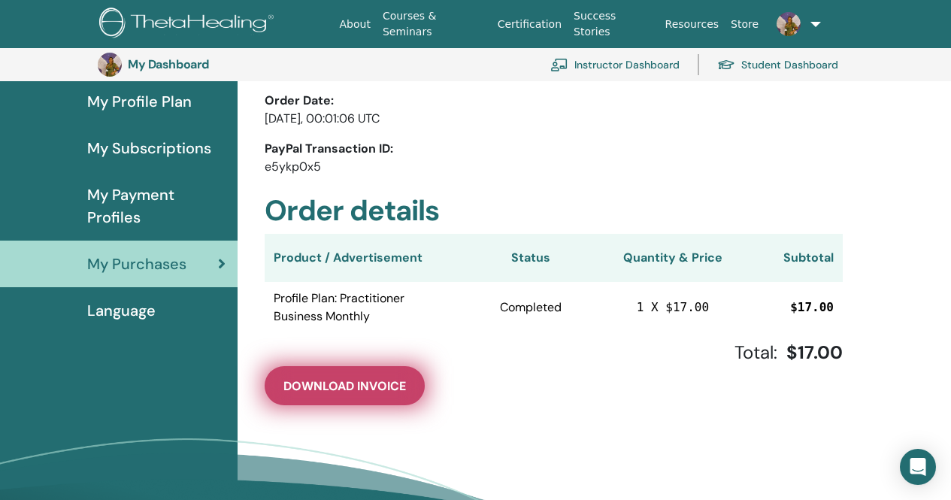
click at [362, 387] on span "Download Invoice" at bounding box center [344, 386] width 123 height 16
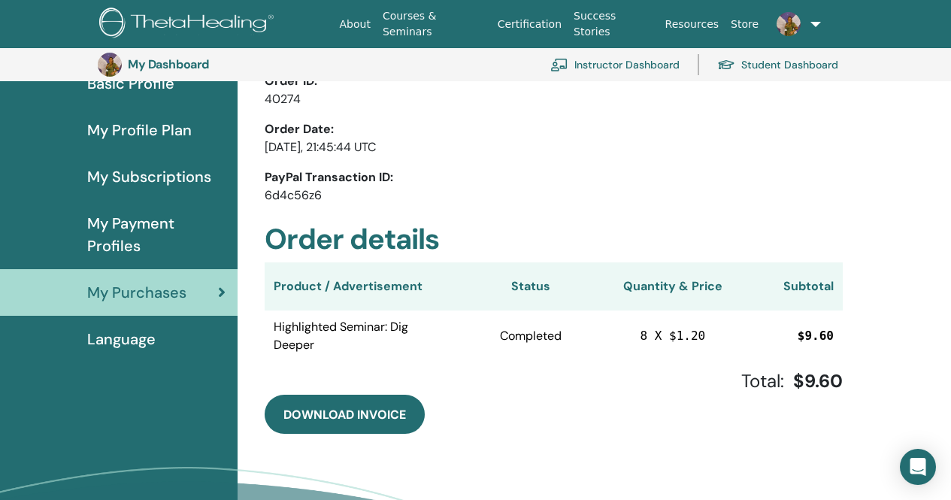
scroll to position [183, 0]
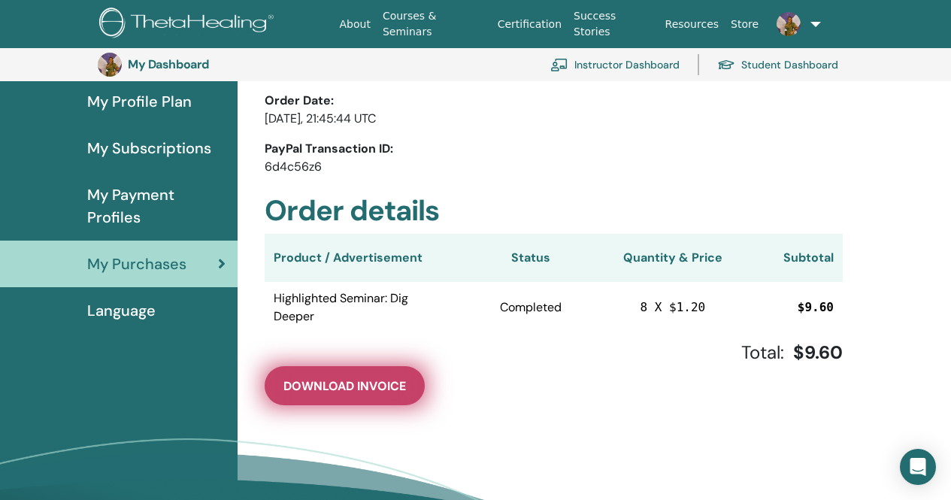
click at [373, 388] on span "Download Invoice" at bounding box center [344, 386] width 123 height 16
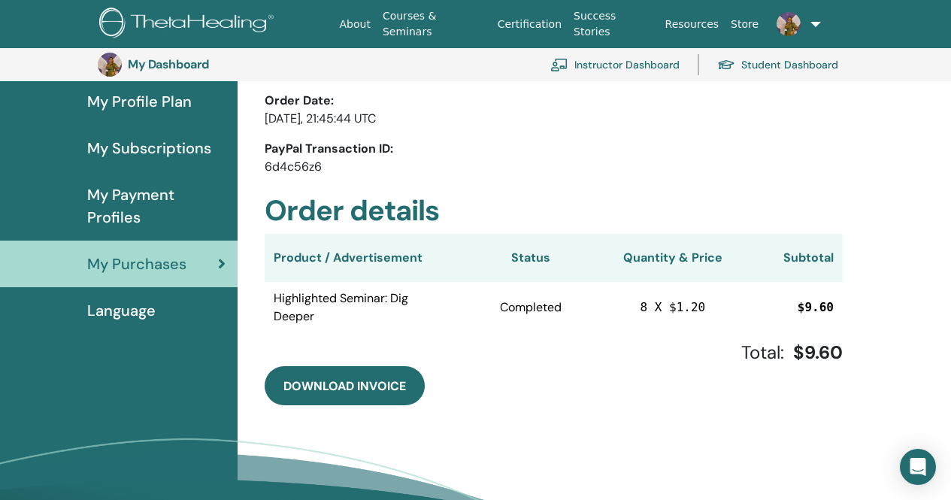
scroll to position [0, 0]
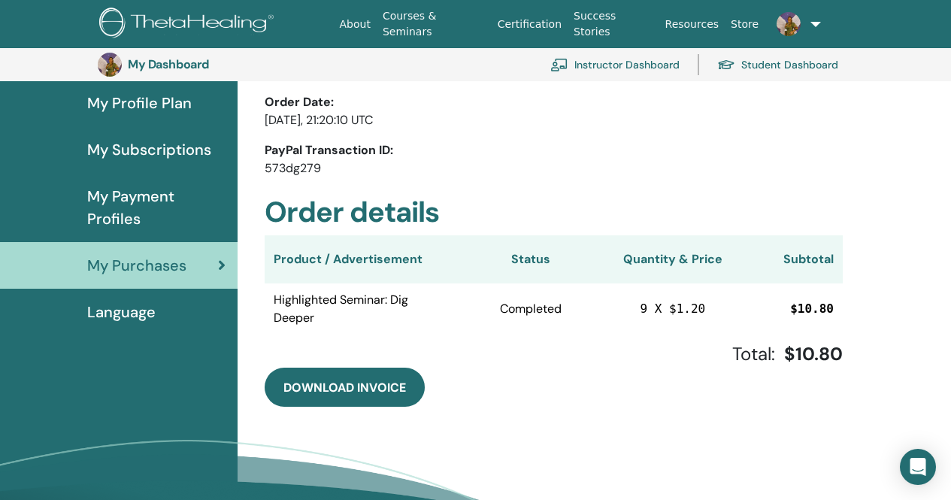
scroll to position [183, 0]
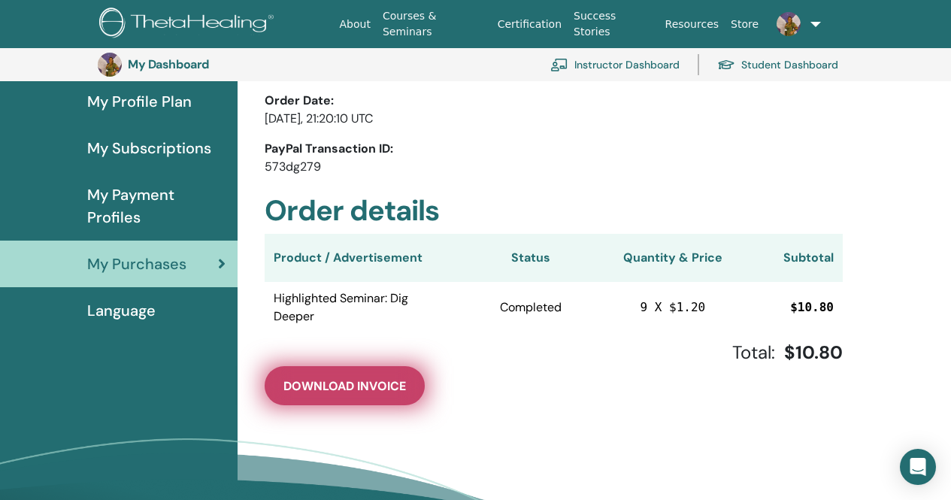
click at [343, 384] on span "Download Invoice" at bounding box center [344, 386] width 123 height 16
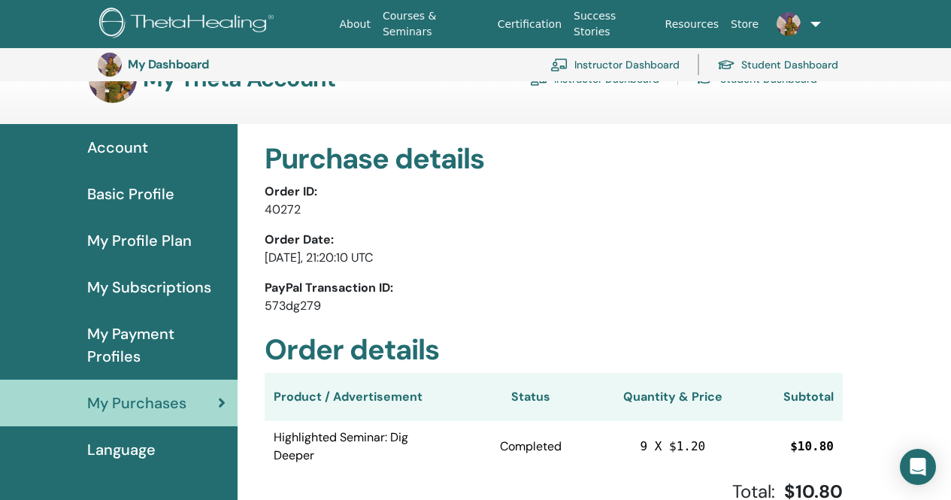
scroll to position [0, 0]
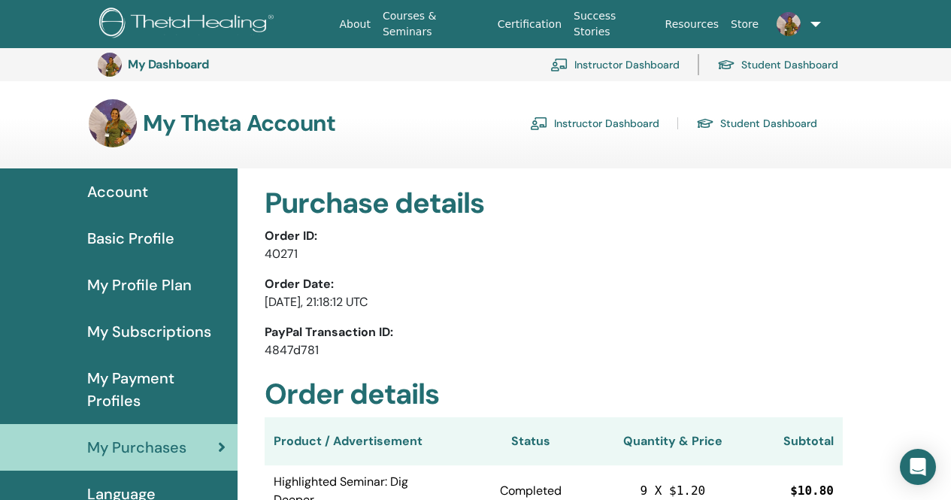
scroll to position [183, 0]
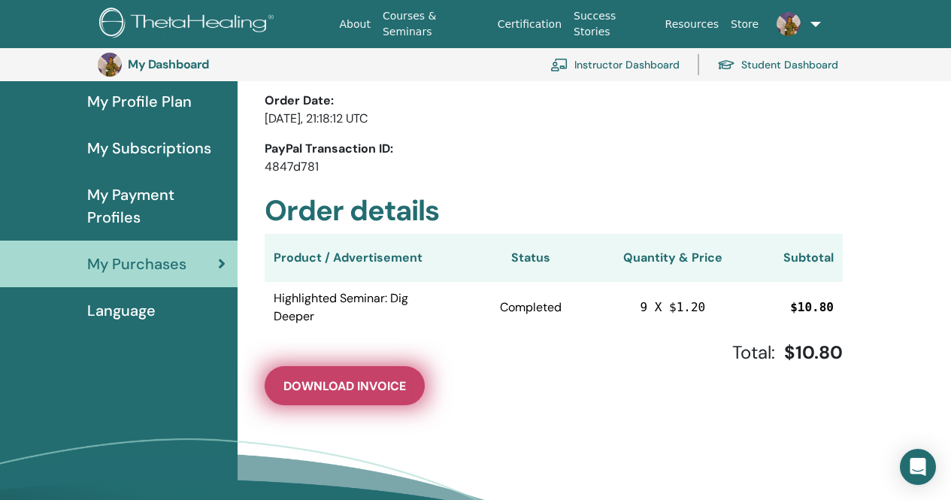
click at [344, 388] on span "Download Invoice" at bounding box center [344, 386] width 123 height 16
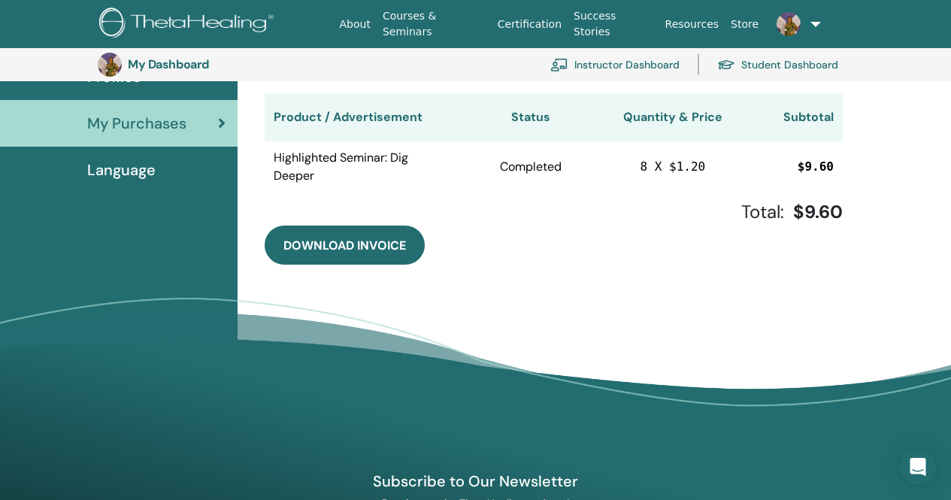
scroll to position [334, 0]
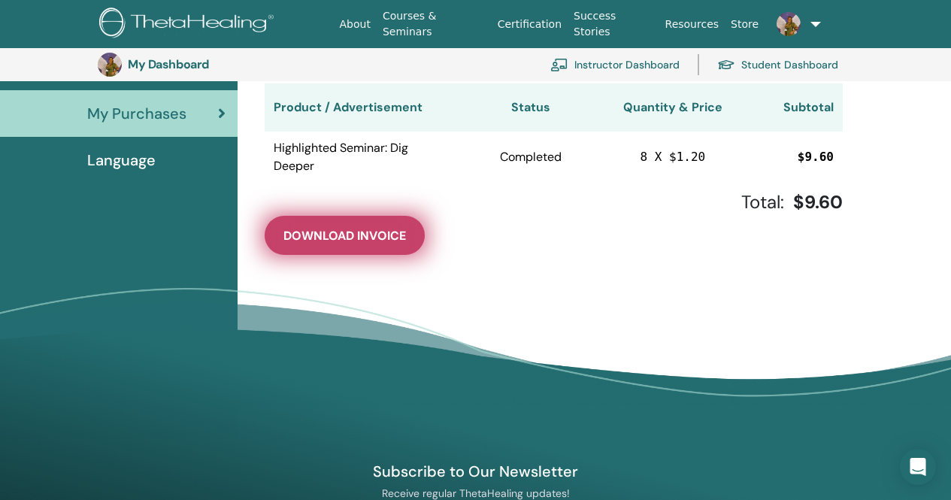
click at [303, 241] on span "Download Invoice" at bounding box center [344, 236] width 123 height 16
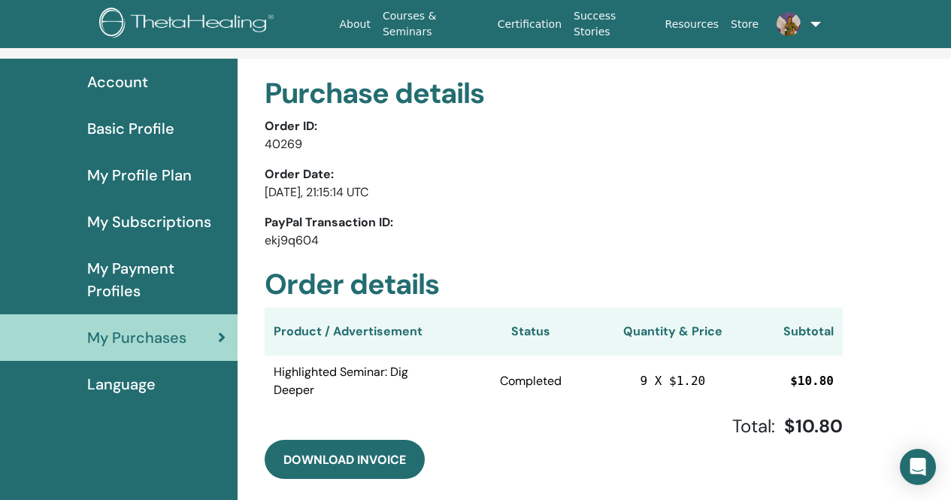
scroll to position [183, 0]
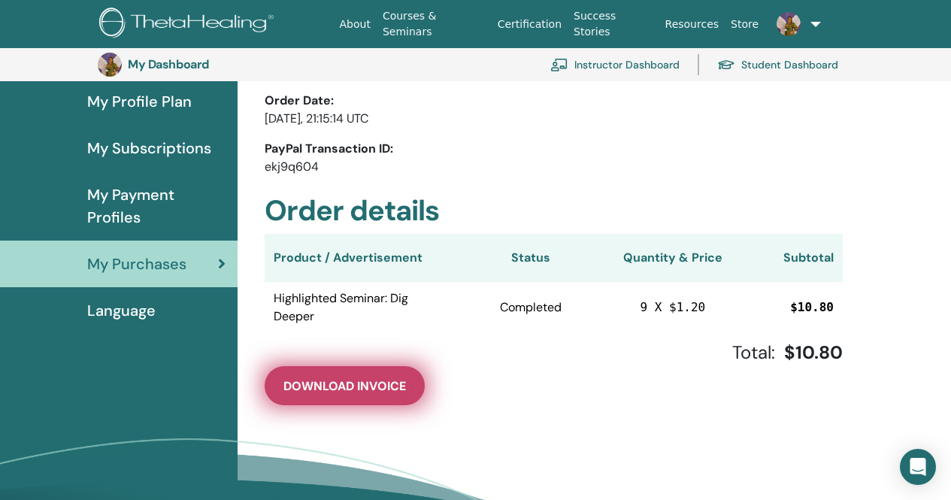
click at [355, 392] on span "Download Invoice" at bounding box center [344, 386] width 123 height 16
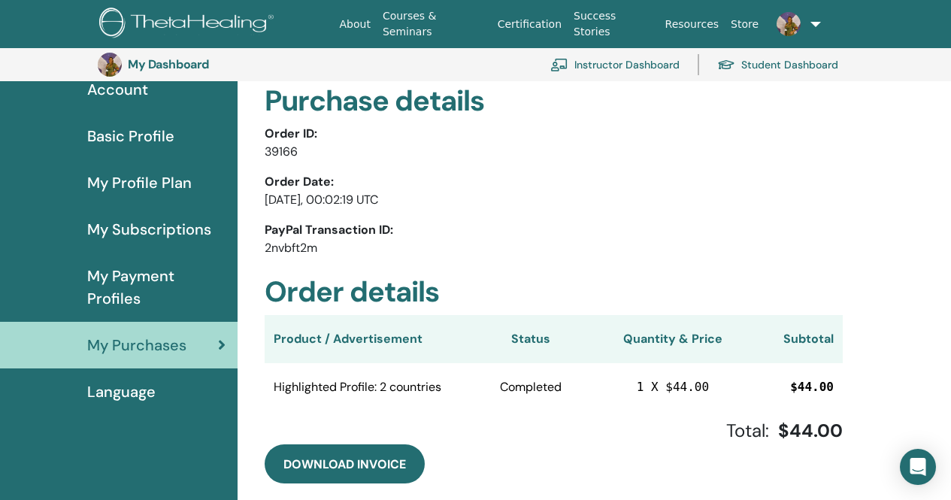
scroll to position [183, 0]
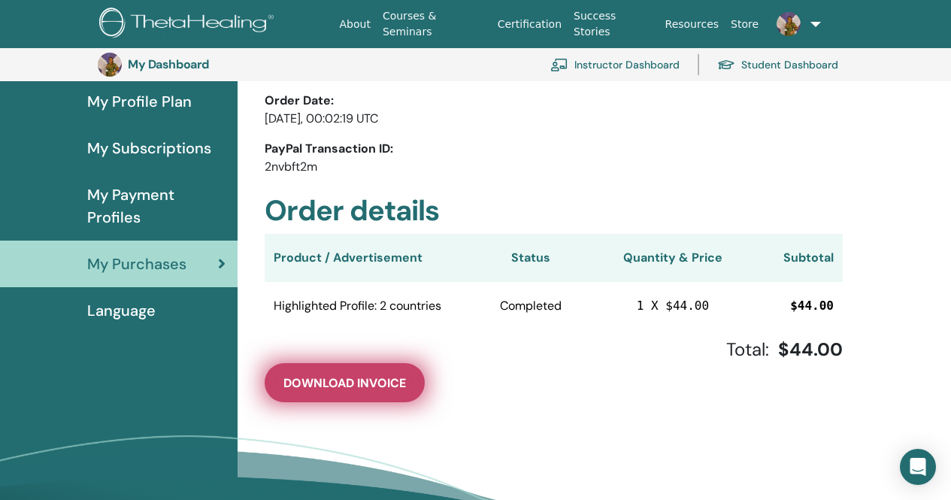
click at [367, 381] on span "Download Invoice" at bounding box center [344, 383] width 123 height 16
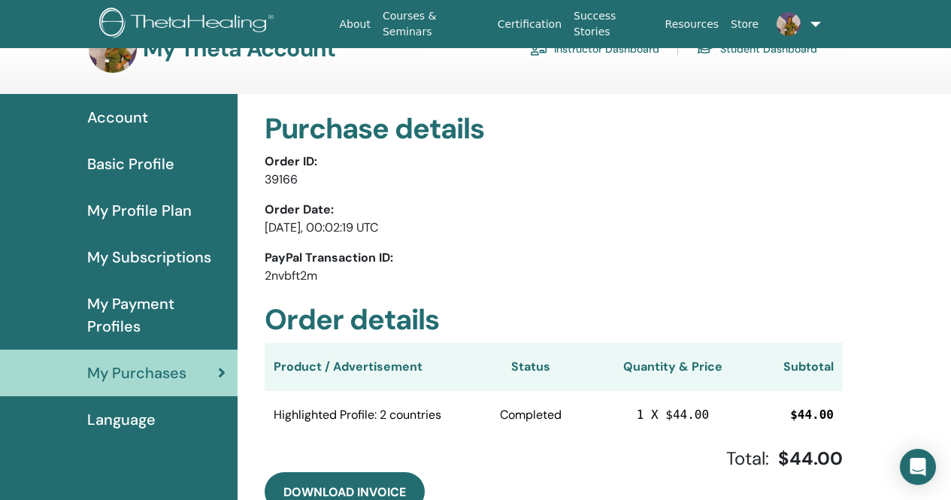
scroll to position [0, 0]
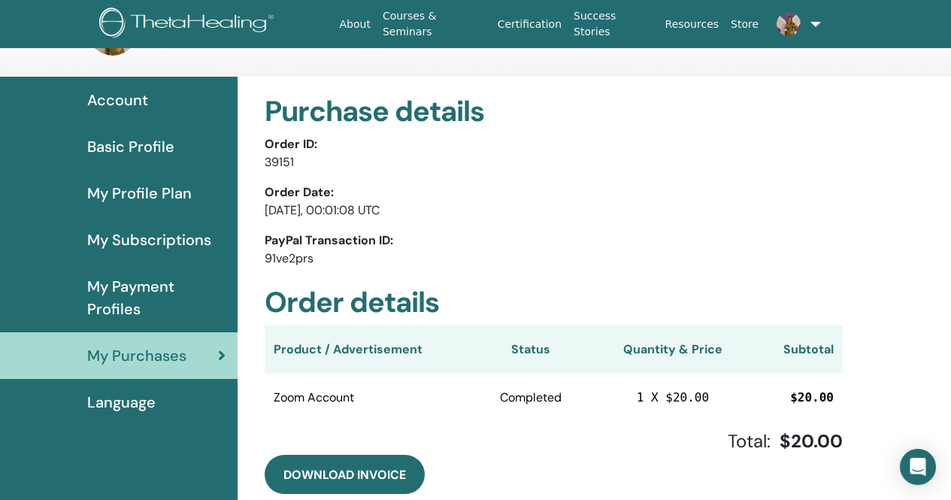
scroll to position [75, 0]
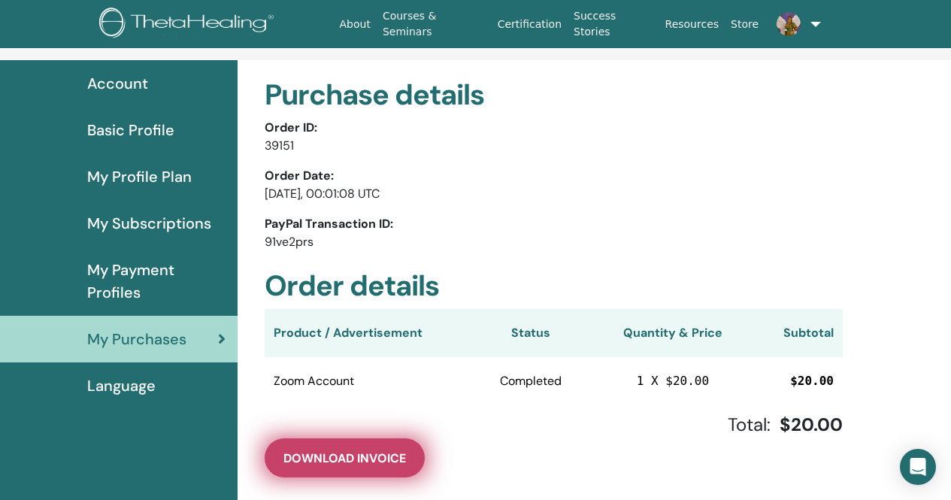
click at [337, 458] on span "Download Invoice" at bounding box center [344, 458] width 123 height 16
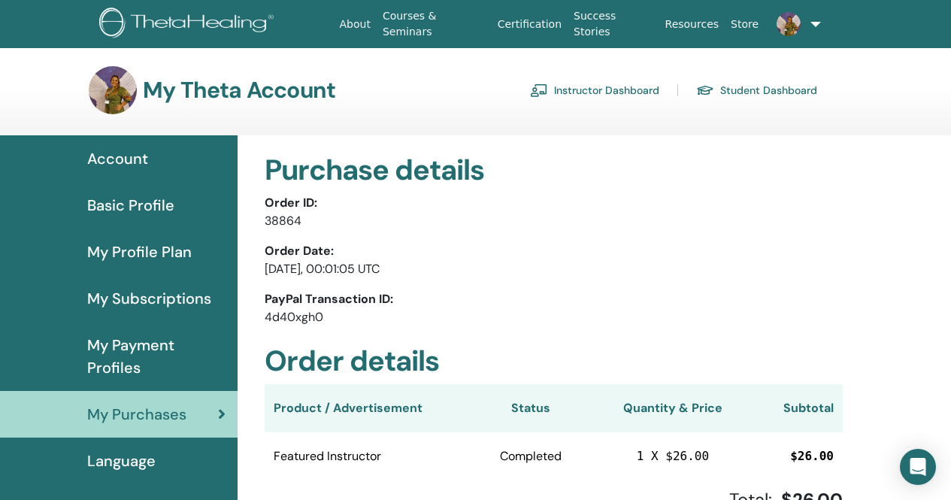
scroll to position [75, 0]
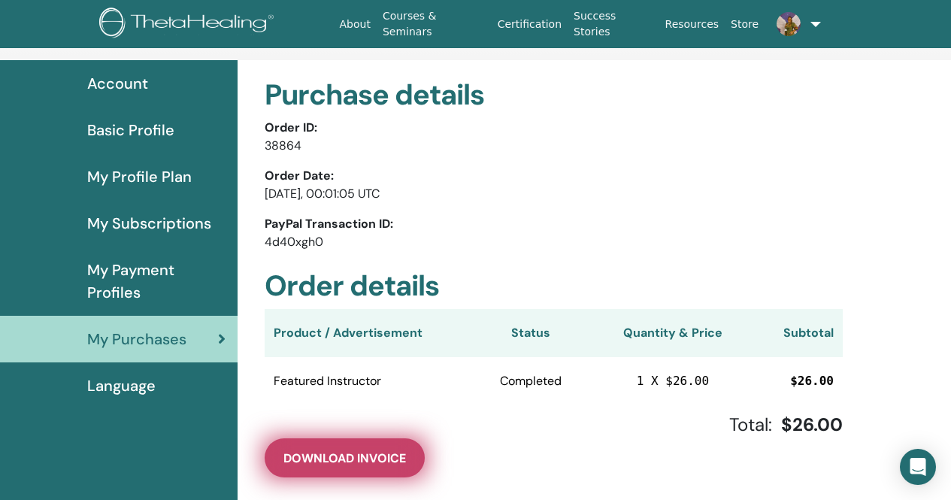
click at [332, 455] on span "Download Invoice" at bounding box center [344, 458] width 123 height 16
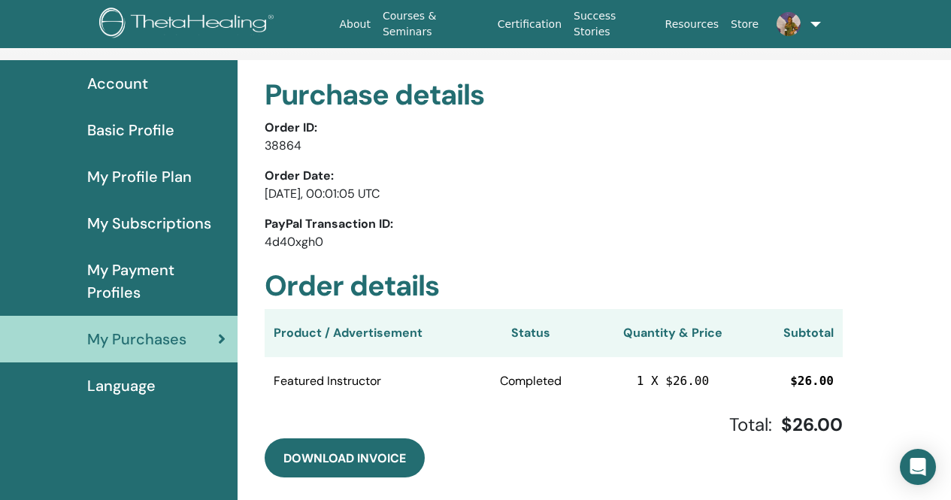
scroll to position [0, 0]
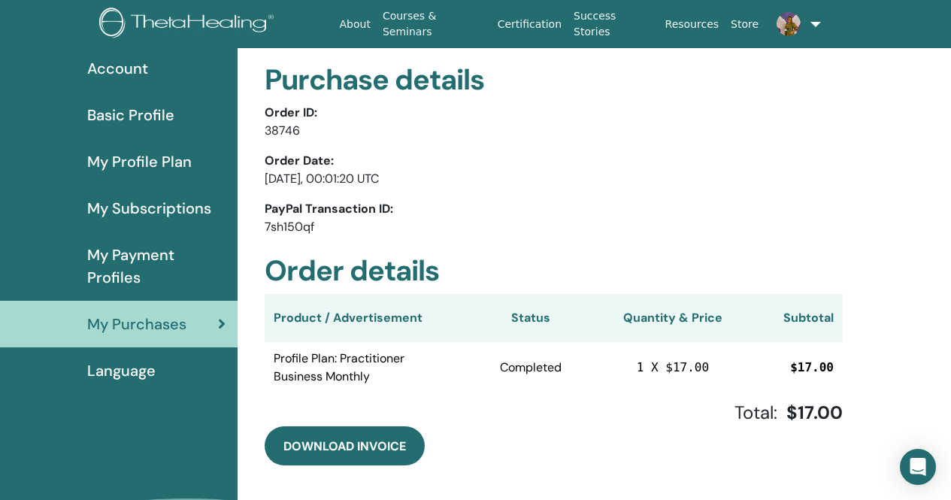
scroll to position [75, 0]
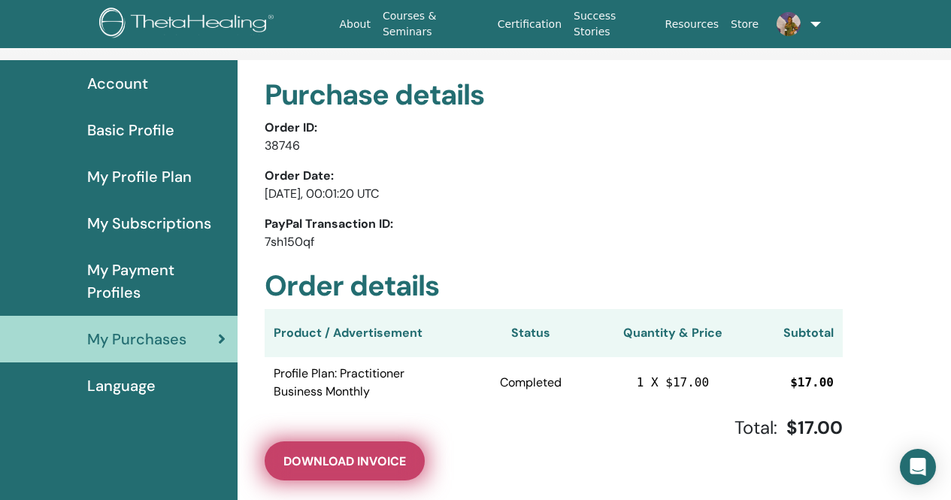
click at [323, 464] on span "Download Invoice" at bounding box center [344, 461] width 123 height 16
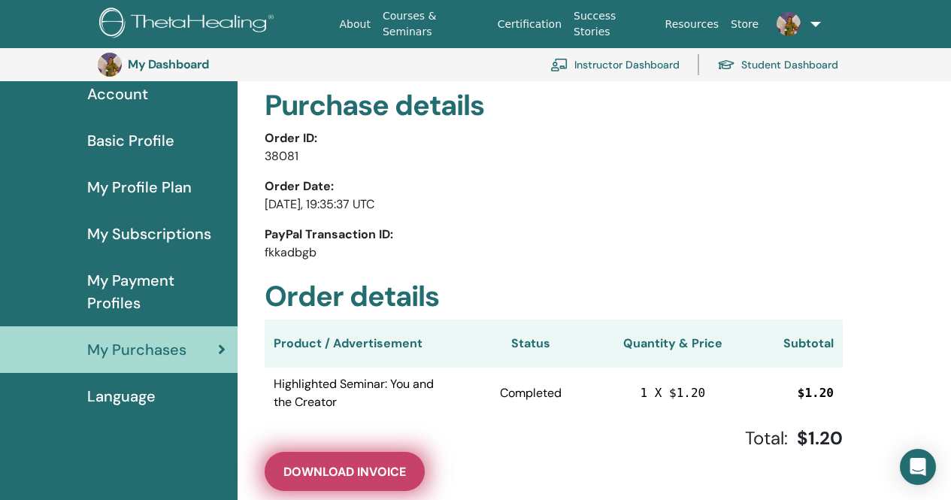
scroll to position [183, 0]
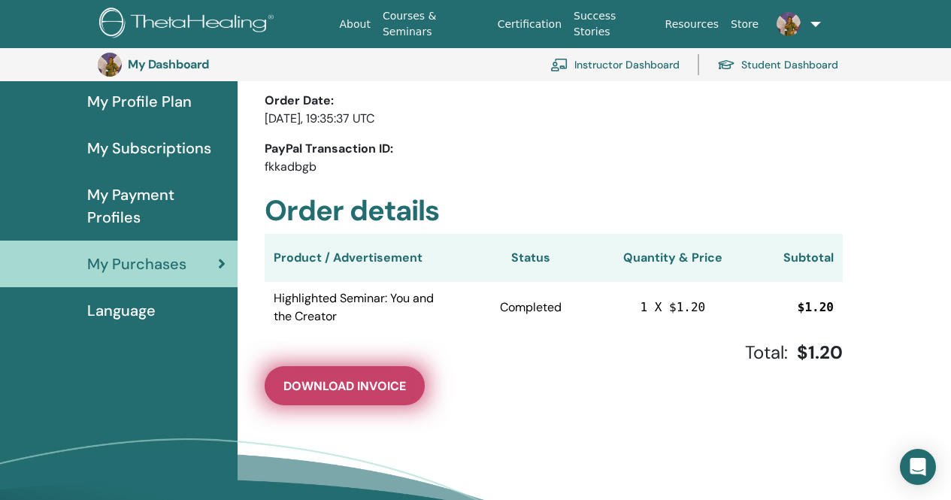
click at [365, 387] on span "Download Invoice" at bounding box center [344, 386] width 123 height 16
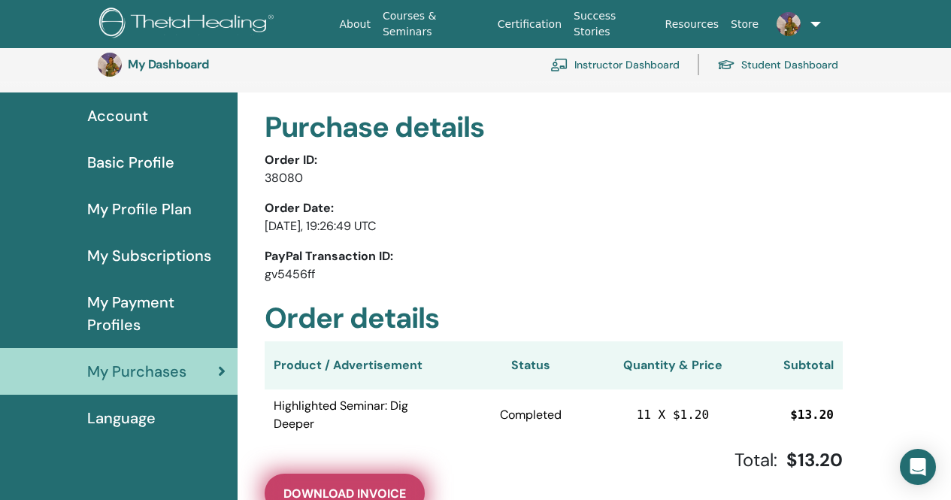
scroll to position [183, 0]
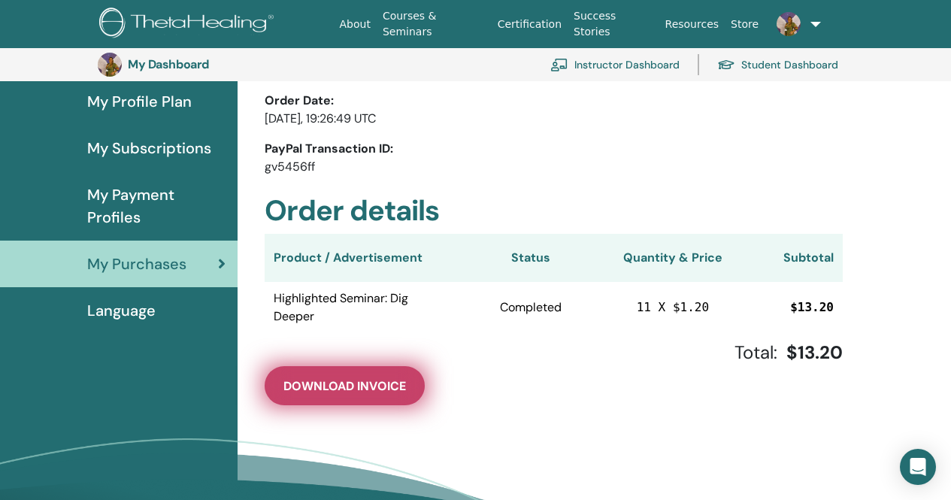
click at [334, 383] on span "Download Invoice" at bounding box center [344, 386] width 123 height 16
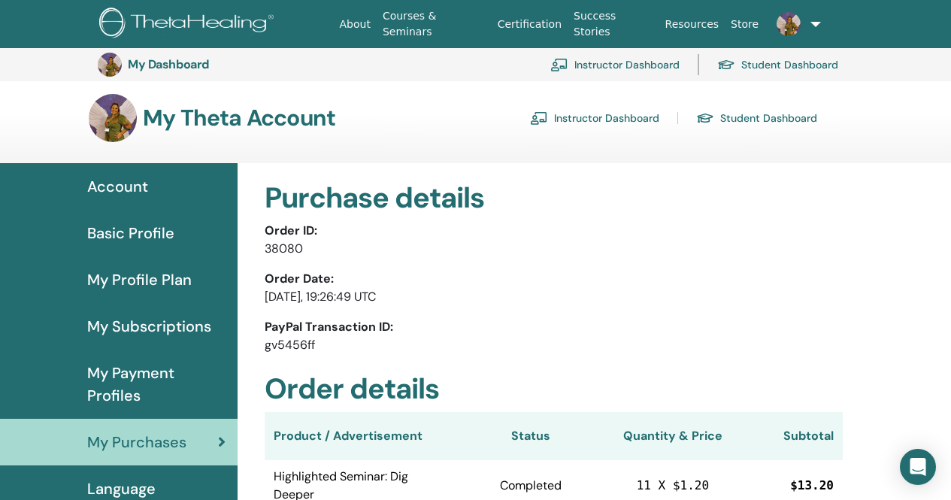
scroll to position [0, 0]
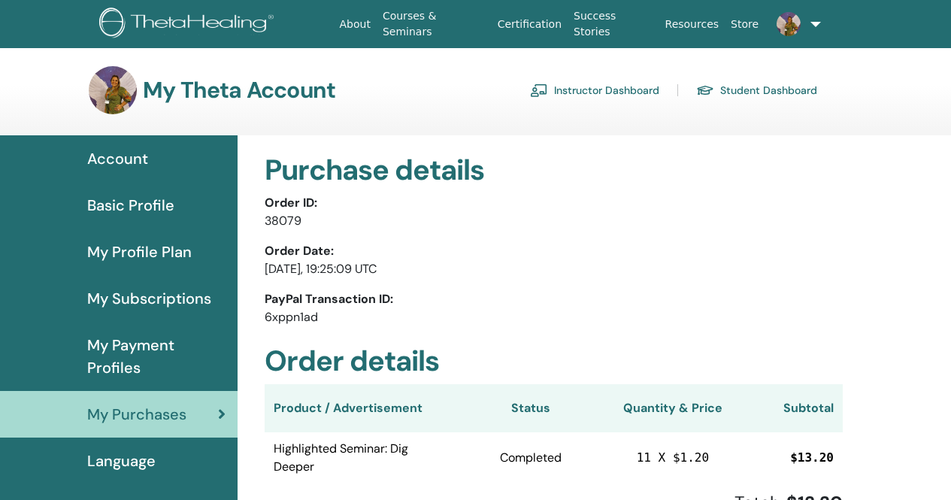
scroll to position [75, 0]
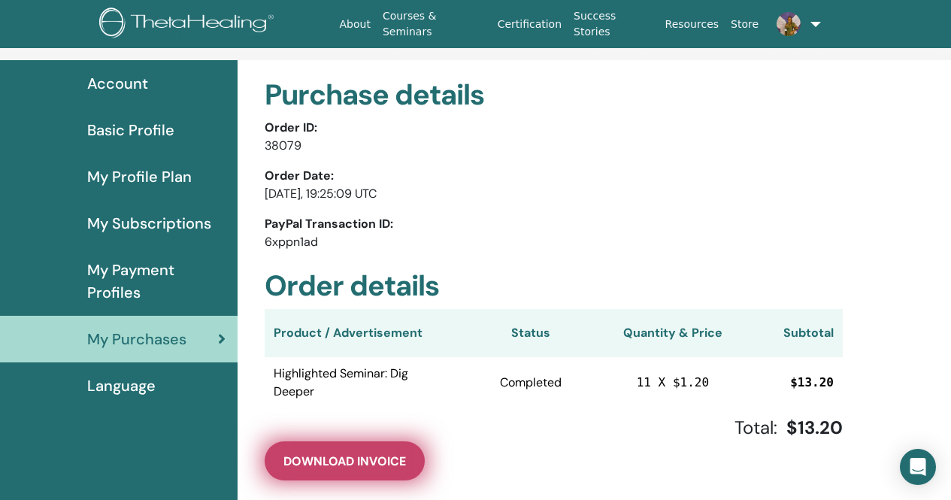
click at [344, 457] on span "Download Invoice" at bounding box center [344, 461] width 123 height 16
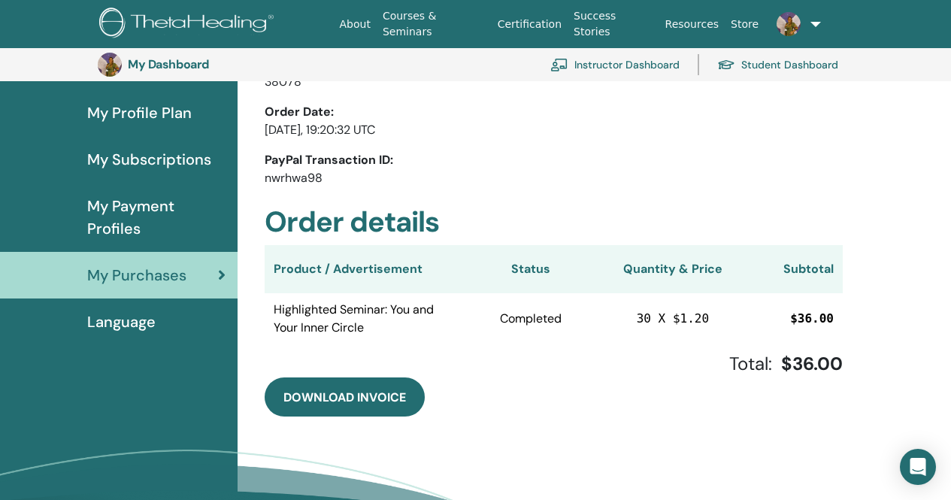
scroll to position [183, 0]
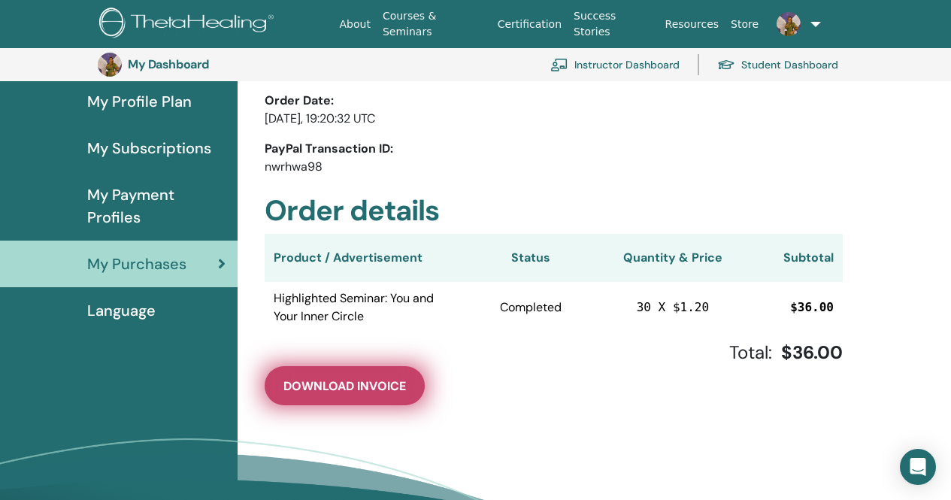
click at [362, 398] on button "Download Invoice" at bounding box center [345, 385] width 160 height 39
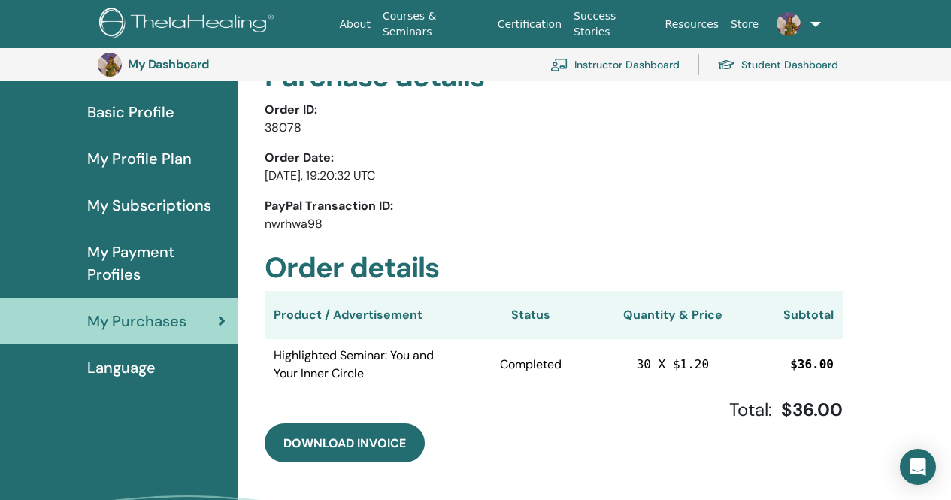
scroll to position [108, 0]
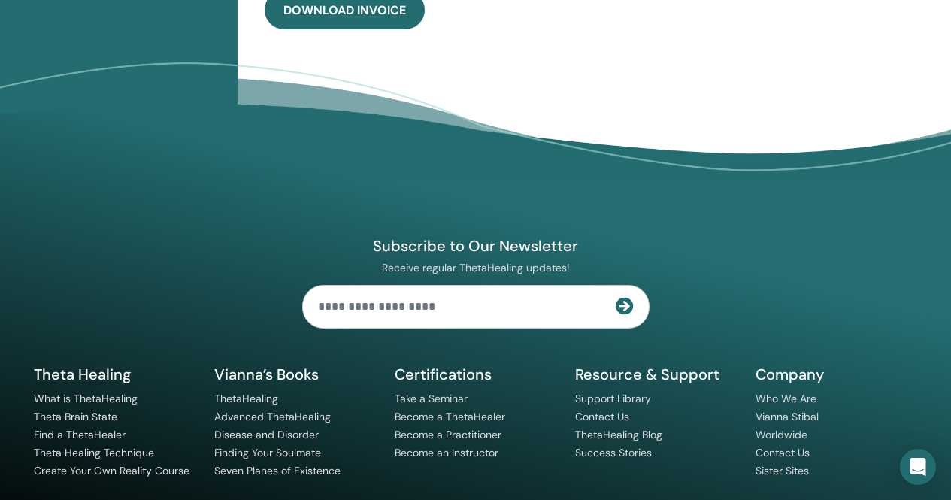
scroll to position [484, 0]
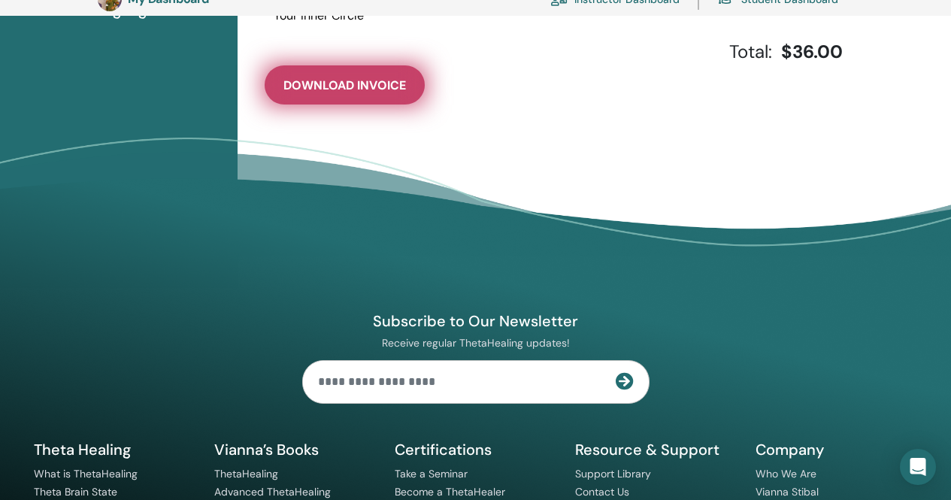
click at [341, 81] on span "Download Invoice" at bounding box center [344, 85] width 123 height 16
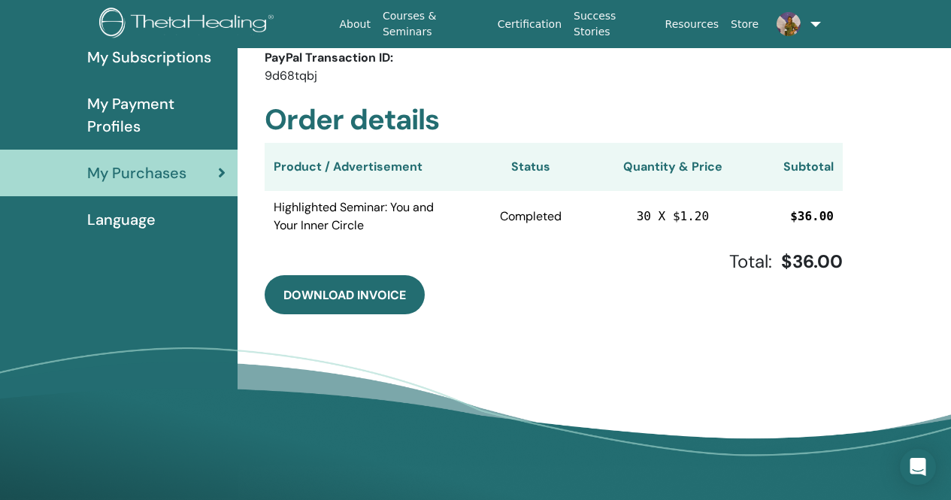
scroll to position [0, 0]
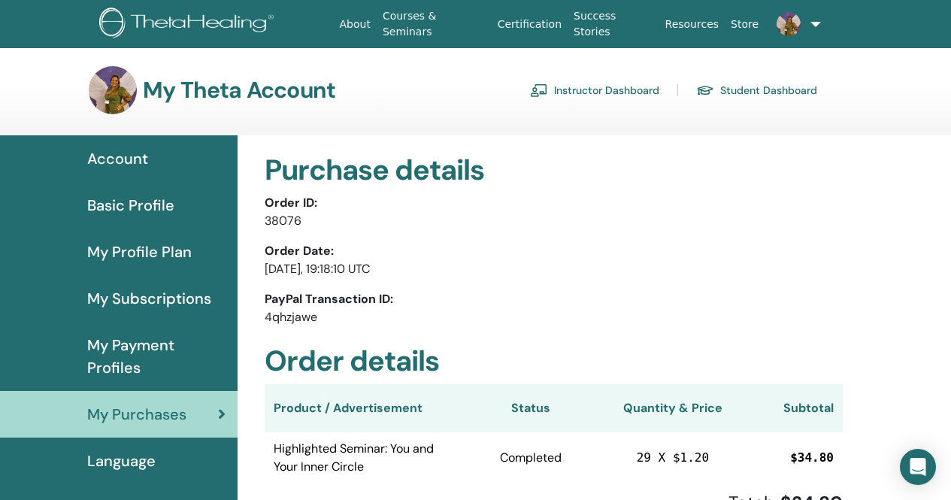
scroll to position [75, 0]
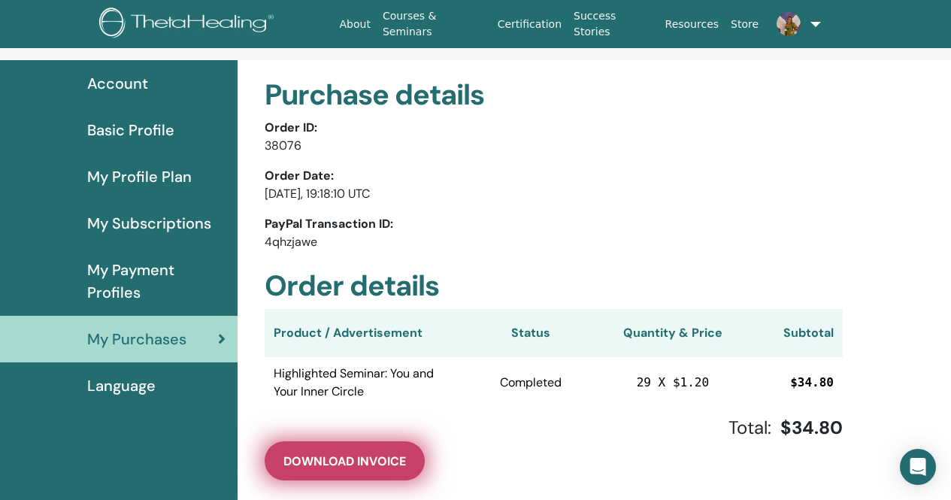
click at [384, 461] on span "Download Invoice" at bounding box center [344, 461] width 123 height 16
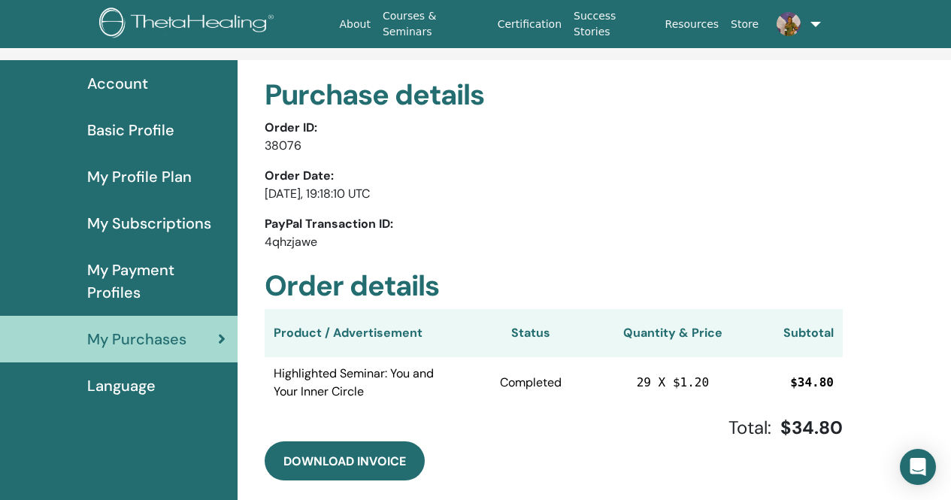
scroll to position [0, 0]
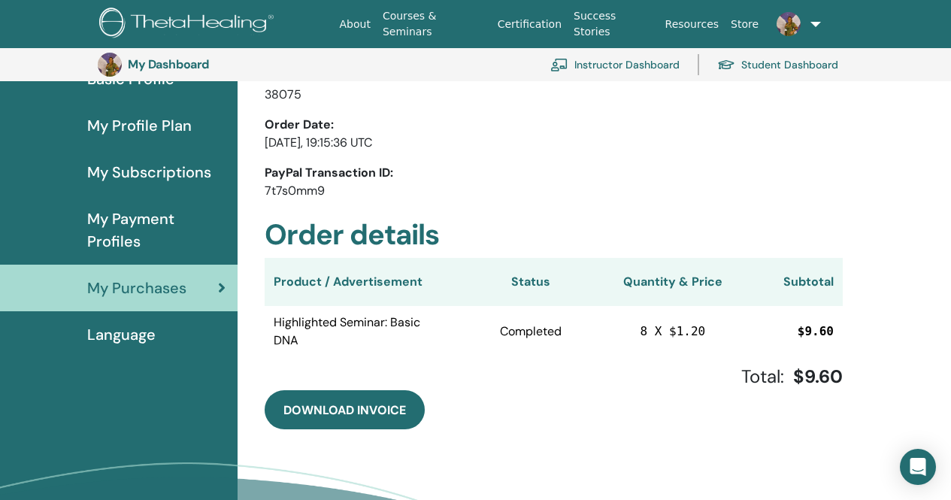
scroll to position [183, 0]
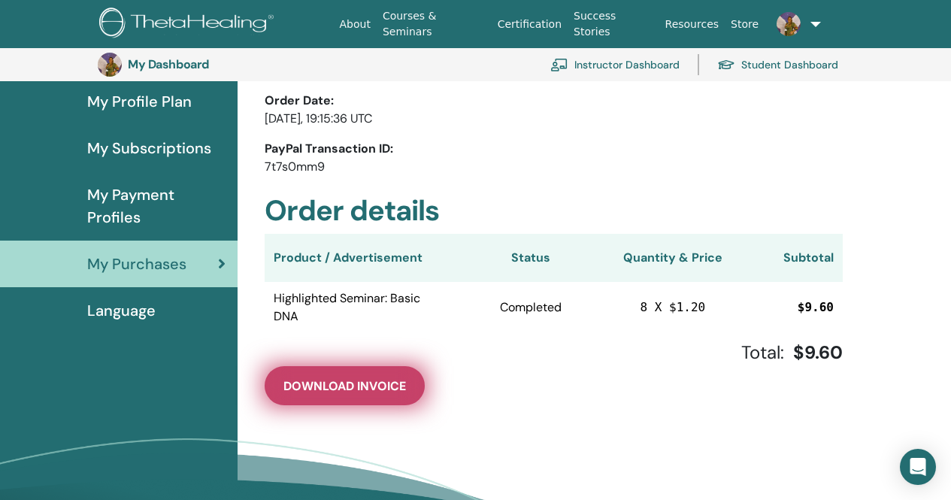
click at [329, 382] on span "Download Invoice" at bounding box center [344, 386] width 123 height 16
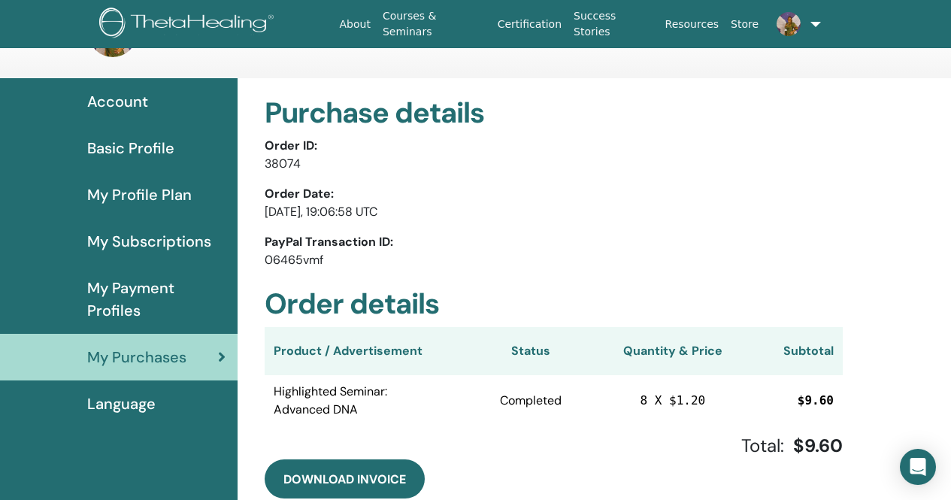
scroll to position [75, 0]
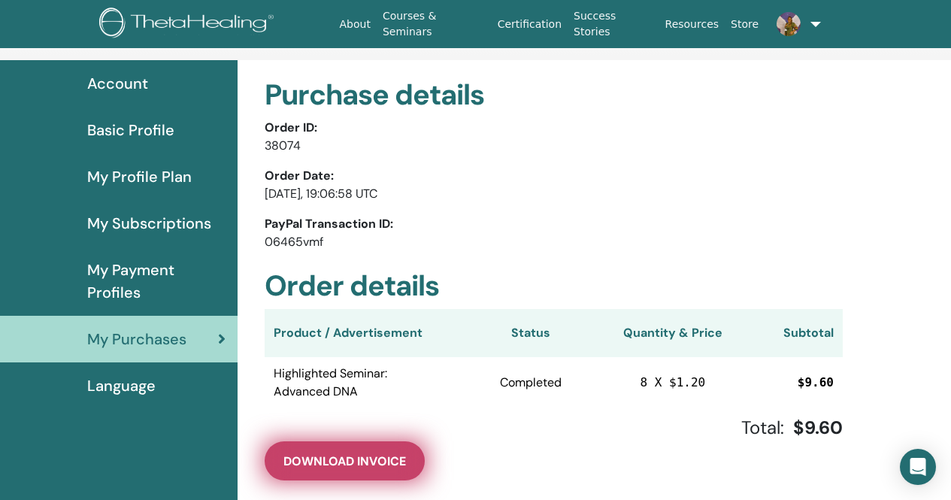
click at [362, 462] on span "Download Invoice" at bounding box center [344, 461] width 123 height 16
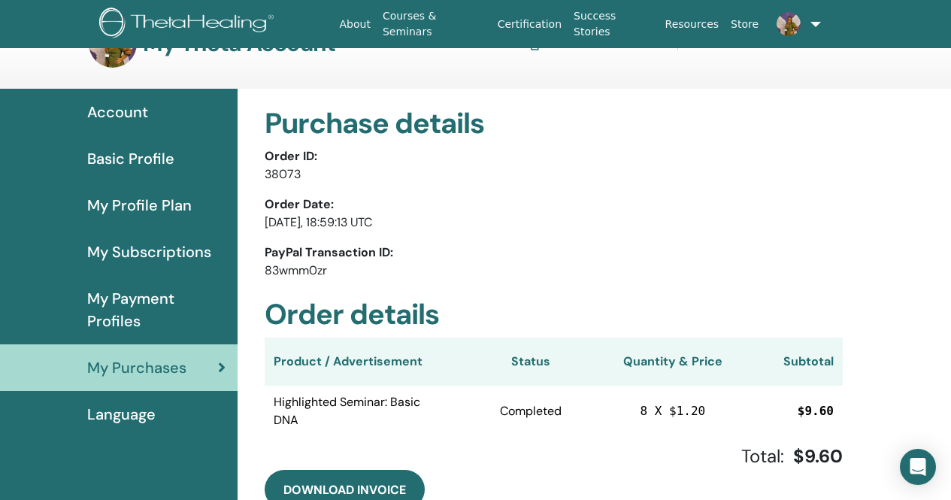
scroll to position [75, 0]
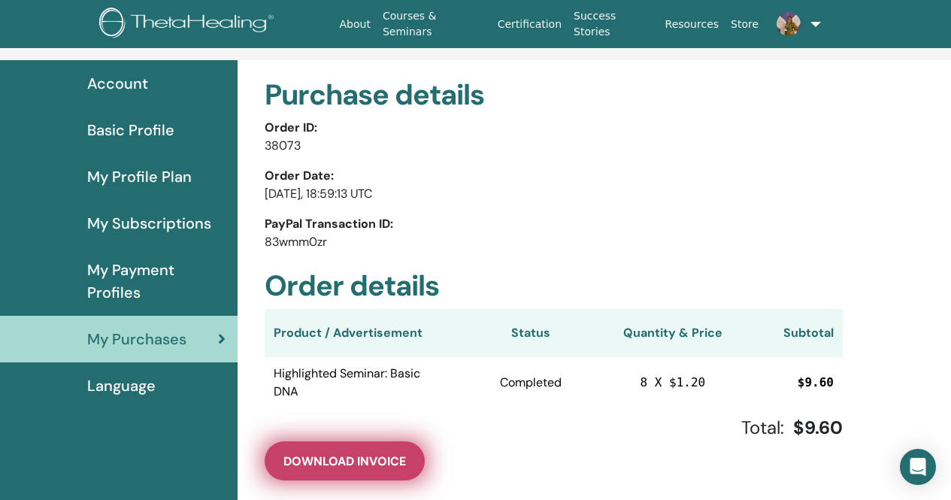
click at [362, 459] on span "Download Invoice" at bounding box center [344, 461] width 123 height 16
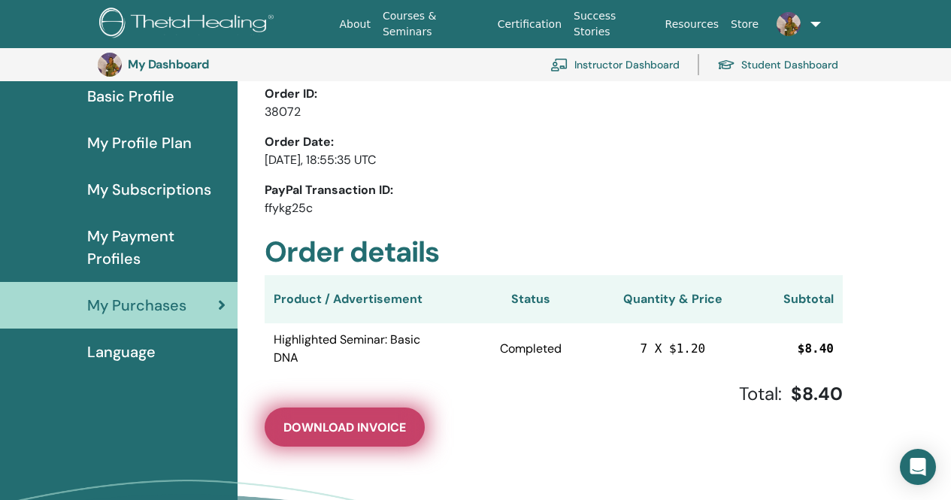
scroll to position [183, 0]
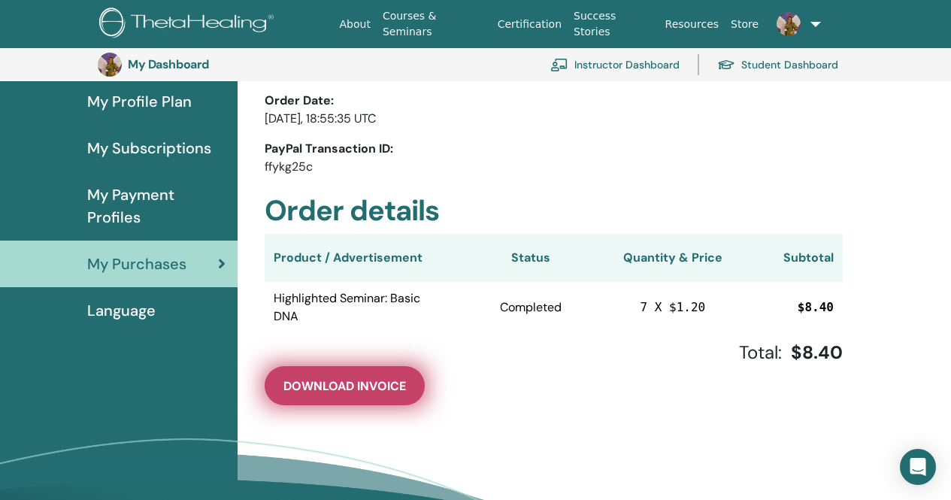
click at [359, 383] on span "Download Invoice" at bounding box center [344, 386] width 123 height 16
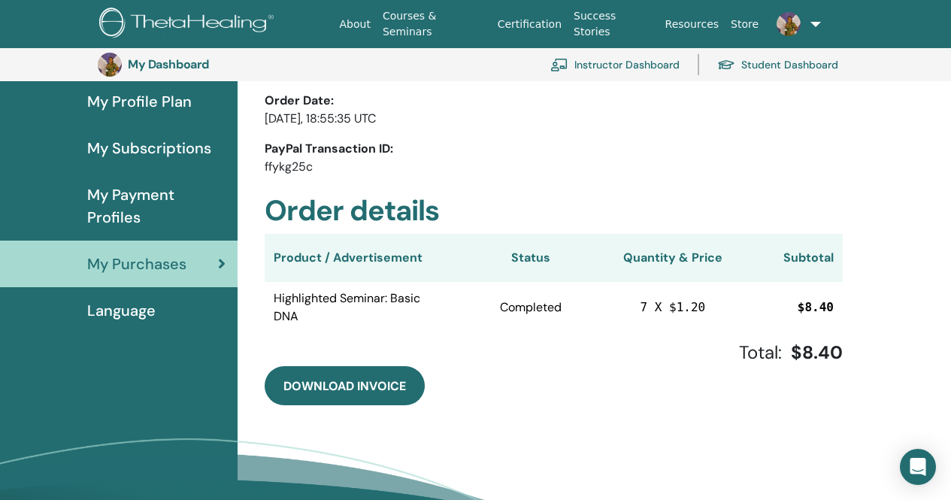
scroll to position [0, 0]
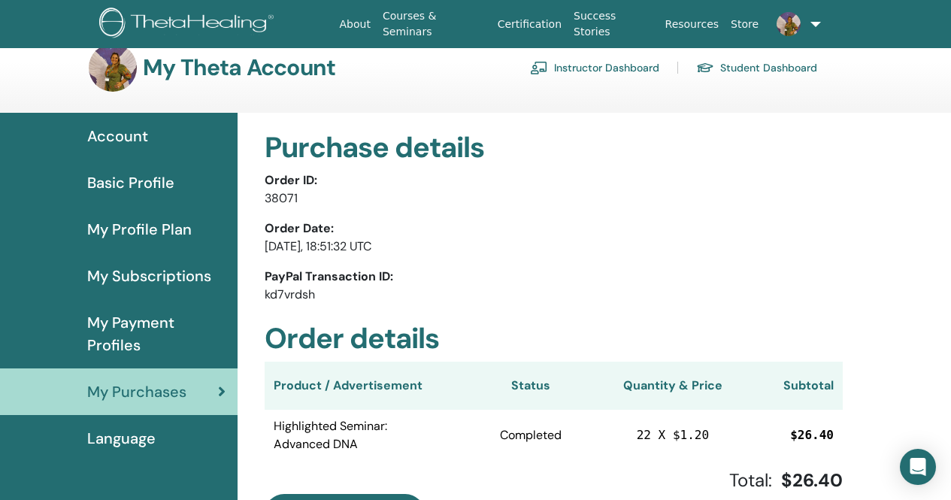
scroll to position [75, 0]
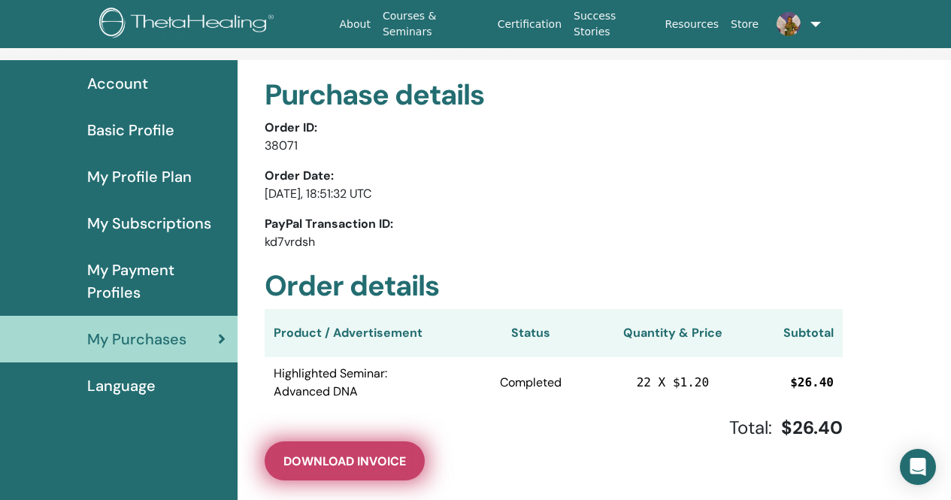
click at [326, 471] on button "Download Invoice" at bounding box center [345, 460] width 160 height 39
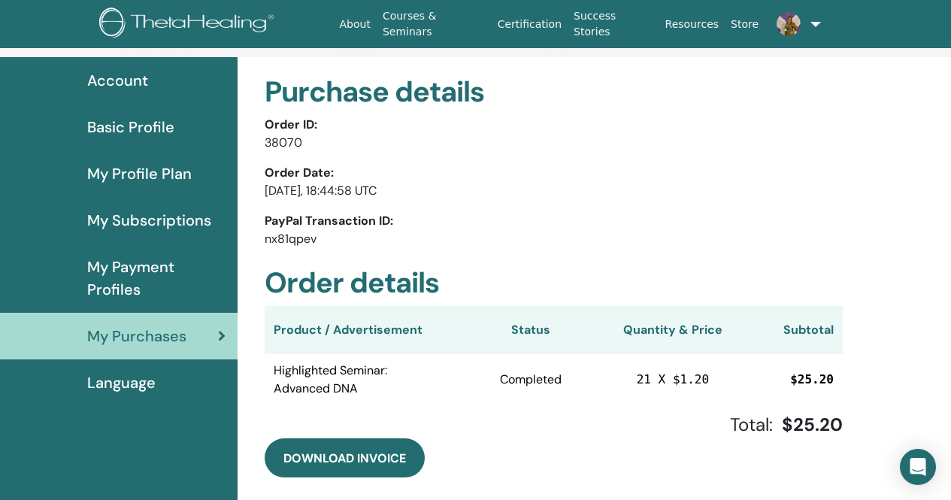
scroll to position [75, 0]
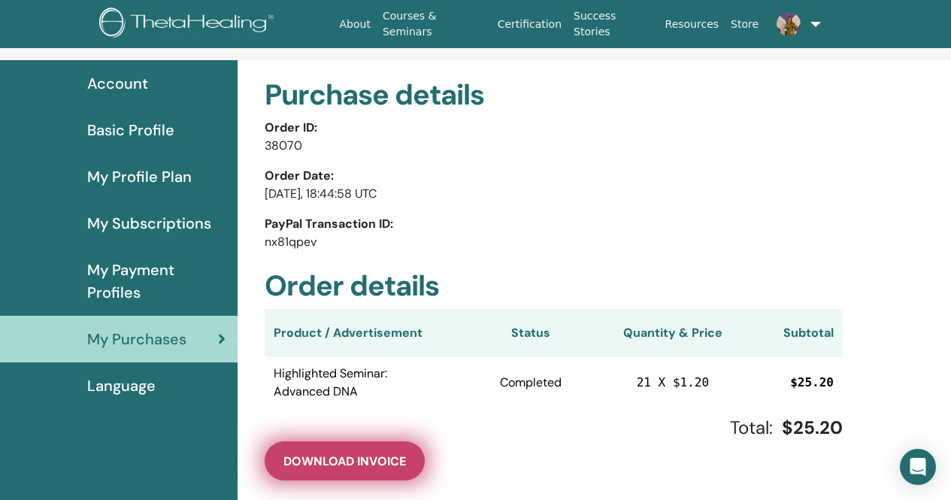
click at [354, 458] on span "Download Invoice" at bounding box center [344, 461] width 123 height 16
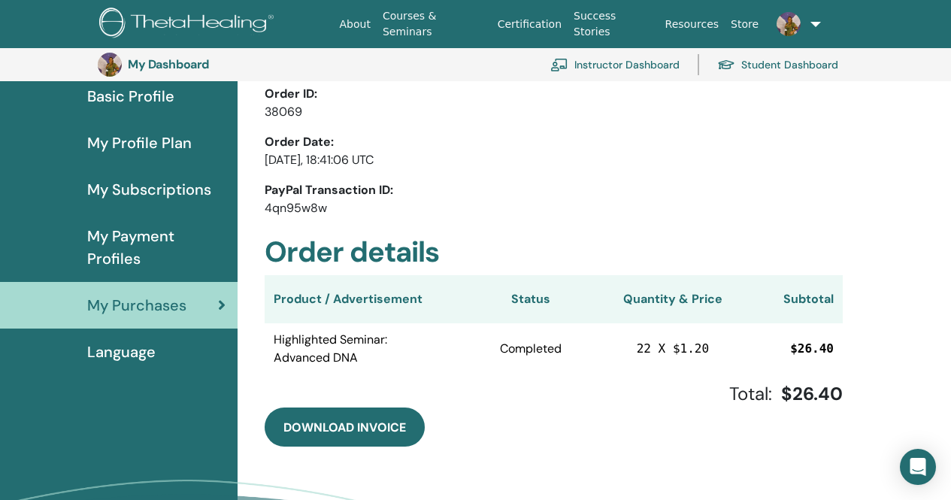
scroll to position [183, 0]
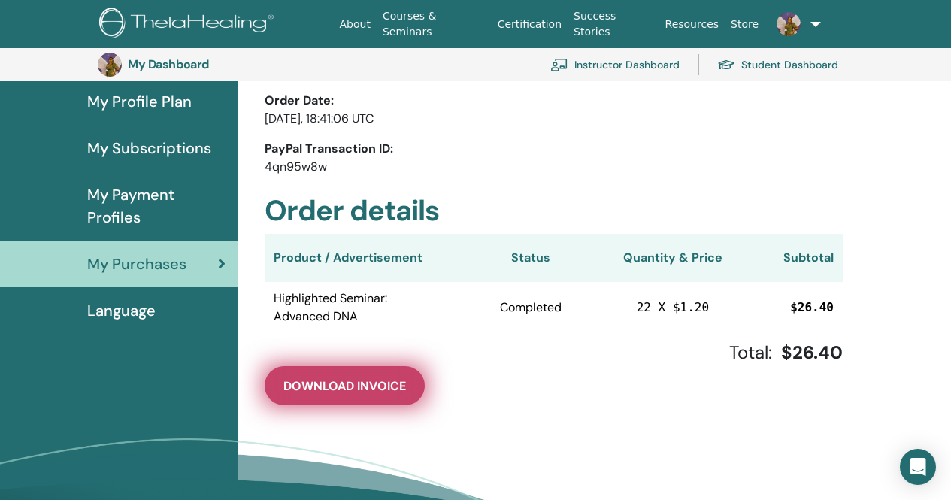
click at [361, 385] on span "Download Invoice" at bounding box center [344, 386] width 123 height 16
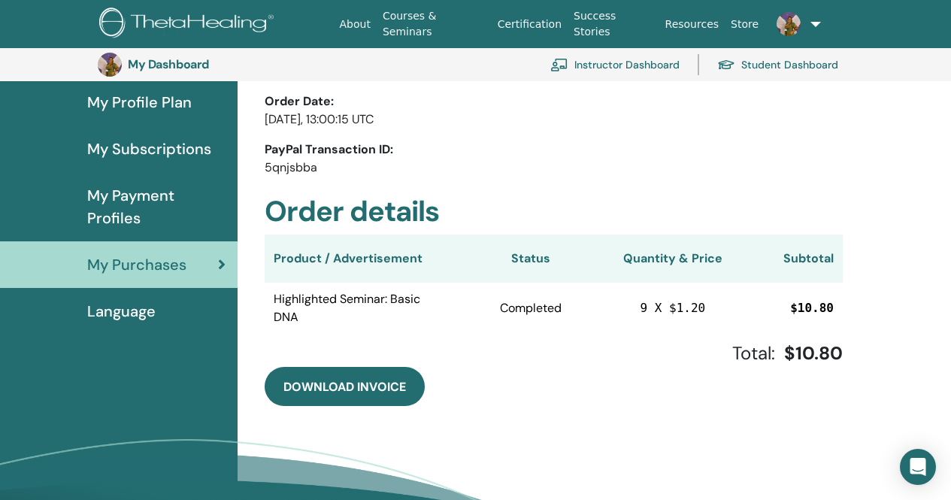
scroll to position [183, 0]
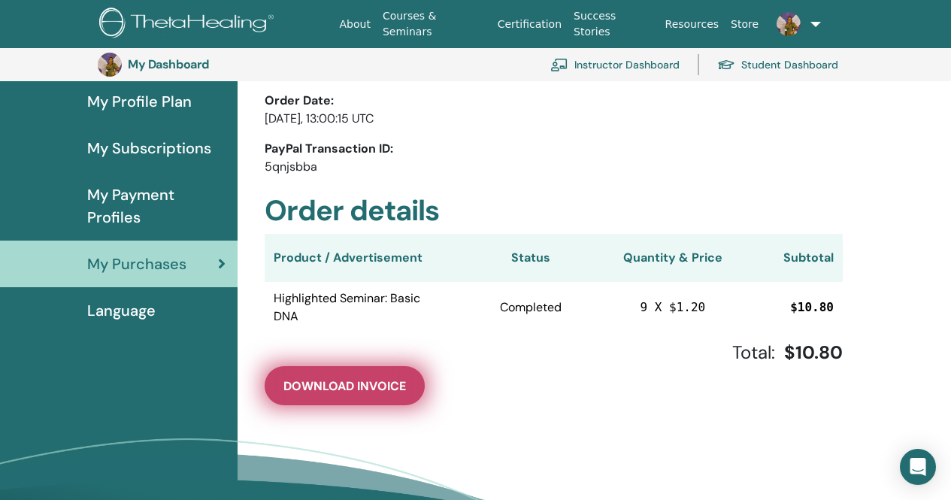
click at [335, 398] on button "Download Invoice" at bounding box center [345, 385] width 160 height 39
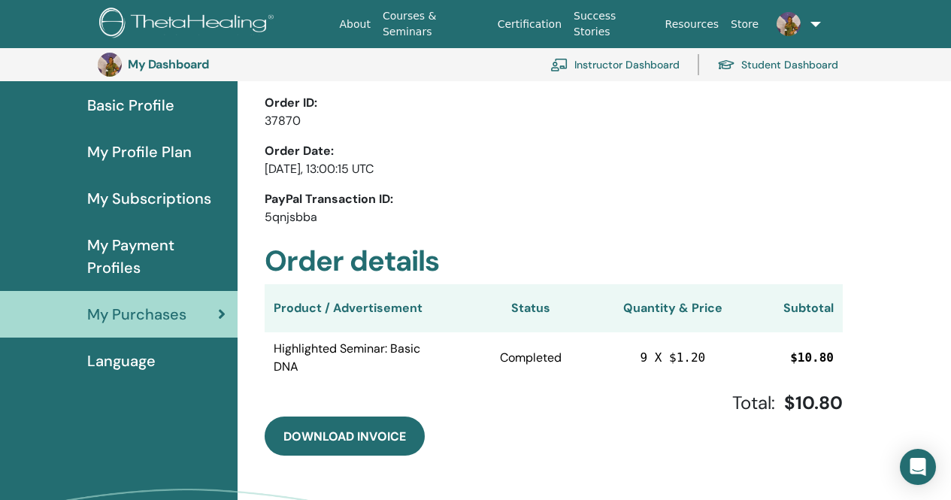
scroll to position [108, 0]
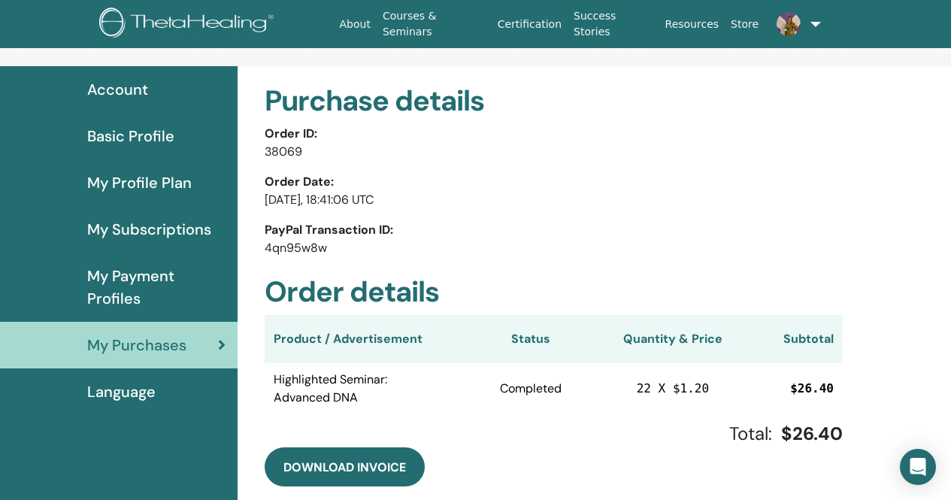
scroll to position [334, 0]
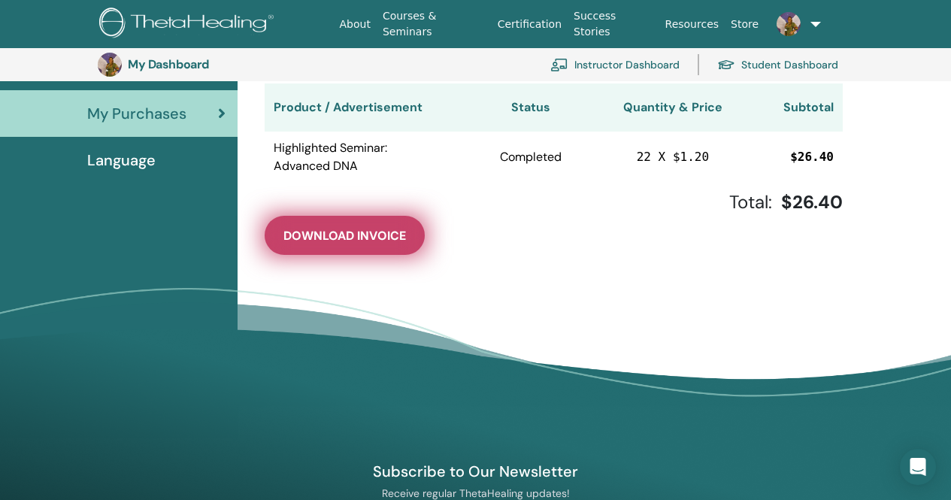
click at [332, 241] on span "Download Invoice" at bounding box center [344, 236] width 123 height 16
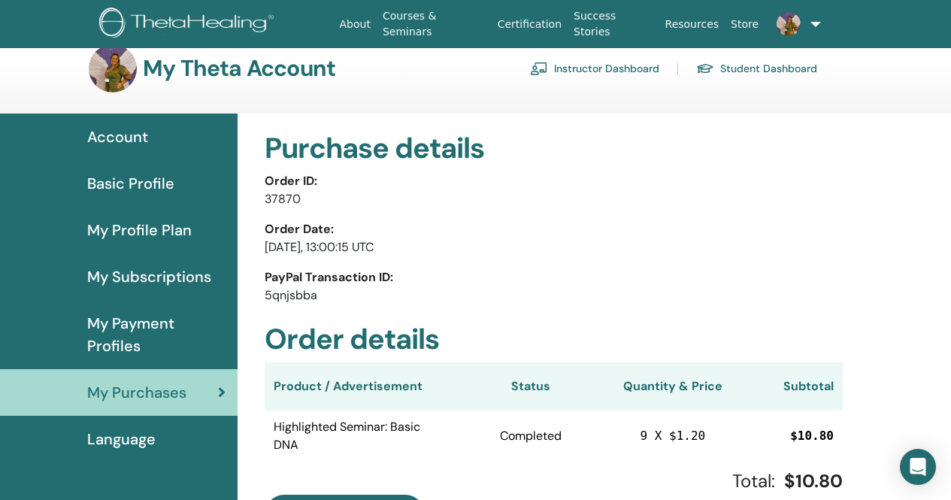
scroll to position [75, 0]
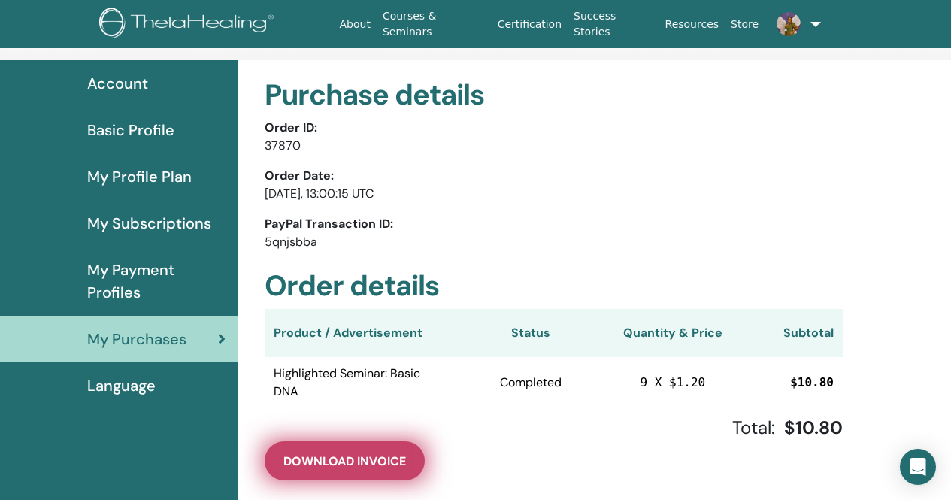
click at [332, 450] on button "Download Invoice" at bounding box center [345, 460] width 160 height 39
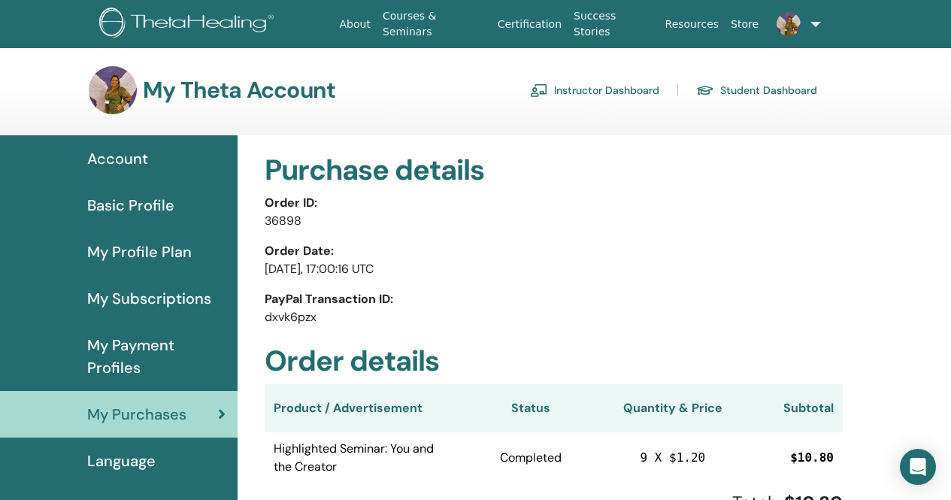
scroll to position [75, 0]
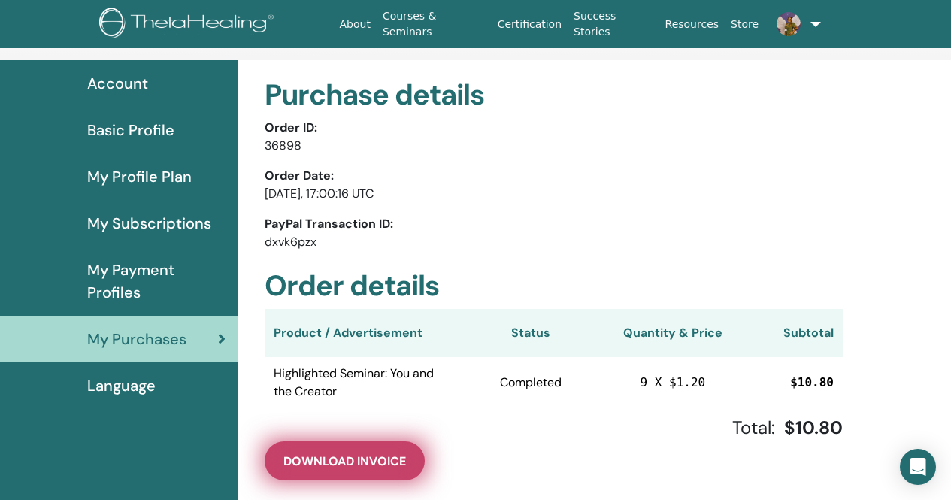
click at [339, 467] on span "Download Invoice" at bounding box center [344, 461] width 123 height 16
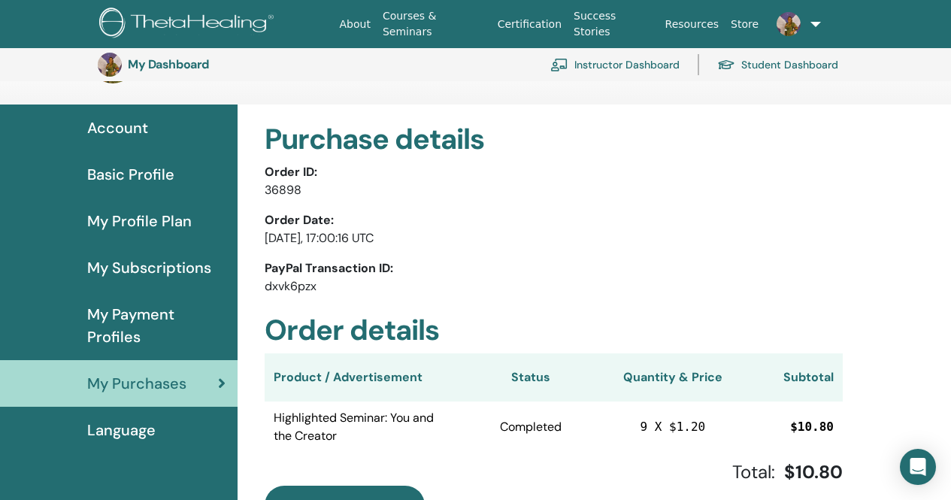
scroll to position [0, 0]
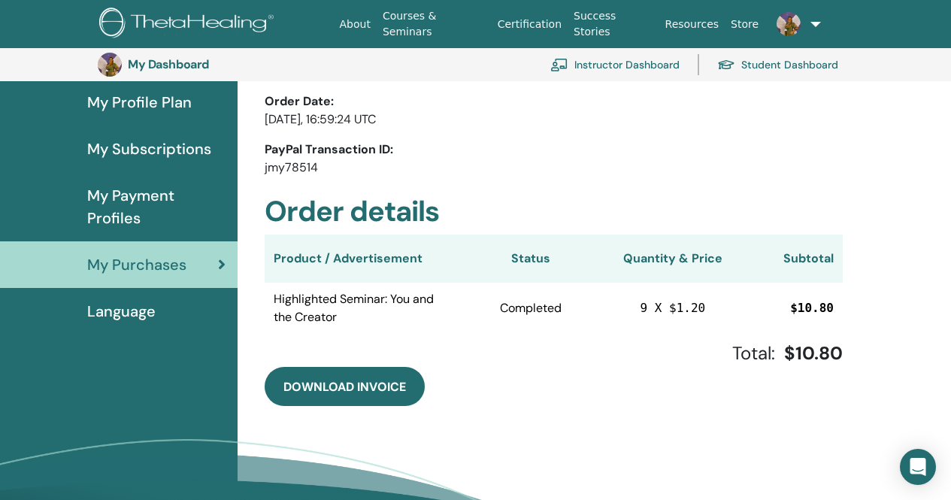
scroll to position [183, 0]
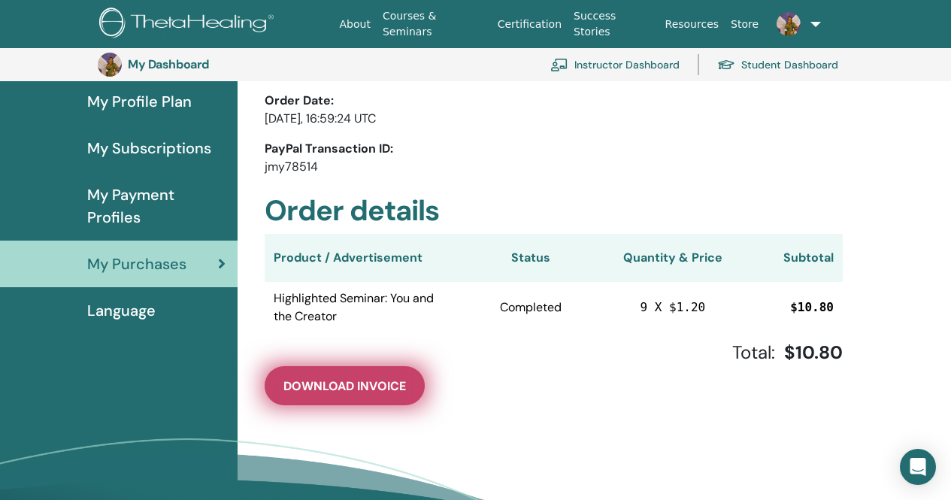
click at [368, 389] on span "Download Invoice" at bounding box center [344, 386] width 123 height 16
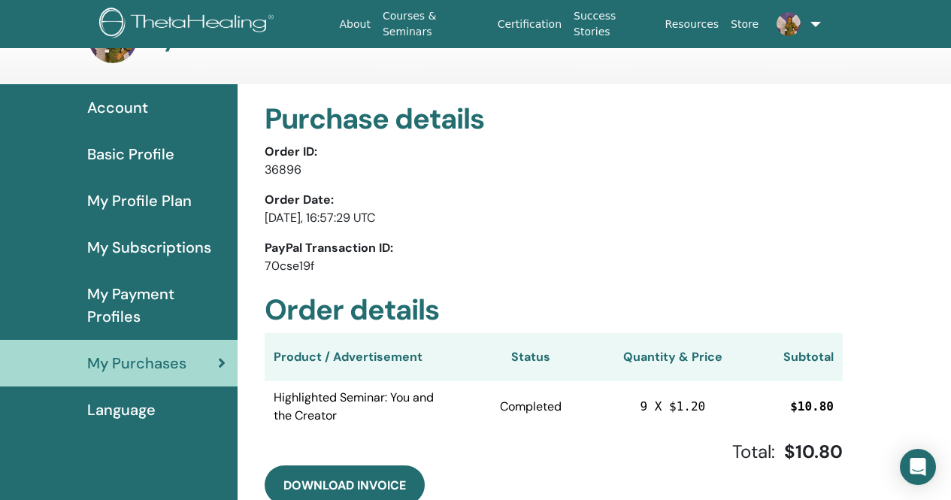
scroll to position [75, 0]
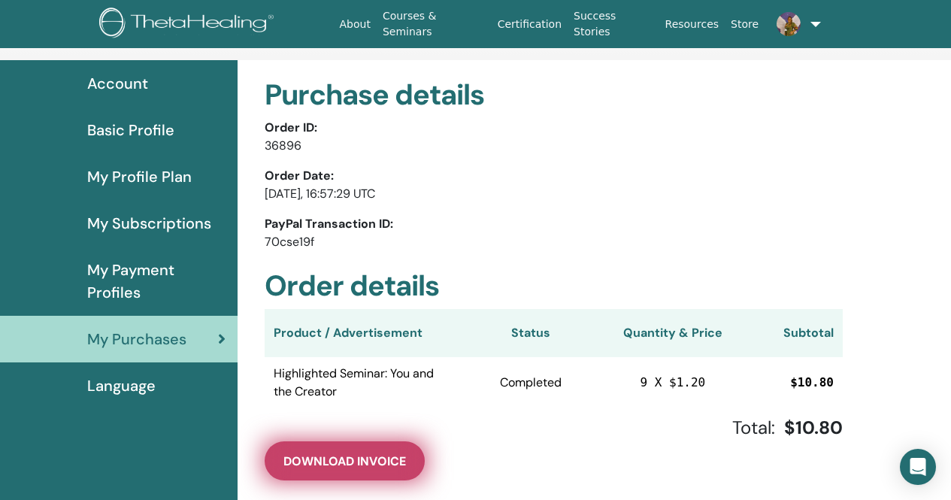
click at [356, 463] on span "Download Invoice" at bounding box center [344, 461] width 123 height 16
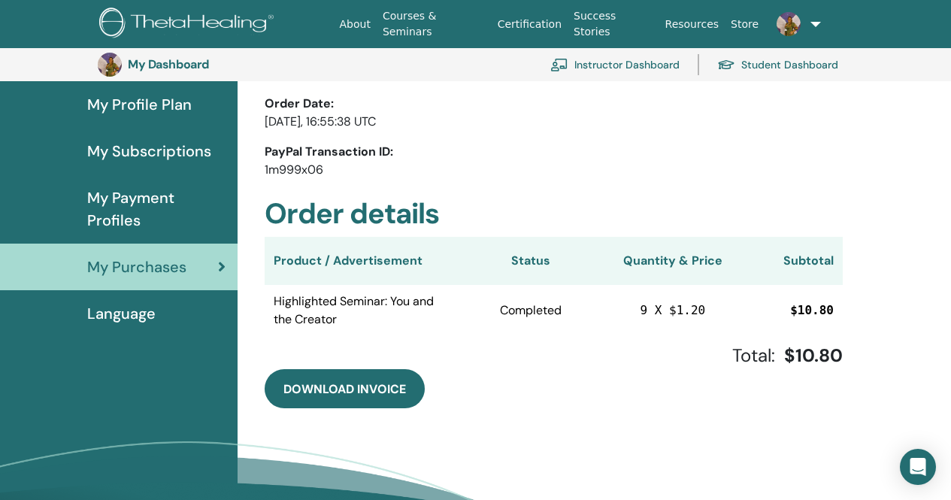
scroll to position [183, 0]
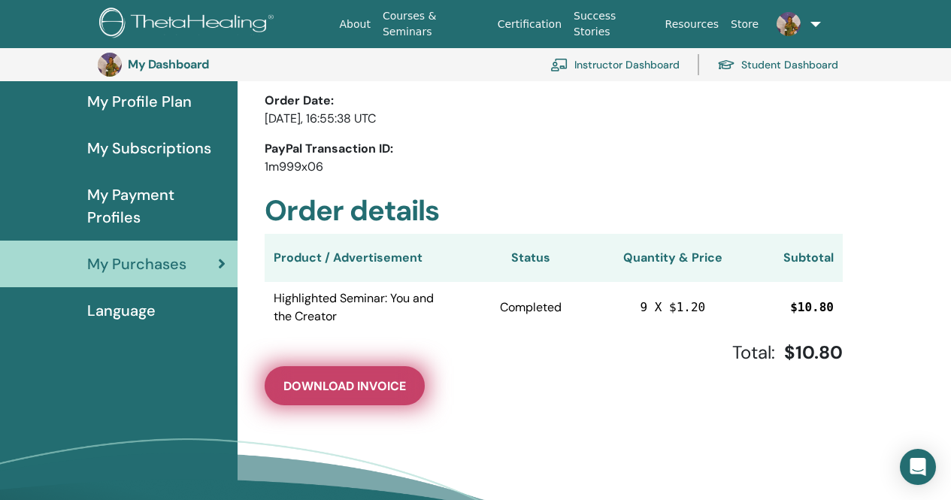
click at [356, 392] on span "Download Invoice" at bounding box center [344, 386] width 123 height 16
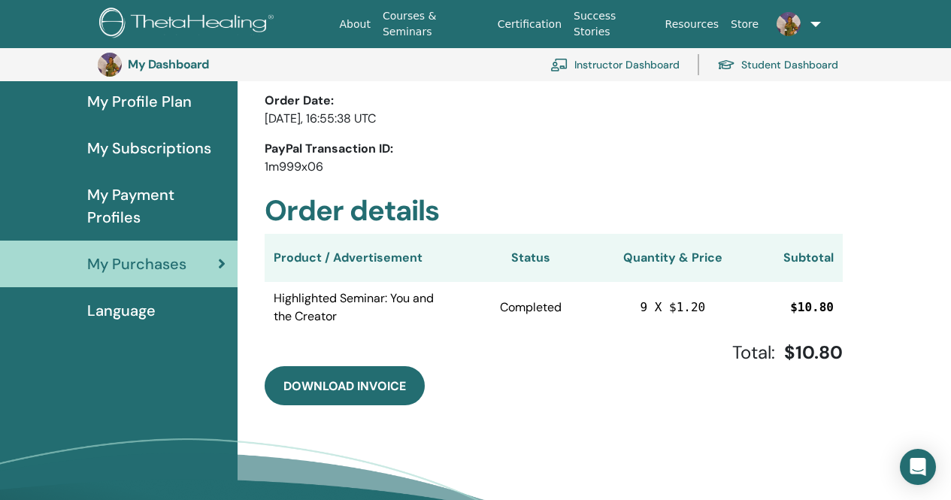
scroll to position [0, 0]
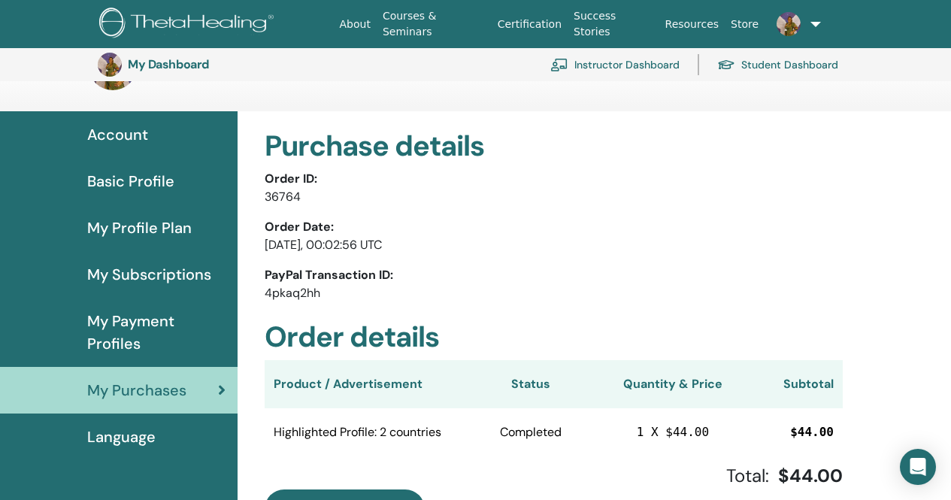
scroll to position [183, 0]
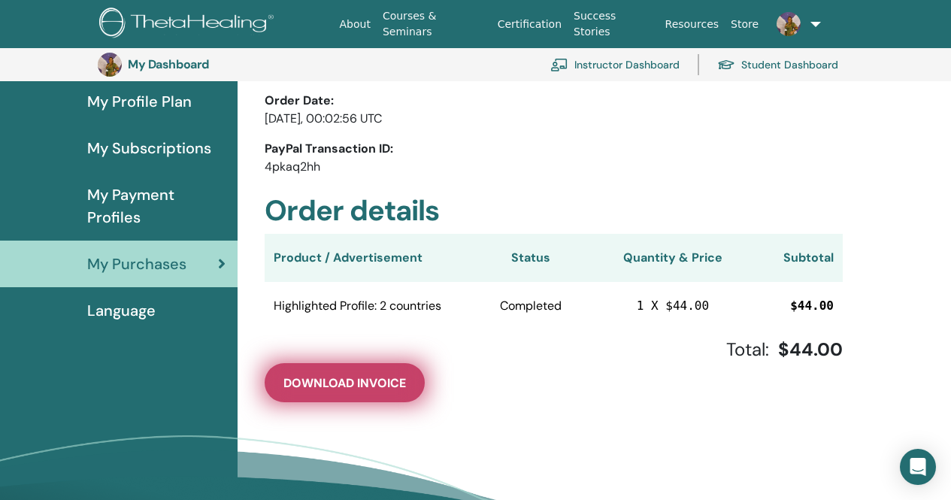
click at [381, 388] on span "Download Invoice" at bounding box center [344, 383] width 123 height 16
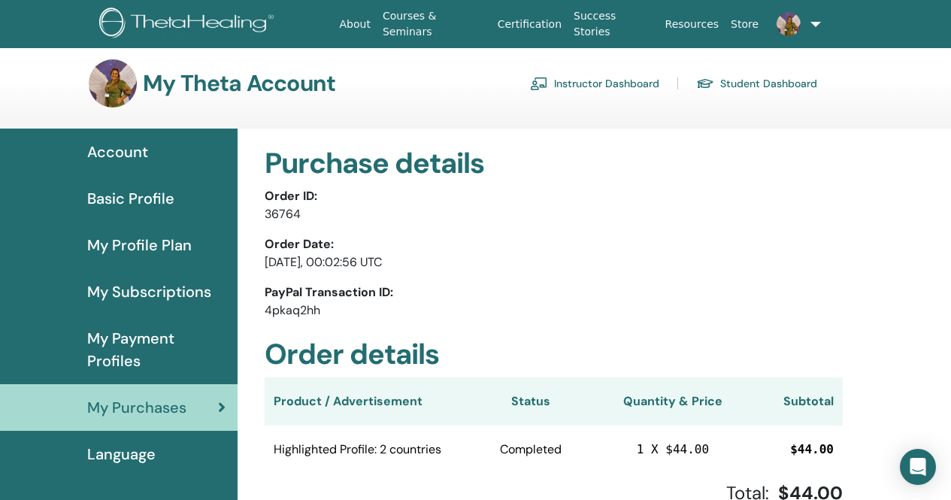
scroll to position [0, 0]
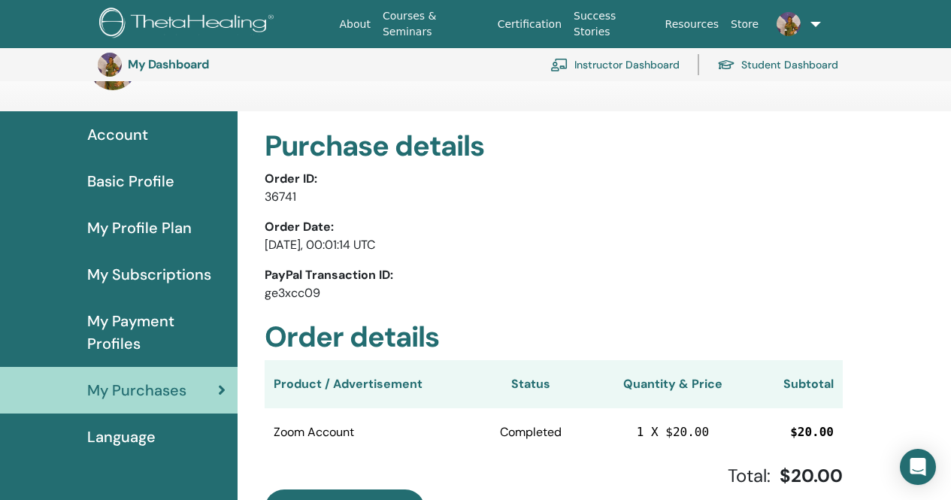
scroll to position [183, 0]
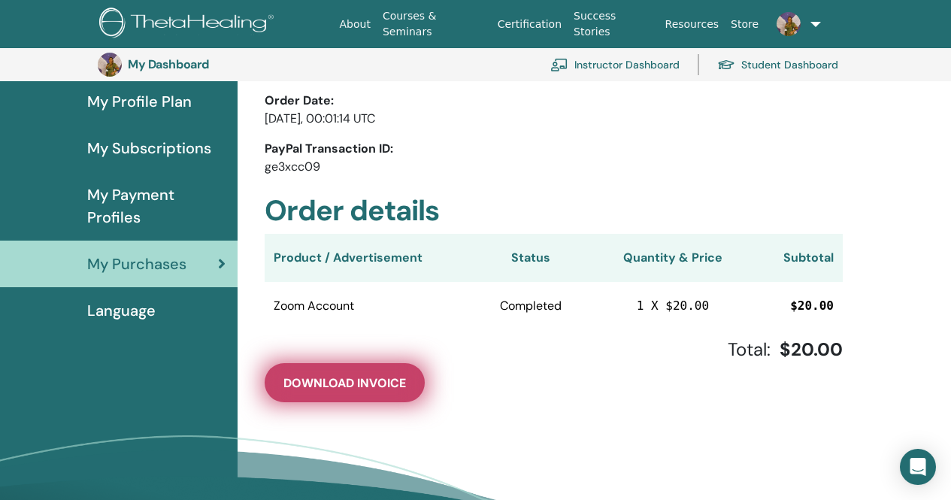
click at [332, 386] on span "Download Invoice" at bounding box center [344, 383] width 123 height 16
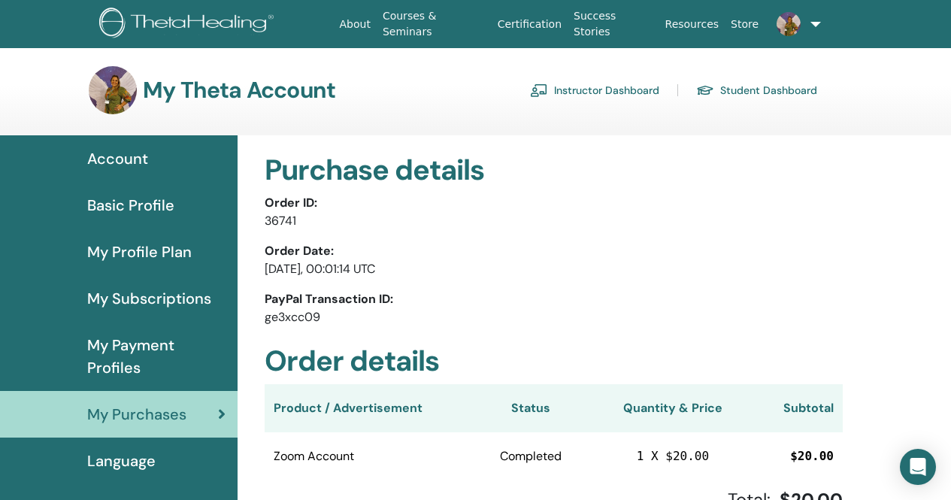
scroll to position [75, 0]
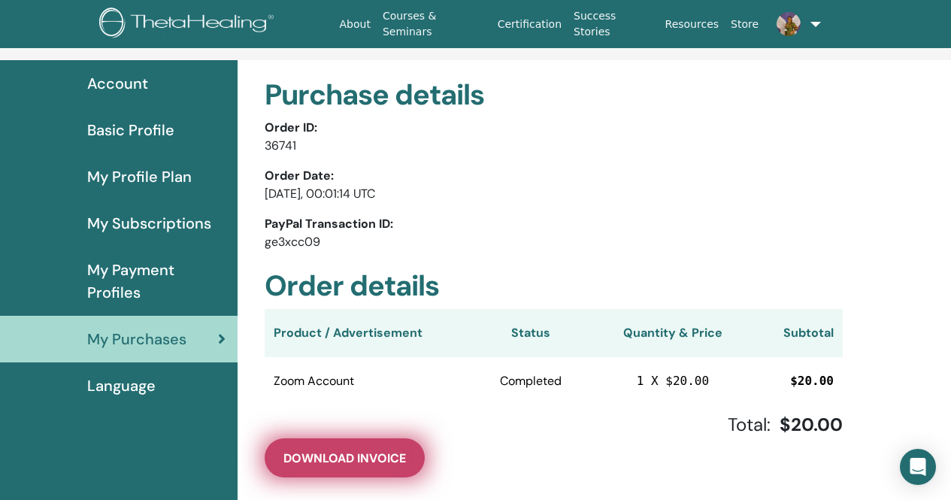
click at [355, 450] on span "Download Invoice" at bounding box center [344, 458] width 123 height 16
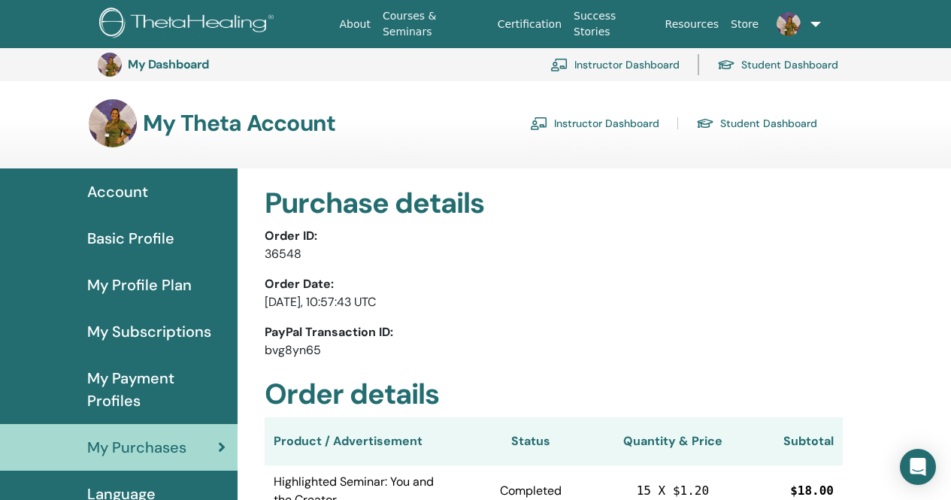
scroll to position [183, 0]
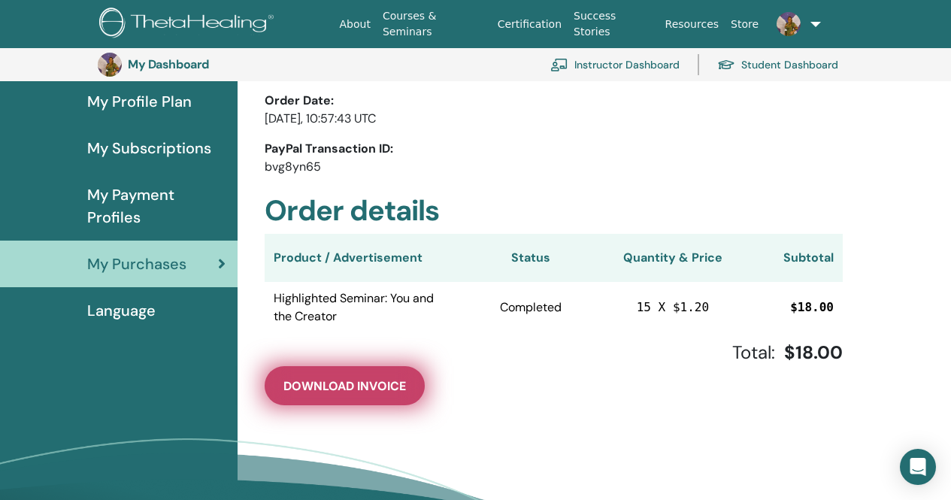
click at [320, 394] on span "Download Invoice" at bounding box center [344, 386] width 123 height 16
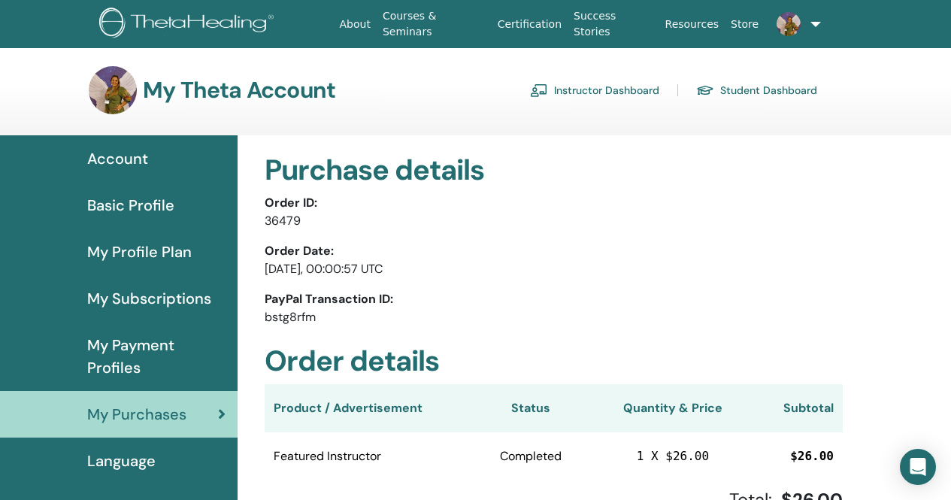
scroll to position [75, 0]
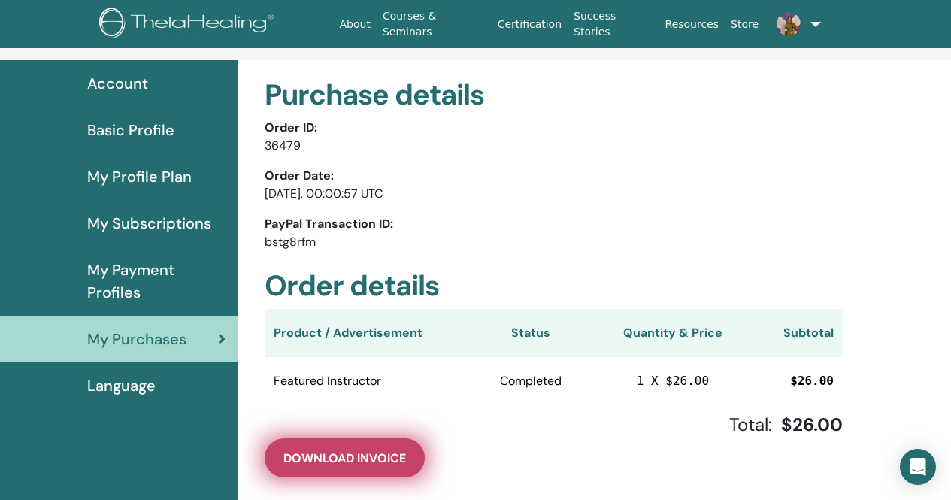
click at [328, 459] on span "Download Invoice" at bounding box center [344, 458] width 123 height 16
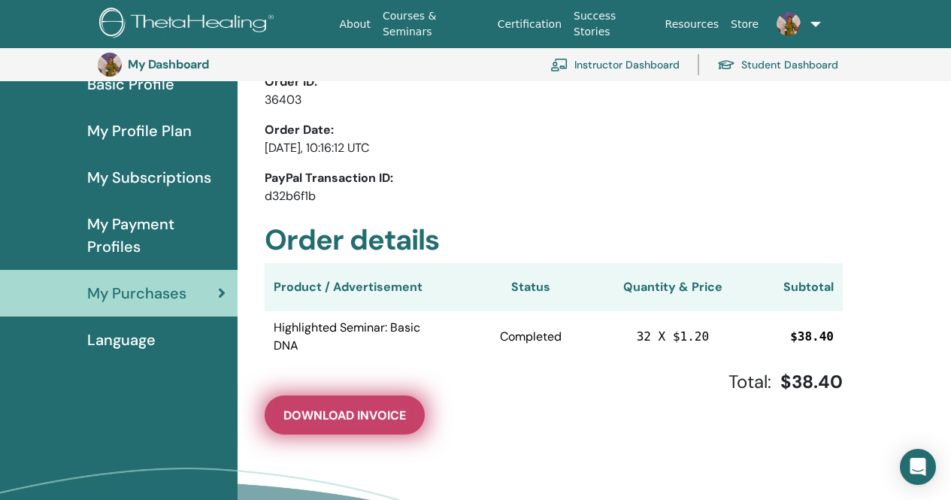
scroll to position [183, 0]
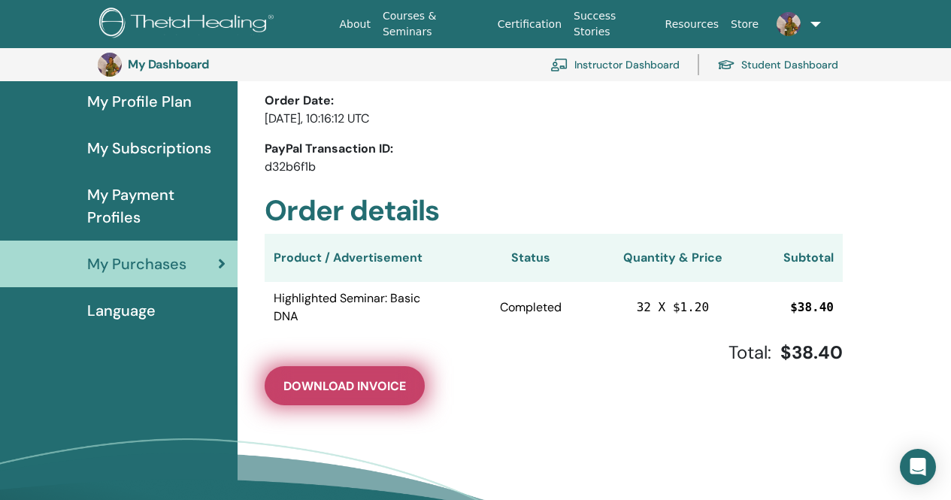
click at [352, 388] on span "Download Invoice" at bounding box center [344, 386] width 123 height 16
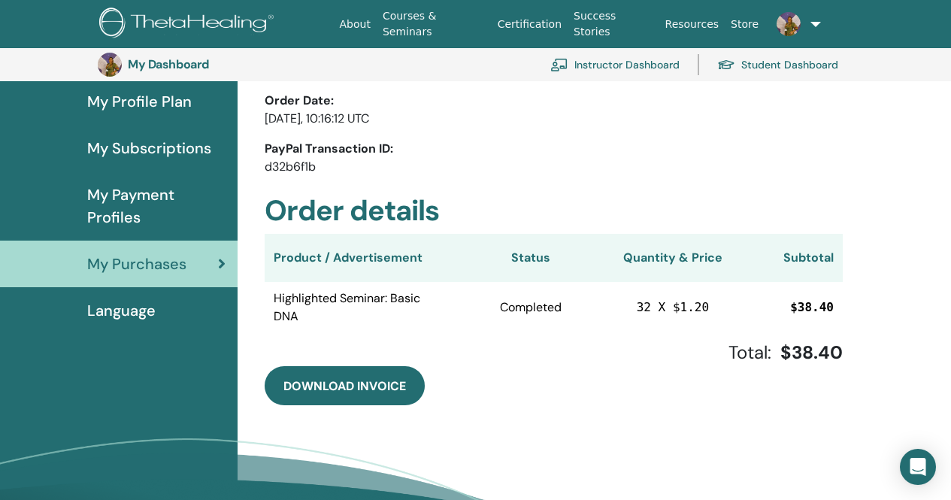
scroll to position [0, 0]
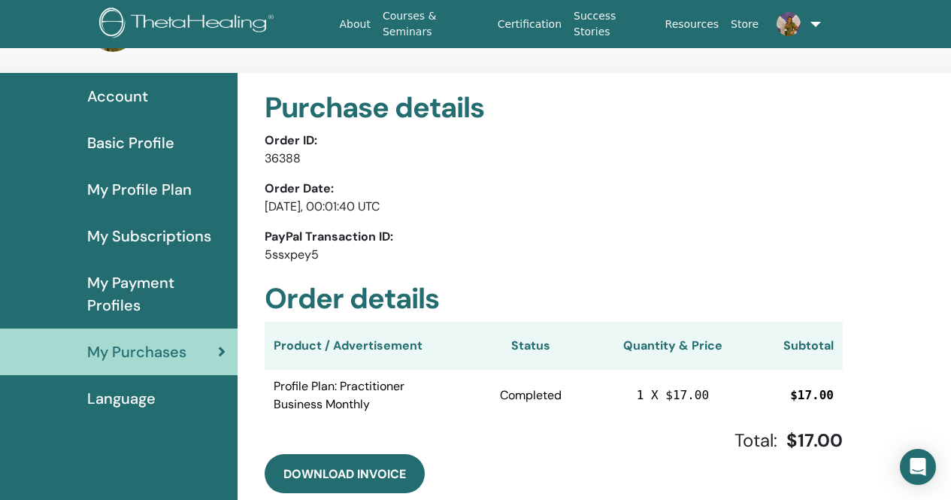
scroll to position [75, 0]
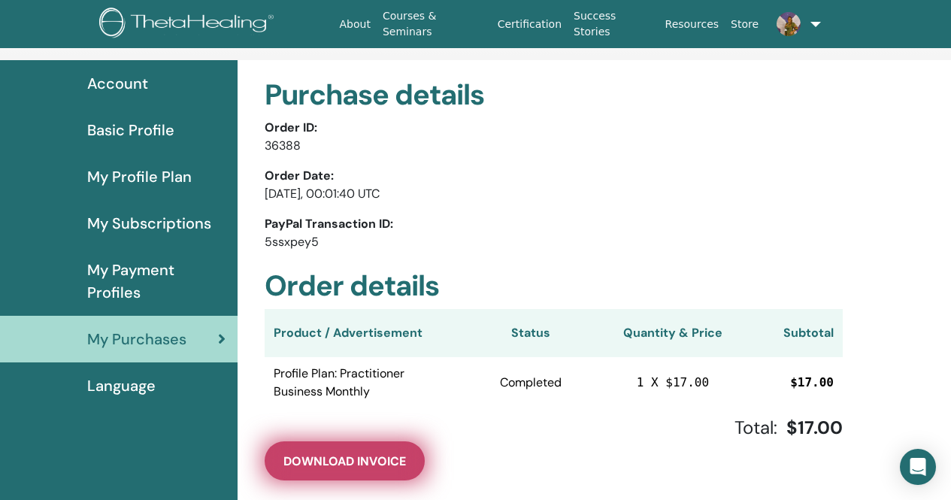
click at [319, 455] on span "Download Invoice" at bounding box center [344, 461] width 123 height 16
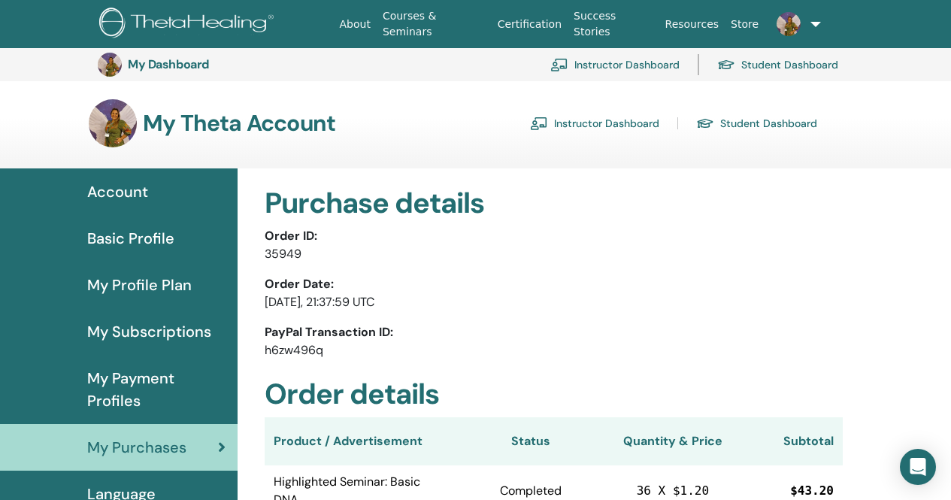
scroll to position [183, 0]
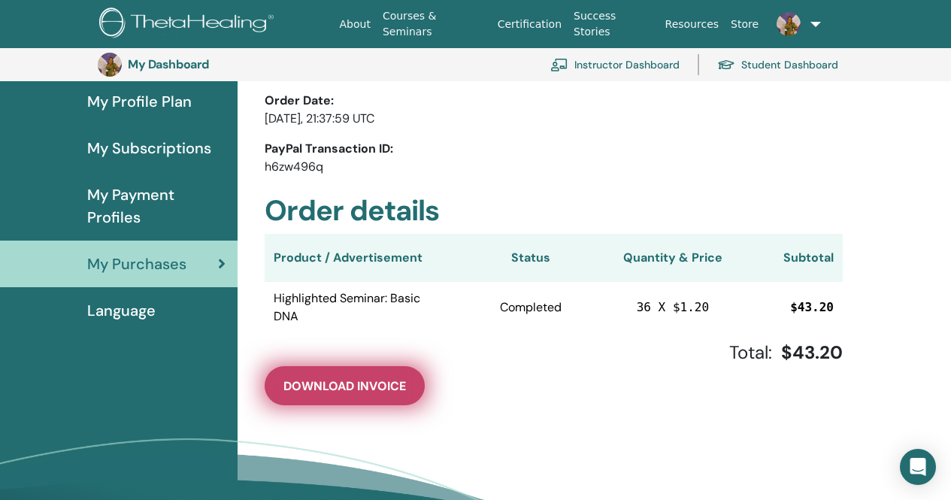
click at [329, 377] on button "Download Invoice" at bounding box center [345, 385] width 160 height 39
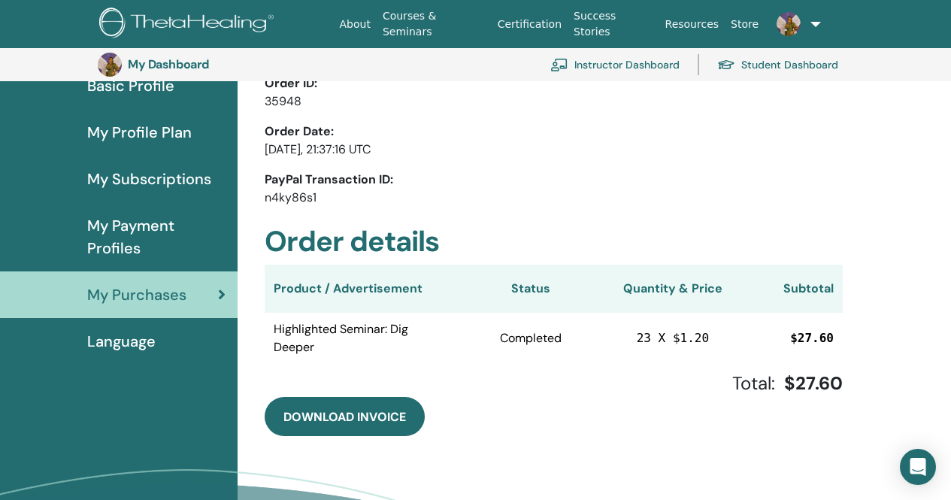
scroll to position [183, 0]
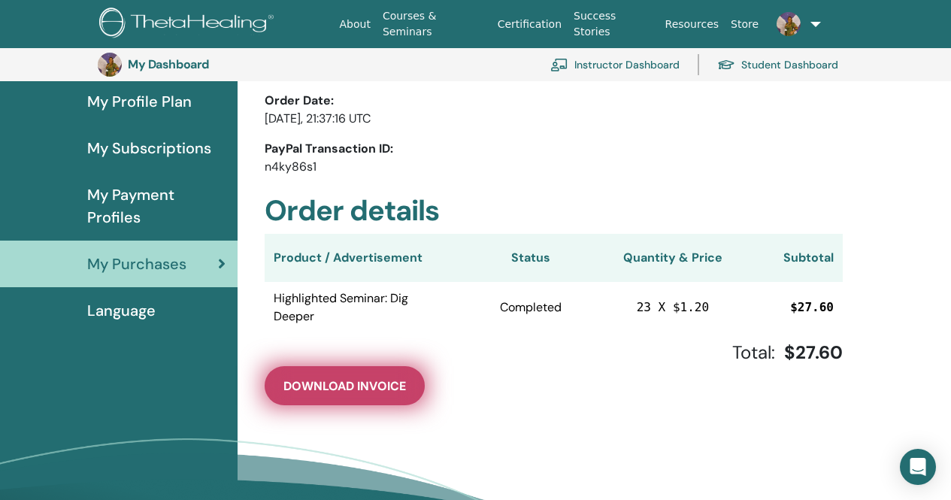
click at [342, 381] on span "Download Invoice" at bounding box center [344, 386] width 123 height 16
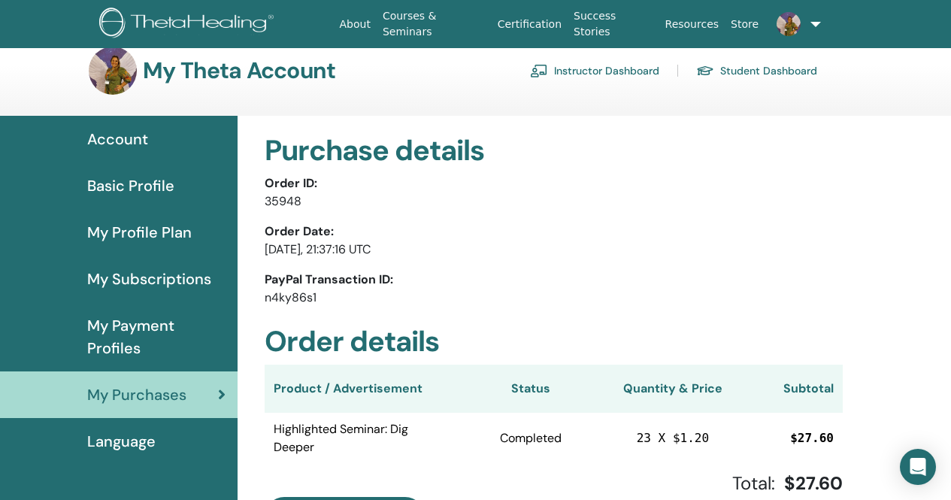
scroll to position [0, 0]
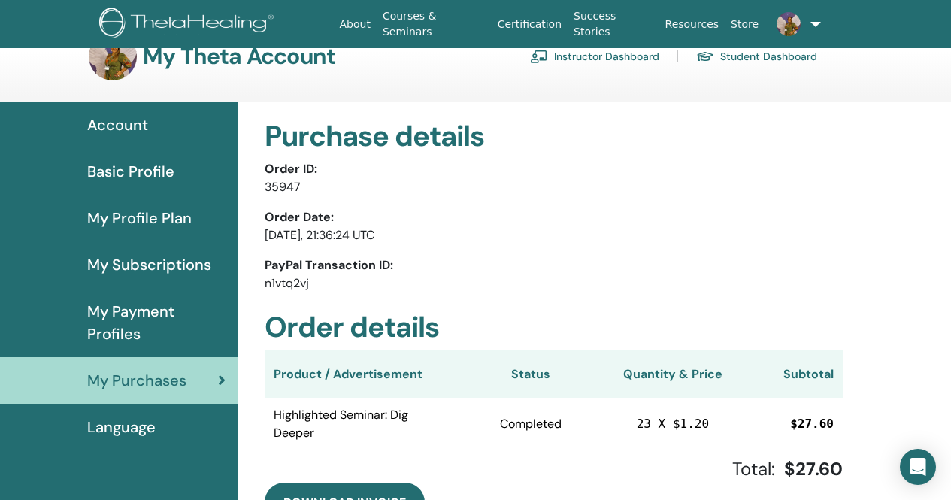
scroll to position [75, 0]
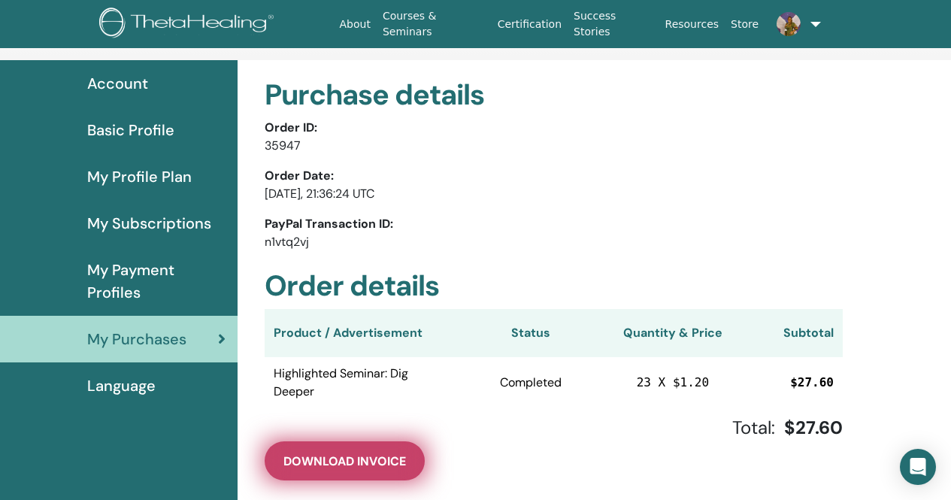
click at [345, 462] on span "Download Invoice" at bounding box center [344, 461] width 123 height 16
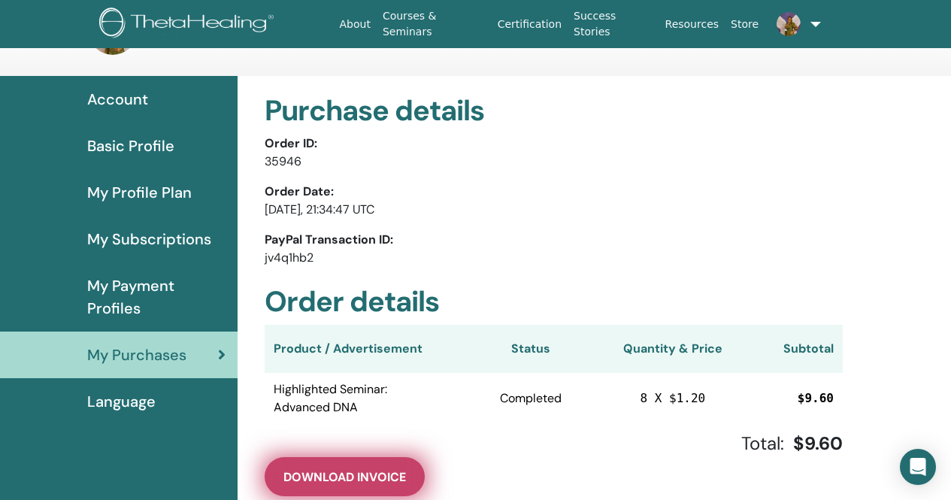
scroll to position [183, 0]
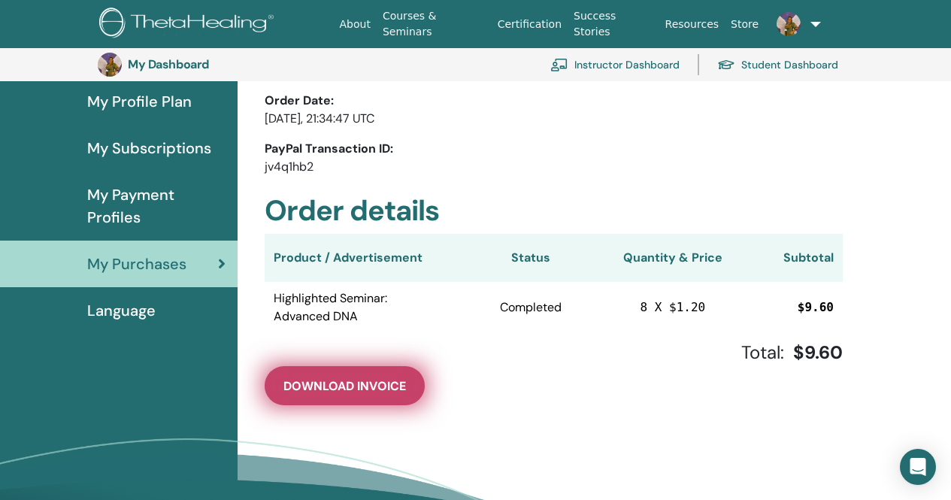
click at [341, 385] on span "Download Invoice" at bounding box center [344, 386] width 123 height 16
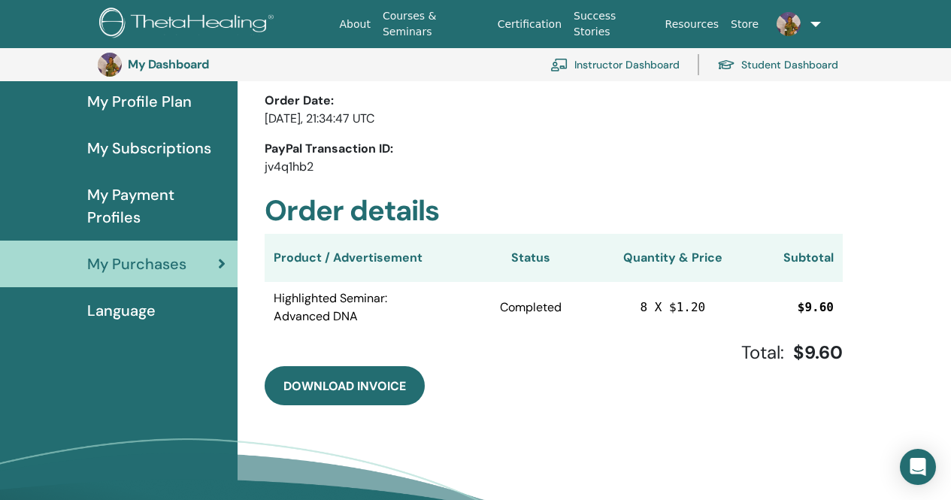
scroll to position [108, 0]
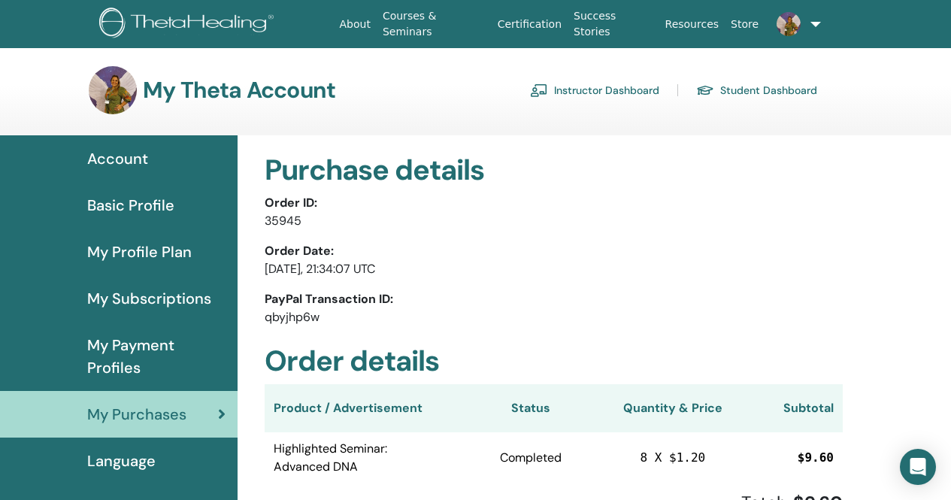
scroll to position [75, 0]
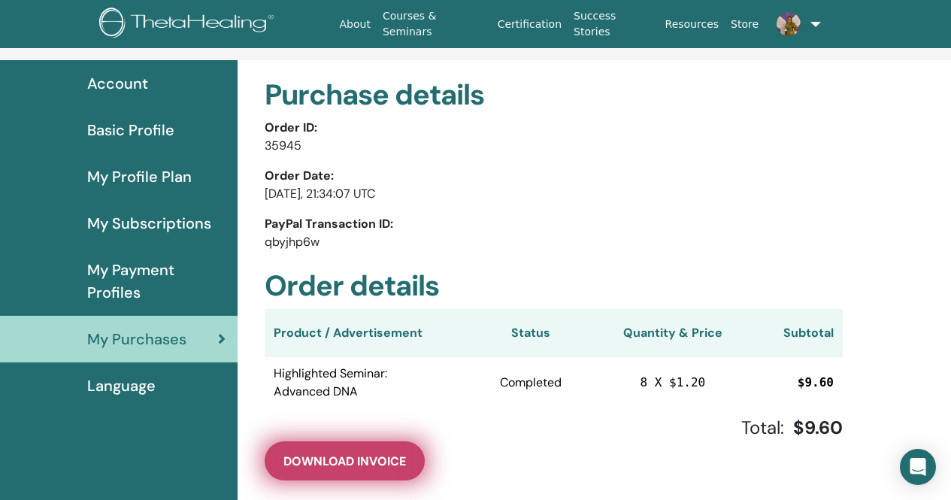
click at [376, 453] on span "Download Invoice" at bounding box center [344, 461] width 123 height 16
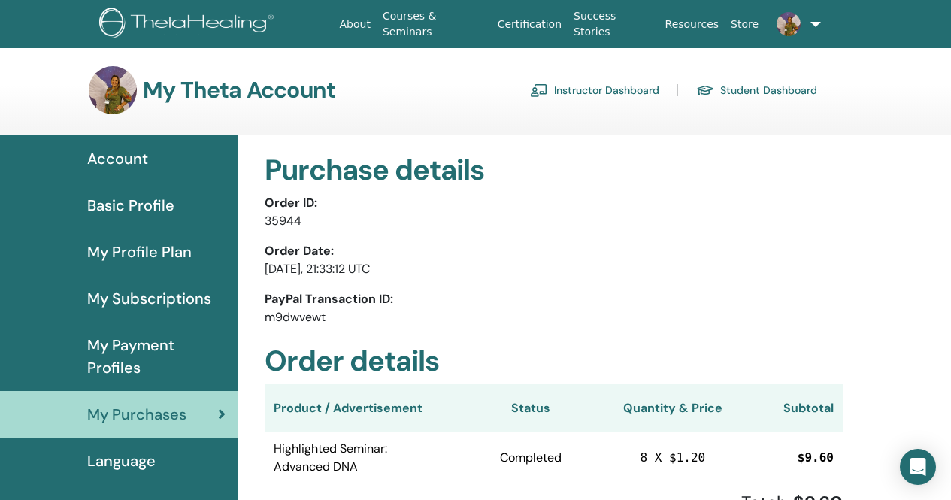
scroll to position [75, 0]
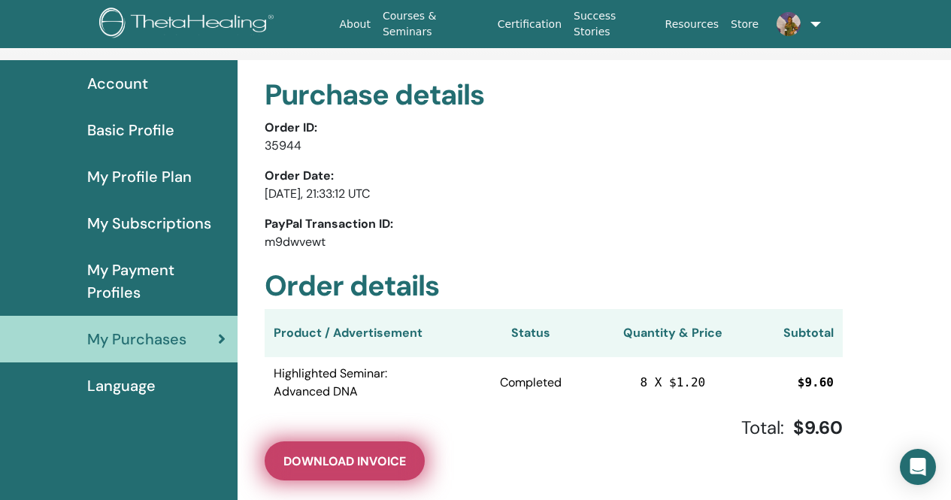
click at [356, 454] on span "Download Invoice" at bounding box center [344, 461] width 123 height 16
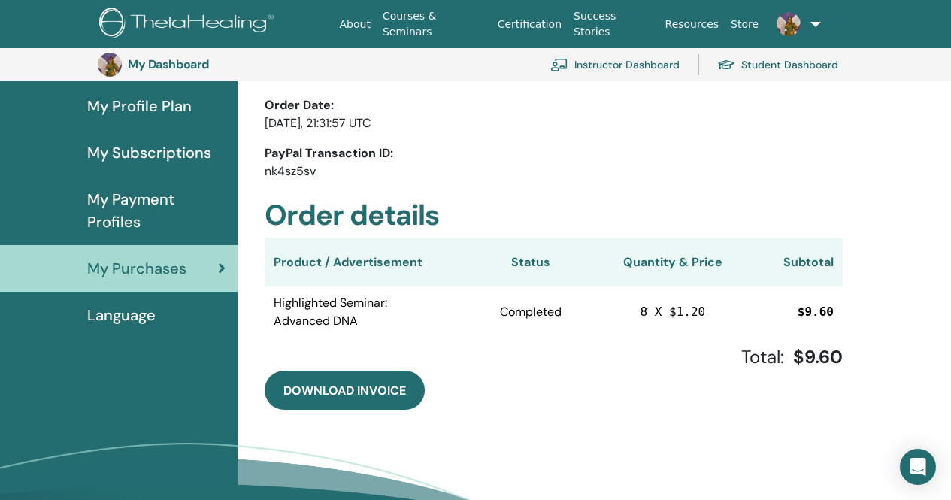
scroll to position [183, 0]
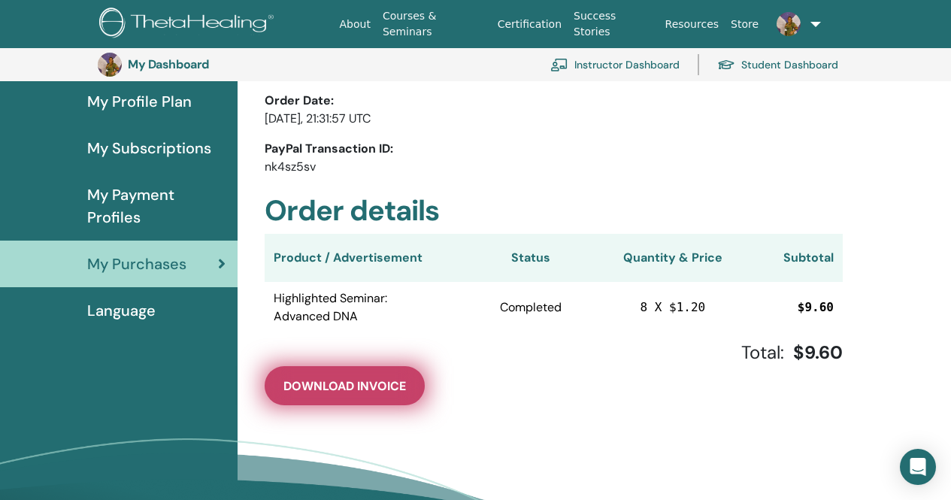
click at [340, 386] on span "Download Invoice" at bounding box center [344, 386] width 123 height 16
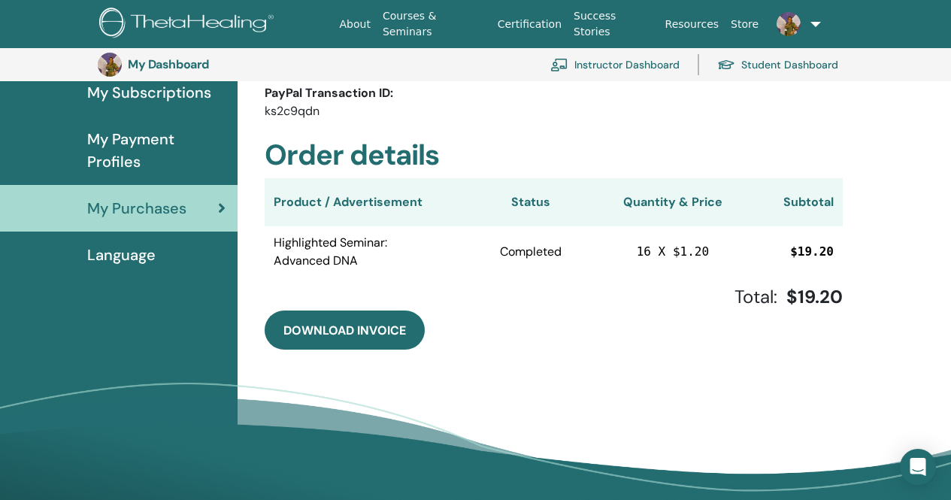
scroll to position [259, 0]
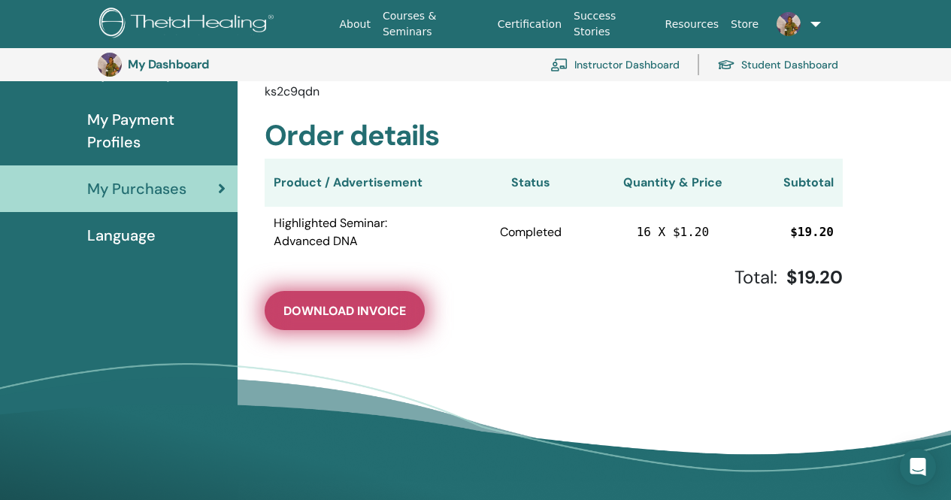
click at [351, 304] on span "Download Invoice" at bounding box center [344, 311] width 123 height 16
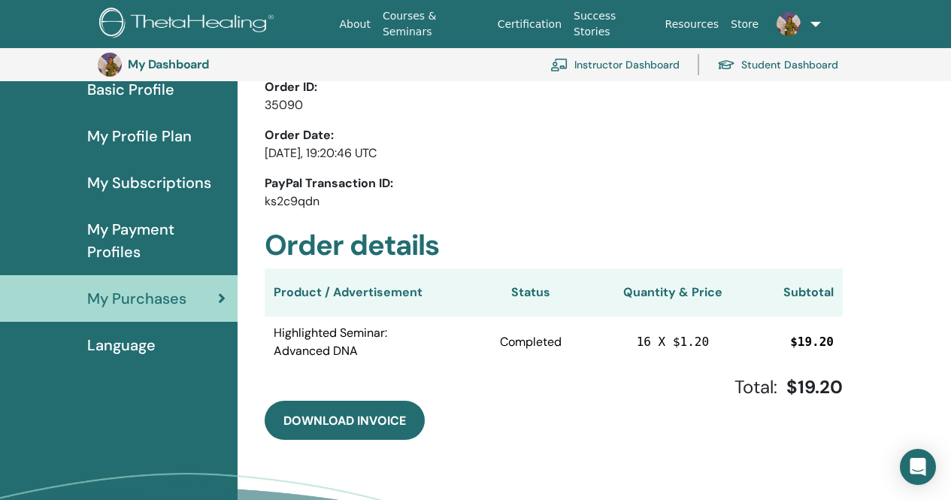
scroll to position [108, 0]
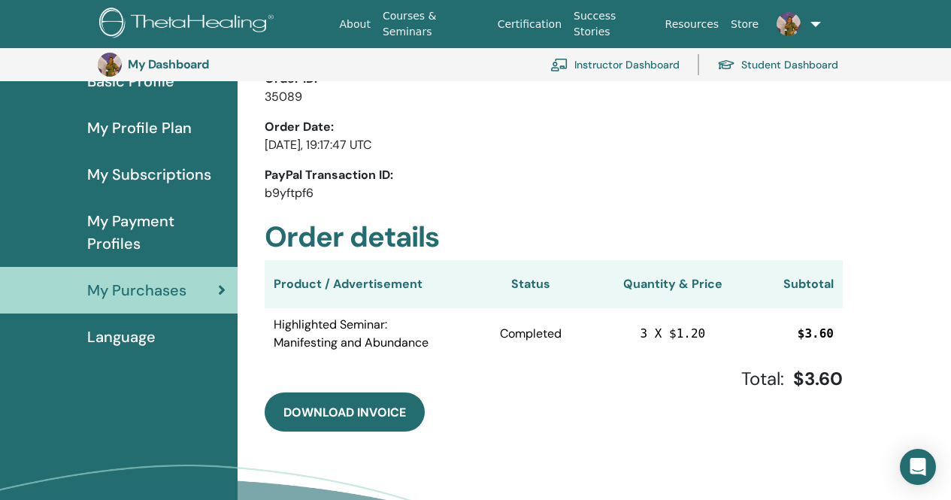
scroll to position [183, 0]
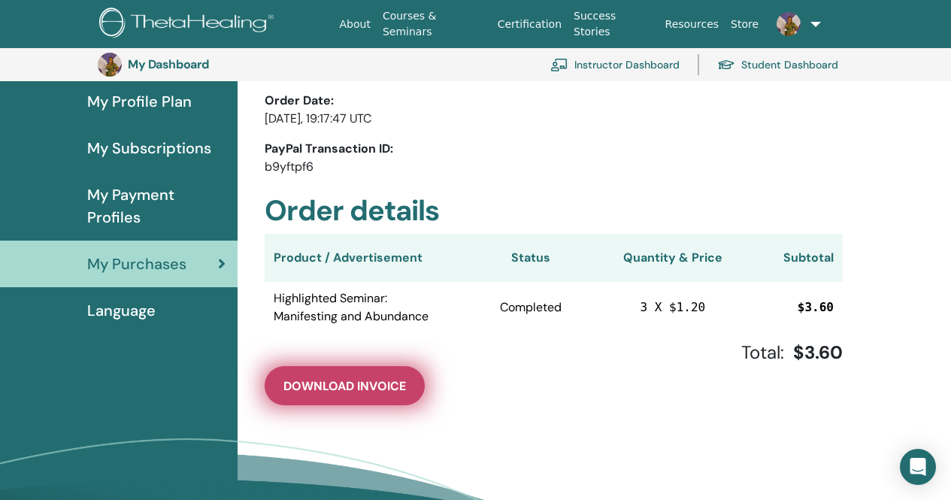
click at [344, 385] on span "Download Invoice" at bounding box center [344, 386] width 123 height 16
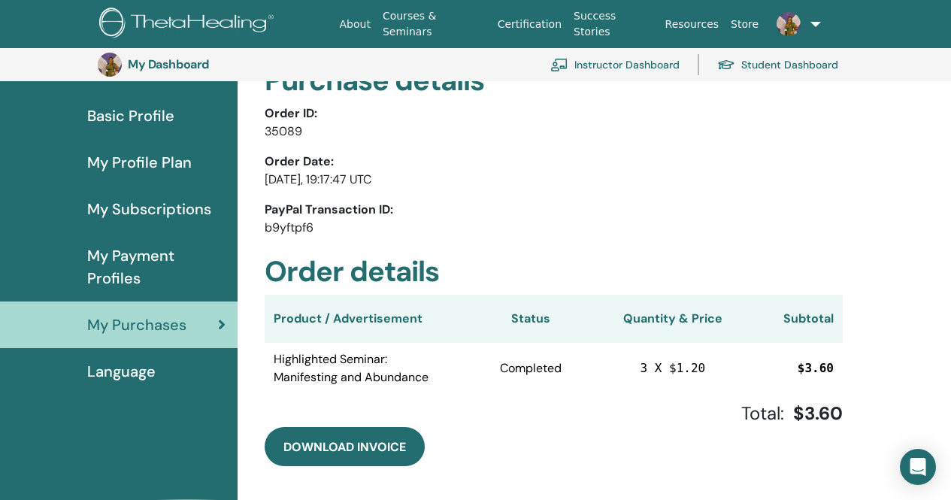
scroll to position [108, 0]
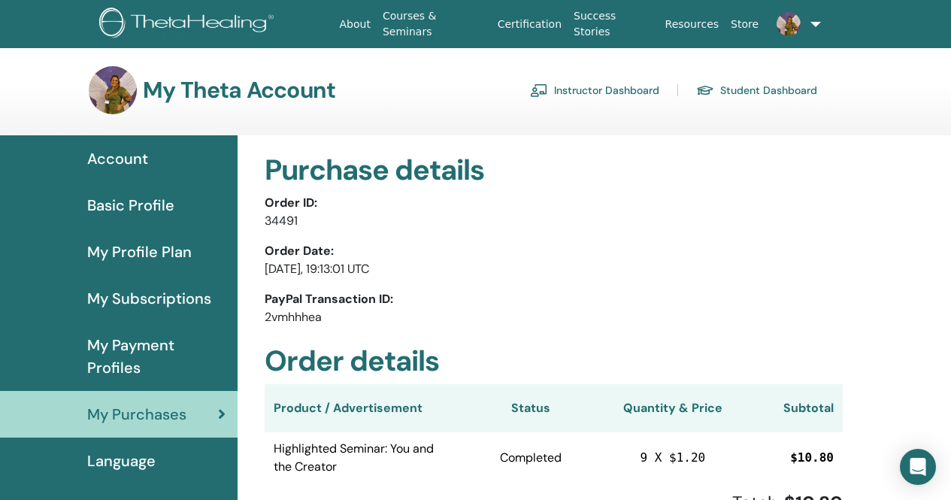
scroll to position [75, 0]
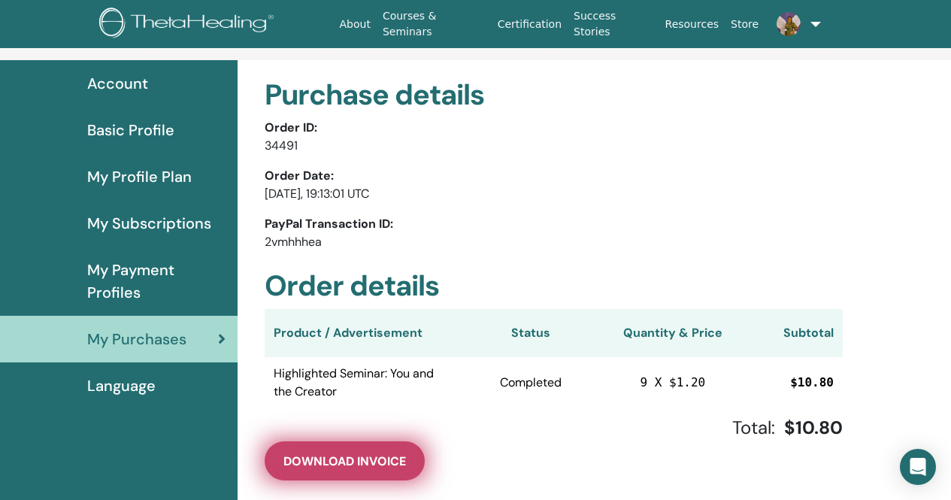
click at [362, 458] on span "Download Invoice" at bounding box center [344, 461] width 123 height 16
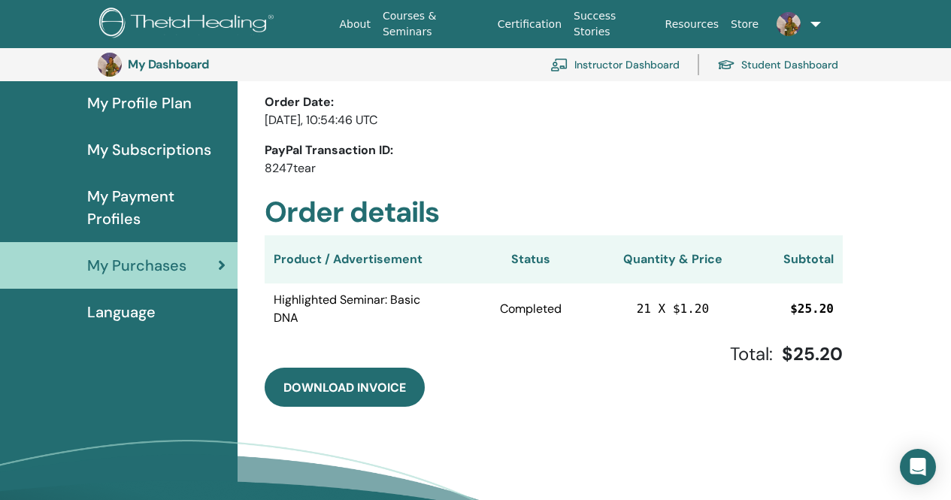
scroll to position [183, 0]
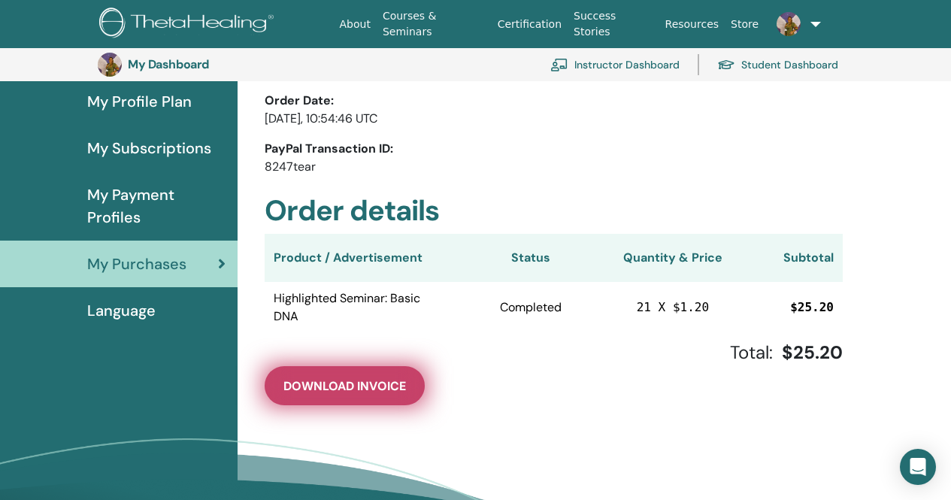
click at [356, 387] on span "Download Invoice" at bounding box center [344, 386] width 123 height 16
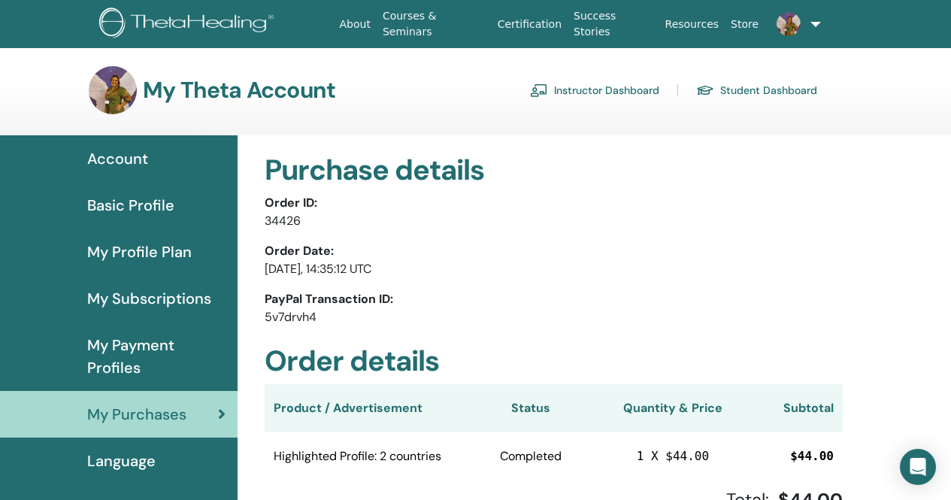
scroll to position [75, 0]
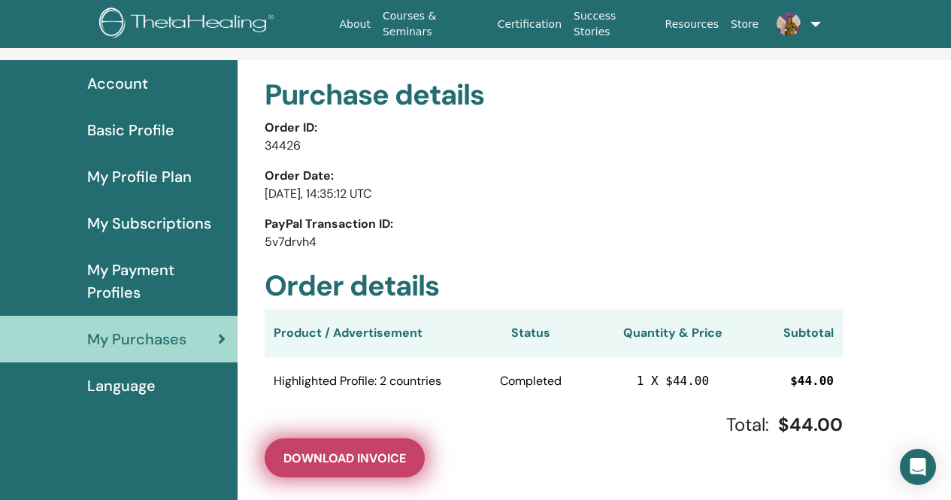
click at [337, 461] on span "Download Invoice" at bounding box center [344, 458] width 123 height 16
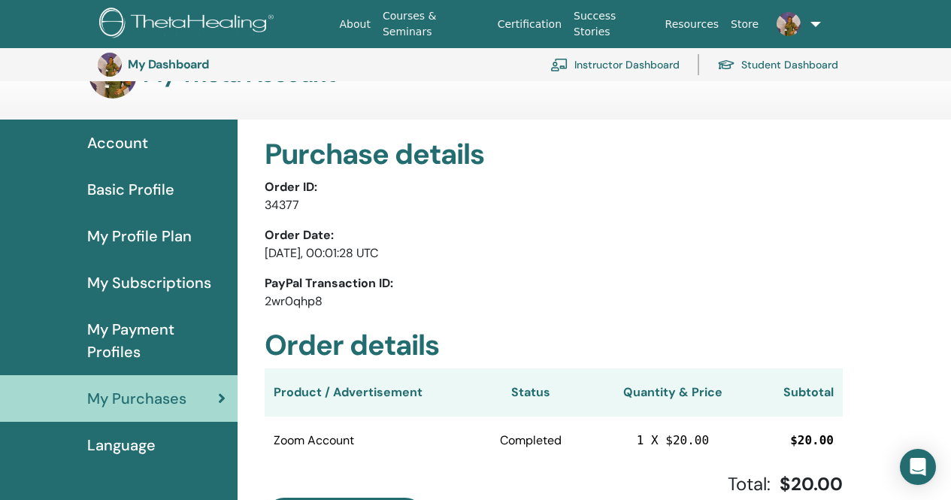
scroll to position [183, 0]
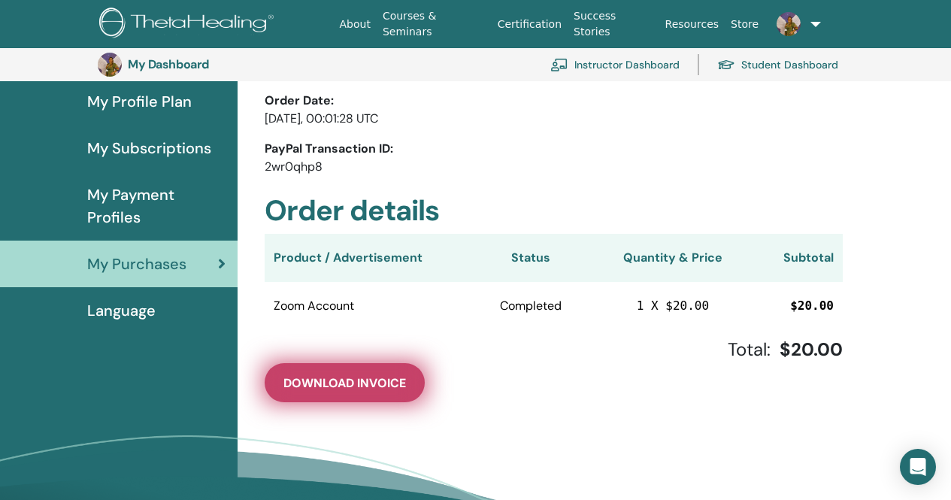
click at [345, 372] on button "Download Invoice" at bounding box center [345, 382] width 160 height 39
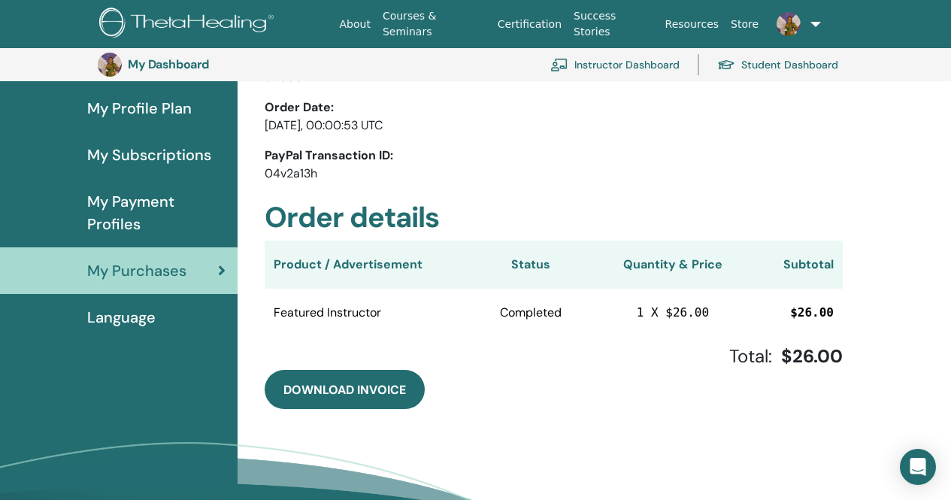
scroll to position [183, 0]
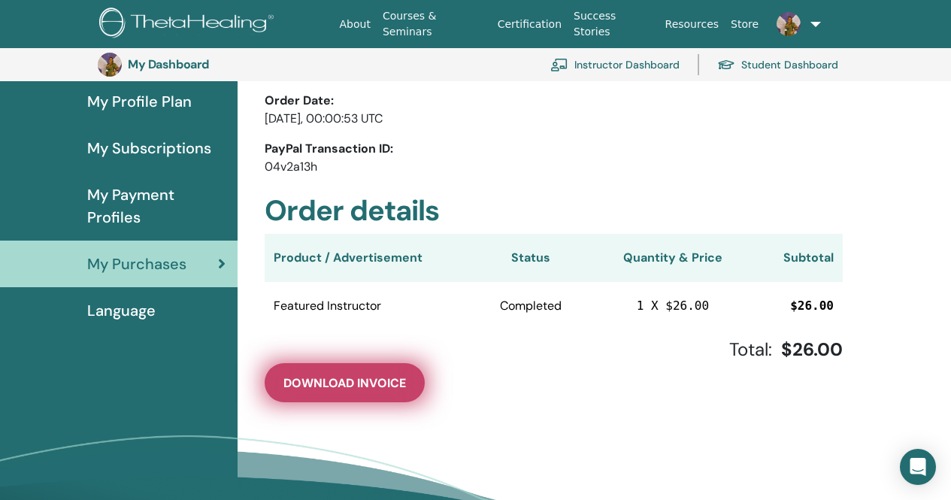
click at [344, 384] on span "Download Invoice" at bounding box center [344, 383] width 123 height 16
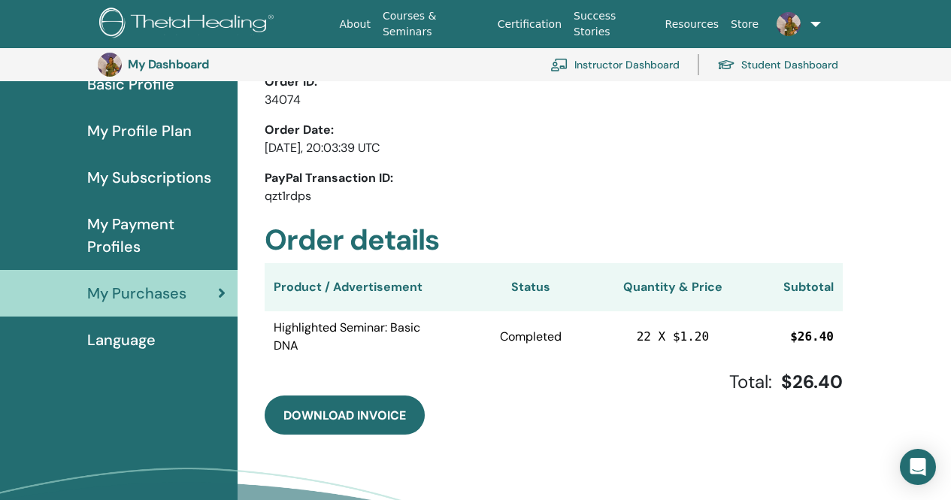
scroll to position [183, 0]
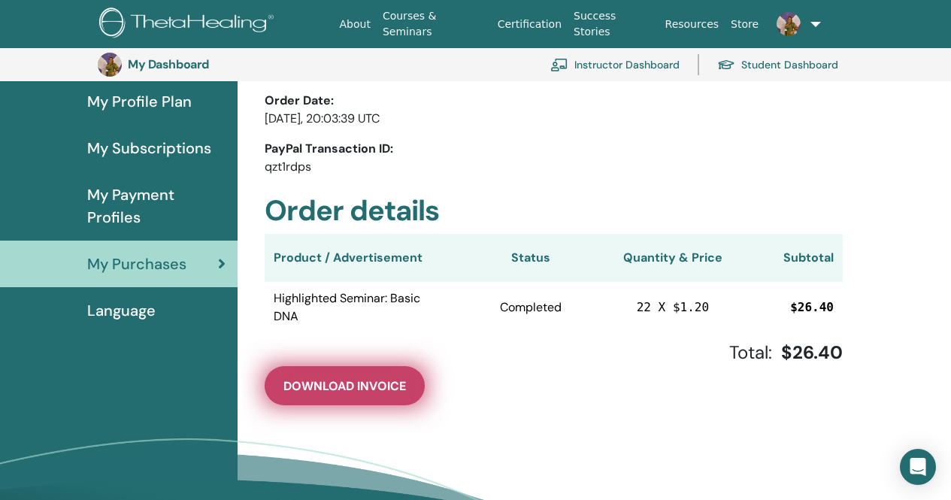
click at [362, 390] on span "Download Invoice" at bounding box center [344, 386] width 123 height 16
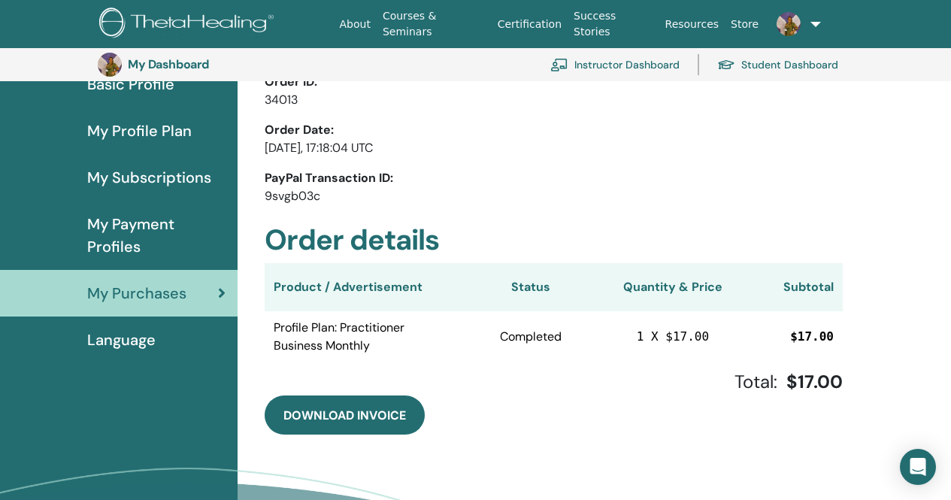
scroll to position [183, 0]
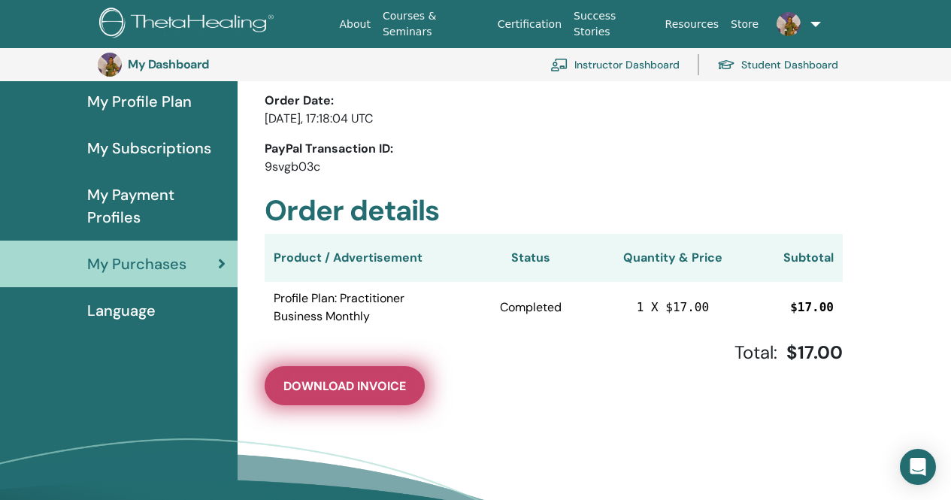
click at [364, 390] on span "Download Invoice" at bounding box center [344, 386] width 123 height 16
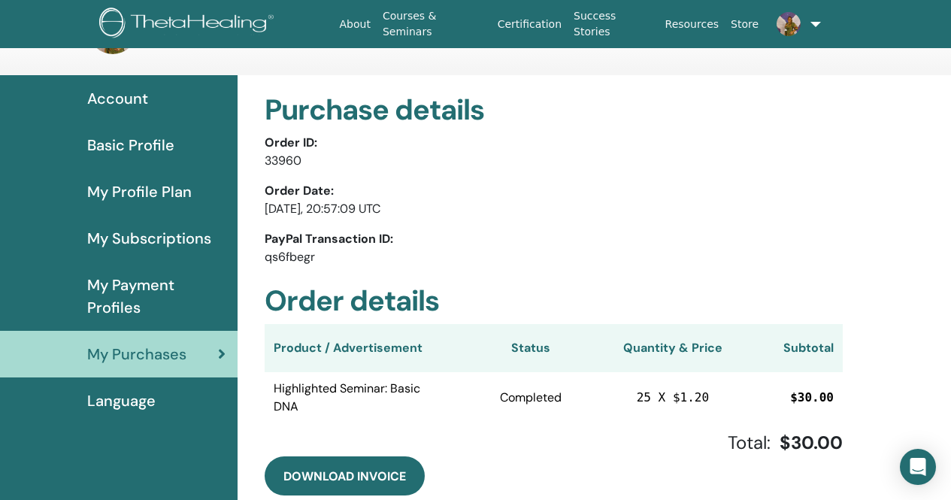
scroll to position [75, 0]
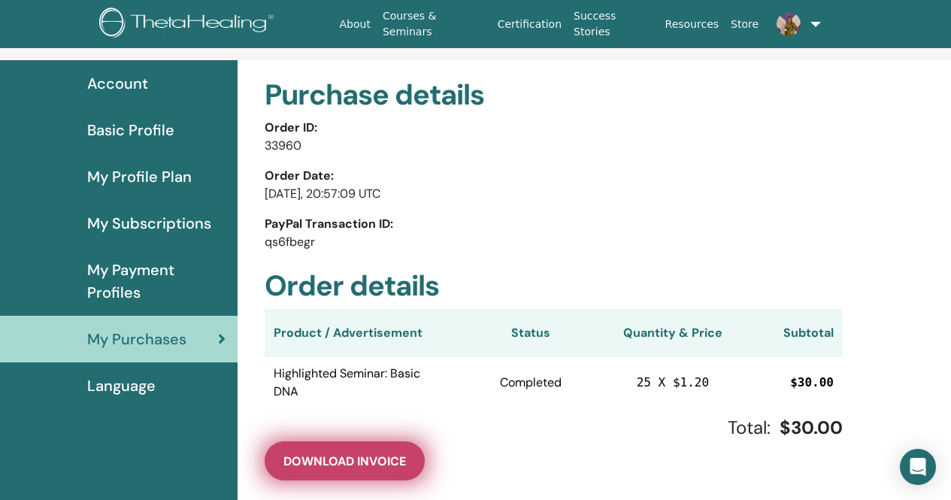
click at [323, 460] on span "Download Invoice" at bounding box center [344, 461] width 123 height 16
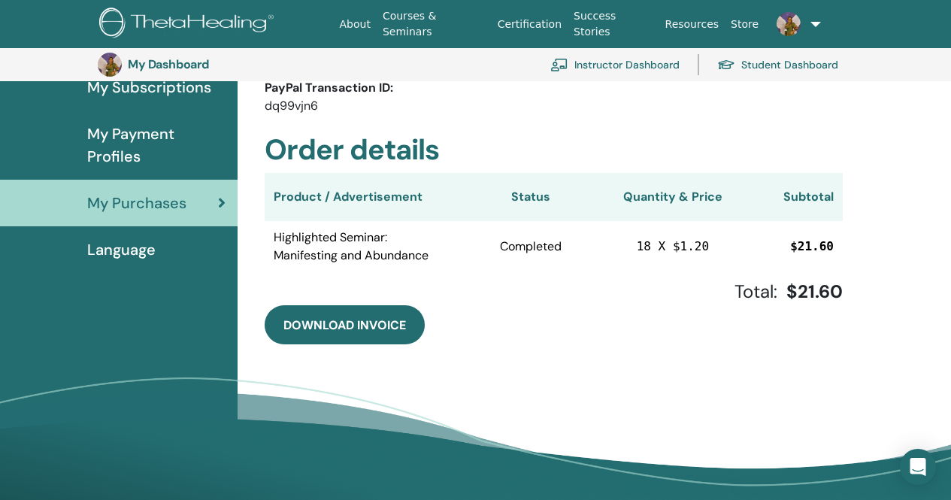
scroll to position [259, 0]
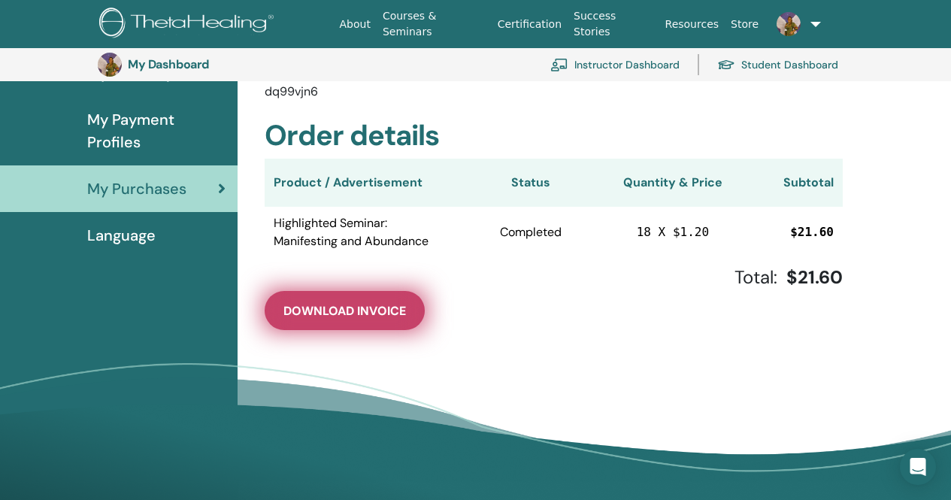
click at [358, 298] on button "Download Invoice" at bounding box center [345, 310] width 160 height 39
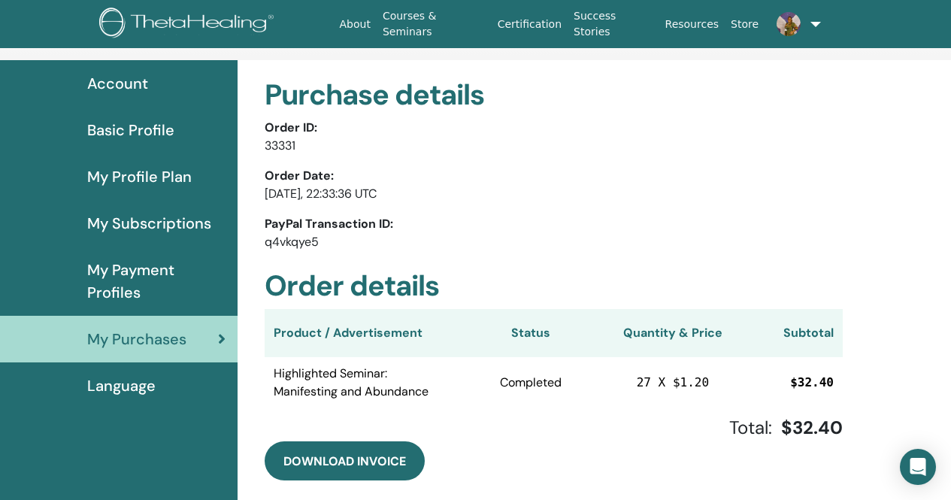
scroll to position [75, 0]
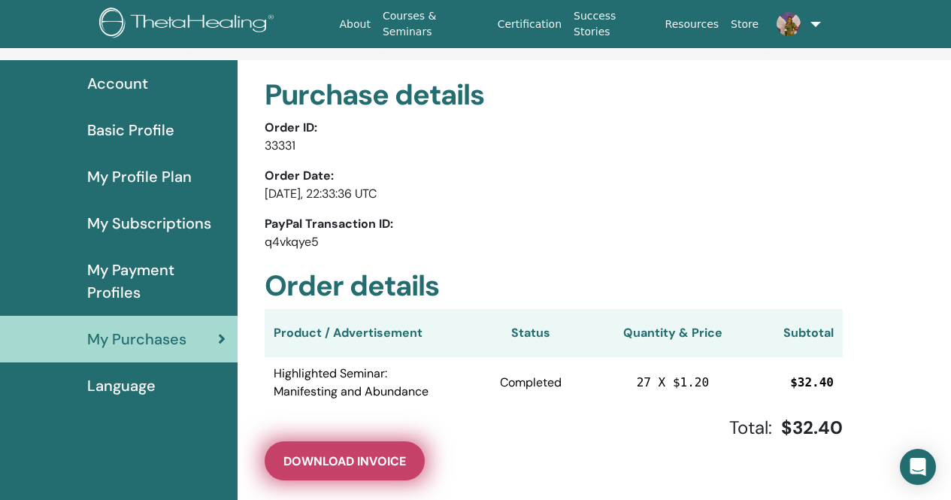
click at [362, 457] on span "Download Invoice" at bounding box center [344, 461] width 123 height 16
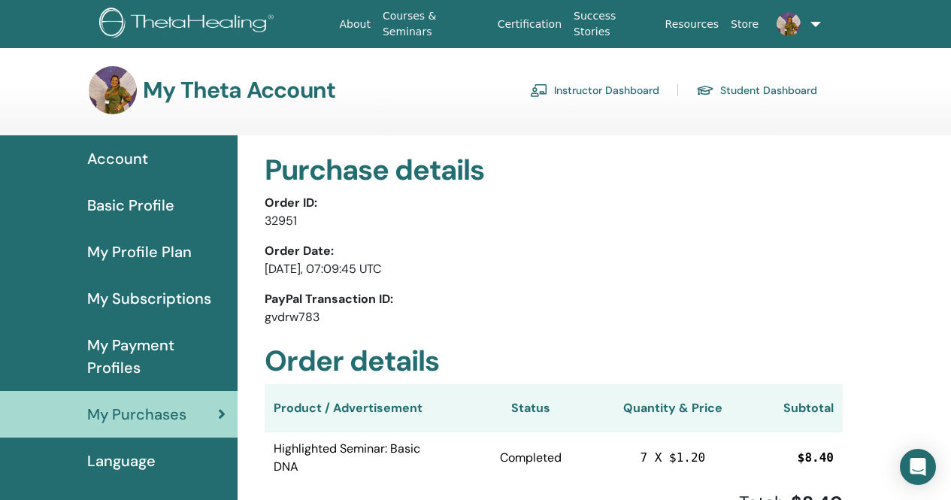
scroll to position [75, 0]
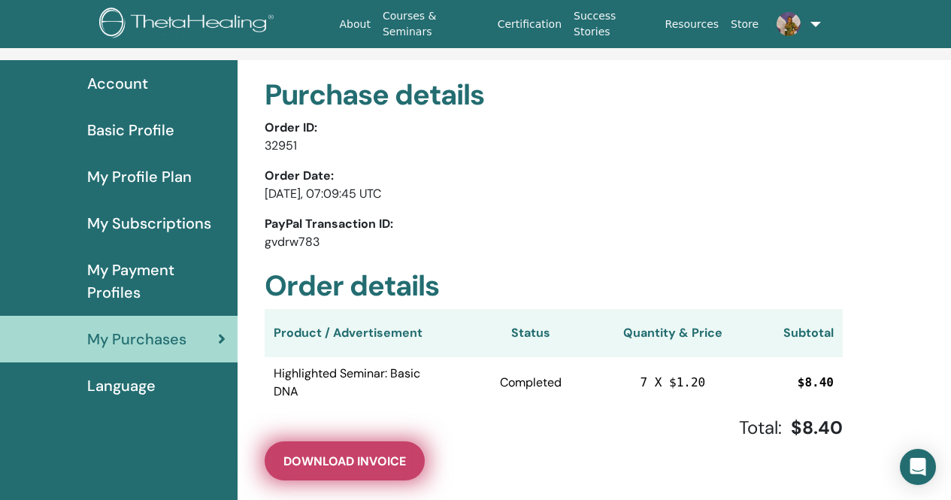
click at [361, 459] on span "Download Invoice" at bounding box center [344, 461] width 123 height 16
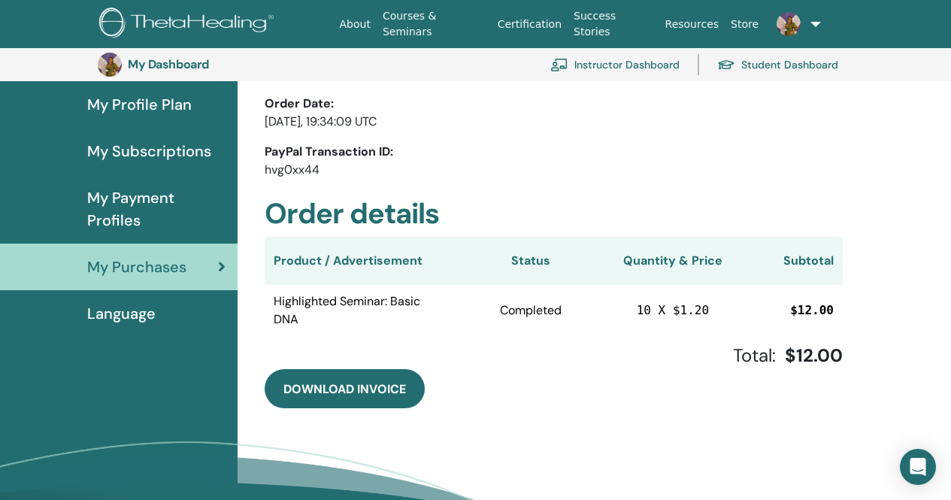
scroll to position [259, 0]
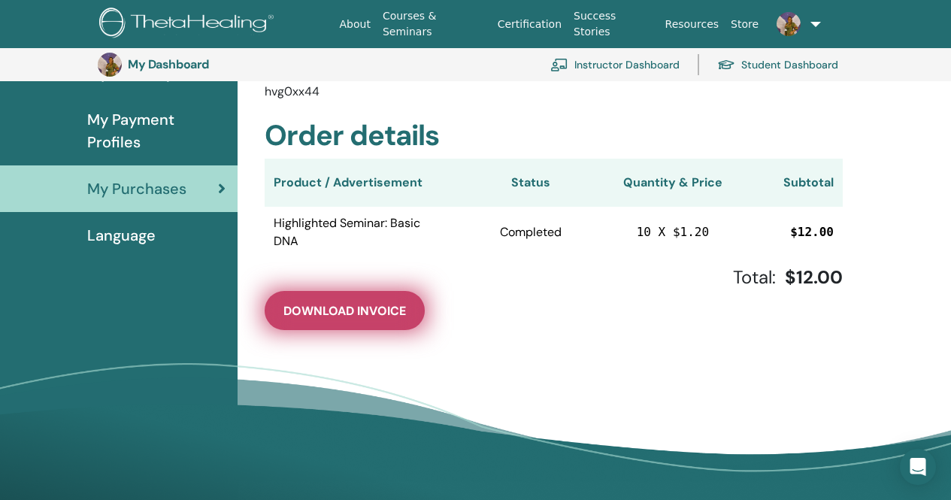
click at [321, 314] on span "Download Invoice" at bounding box center [344, 311] width 123 height 16
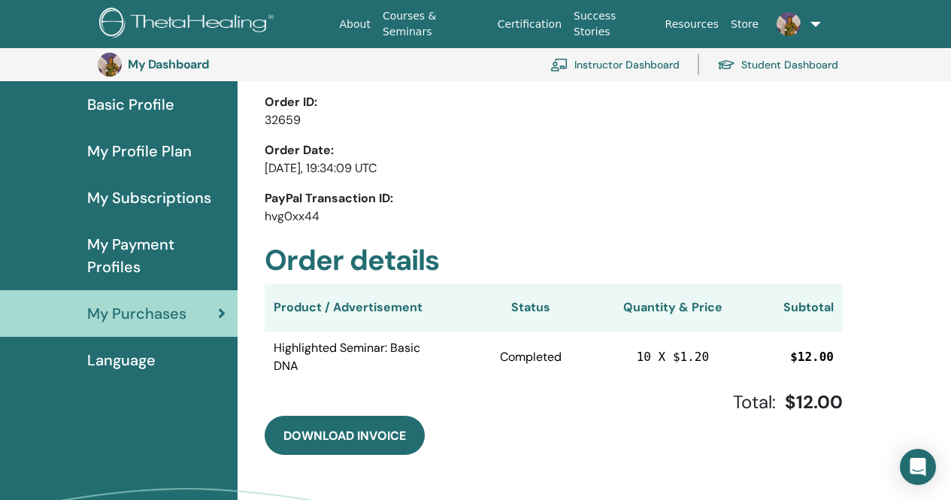
scroll to position [108, 0]
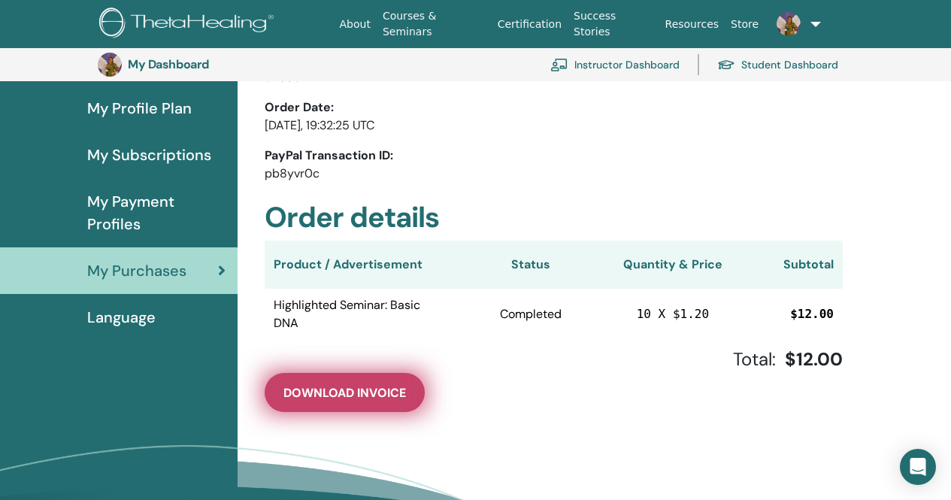
scroll to position [183, 0]
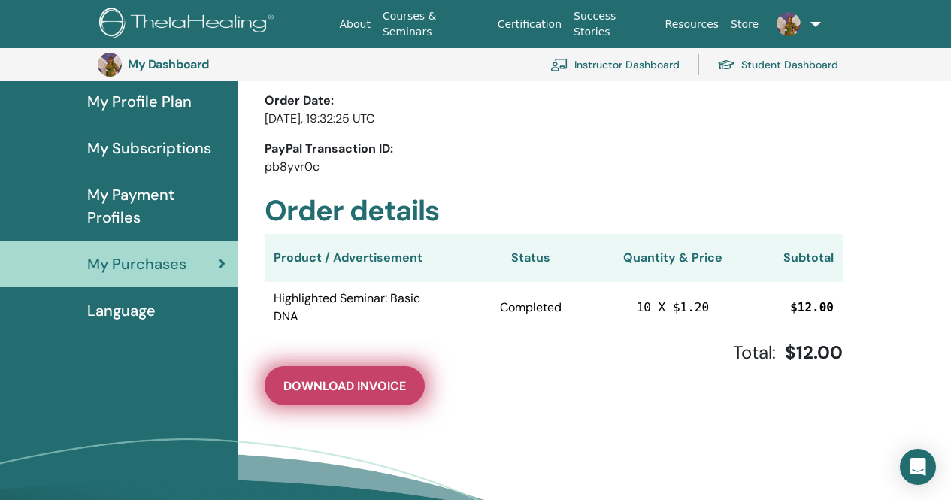
click at [355, 385] on span "Download Invoice" at bounding box center [344, 386] width 123 height 16
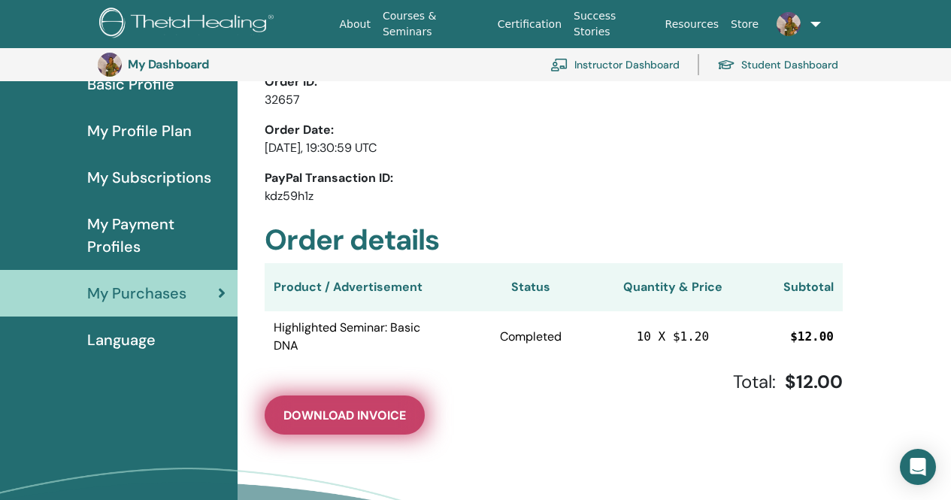
scroll to position [183, 0]
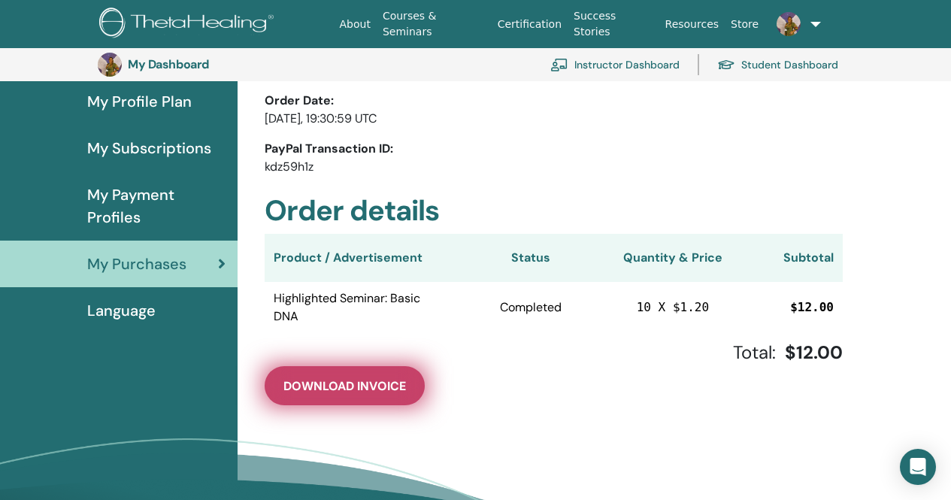
click at [369, 386] on span "Download Invoice" at bounding box center [344, 386] width 123 height 16
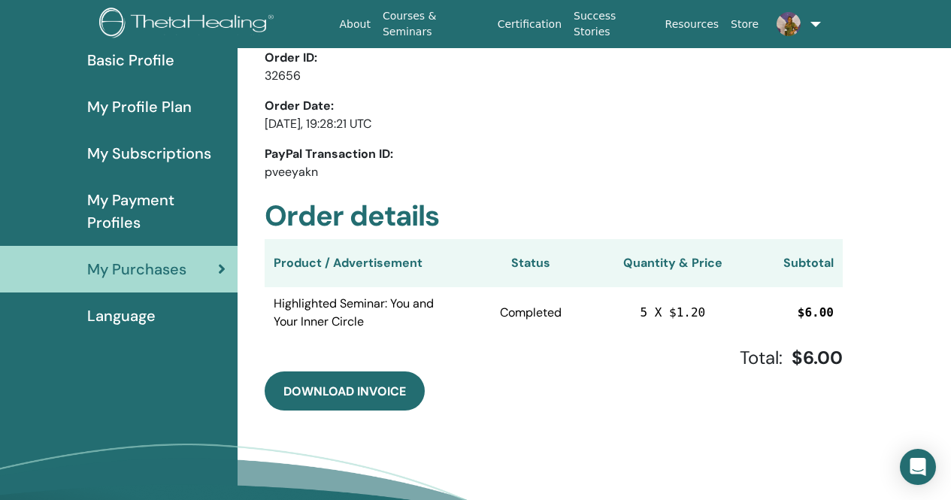
scroll to position [183, 0]
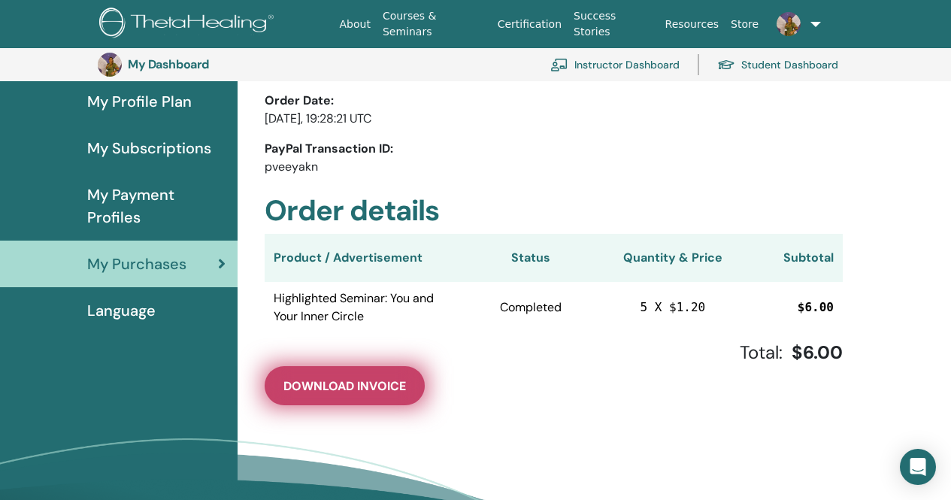
click at [346, 394] on span "Download Invoice" at bounding box center [344, 386] width 123 height 16
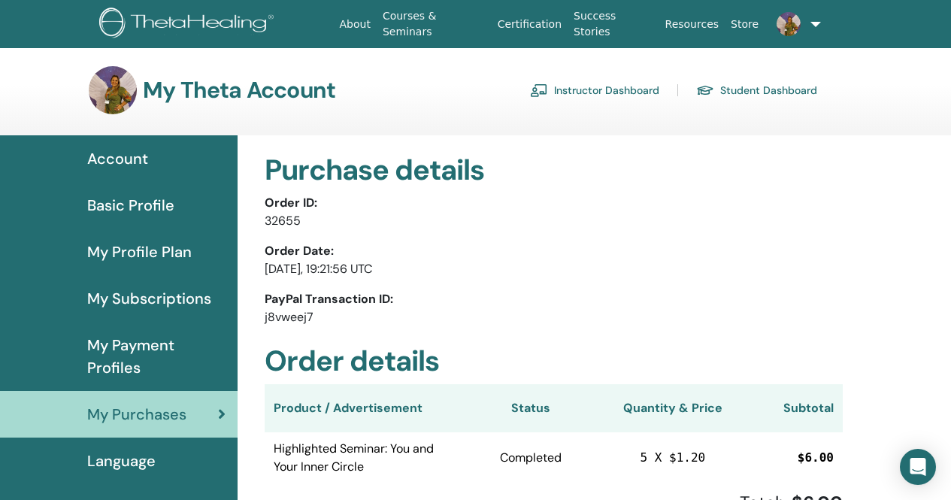
scroll to position [75, 0]
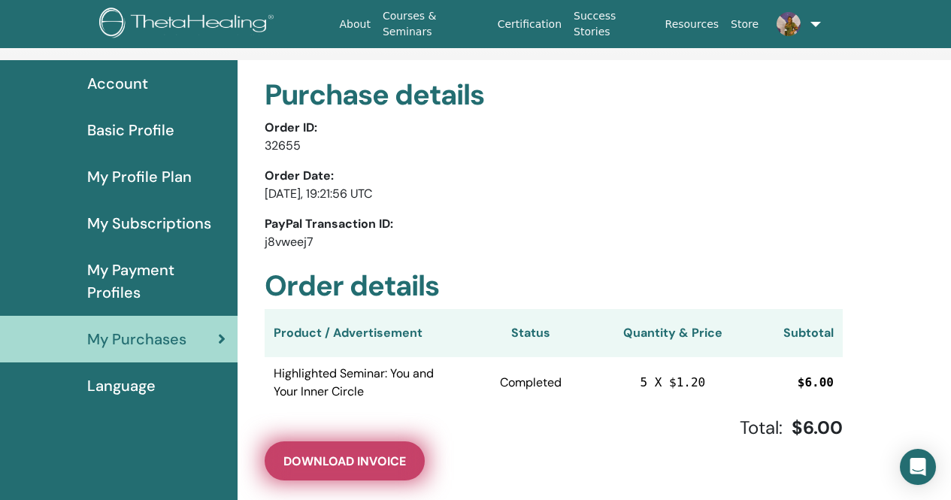
click at [335, 462] on span "Download Invoice" at bounding box center [344, 461] width 123 height 16
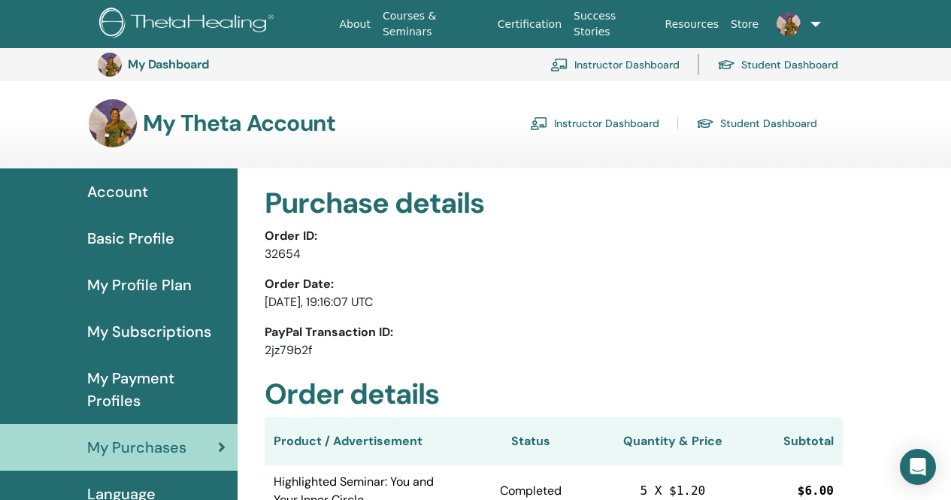
scroll to position [183, 0]
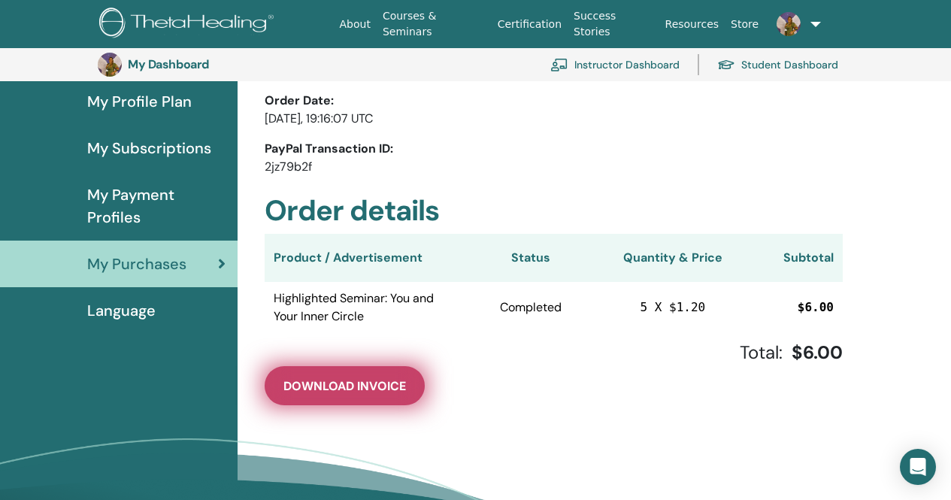
click at [353, 374] on button "Download Invoice" at bounding box center [345, 385] width 160 height 39
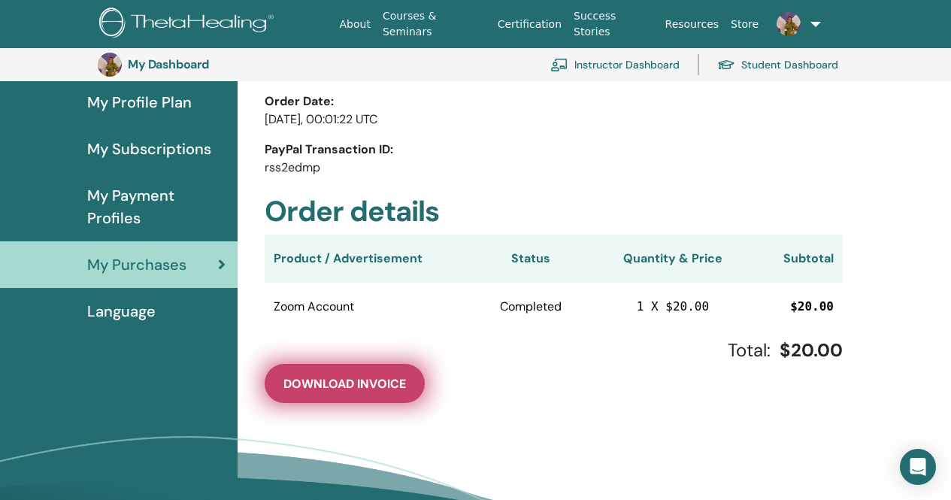
scroll to position [183, 0]
click at [349, 390] on span "Download Invoice" at bounding box center [344, 383] width 123 height 16
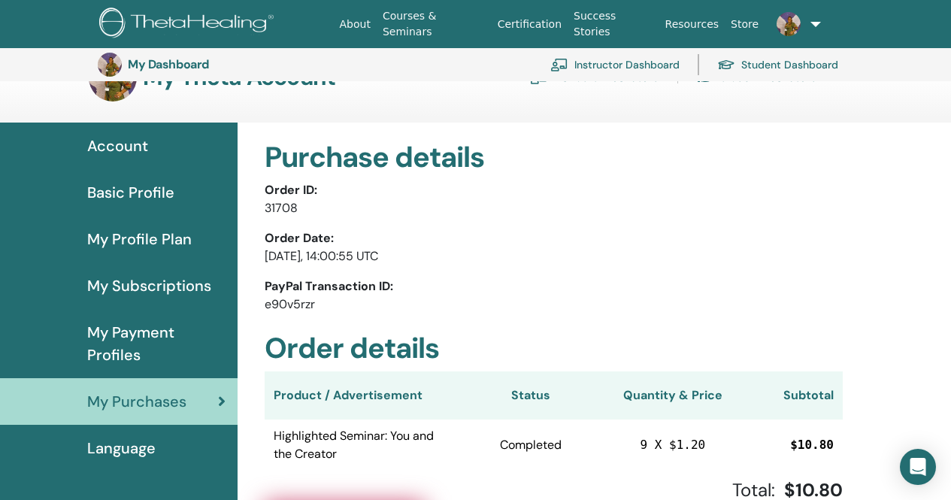
scroll to position [183, 0]
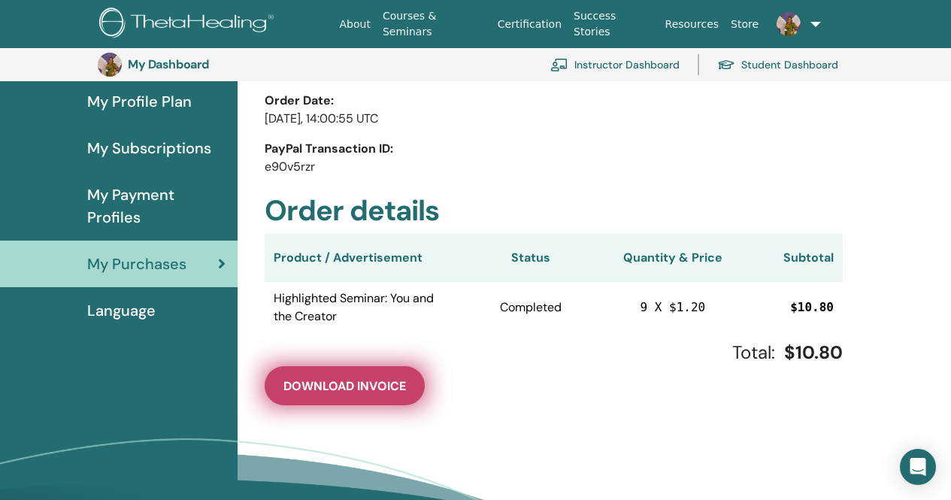
click at [374, 391] on span "Download Invoice" at bounding box center [344, 386] width 123 height 16
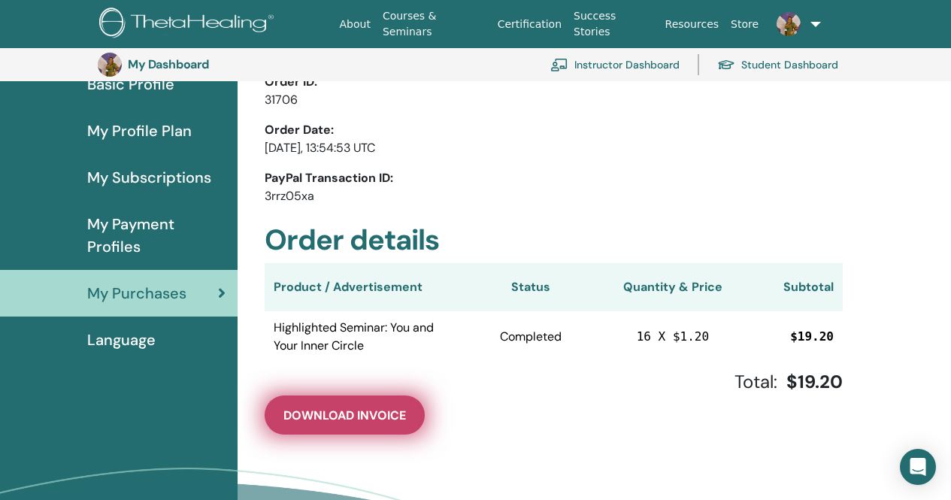
scroll to position [183, 0]
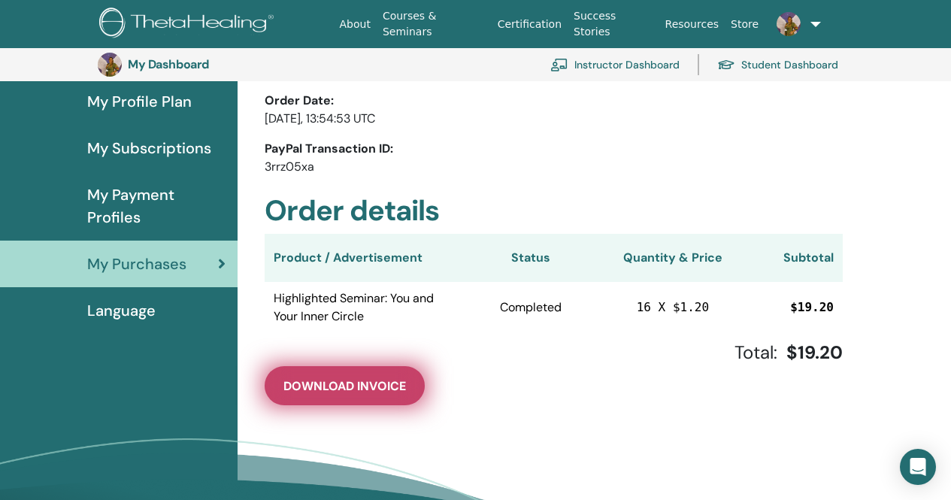
click at [341, 389] on span "Download Invoice" at bounding box center [344, 386] width 123 height 16
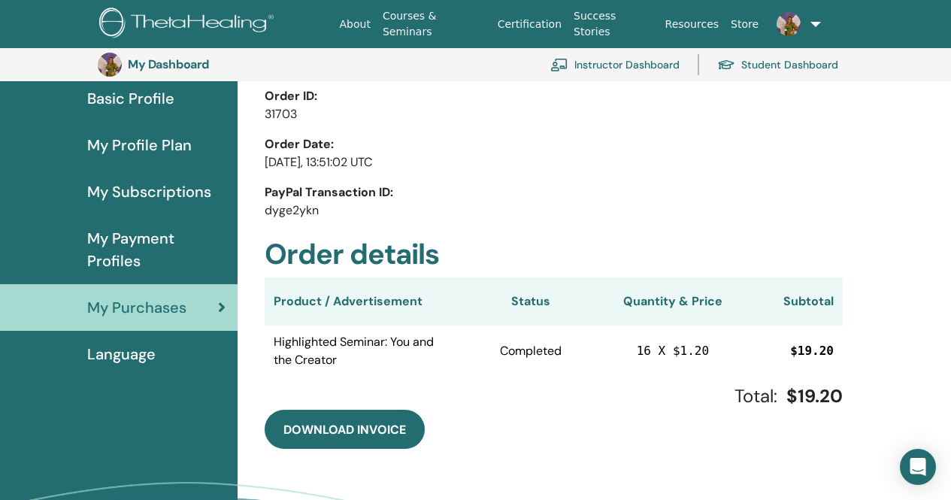
scroll to position [183, 0]
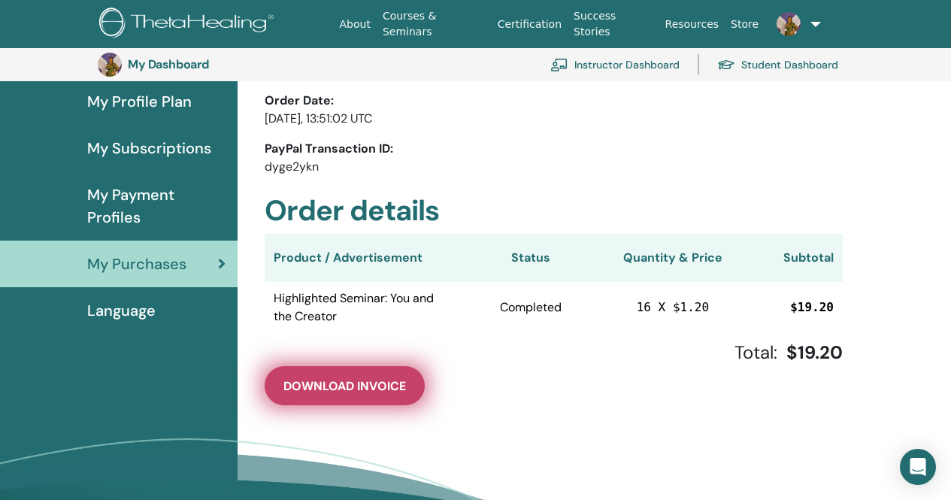
click at [350, 383] on span "Download Invoice" at bounding box center [344, 386] width 123 height 16
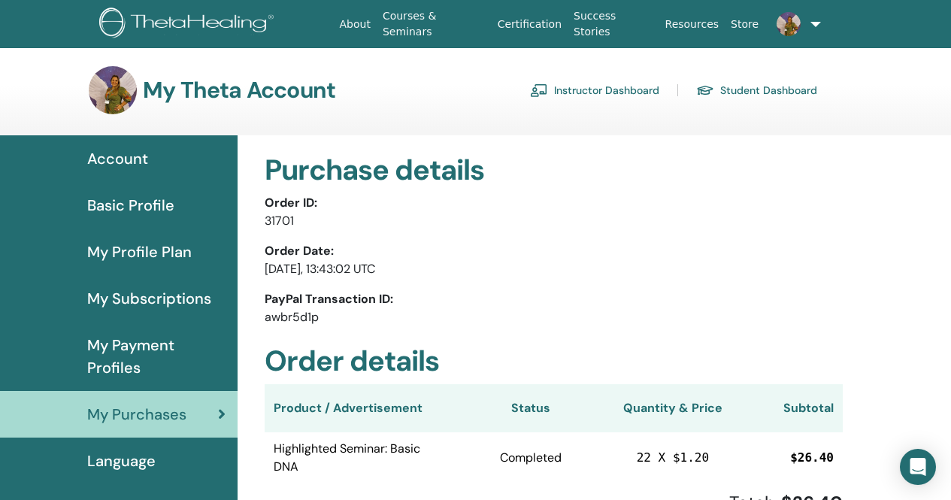
scroll to position [75, 0]
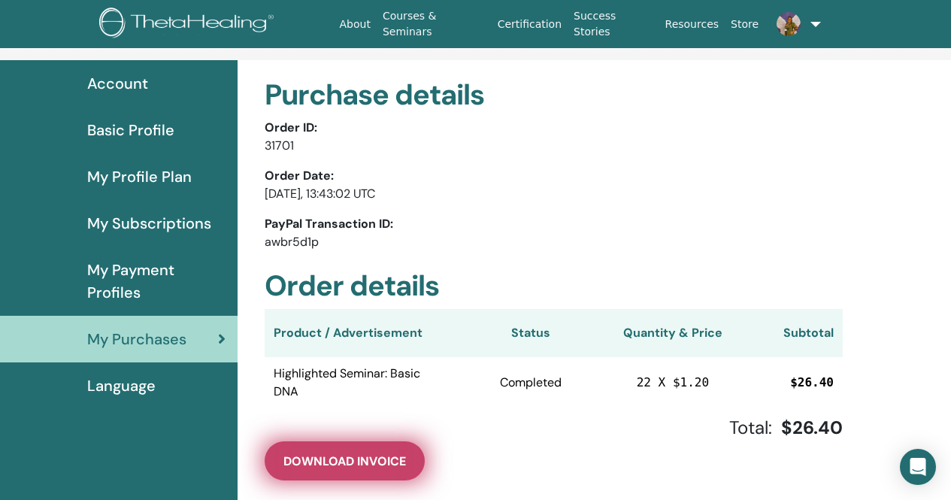
click at [361, 464] on span "Download Invoice" at bounding box center [344, 461] width 123 height 16
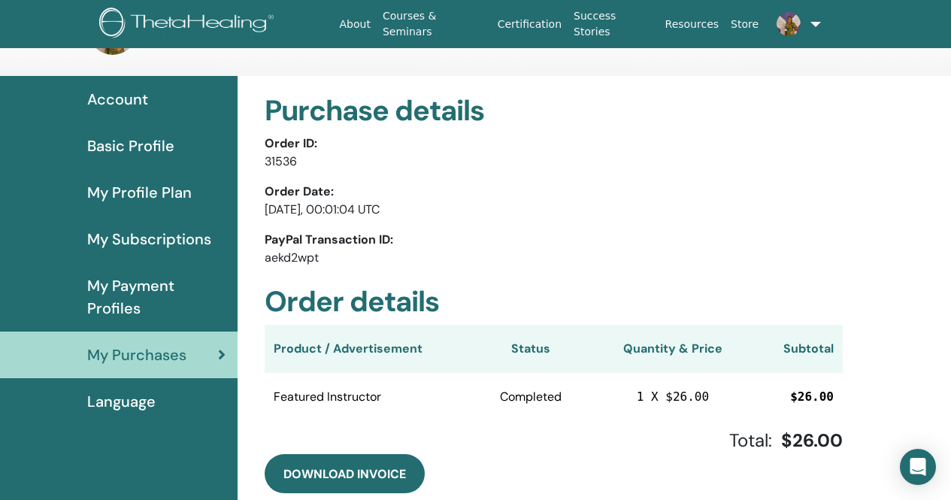
scroll to position [75, 0]
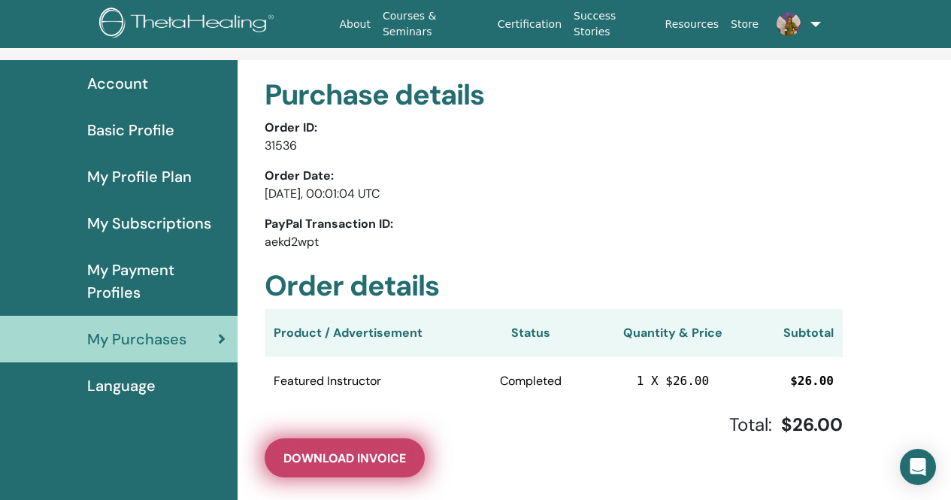
click at [331, 456] on span "Download Invoice" at bounding box center [344, 458] width 123 height 16
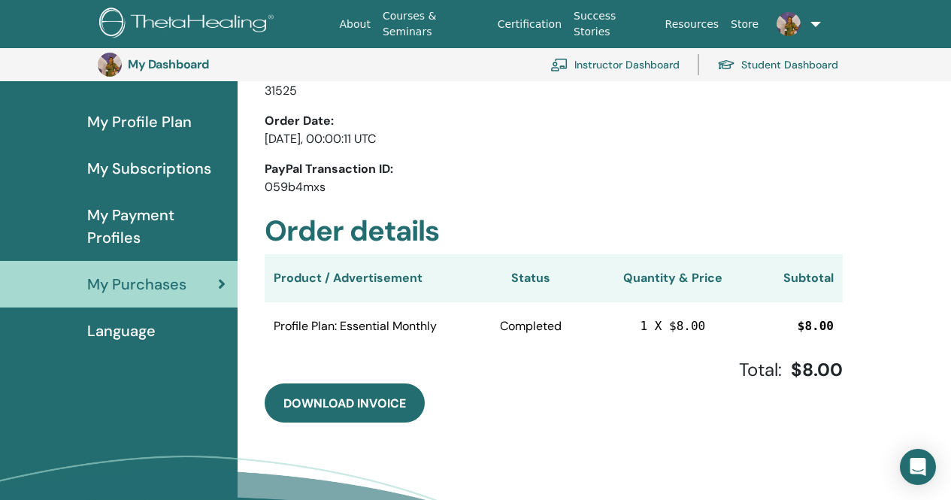
scroll to position [259, 0]
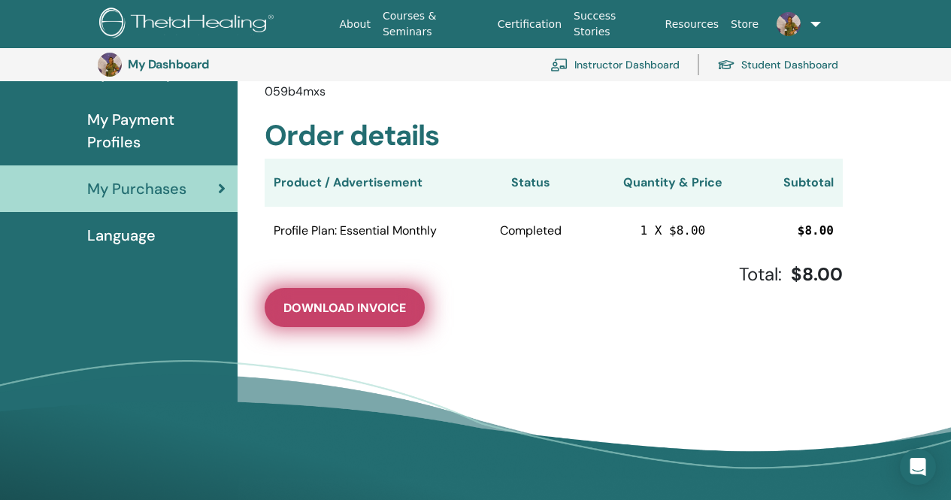
click at [383, 310] on span "Download Invoice" at bounding box center [344, 308] width 123 height 16
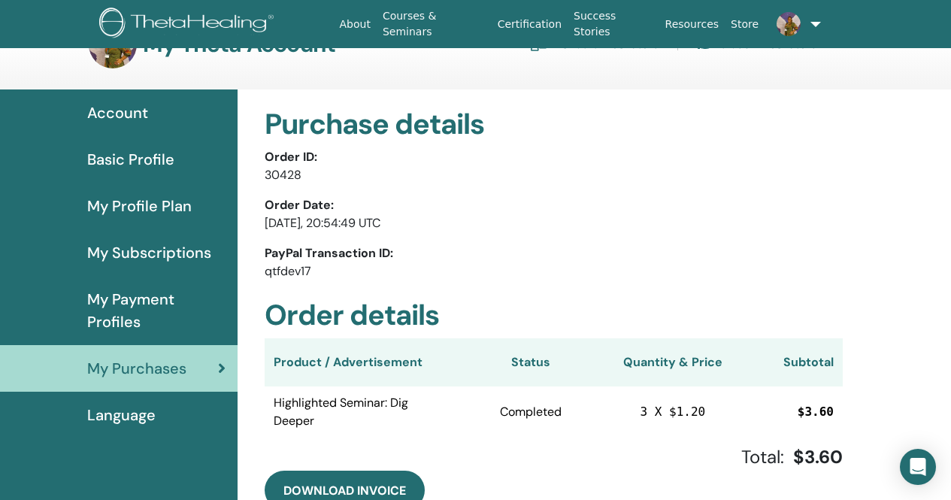
scroll to position [75, 0]
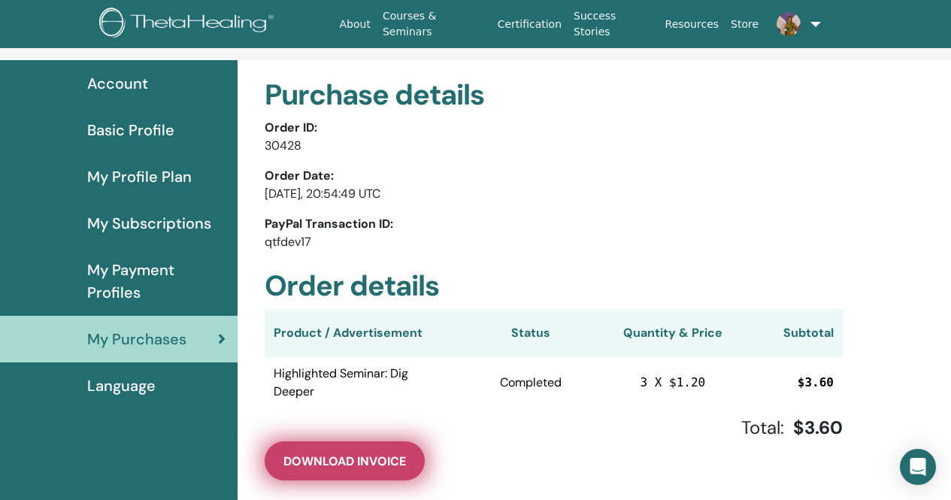
click at [325, 465] on span "Download Invoice" at bounding box center [344, 461] width 123 height 16
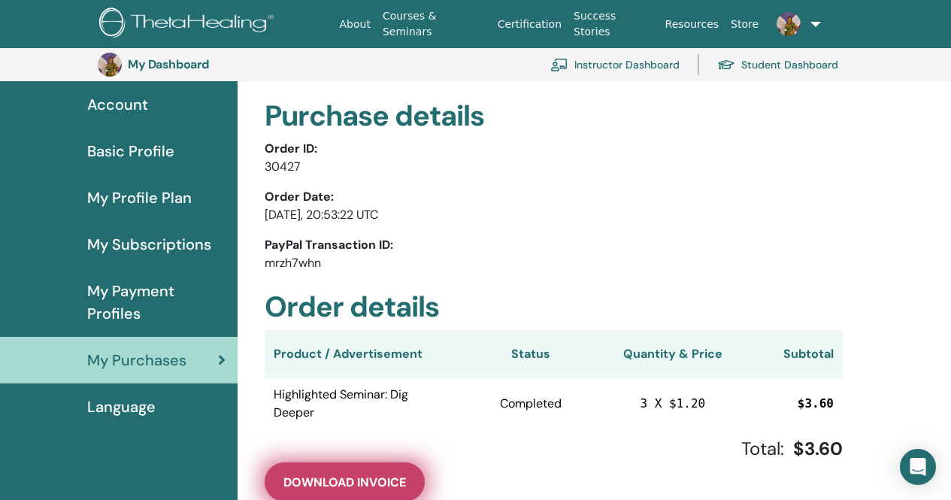
scroll to position [183, 0]
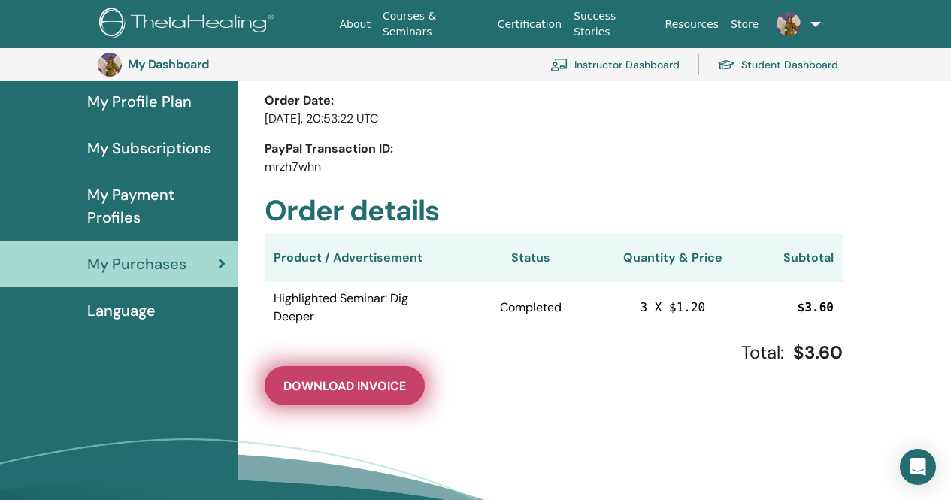
click at [368, 389] on span "Download Invoice" at bounding box center [344, 386] width 123 height 16
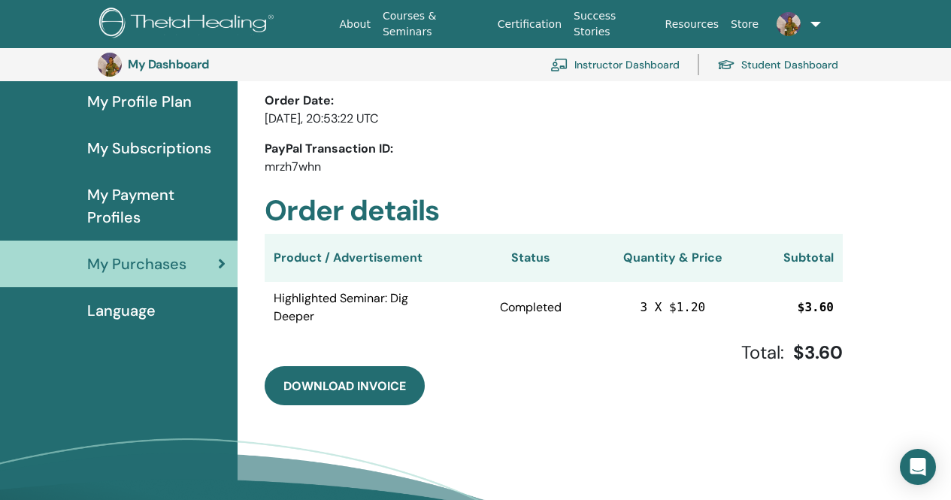
scroll to position [0, 0]
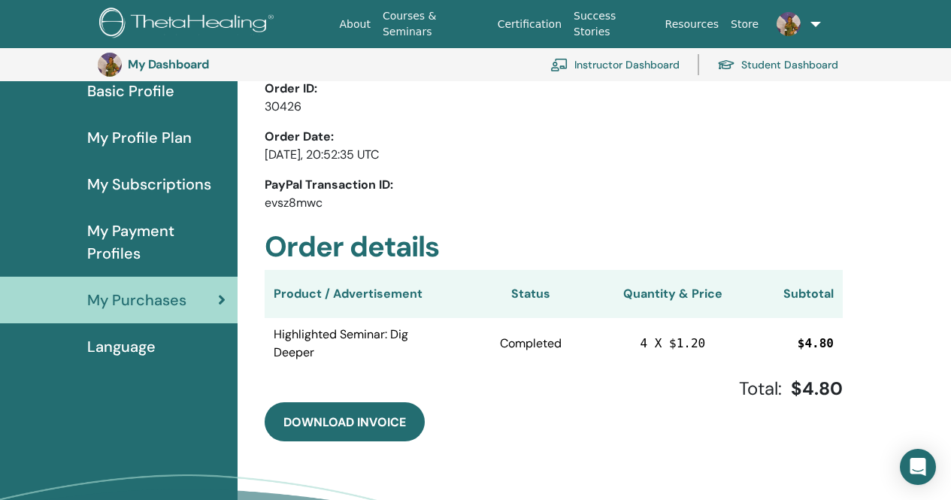
scroll to position [183, 0]
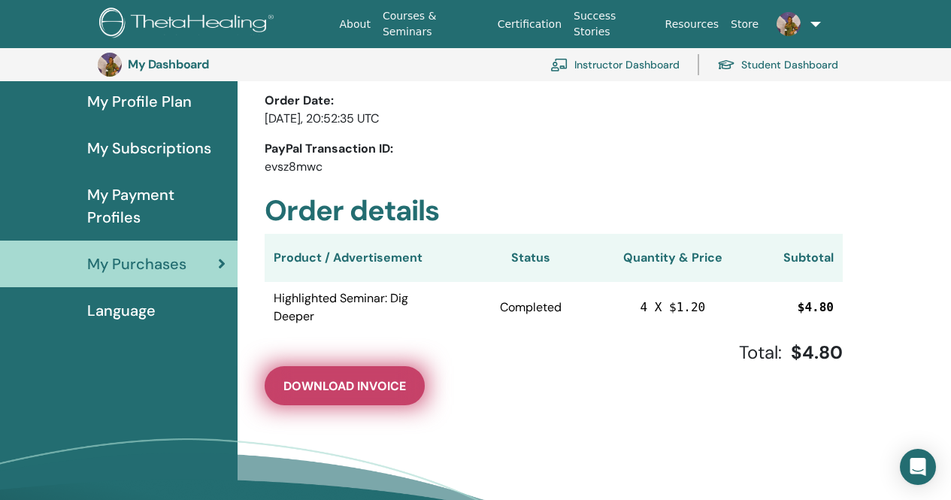
click at [361, 391] on span "Download Invoice" at bounding box center [344, 386] width 123 height 16
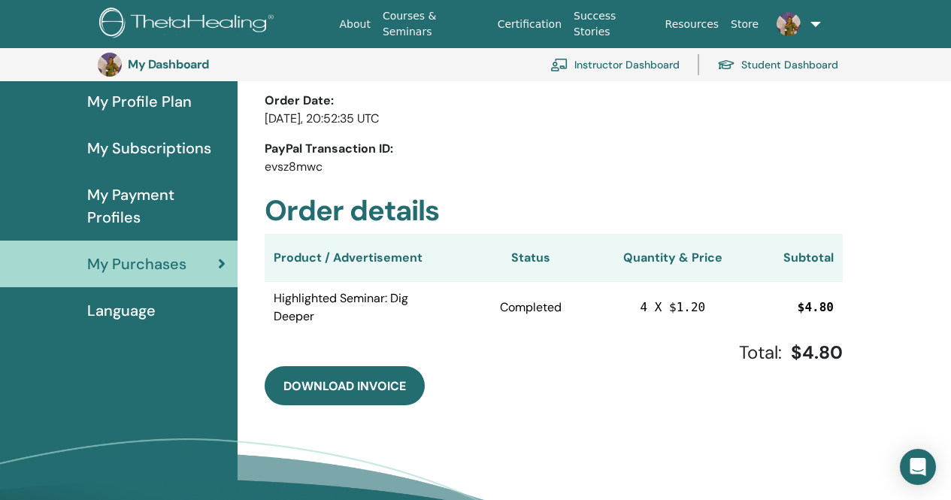
scroll to position [0, 0]
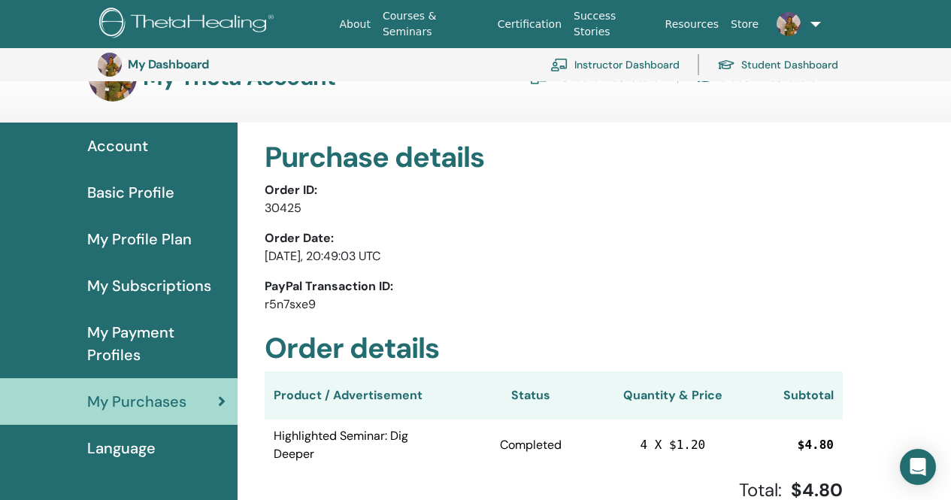
scroll to position [183, 0]
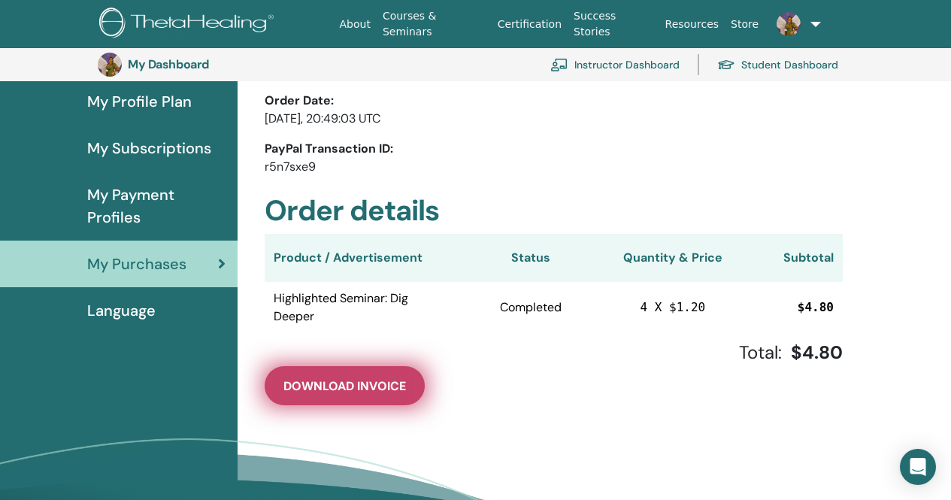
click at [348, 386] on span "Download Invoice" at bounding box center [344, 386] width 123 height 16
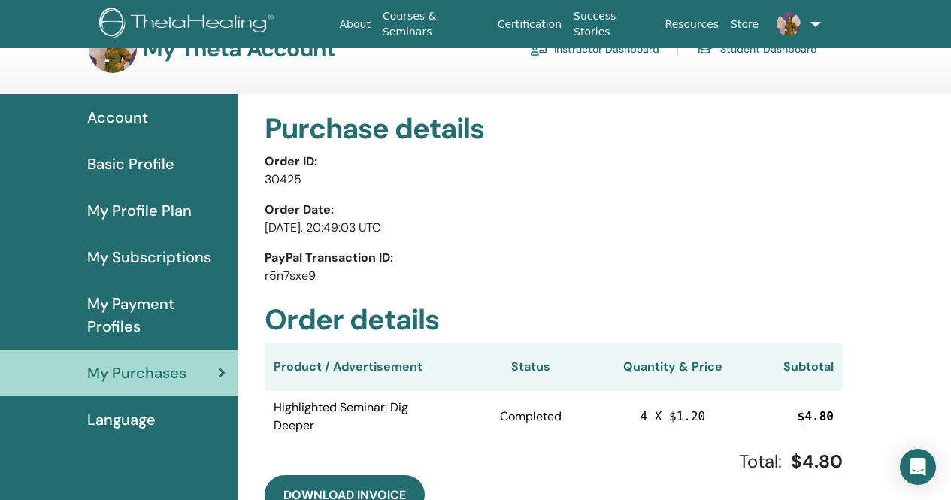
scroll to position [0, 0]
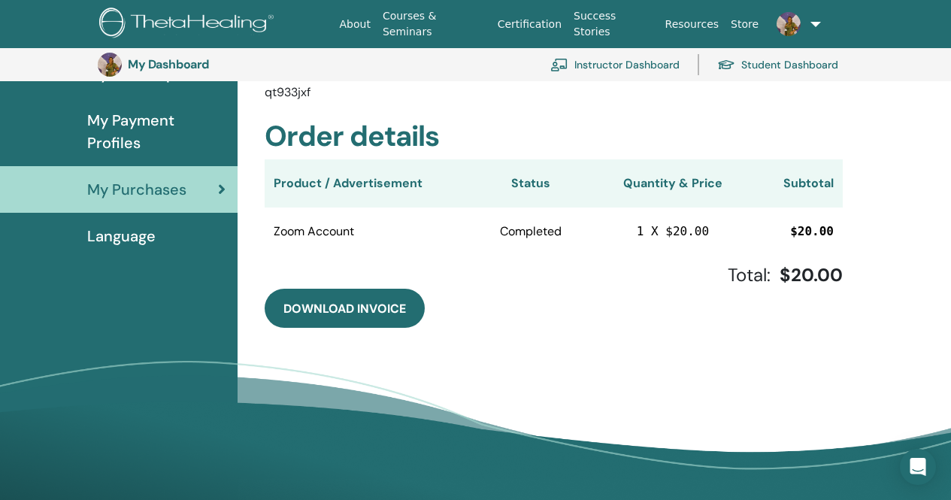
scroll to position [259, 0]
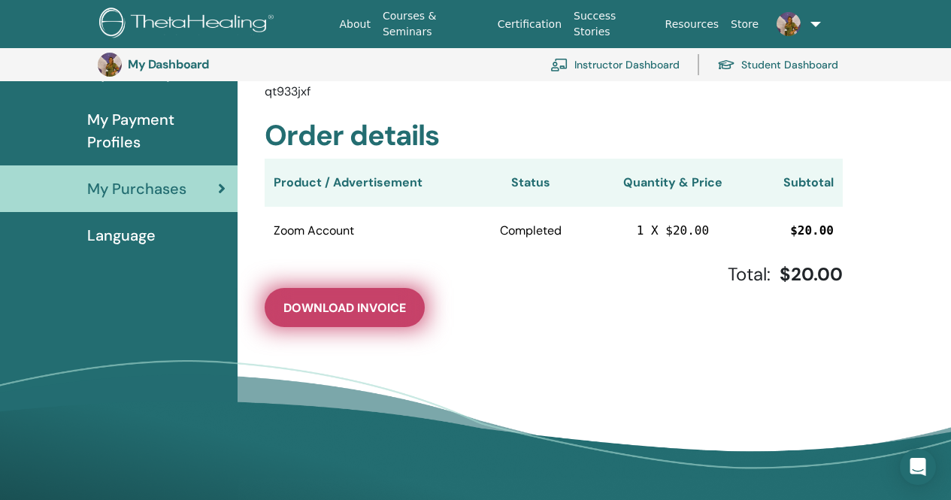
click at [368, 309] on span "Download Invoice" at bounding box center [344, 308] width 123 height 16
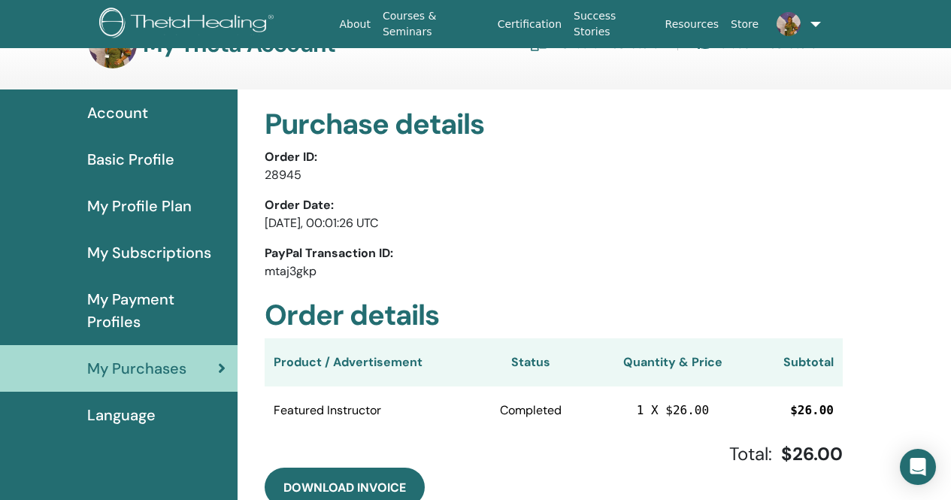
scroll to position [75, 0]
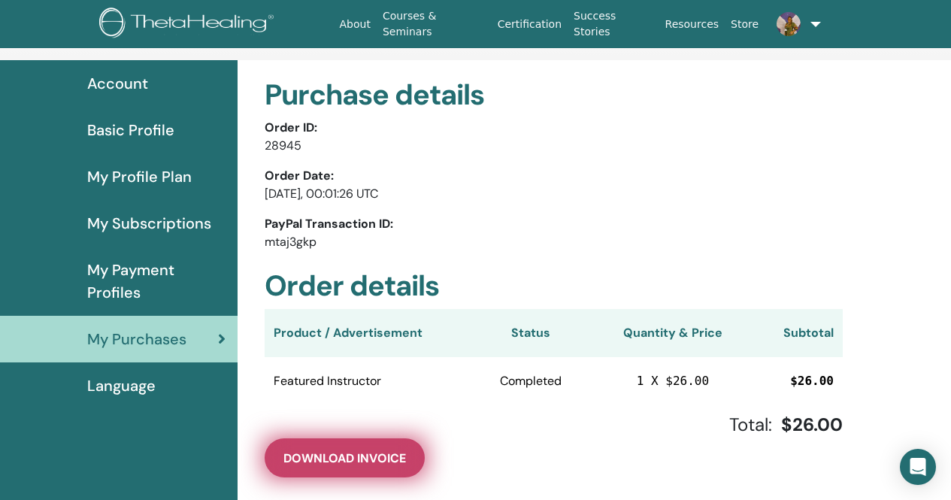
click at [331, 451] on span "Download Invoice" at bounding box center [344, 458] width 123 height 16
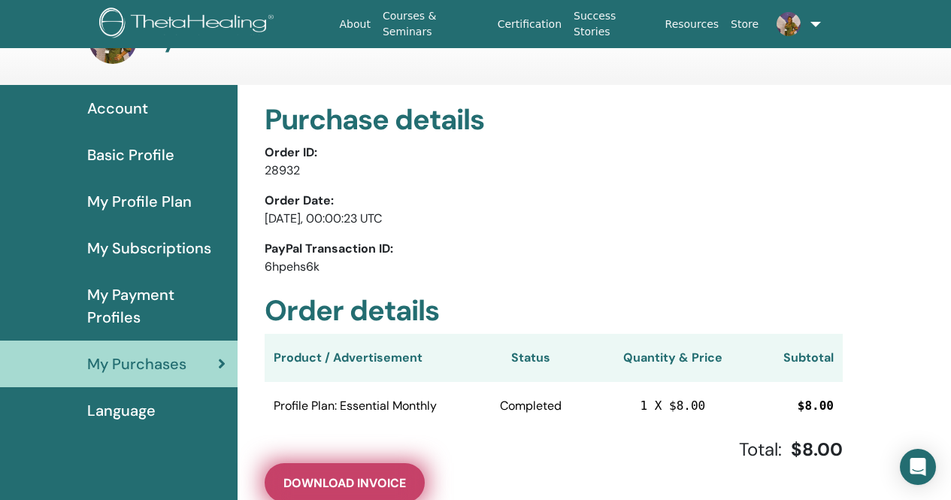
scroll to position [75, 0]
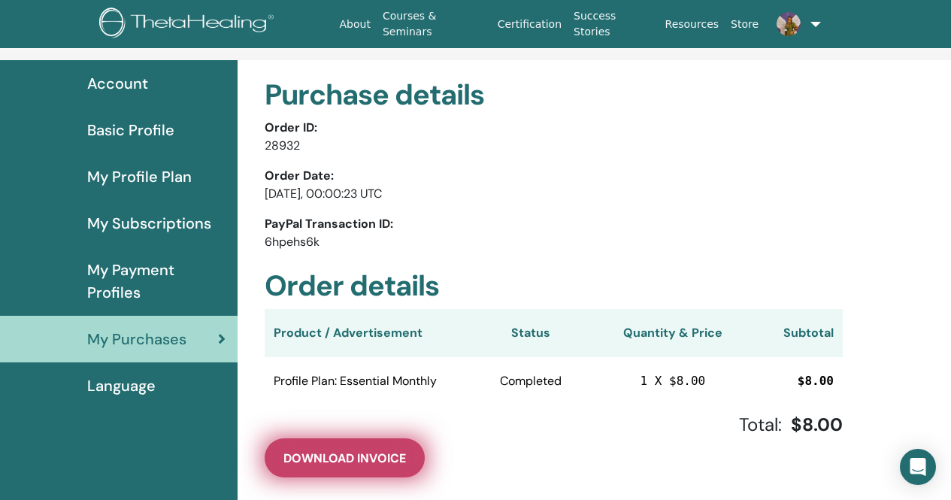
click at [344, 457] on span "Download Invoice" at bounding box center [344, 458] width 123 height 16
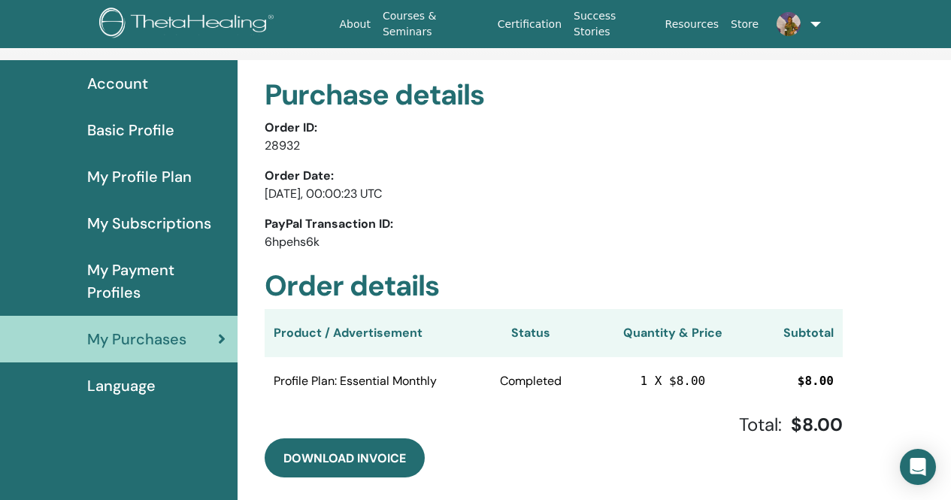
scroll to position [0, 0]
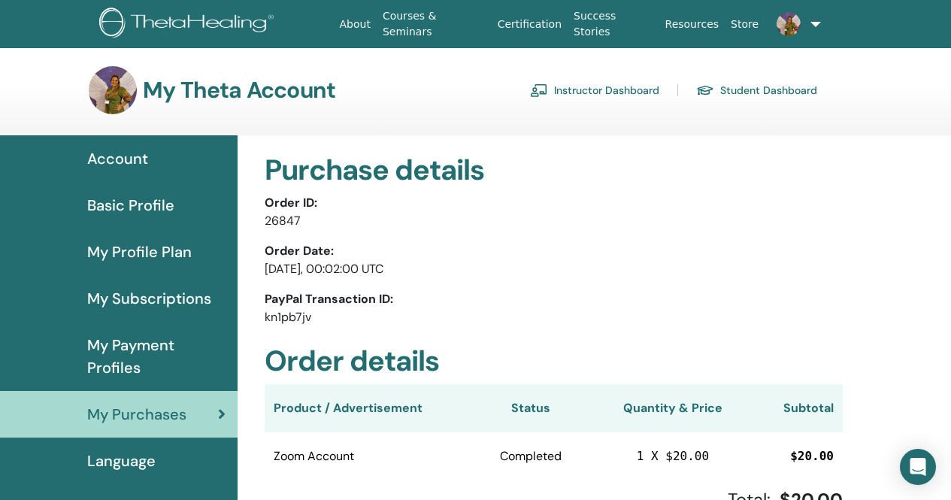
scroll to position [75, 0]
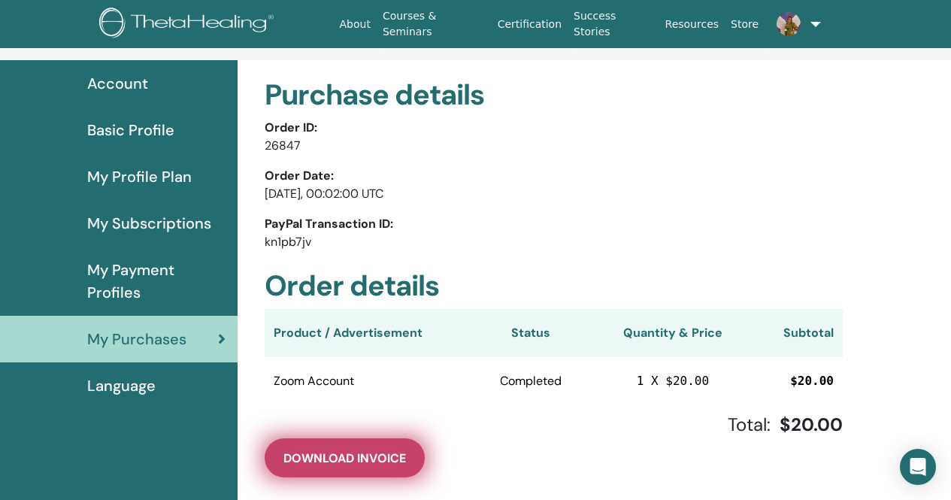
click at [364, 456] on span "Download Invoice" at bounding box center [344, 458] width 123 height 16
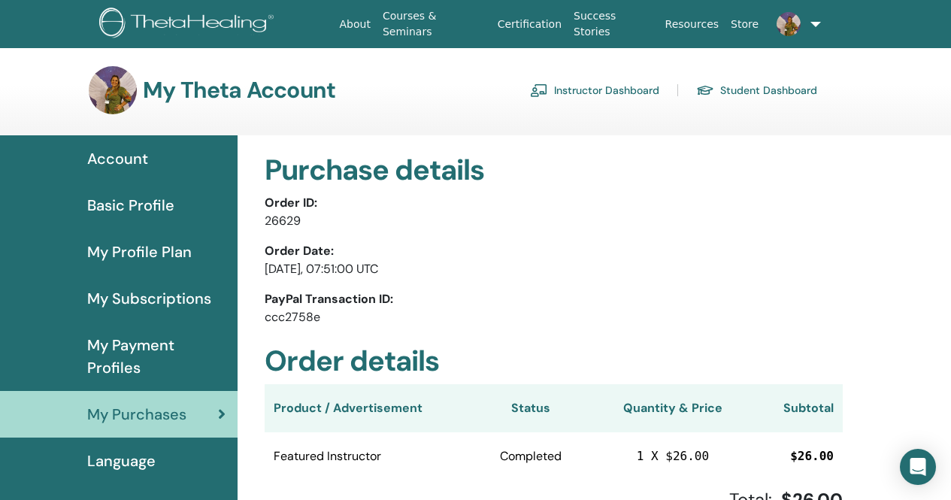
scroll to position [75, 0]
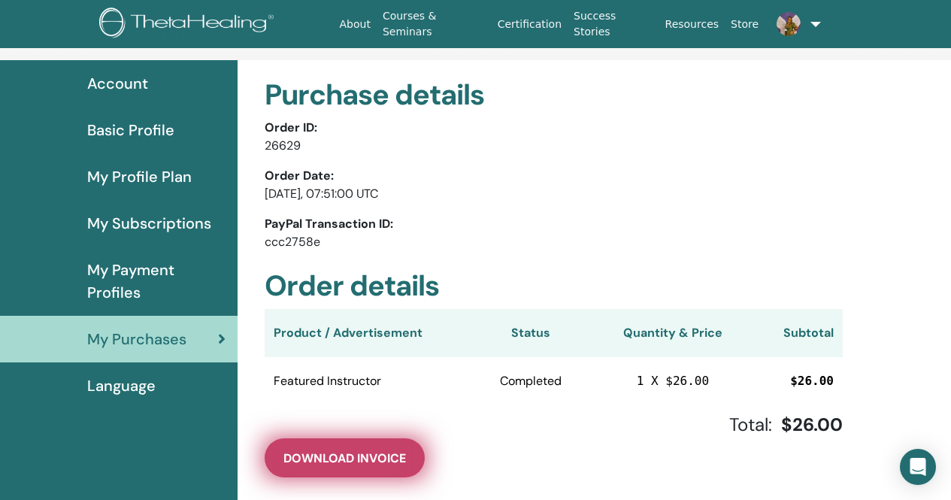
click at [355, 457] on span "Download Invoice" at bounding box center [344, 458] width 123 height 16
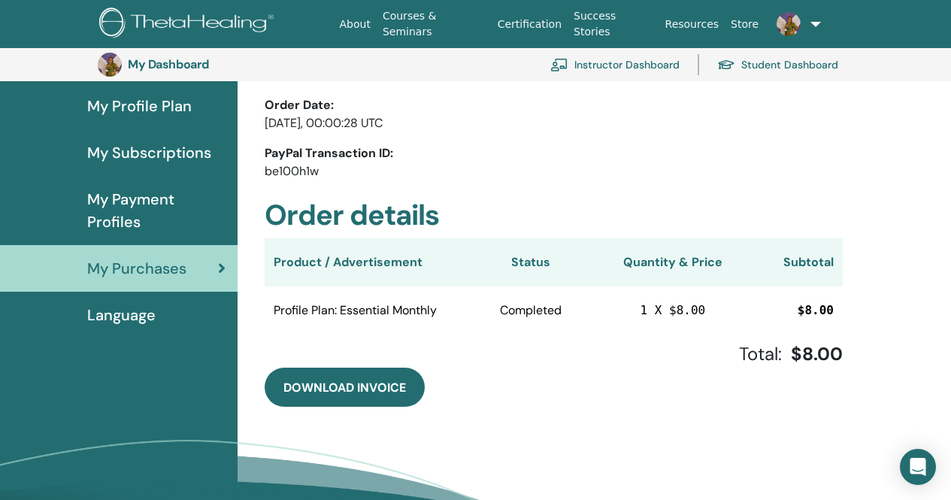
scroll to position [183, 0]
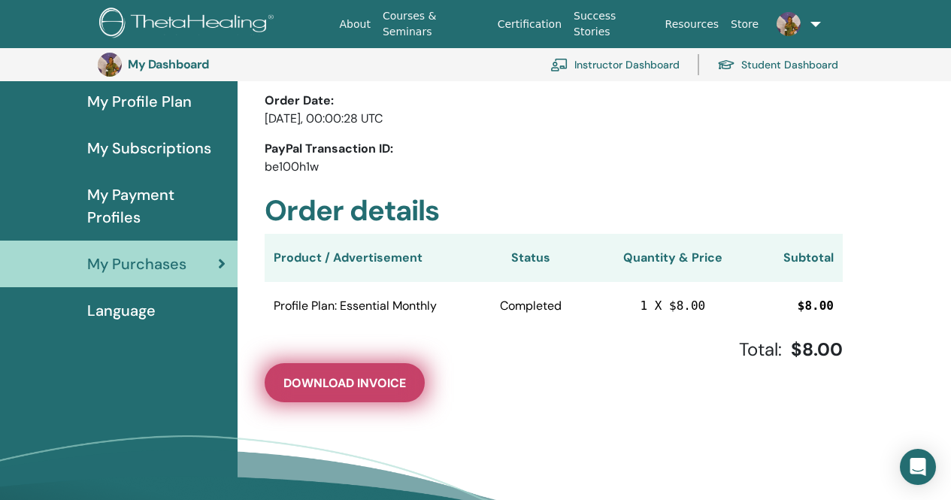
click at [350, 377] on span "Download Invoice" at bounding box center [344, 383] width 123 height 16
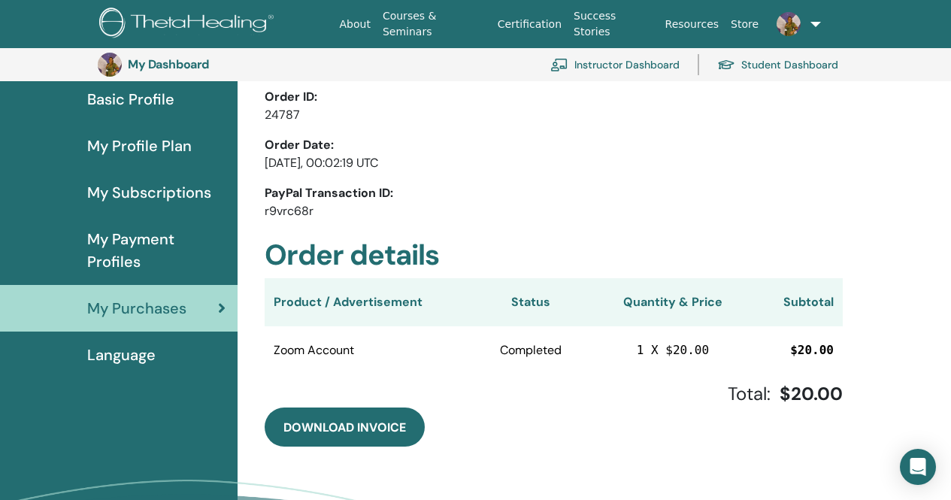
scroll to position [259, 0]
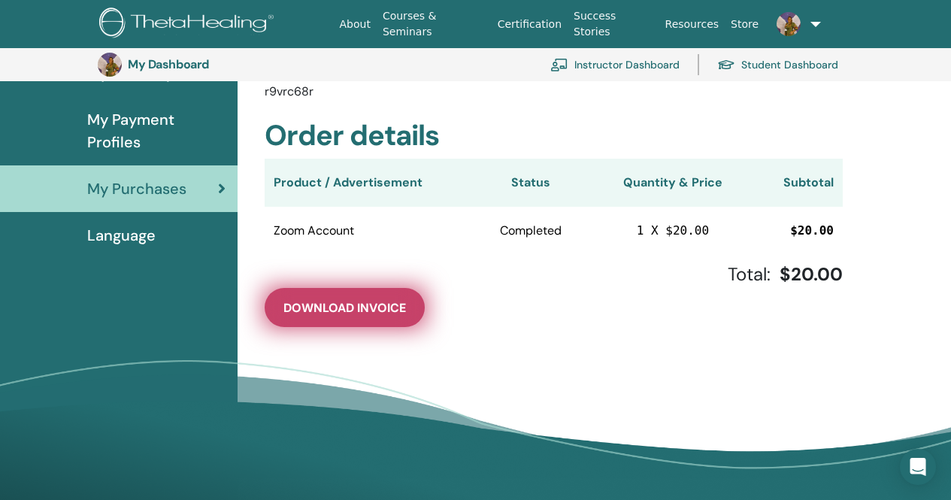
click at [381, 316] on span "Download Invoice" at bounding box center [344, 308] width 123 height 16
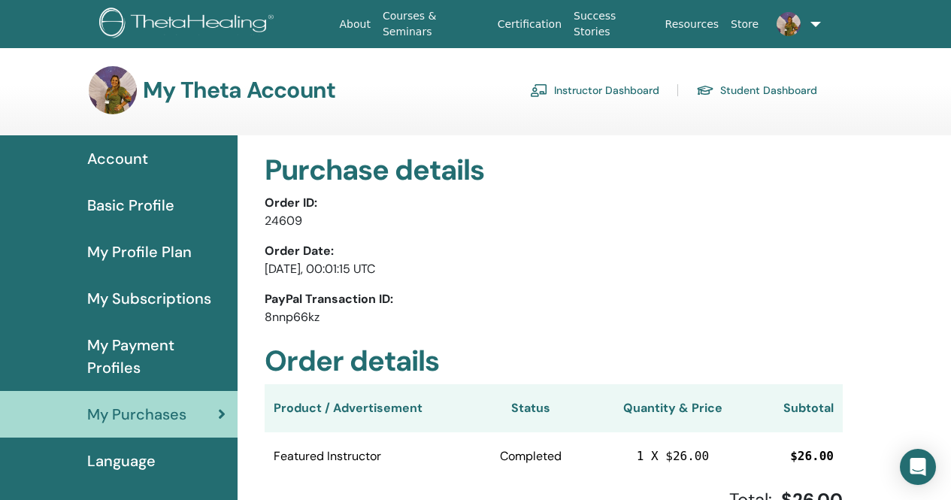
scroll to position [75, 0]
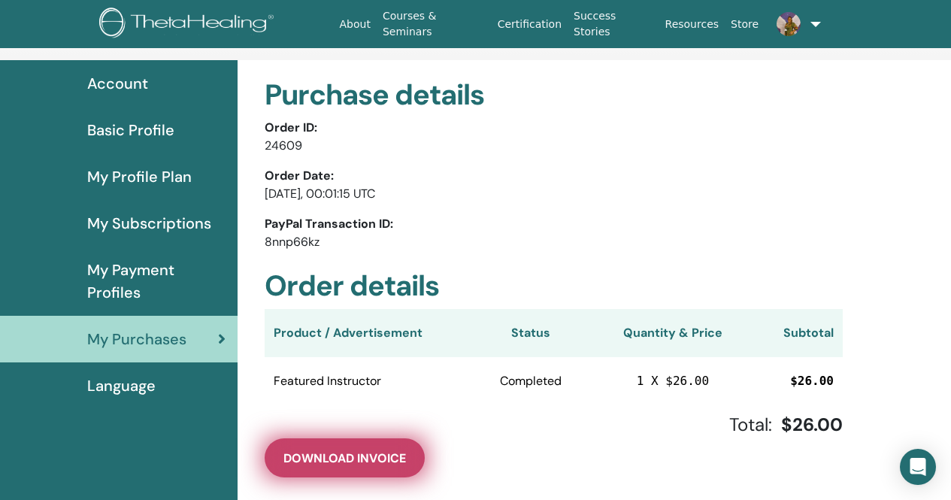
click at [377, 459] on span "Download Invoice" at bounding box center [344, 458] width 123 height 16
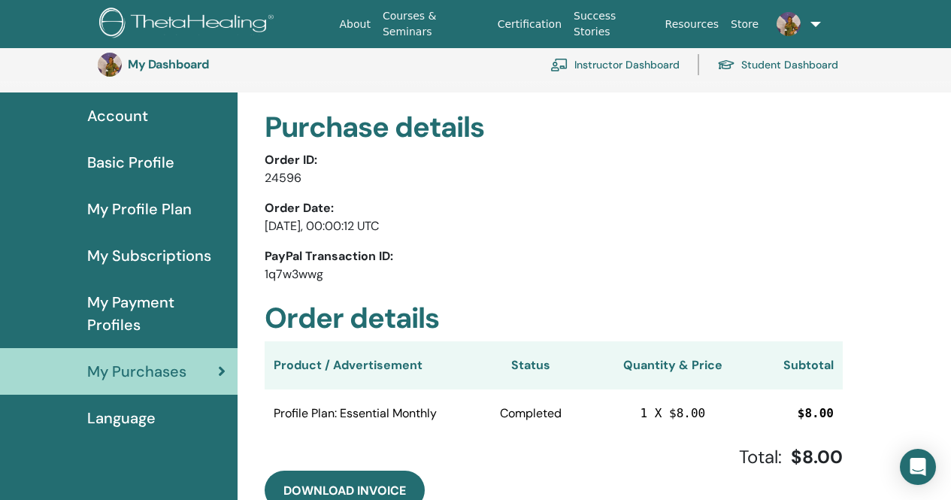
scroll to position [183, 0]
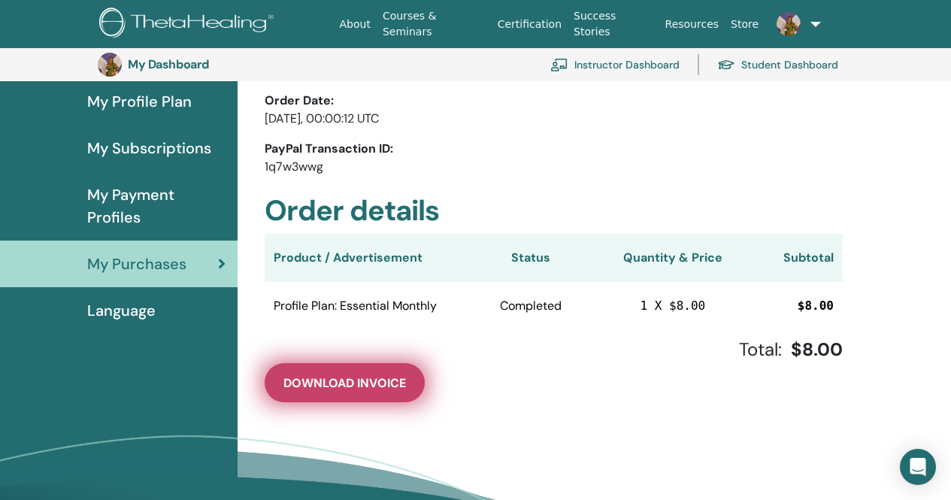
click at [391, 384] on span "Download Invoice" at bounding box center [344, 383] width 123 height 16
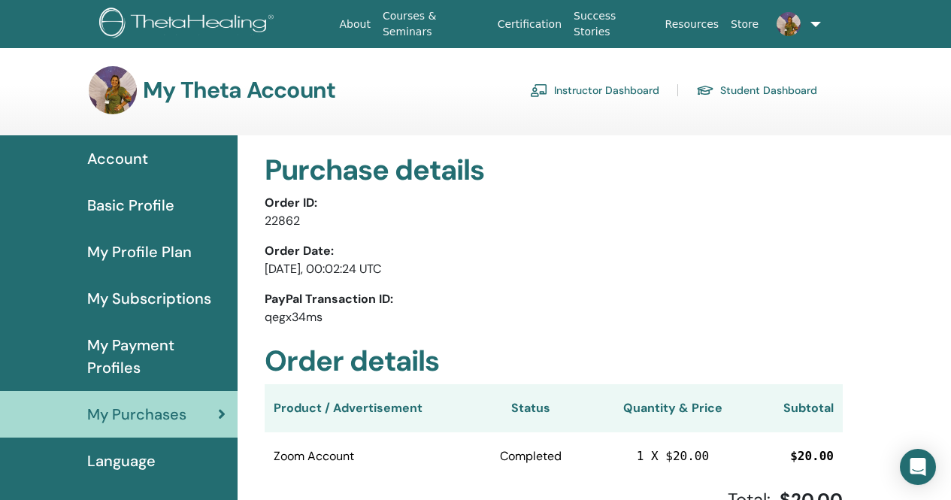
scroll to position [75, 0]
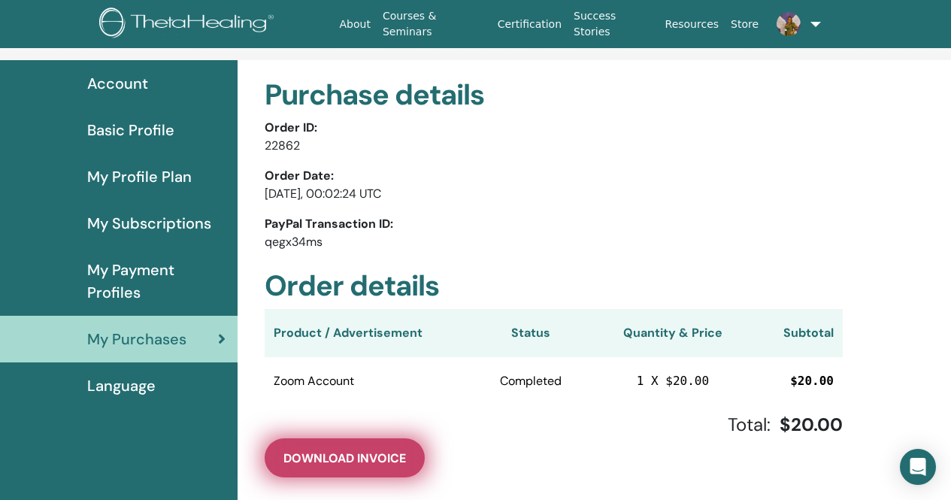
click at [368, 464] on span "Download Invoice" at bounding box center [344, 458] width 123 height 16
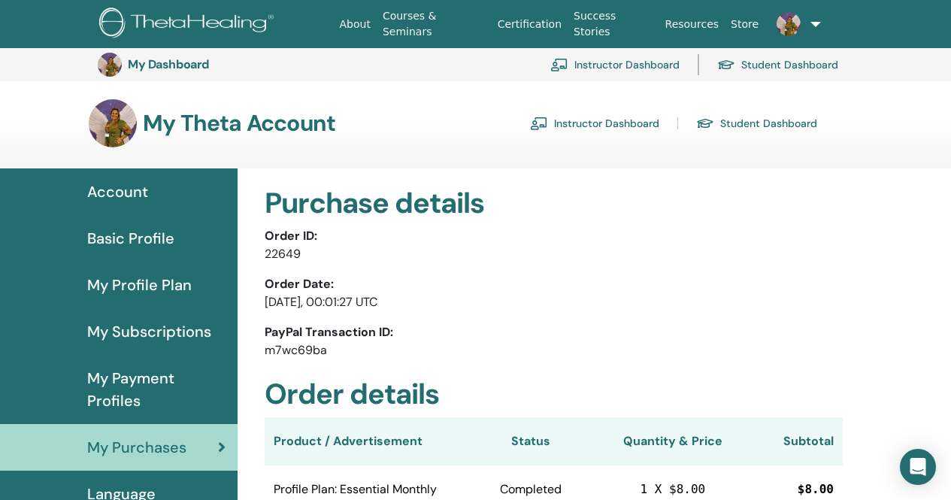
scroll to position [334, 0]
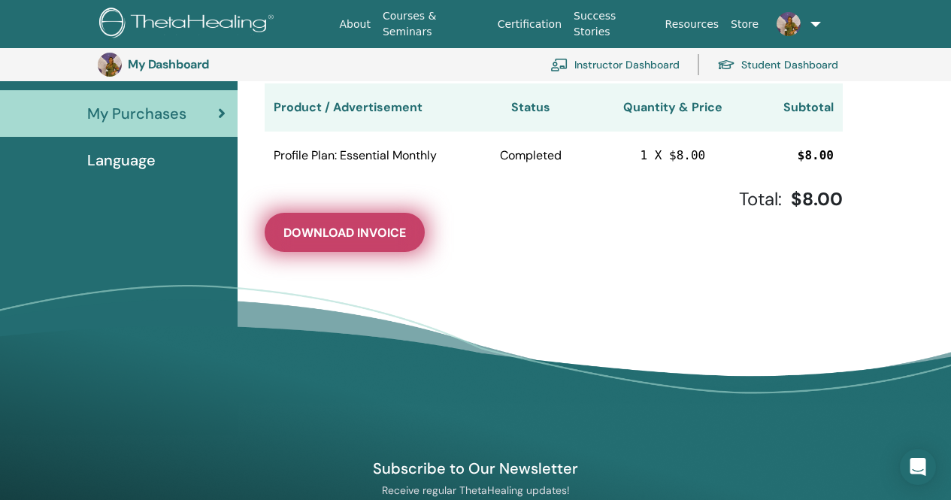
click at [334, 240] on button "Download Invoice" at bounding box center [345, 232] width 160 height 39
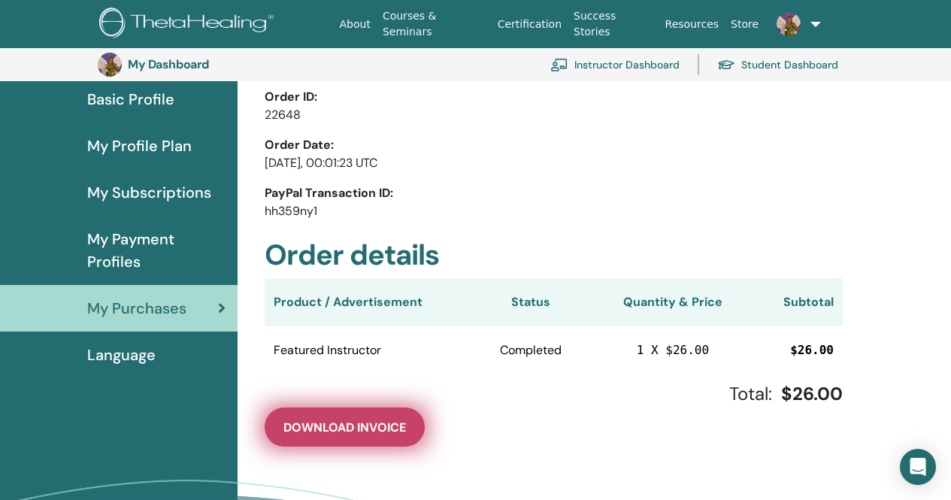
scroll to position [183, 0]
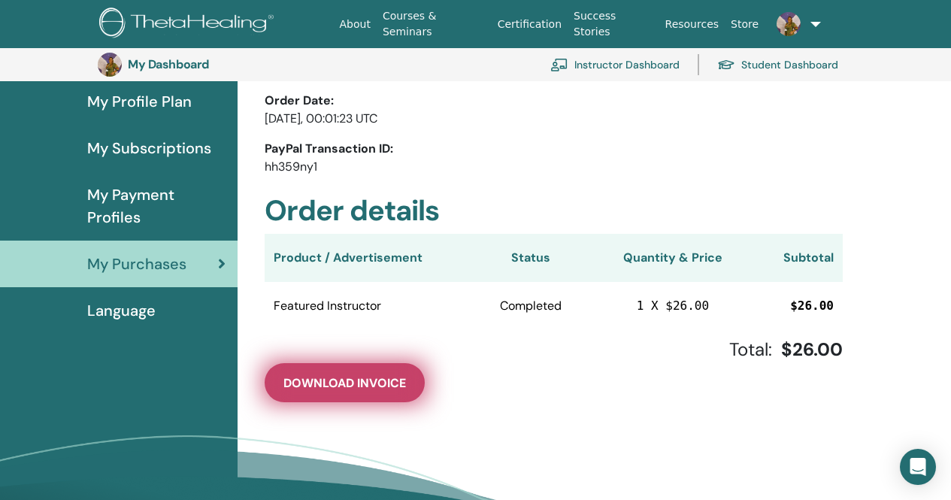
click at [363, 383] on span "Download Invoice" at bounding box center [344, 383] width 123 height 16
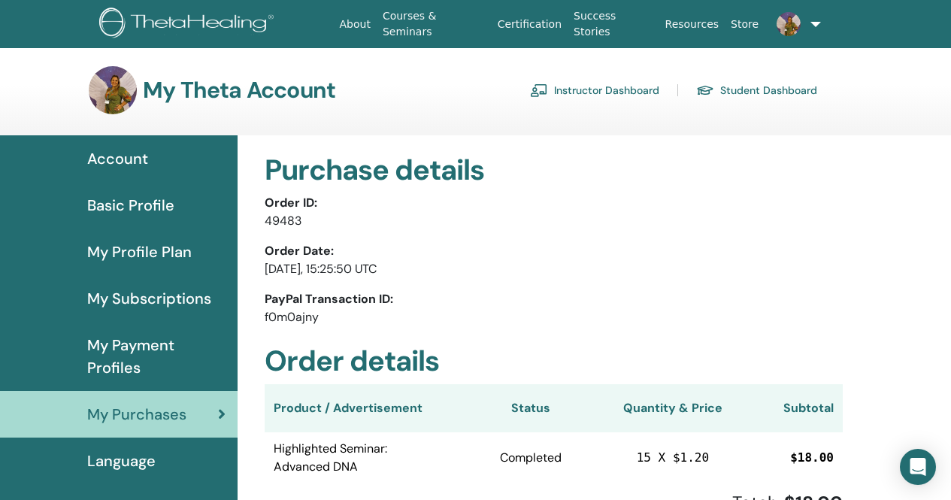
click at [232, 26] on img at bounding box center [189, 25] width 180 height 34
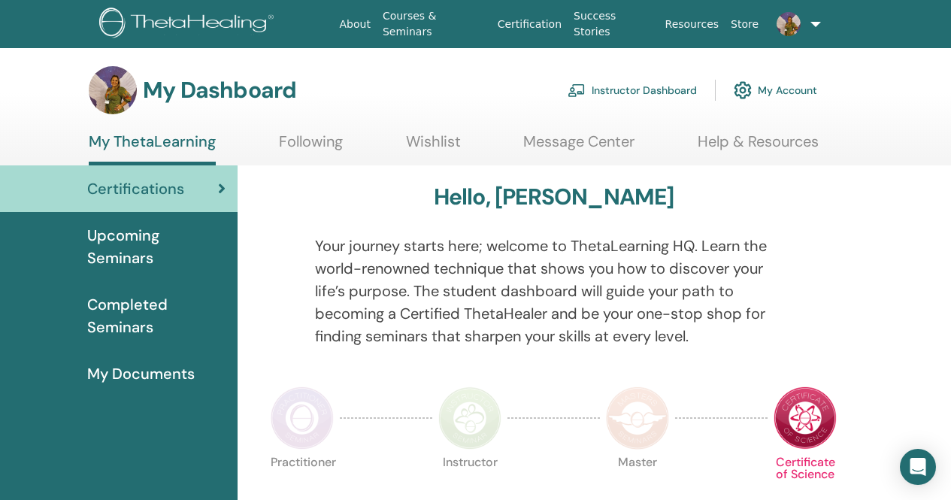
click at [621, 94] on link "Instructor Dashboard" at bounding box center [632, 90] width 129 height 33
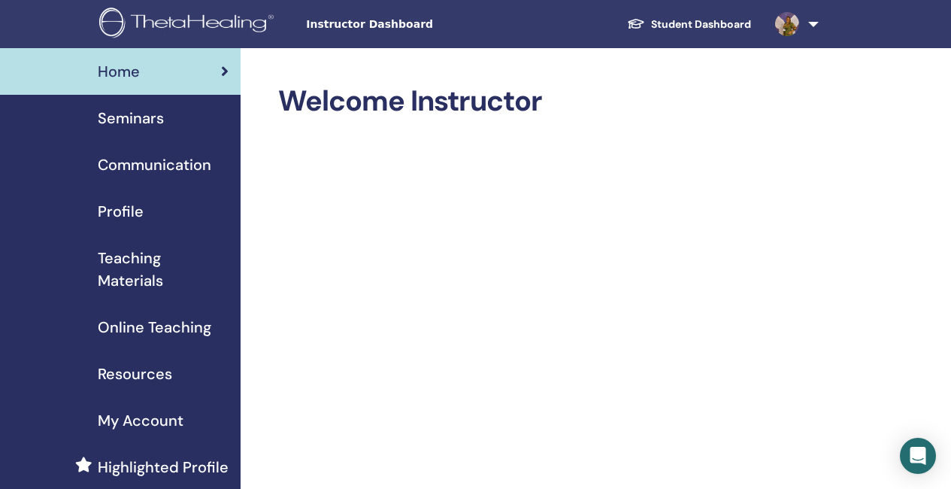
click at [153, 121] on span "Seminars" at bounding box center [131, 118] width 66 height 23
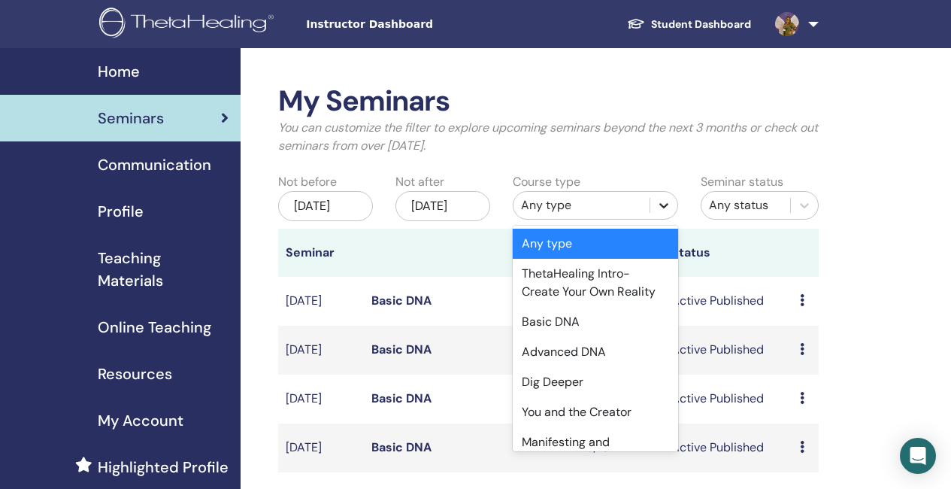
click at [666, 204] on icon at bounding box center [663, 205] width 9 height 5
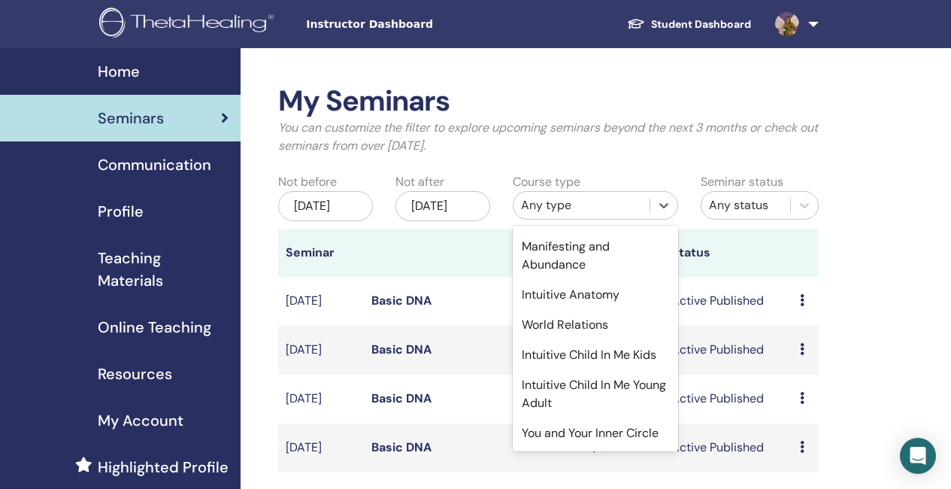
scroll to position [202, 0]
click at [573, 322] on div "World Relations" at bounding box center [595, 325] width 165 height 30
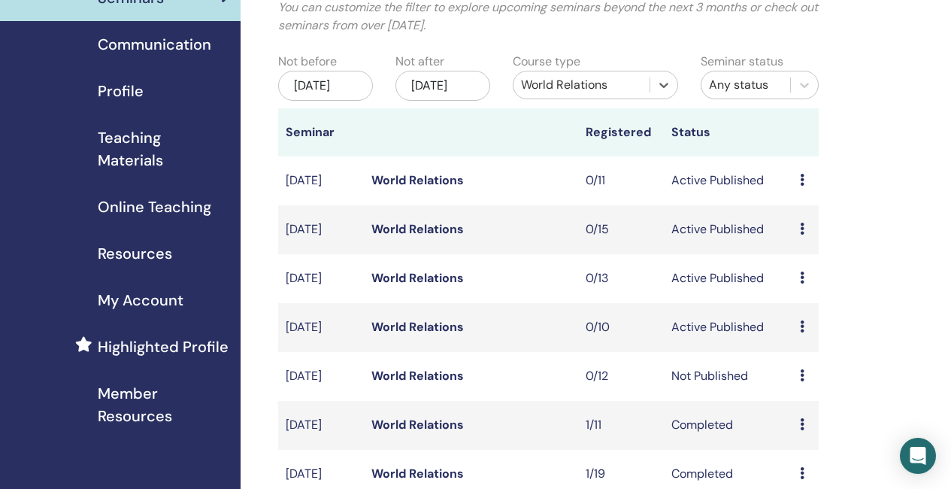
scroll to position [150, 0]
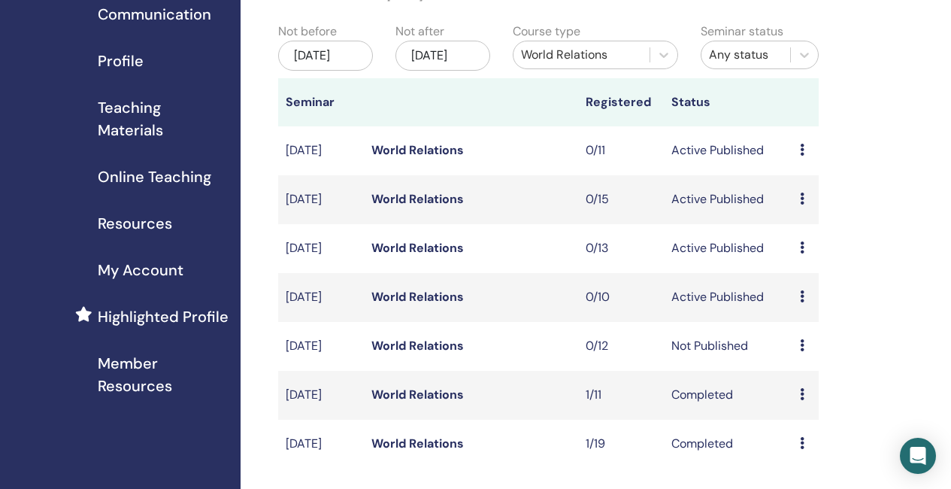
click at [417, 353] on link "World Relations" at bounding box center [417, 346] width 92 height 16
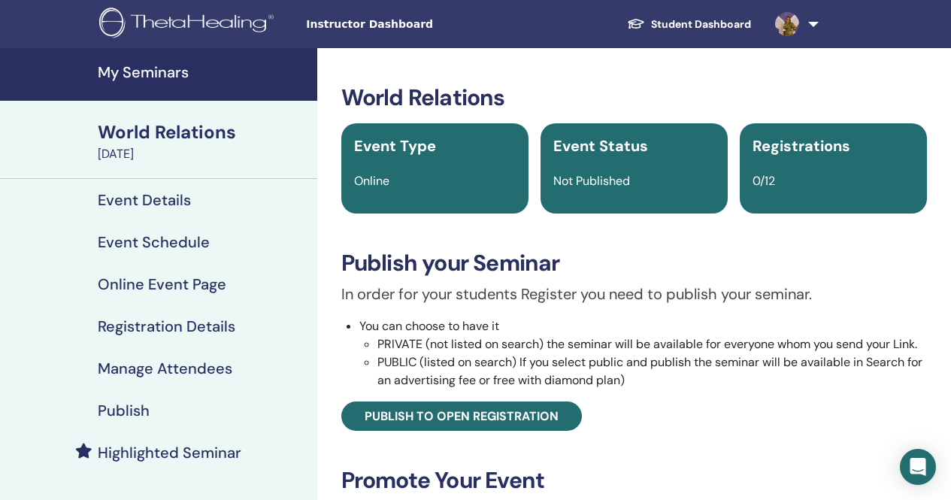
click at [189, 455] on h4 "Highlighted Seminar" at bounding box center [170, 453] width 144 height 18
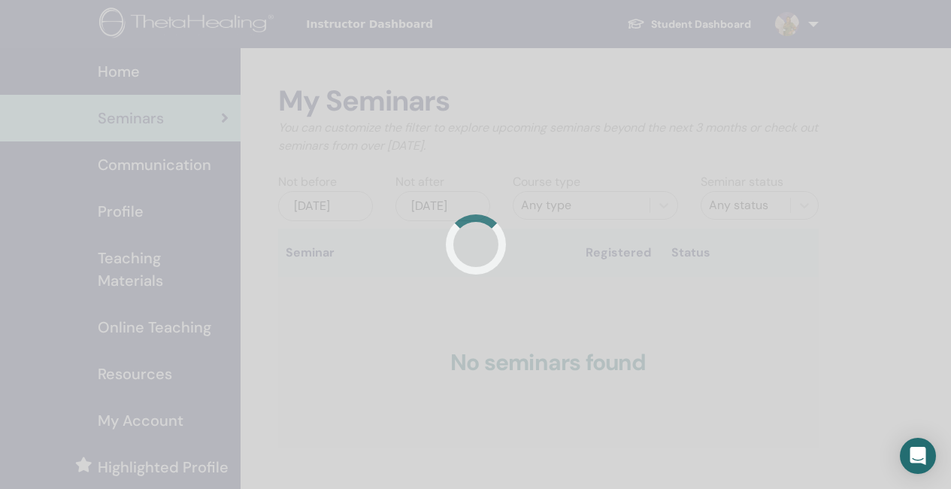
scroll to position [150, 0]
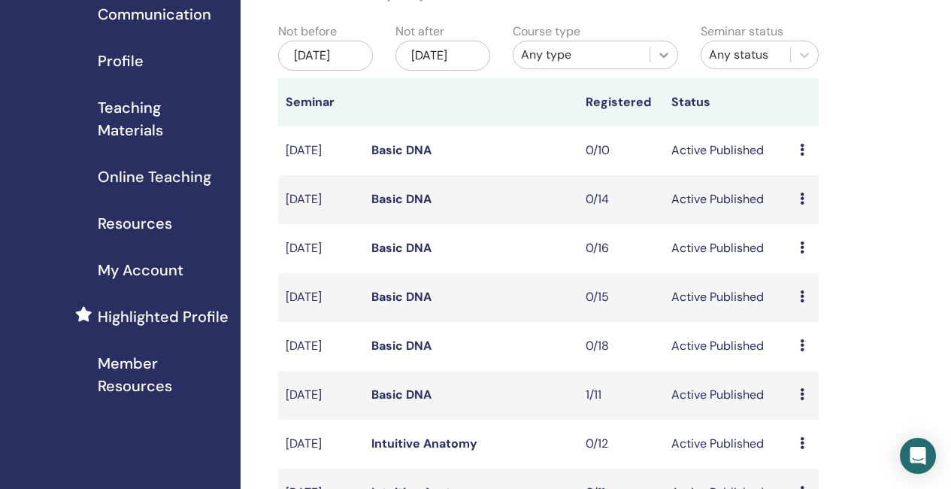
click at [659, 60] on icon at bounding box center [663, 54] width 15 height 15
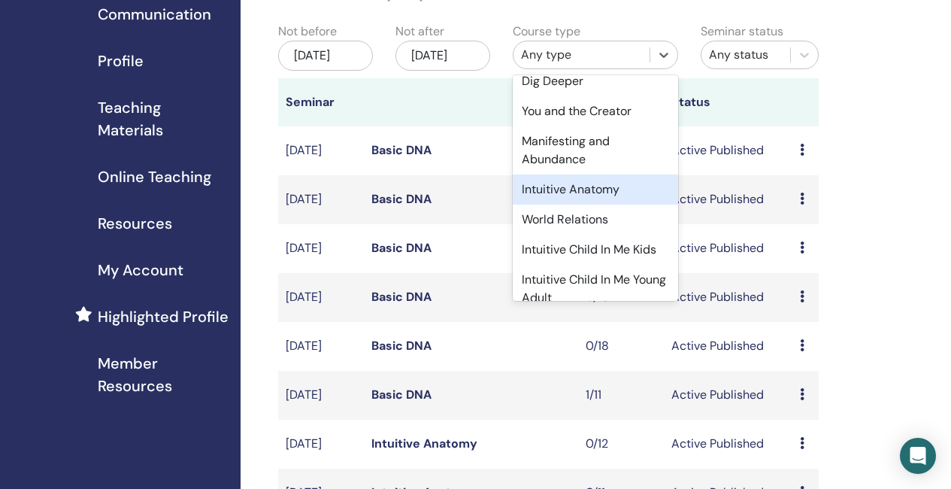
click at [589, 193] on div "Intuitive Anatomy" at bounding box center [595, 189] width 165 height 30
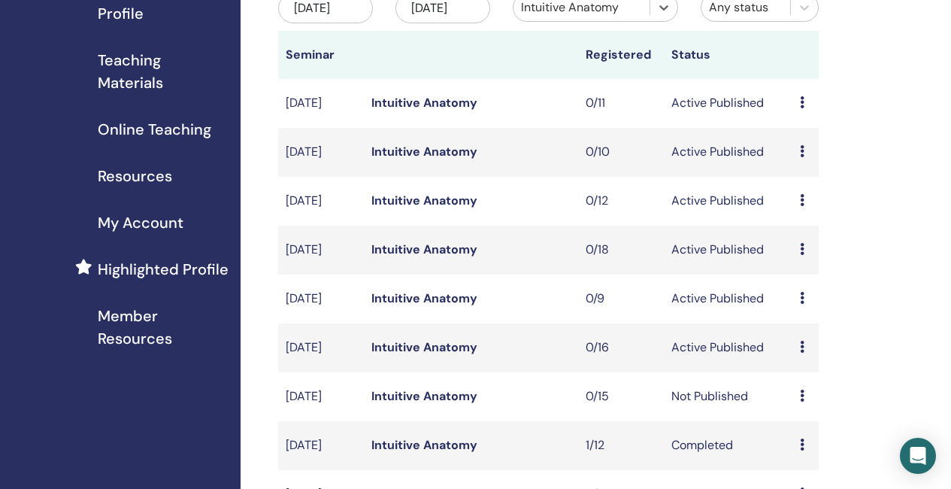
scroll to position [226, 0]
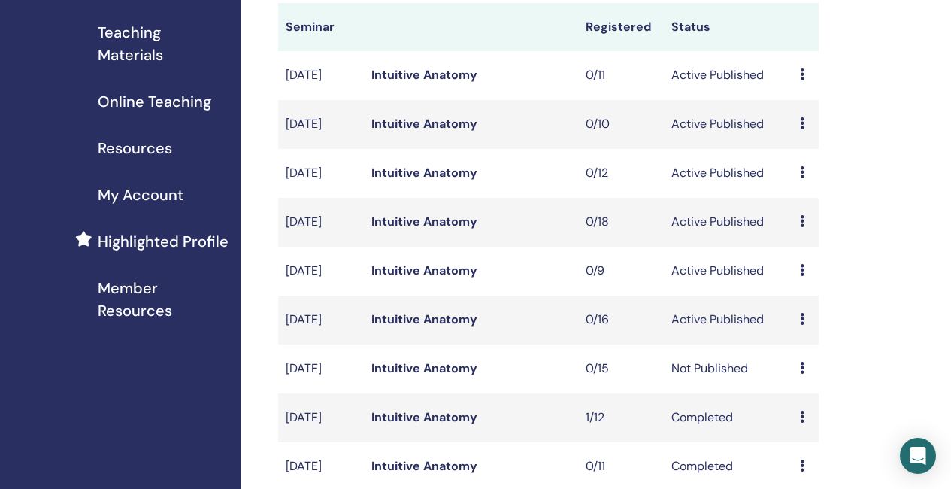
click at [424, 180] on link "Intuitive Anatomy" at bounding box center [424, 173] width 106 height 16
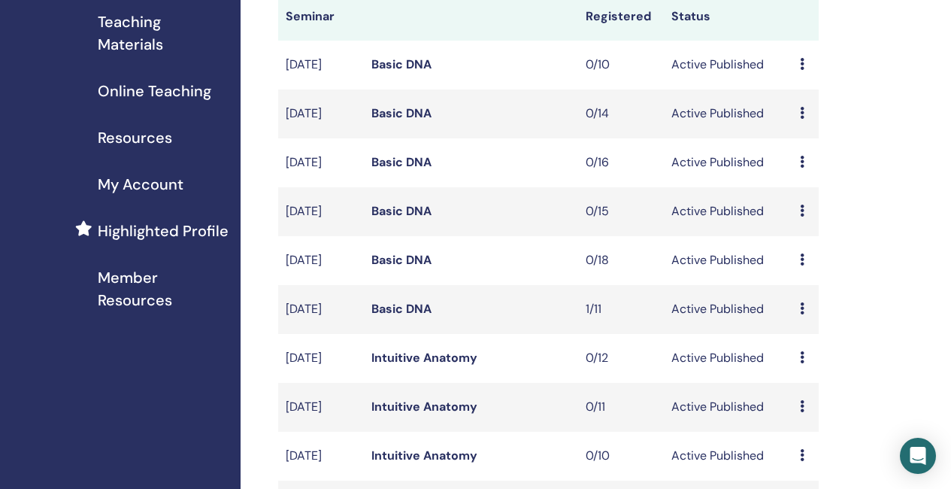
scroll to position [150, 0]
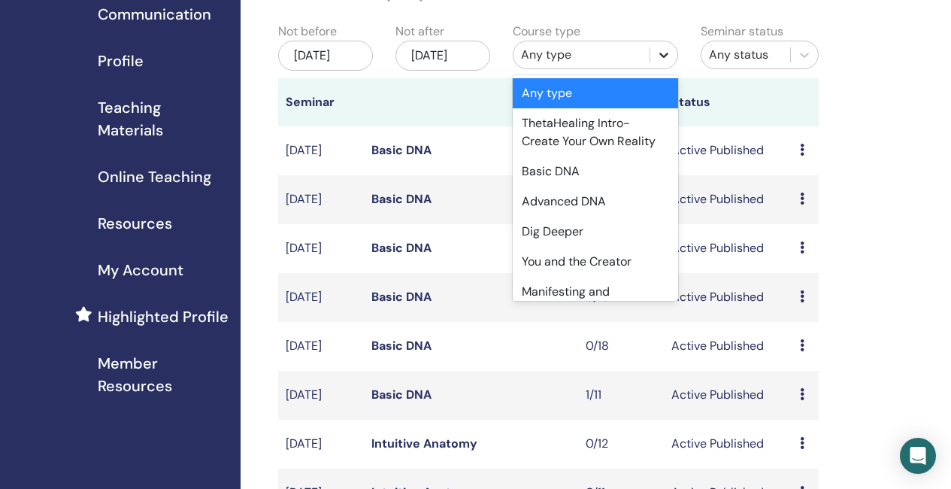
click at [662, 58] on icon at bounding box center [663, 54] width 15 height 15
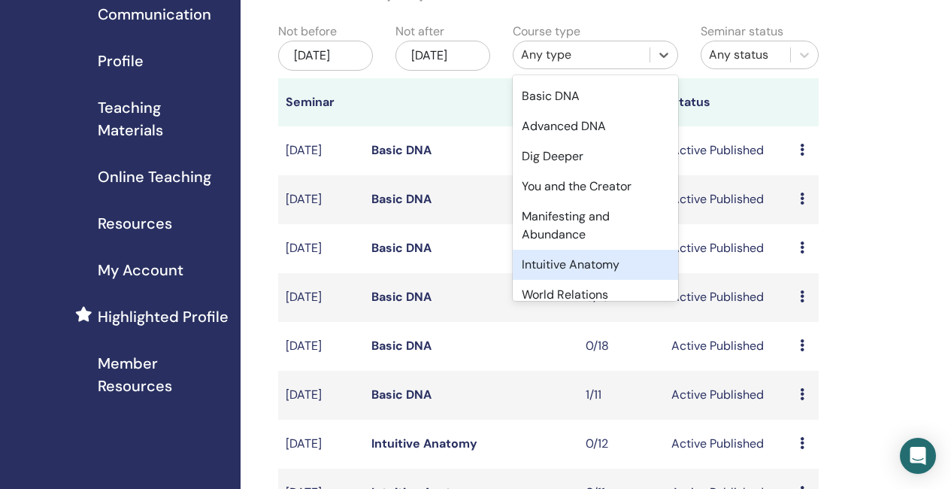
click at [588, 269] on div "Intuitive Anatomy" at bounding box center [595, 265] width 165 height 30
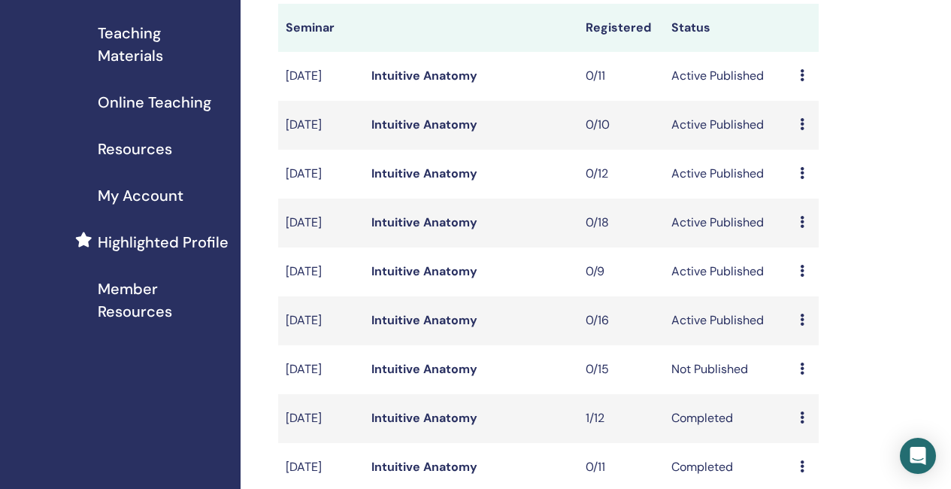
scroll to position [226, 0]
click at [453, 425] on link "Intuitive Anatomy" at bounding box center [424, 417] width 106 height 16
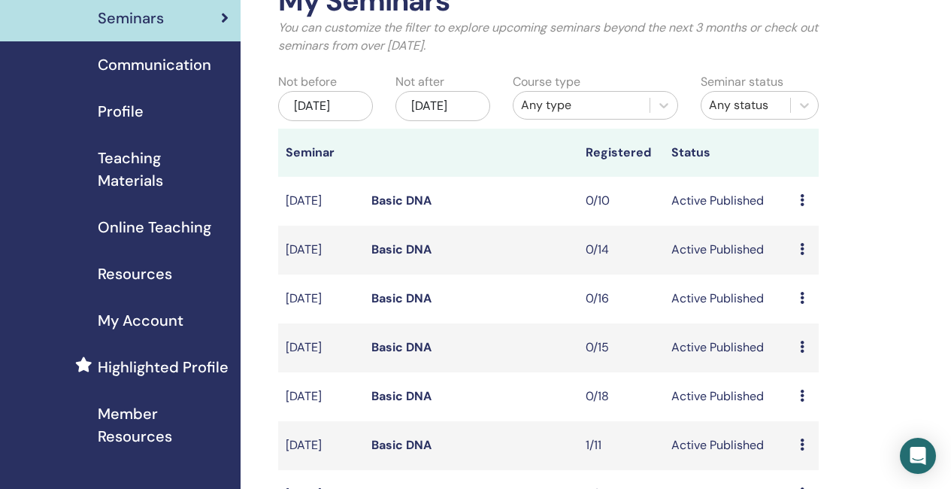
scroll to position [75, 0]
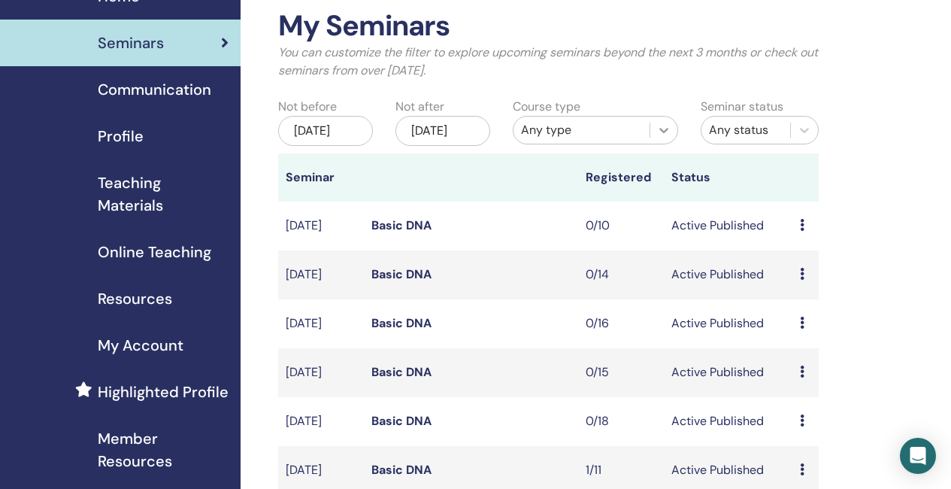
click at [665, 124] on icon at bounding box center [663, 130] width 15 height 15
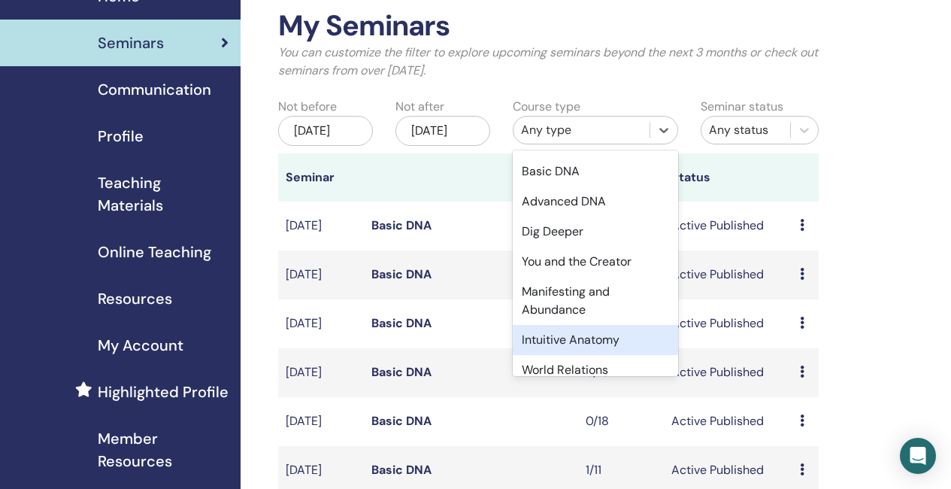
click at [593, 339] on div "Intuitive Anatomy" at bounding box center [595, 340] width 165 height 30
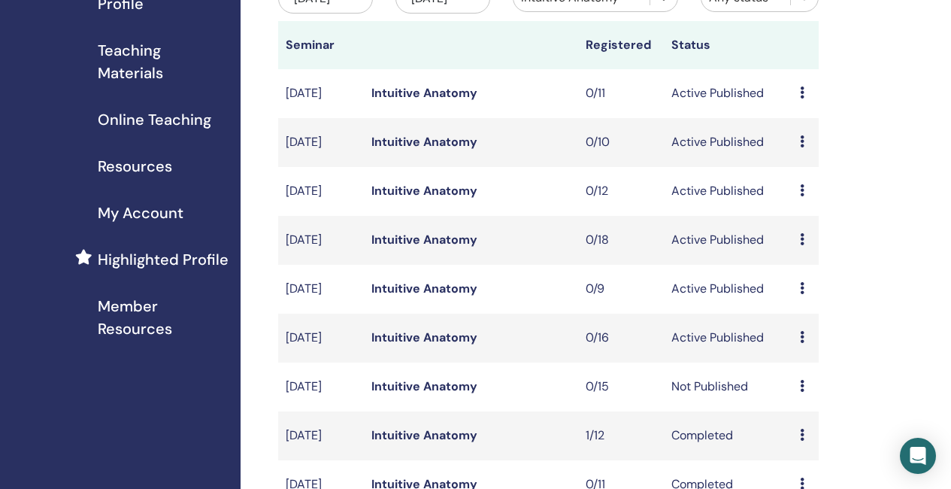
scroll to position [226, 0]
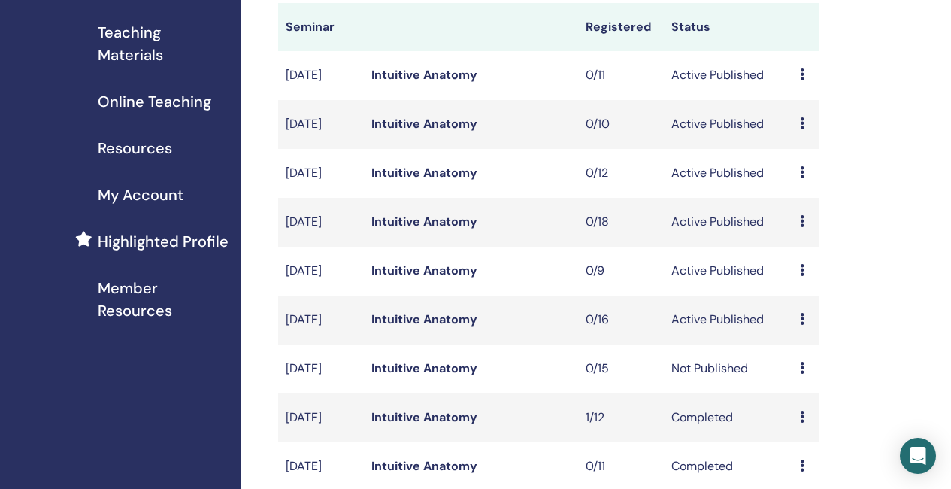
click at [446, 278] on link "Intuitive Anatomy" at bounding box center [424, 270] width 106 height 16
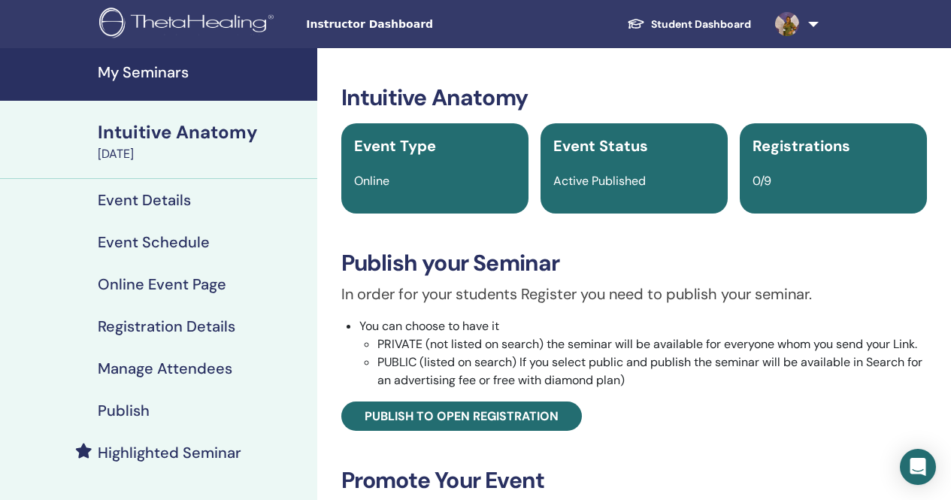
click at [172, 198] on h4 "Event Details" at bounding box center [144, 200] width 93 height 18
